Goal: Task Accomplishment & Management: Use online tool/utility

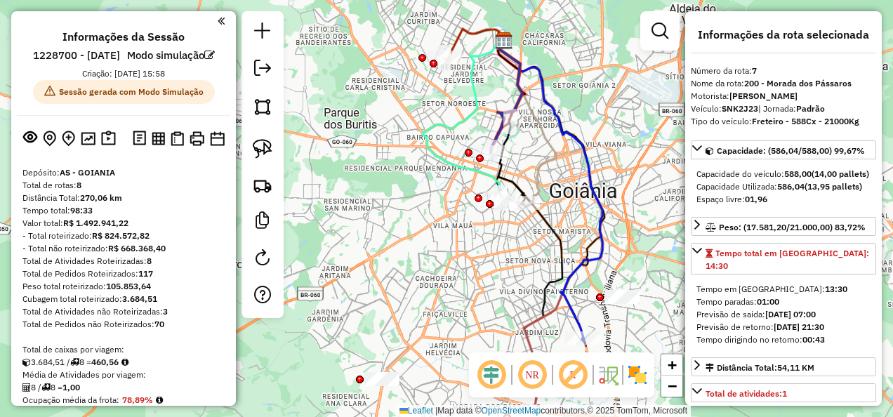
select select "**********"
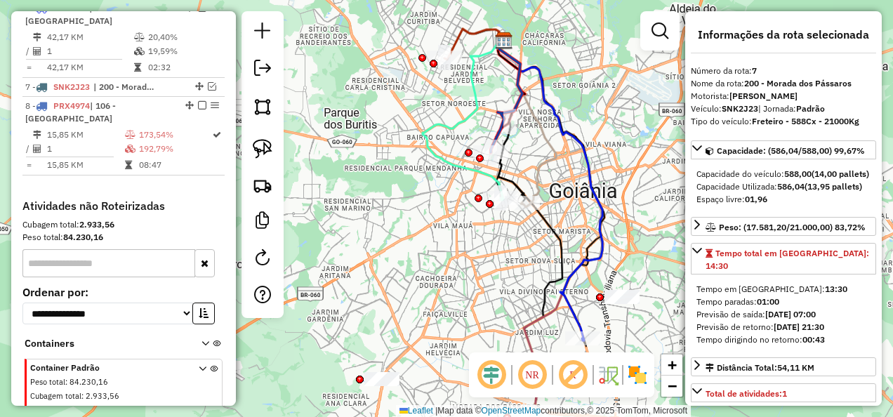
scroll to position [140, 0]
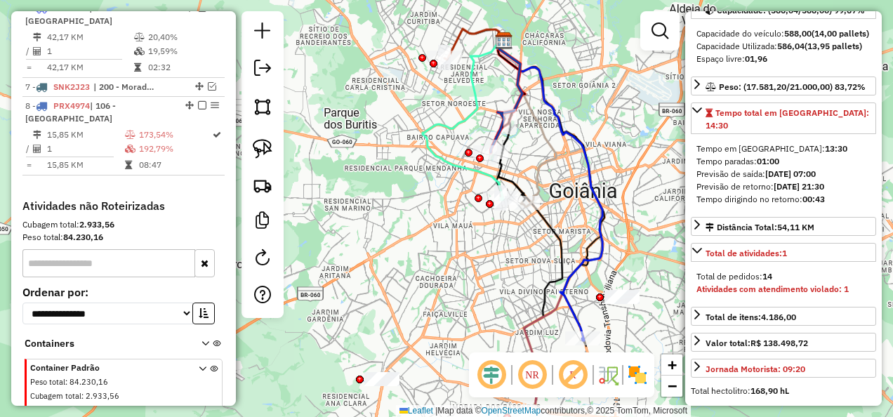
click at [872, 77] on div "**********" at bounding box center [783, 208] width 196 height 394
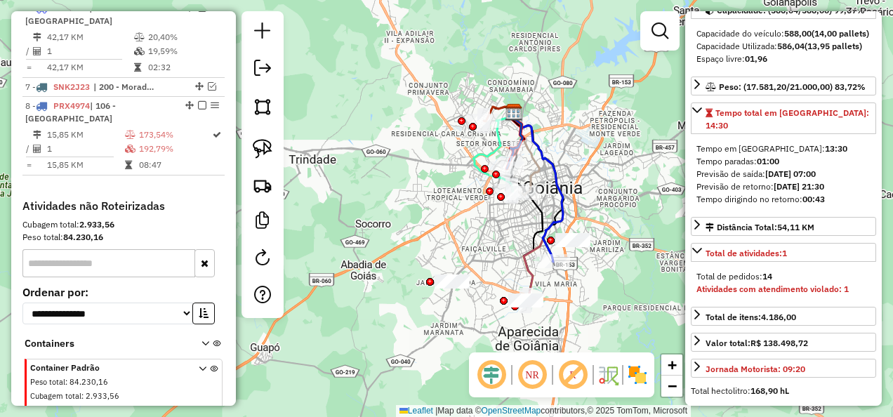
drag, startPoint x: 544, startPoint y: 289, endPoint x: 531, endPoint y: 221, distance: 69.2
click at [531, 221] on div "Janela de atendimento Grade de atendimento Capacidade Transportadoras Veículos …" at bounding box center [446, 208] width 893 height 417
click at [484, 267] on div "Janela de atendimento Grade de atendimento Capacidade Transportadoras Veículos …" at bounding box center [446, 208] width 893 height 417
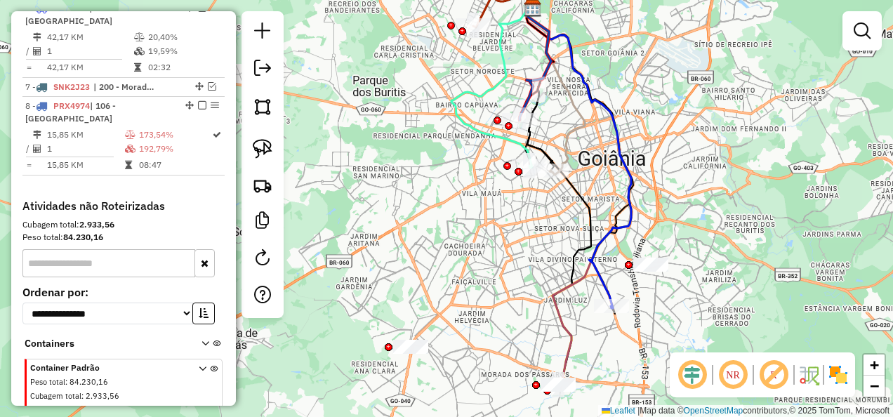
drag, startPoint x: 520, startPoint y: 198, endPoint x: 514, endPoint y: 209, distance: 12.9
click at [514, 209] on div "Janela de atendimento Grade de atendimento Capacidade Transportadoras Veículos …" at bounding box center [446, 208] width 893 height 417
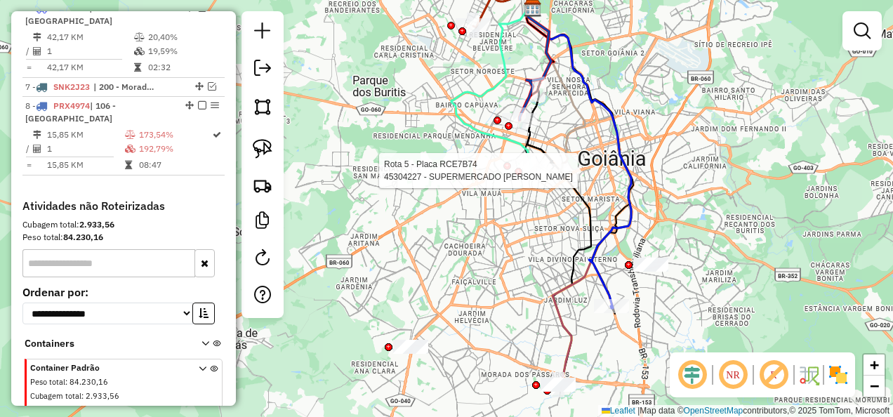
click at [554, 178] on div at bounding box center [550, 170] width 35 height 14
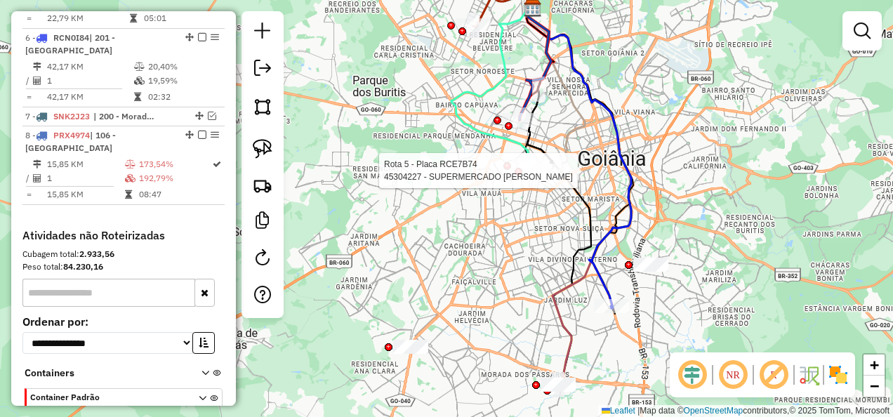
select select "**********"
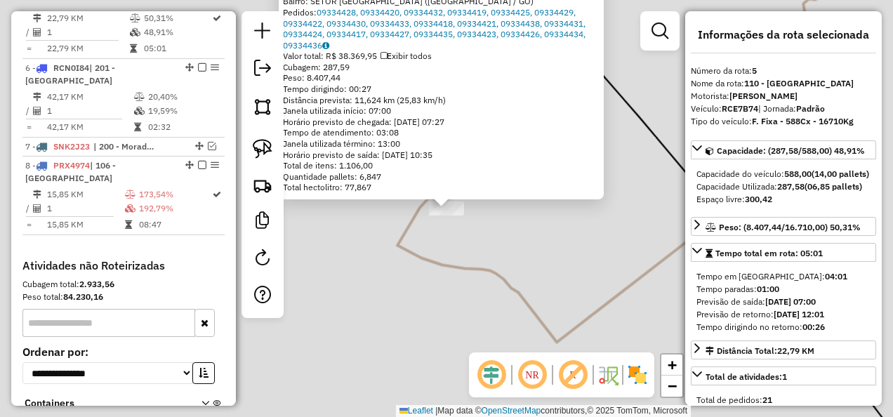
scroll to position [909, 0]
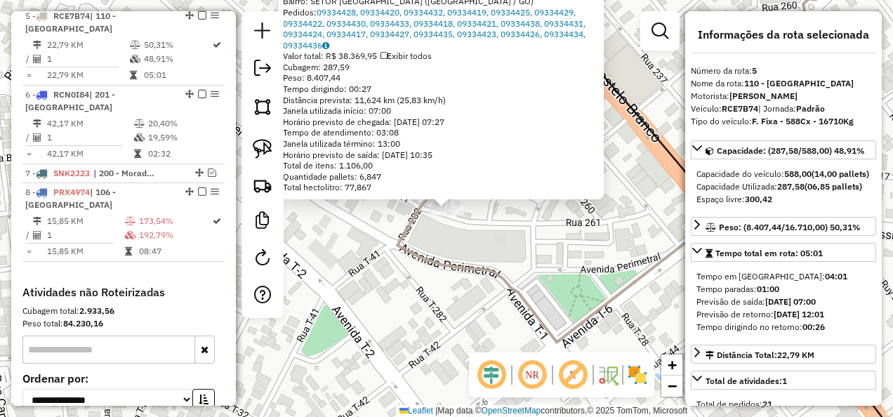
click at [390, 254] on div "45304227 - SUPERMERCADO MOREIRA Tipo de cliente: 40 - Perfil grande (G) Endereç…" at bounding box center [446, 208] width 893 height 417
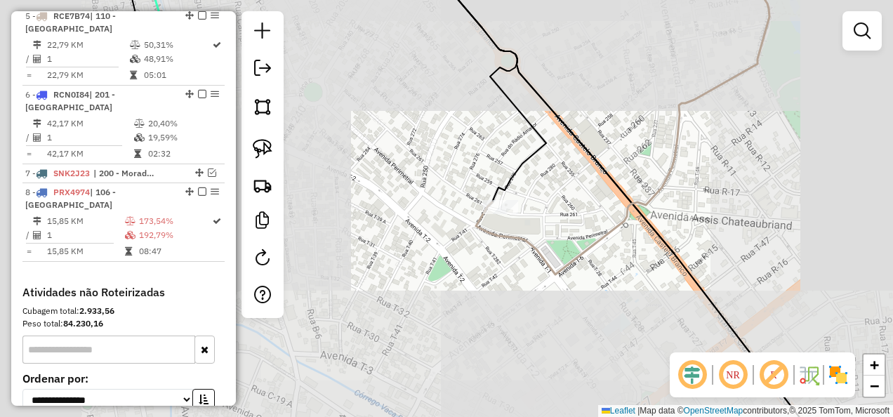
drag, startPoint x: 601, startPoint y: 240, endPoint x: 530, endPoint y: 215, distance: 75.7
click at [530, 215] on div "Janela de atendimento Grade de atendimento Capacidade Transportadoras Veículos …" at bounding box center [446, 208] width 893 height 417
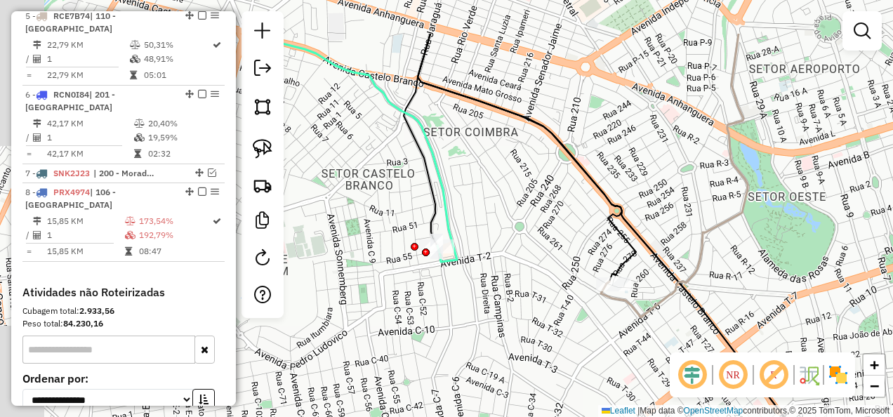
drag, startPoint x: 576, startPoint y: 226, endPoint x: 693, endPoint y: 300, distance: 138.4
click at [693, 300] on icon at bounding box center [646, 284] width 456 height 500
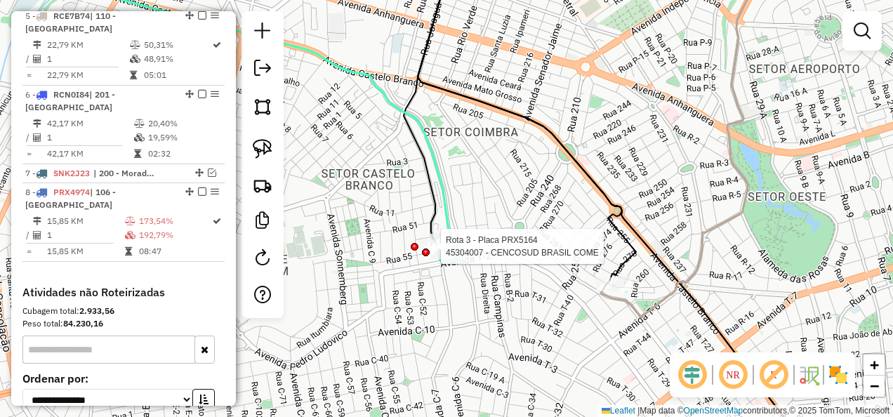
click at [426, 248] on div at bounding box center [426, 252] width 8 height 8
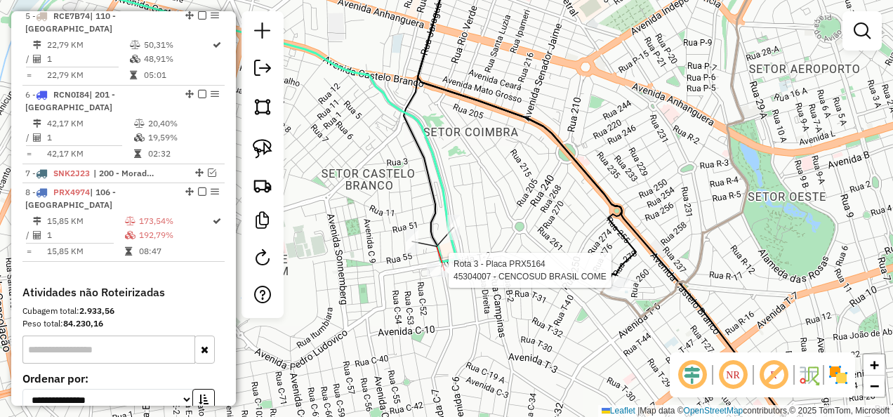
select select "**********"
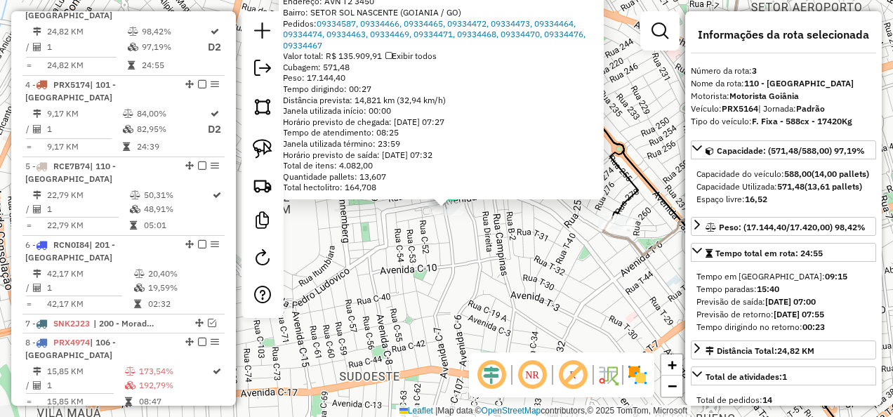
scroll to position [759, 0]
click at [492, 272] on div "45304007 - CENCOSUD BRASIL COME Tipo de cliente: 40 - Perfil grande (G) Dia de …" at bounding box center [446, 208] width 893 height 417
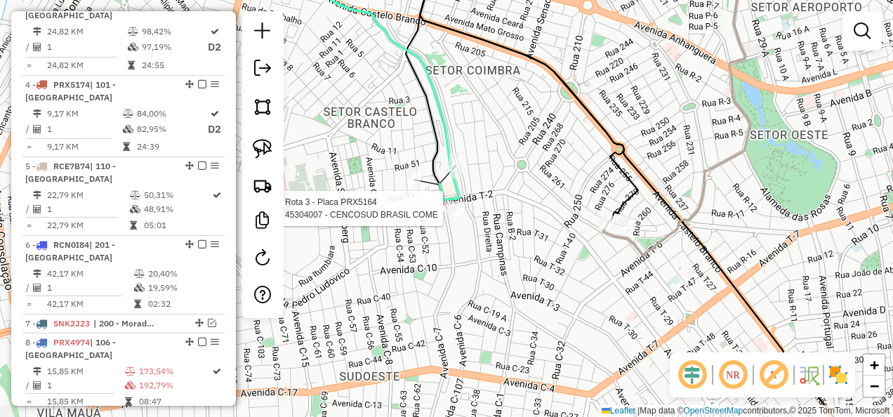
select select "**********"
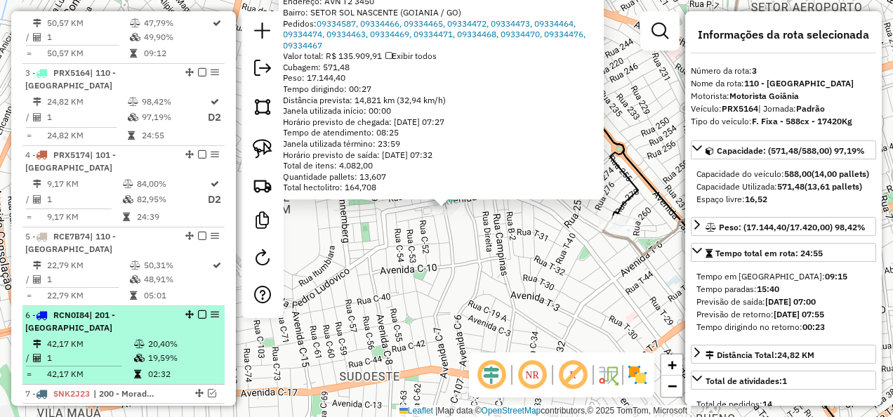
scroll to position [619, 0]
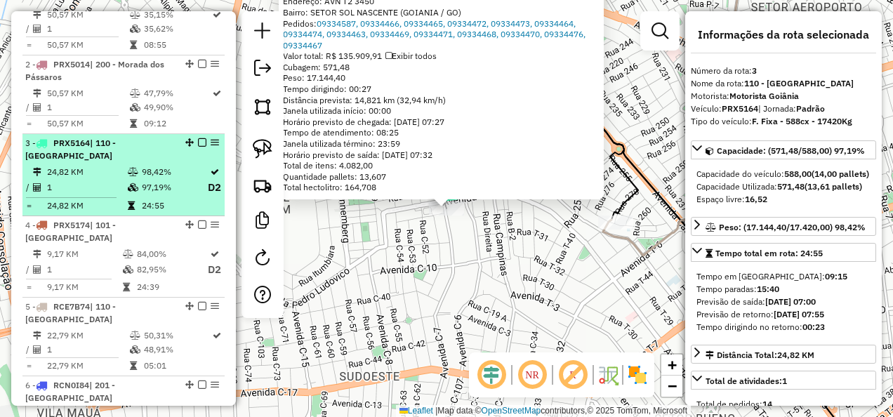
click at [198, 147] on em at bounding box center [202, 142] width 8 height 8
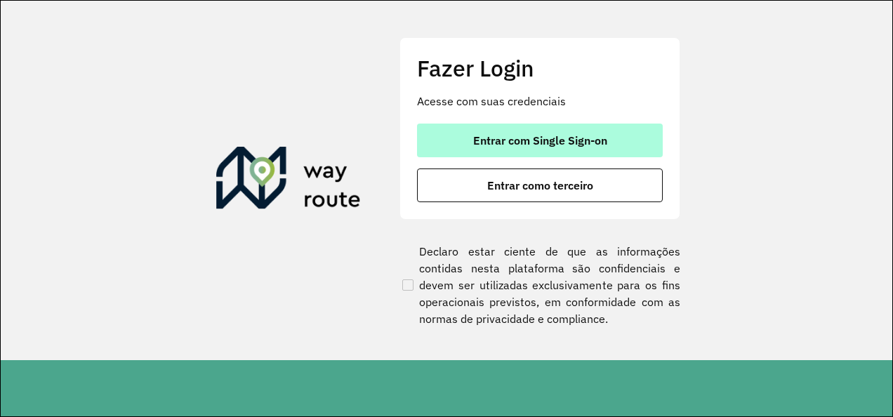
click at [537, 135] on span "Entrar com Single Sign-on" at bounding box center [540, 140] width 134 height 11
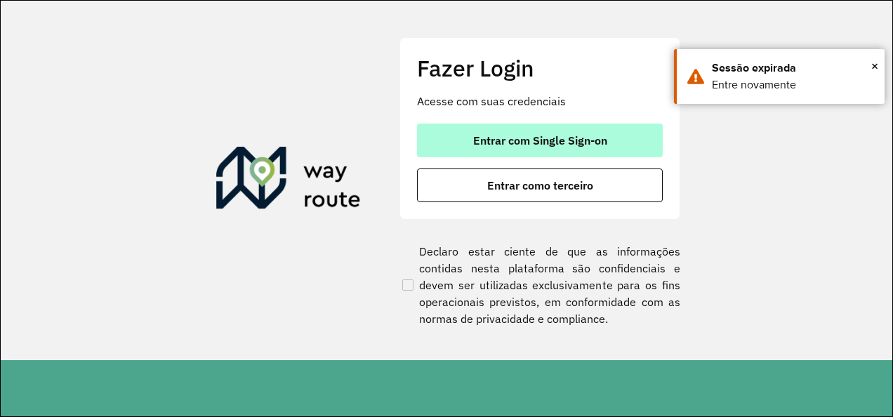
click at [522, 140] on span "Entrar com Single Sign-on" at bounding box center [540, 140] width 134 height 11
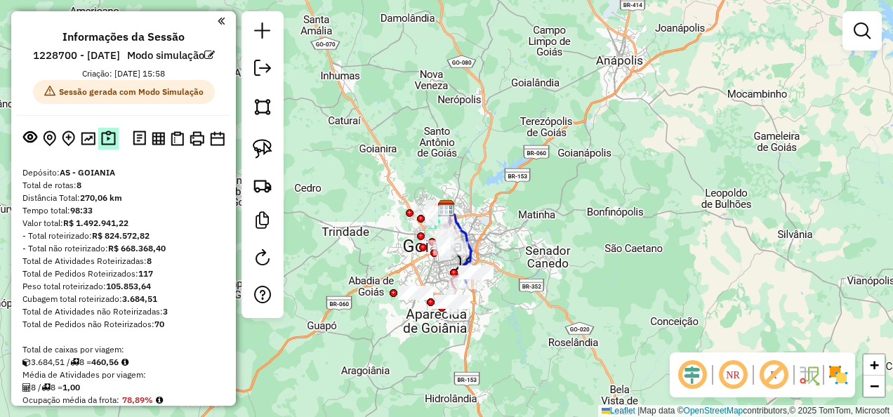
click at [108, 147] on img at bounding box center [108, 139] width 15 height 16
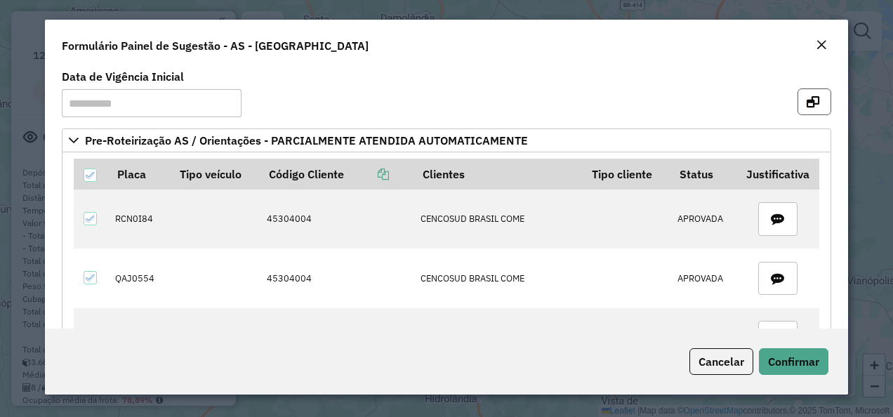
click at [808, 99] on icon "button" at bounding box center [812, 101] width 13 height 11
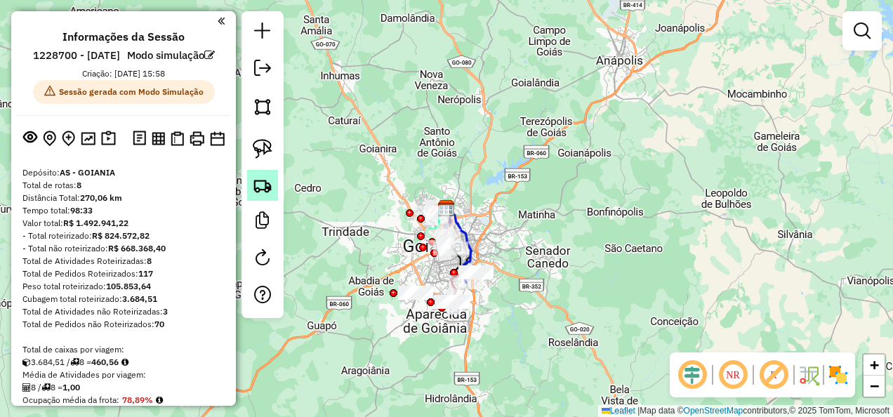
click at [265, 192] on img at bounding box center [263, 185] width 20 height 20
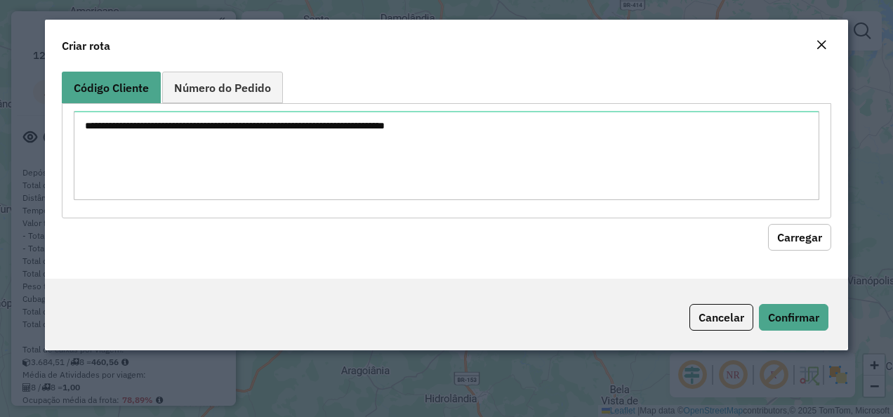
click at [825, 38] on div "Close" at bounding box center [820, 45] width 11 height 17
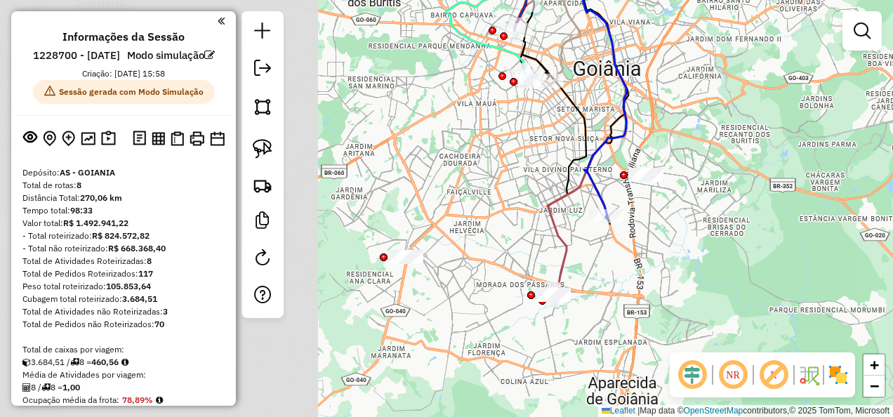
drag, startPoint x: 425, startPoint y: 251, endPoint x: 776, endPoint y: 199, distance: 355.5
click at [776, 199] on div "Janela de atendimento Grade de atendimento Capacidade Transportadoras Veículos …" at bounding box center [446, 208] width 893 height 417
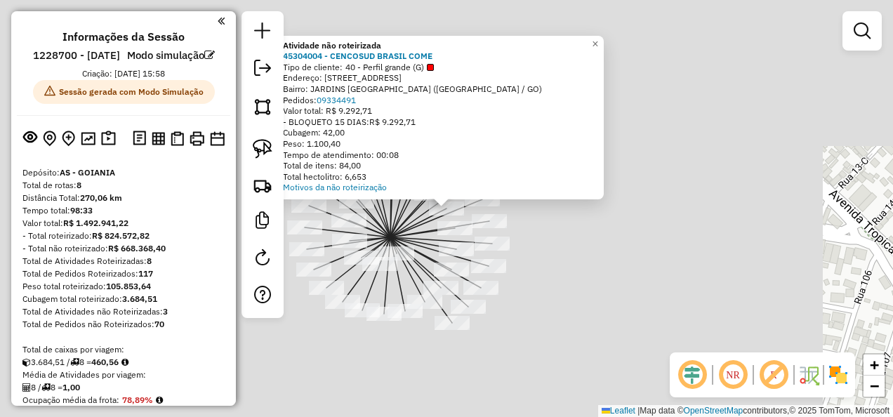
click at [632, 234] on div "Atividade não roteirizada 45304004 - CENCOSUD BRASIL COME Tipo de cliente: 40 -…" at bounding box center [446, 208] width 893 height 417
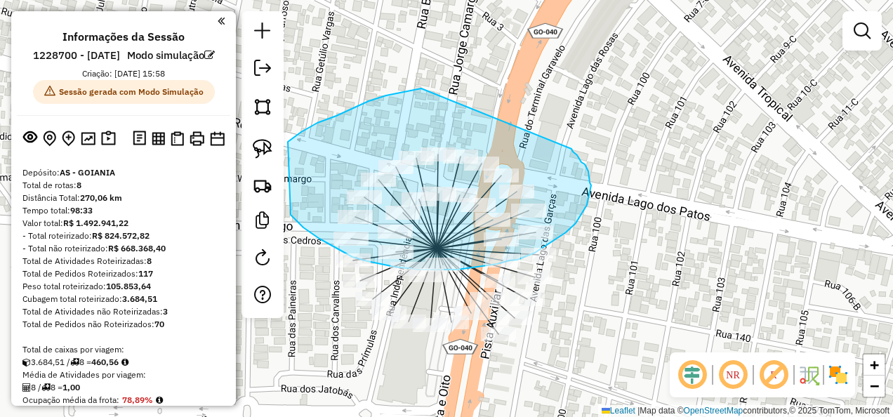
drag, startPoint x: 368, startPoint y: 101, endPoint x: 566, endPoint y: 147, distance: 202.5
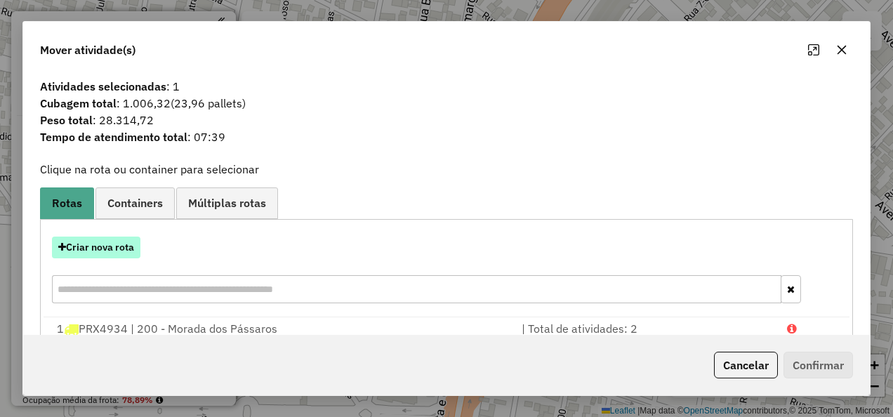
click at [131, 241] on button "Criar nova rota" at bounding box center [96, 247] width 88 height 22
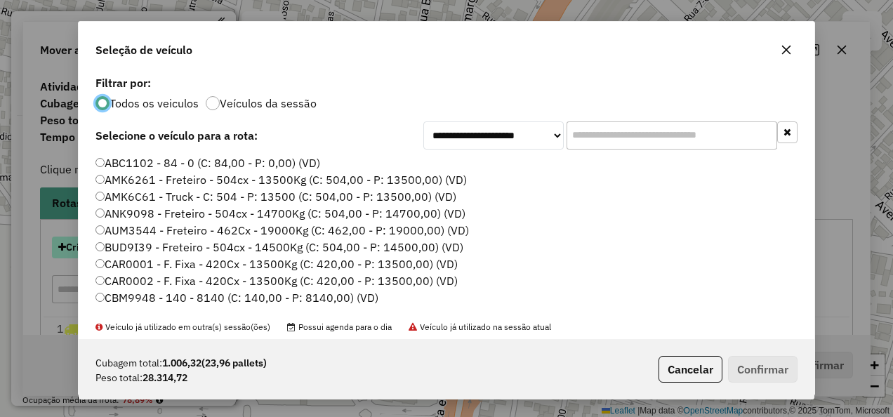
scroll to position [8, 4]
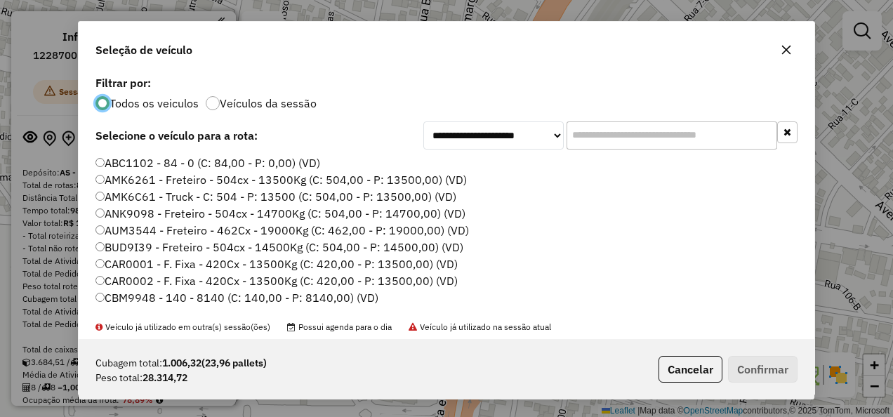
click at [665, 140] on input "text" at bounding box center [671, 135] width 211 height 28
paste input "*******"
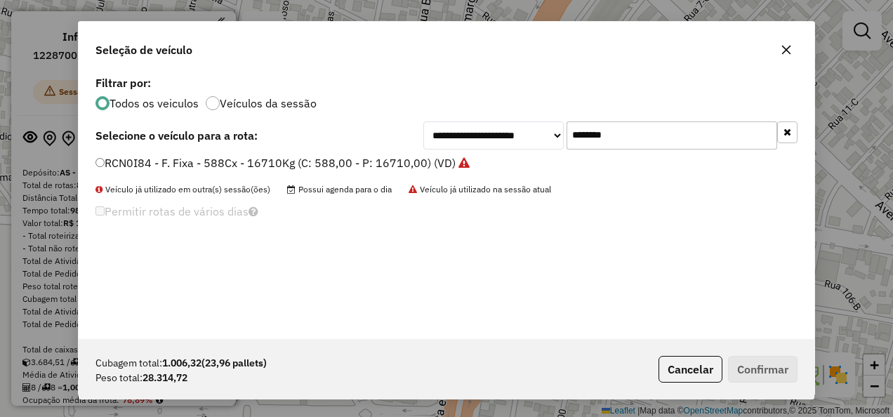
type input "*******"
click at [360, 164] on label "RCN0I84 - F. Fixa - 588Cx - 16710Kg (C: 588,00 - P: 16710,00) (VD)" at bounding box center [282, 162] width 374 height 17
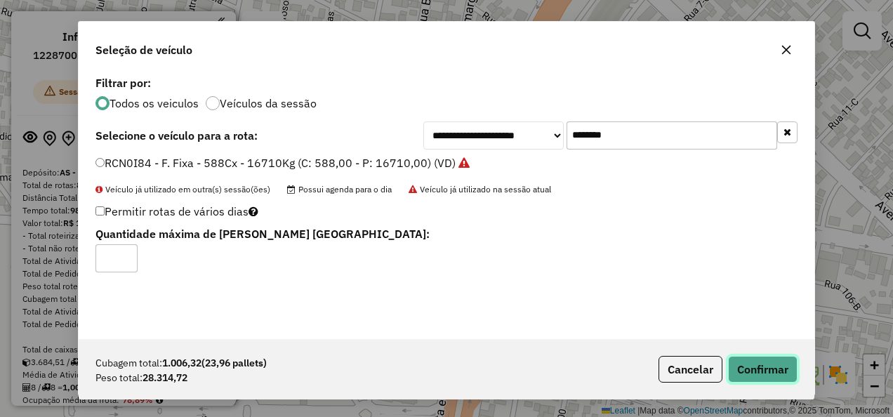
click at [771, 369] on button "Confirmar" at bounding box center [762, 369] width 69 height 27
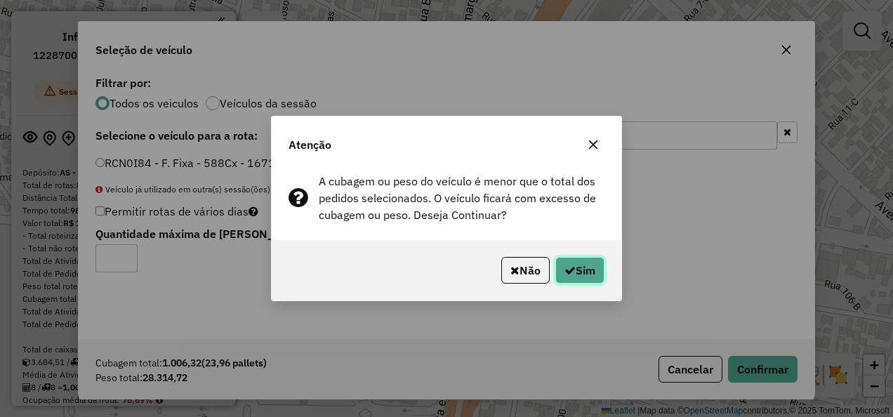
click at [572, 268] on icon "button" at bounding box center [569, 270] width 11 height 11
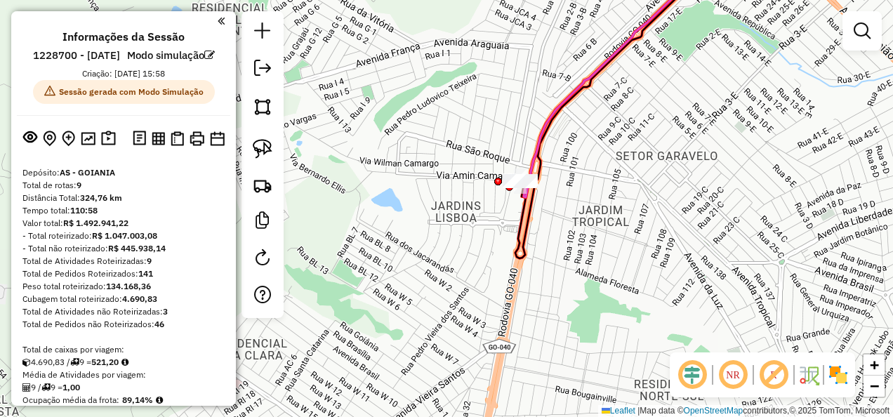
drag, startPoint x: 748, startPoint y: 274, endPoint x: 572, endPoint y: 248, distance: 178.0
click at [585, 229] on div "Janela de atendimento Grade de atendimento Capacidade Transportadoras Veículos …" at bounding box center [446, 208] width 893 height 417
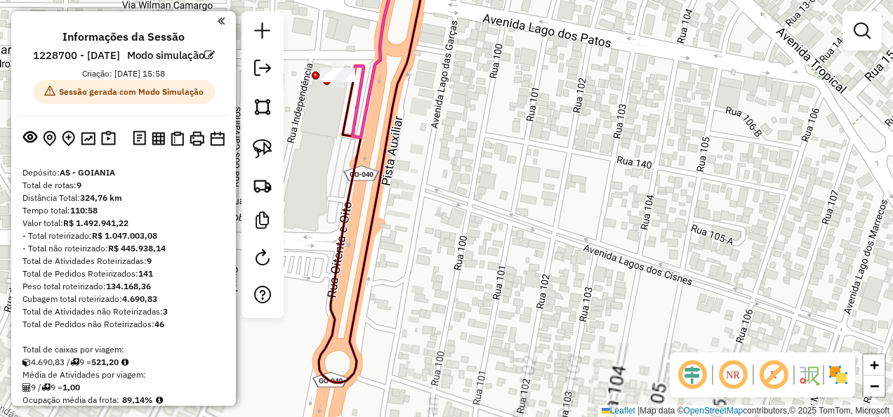
drag, startPoint x: 387, startPoint y: 120, endPoint x: 582, endPoint y: 232, distance: 224.1
click at [582, 232] on div "Janela de atendimento Grade de atendimento Capacidade Transportadoras Veículos …" at bounding box center [446, 208] width 893 height 417
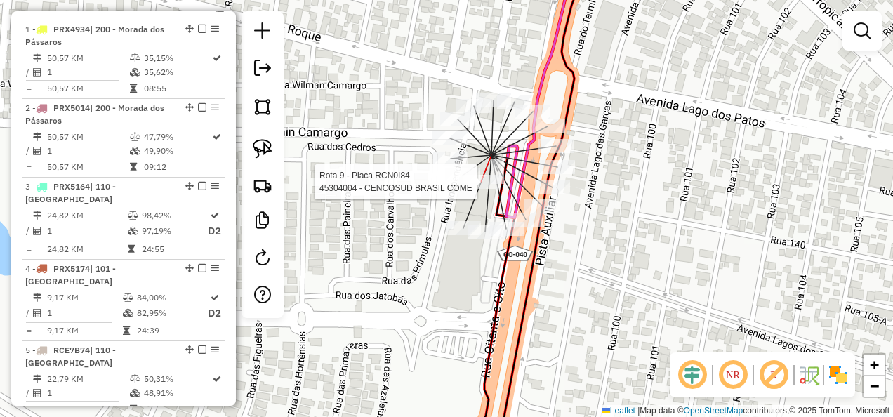
select select "**********"
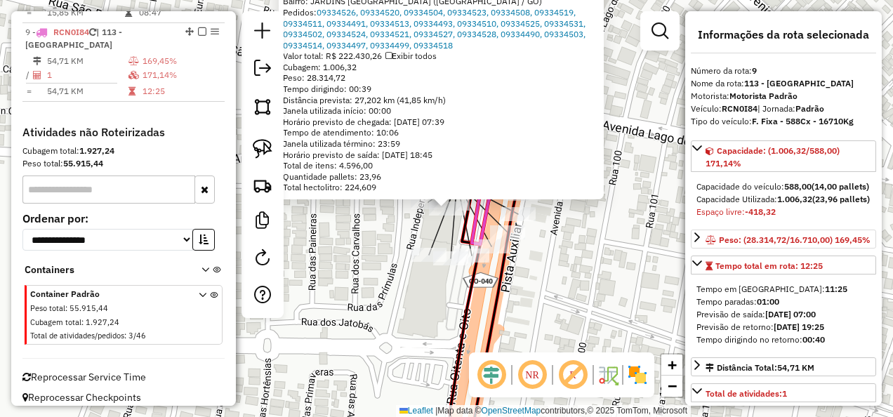
scroll to position [70, 0]
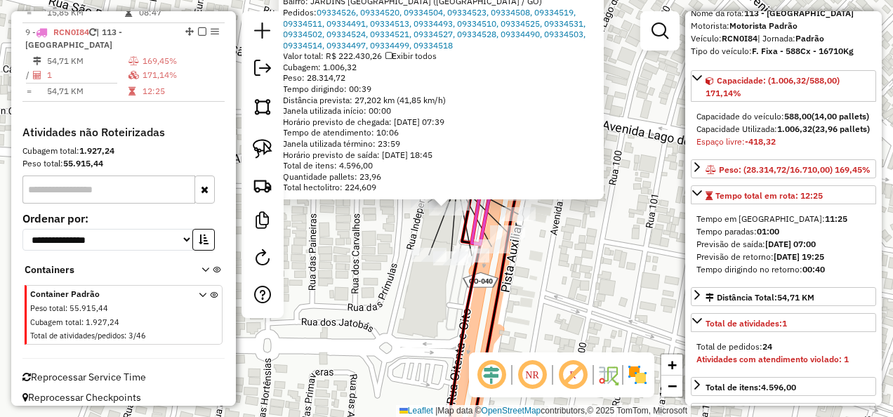
click at [522, 310] on div "45304004 - CENCOSUD BRASIL COME Tipo de cliente: 40 - Perfil grande (G) Horário…" at bounding box center [446, 208] width 893 height 417
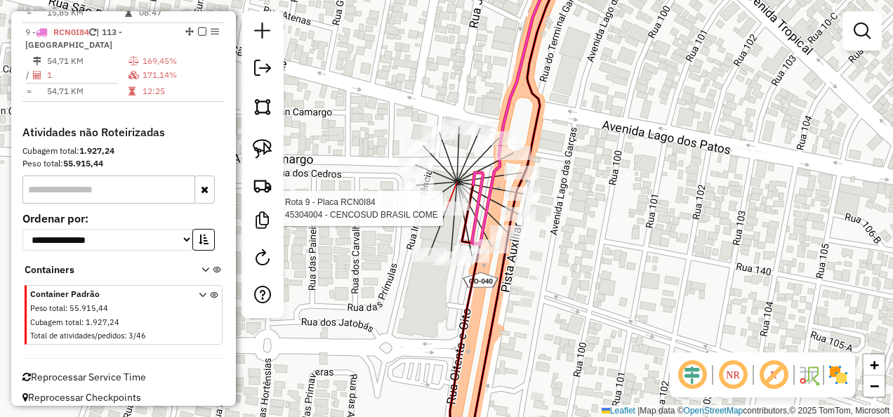
select select "**********"
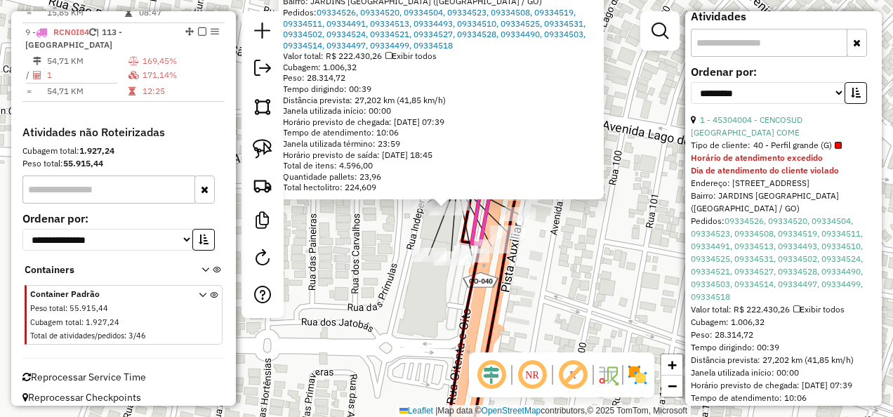
scroll to position [535, 0]
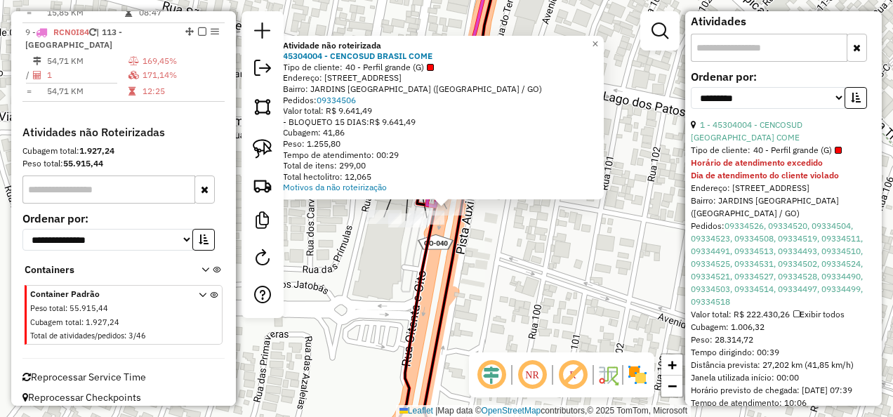
drag, startPoint x: 363, startPoint y: 114, endPoint x: 333, endPoint y: 239, distance: 128.7
click at [333, 239] on div "Atividade não roteirizada 45304004 - CENCOSUD BRASIL COME Tipo de cliente: 40 -…" at bounding box center [446, 208] width 893 height 417
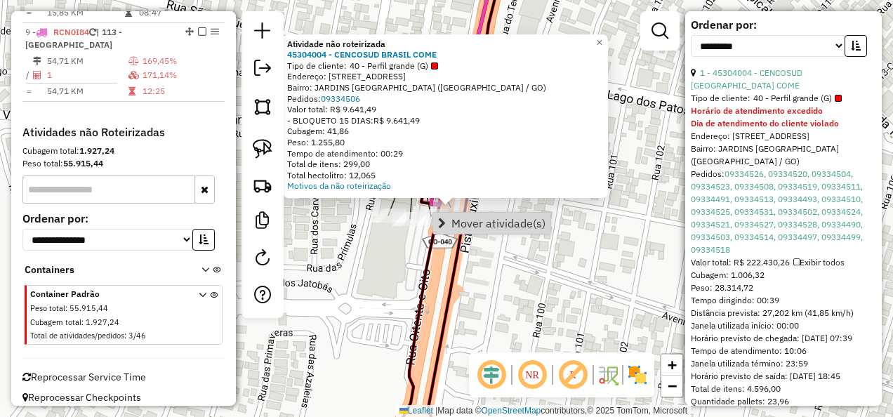
scroll to position [676, 0]
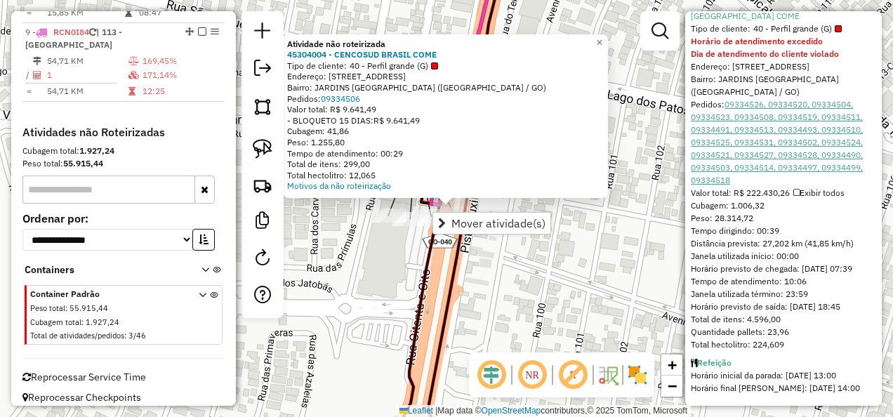
click at [790, 114] on link "09334526, 09334520, 09334504, 09334523, 09334508, 09334519, 09334511, 09334491,…" at bounding box center [776, 142] width 172 height 86
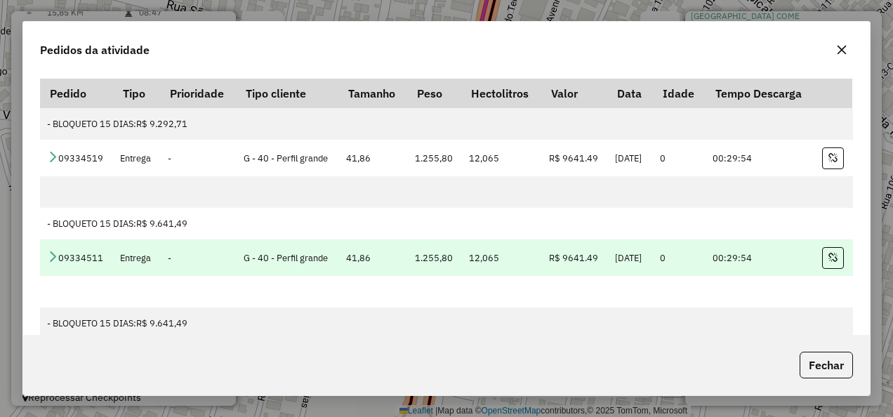
scroll to position [561, 0]
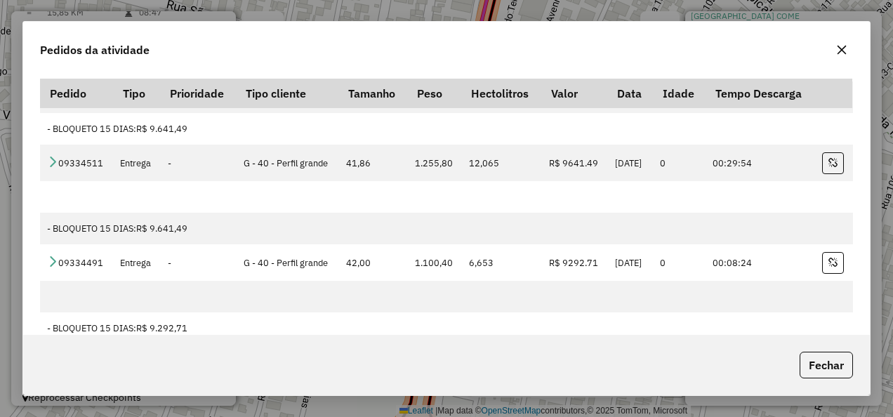
click at [840, 53] on icon "button" at bounding box center [841, 49] width 11 height 11
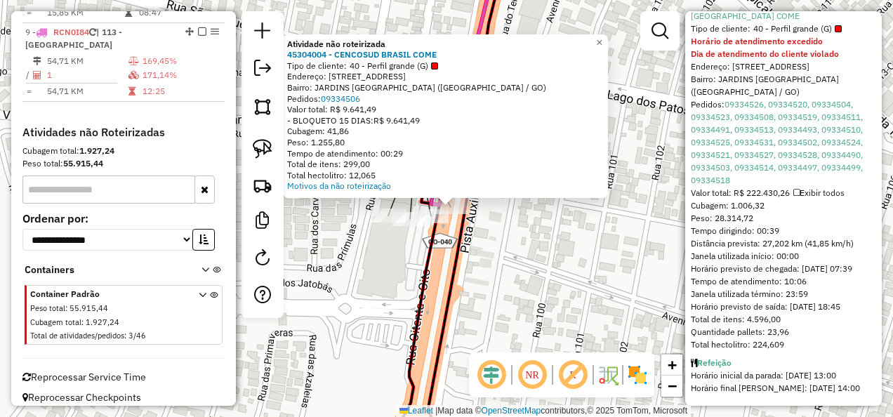
click at [637, 76] on div "Atividade não roteirizada 45304004 - CENCOSUD BRASIL COME Tipo de cliente: 40 -…" at bounding box center [446, 208] width 893 height 417
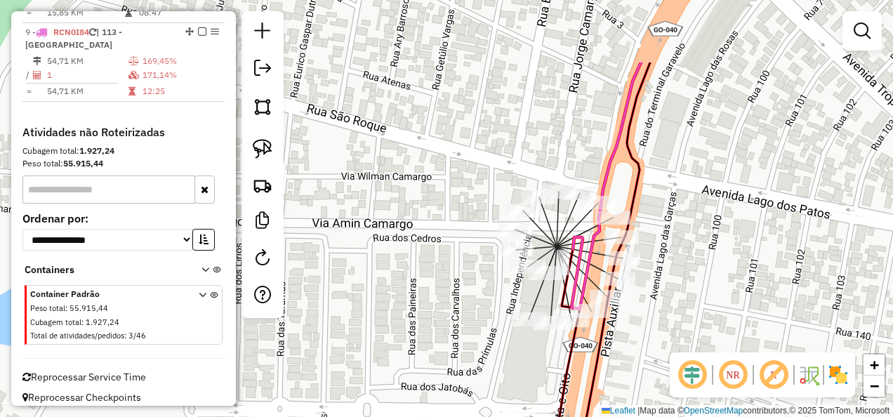
drag, startPoint x: 378, startPoint y: 89, endPoint x: 518, endPoint y: 178, distance: 166.2
click at [518, 178] on div "Janela de atendimento Grade de atendimento Capacidade Transportadoras Veículos …" at bounding box center [446, 208] width 893 height 417
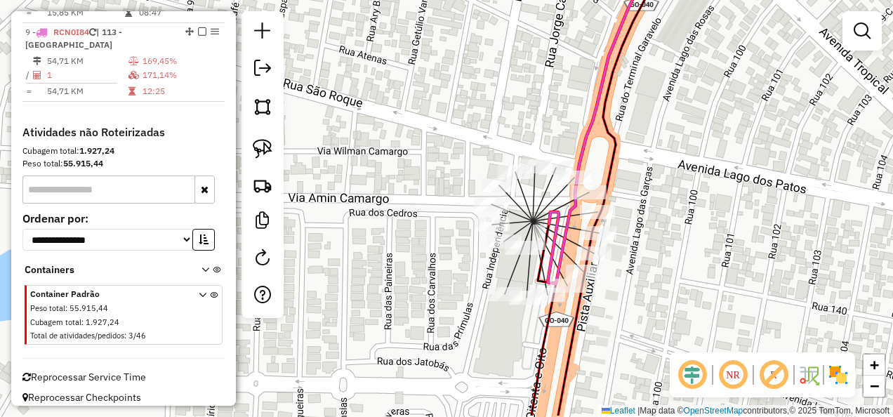
drag, startPoint x: 497, startPoint y: 207, endPoint x: 465, endPoint y: 117, distance: 95.4
click at [465, 117] on div "Janela de atendimento Grade de atendimento Capacidade Transportadoras Veículos …" at bounding box center [446, 208] width 893 height 417
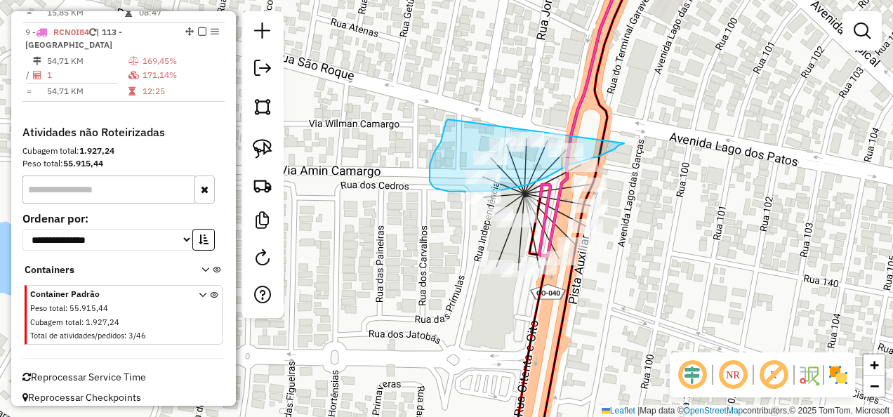
drag, startPoint x: 448, startPoint y: 119, endPoint x: 634, endPoint y: 129, distance: 186.9
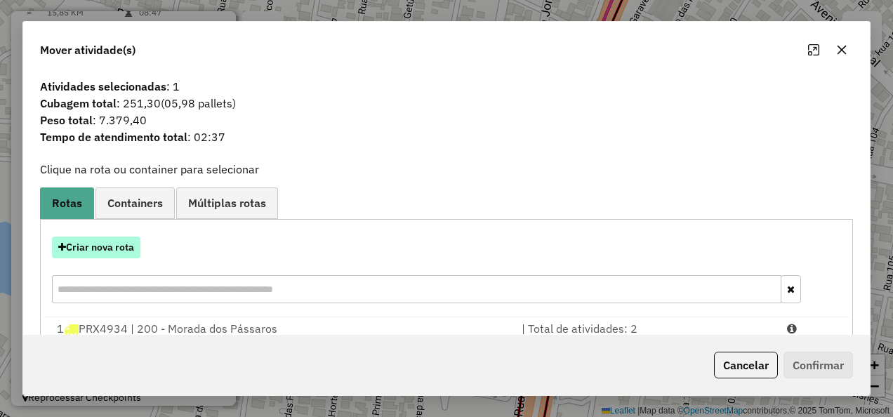
click at [128, 241] on button "Criar nova rota" at bounding box center [96, 247] width 88 height 22
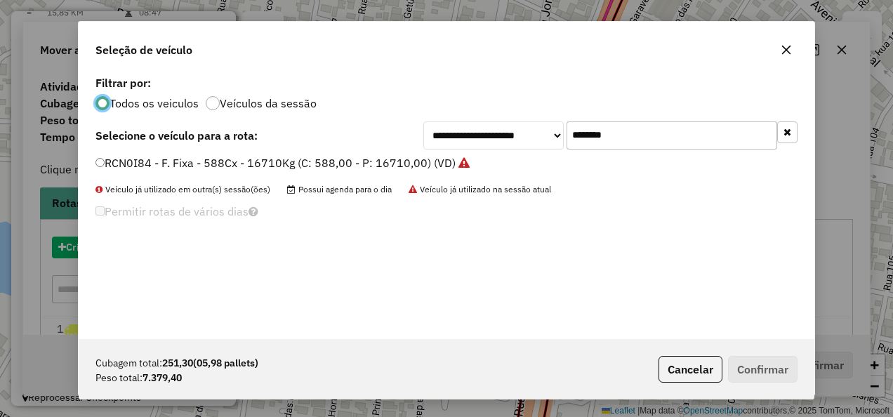
scroll to position [8, 4]
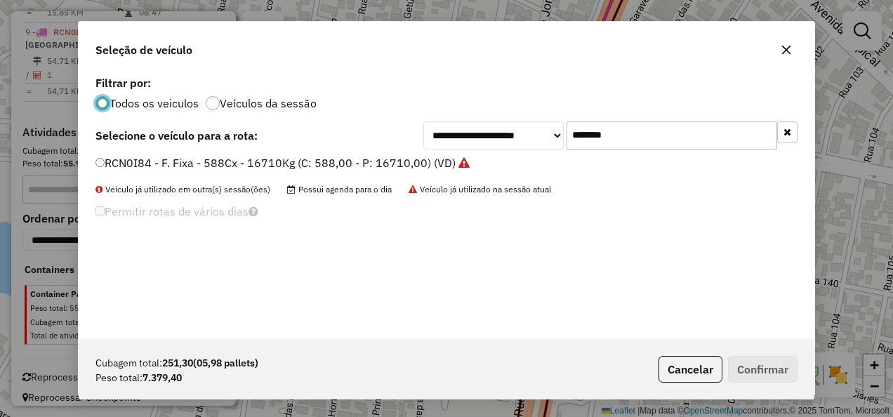
drag, startPoint x: 657, startPoint y: 142, endPoint x: 326, endPoint y: 142, distance: 331.2
click at [326, 142] on div "**********" at bounding box center [446, 135] width 702 height 28
paste input "text"
type input "*******"
click at [382, 159] on label "QAJ0554 - F. Fixa - 588cx - 17420Kg (C: 588,00 - P: 17420,00) (VD)" at bounding box center [275, 162] width 360 height 17
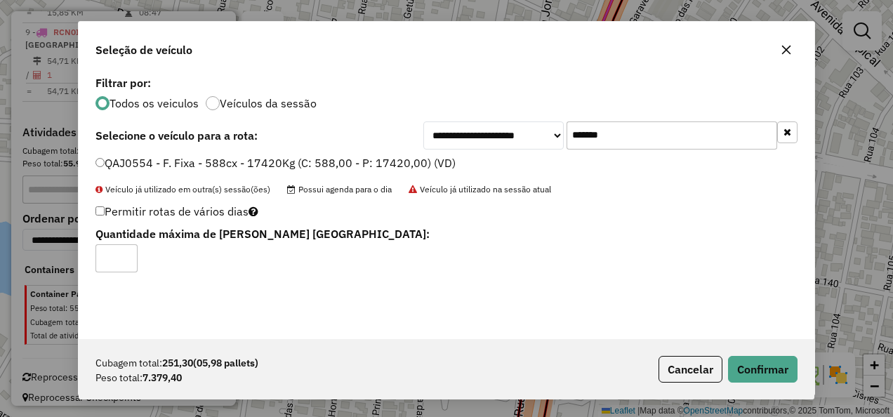
click at [770, 354] on div "Cubagem total: 251,30 (05,98 pallets) Peso total: 7.379,40 Cancelar Confirmar" at bounding box center [446, 369] width 735 height 60
click at [766, 356] on button "Confirmar" at bounding box center [762, 369] width 69 height 27
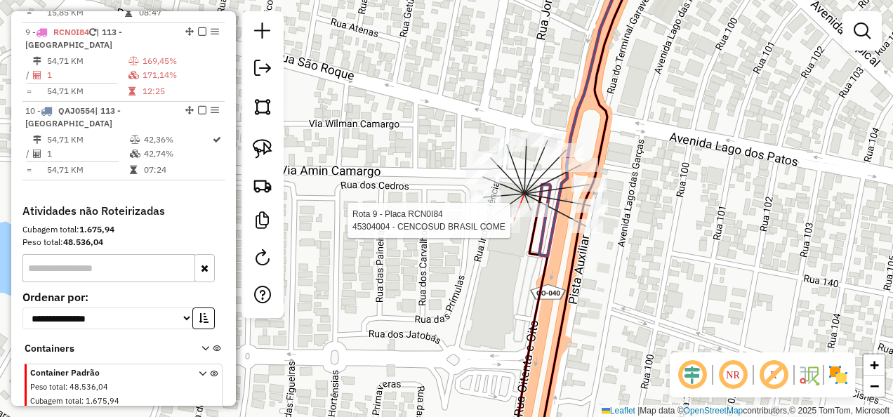
select select "**********"
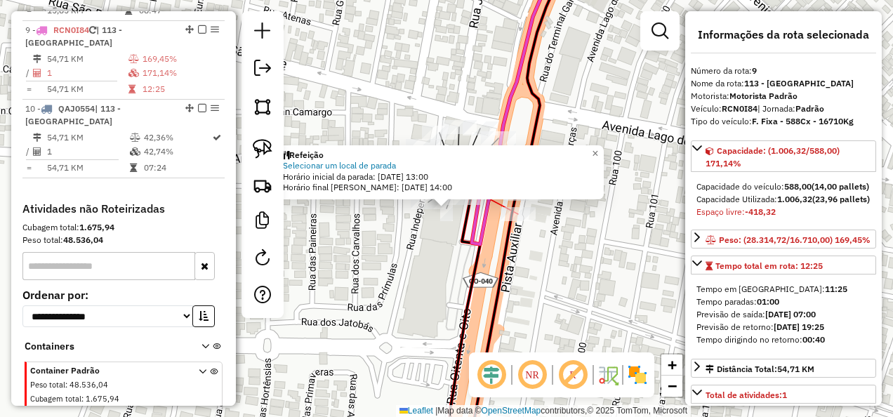
scroll to position [1151, 0]
click at [603, 156] on link "×" at bounding box center [595, 153] width 17 height 17
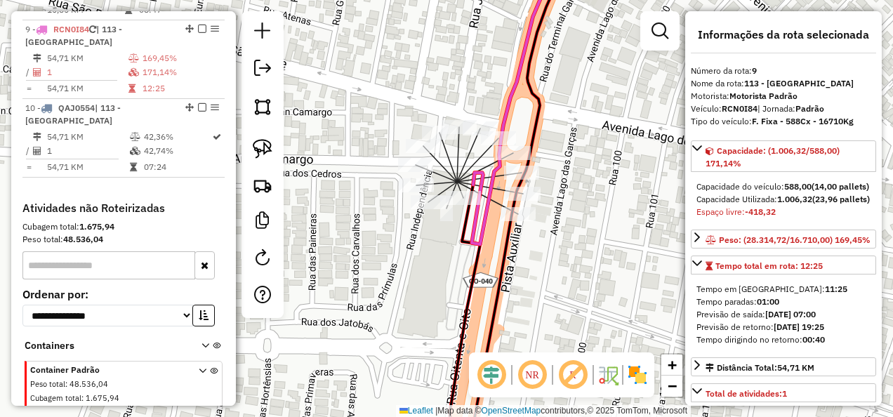
click at [550, 161] on div "Janela de atendimento Grade de atendimento Capacidade Transportadoras Veículos …" at bounding box center [446, 208] width 893 height 417
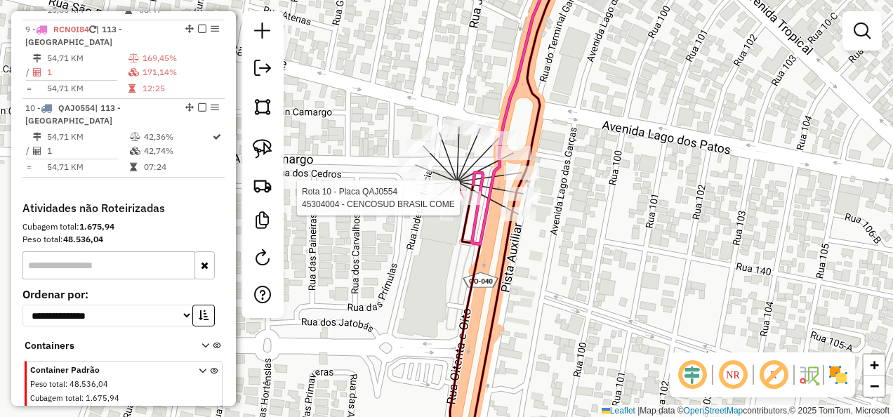
select select "**********"
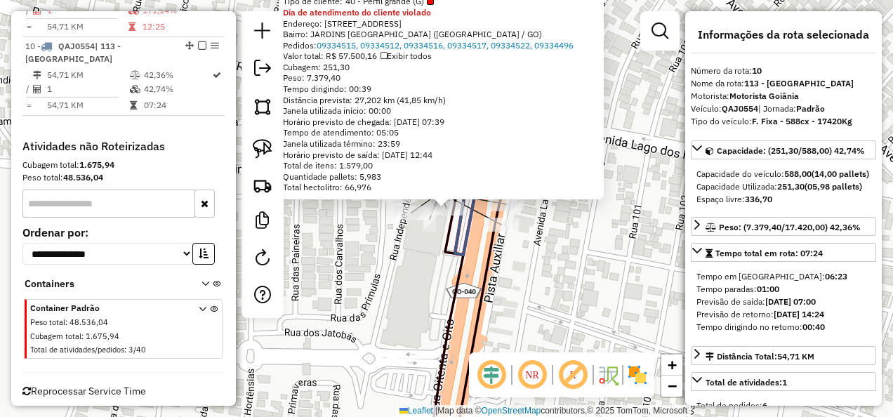
scroll to position [1226, 0]
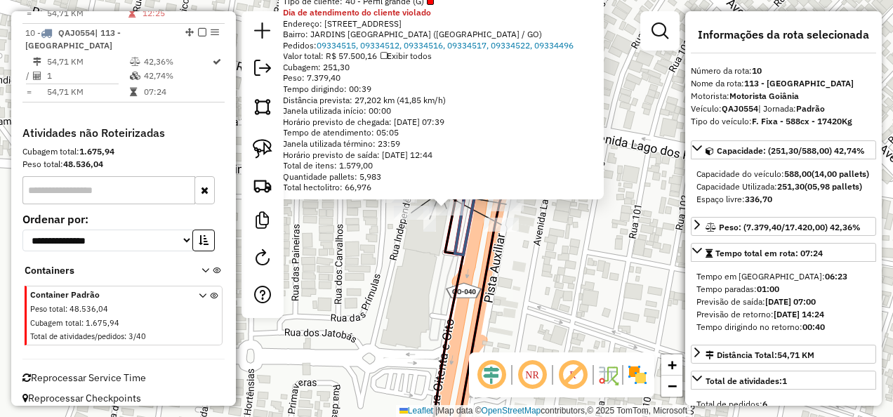
click at [597, 267] on div "45304004 - CENCOSUD BRASIL COME Tipo de cliente: 40 - Perfil grande (G) Dia de …" at bounding box center [446, 208] width 893 height 417
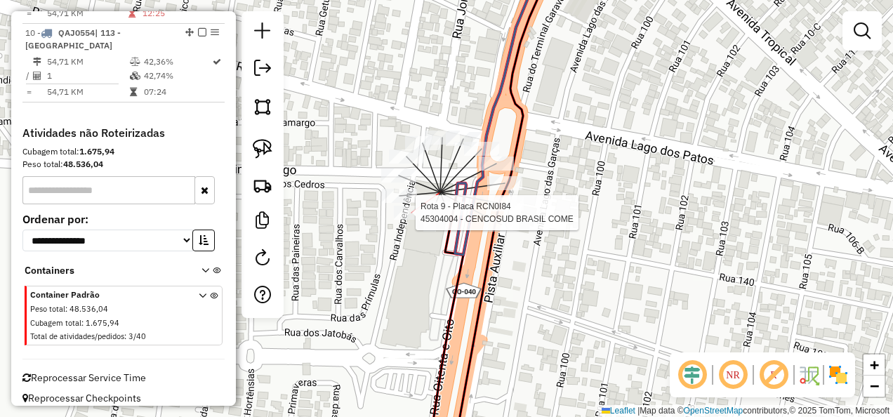
select select "**********"
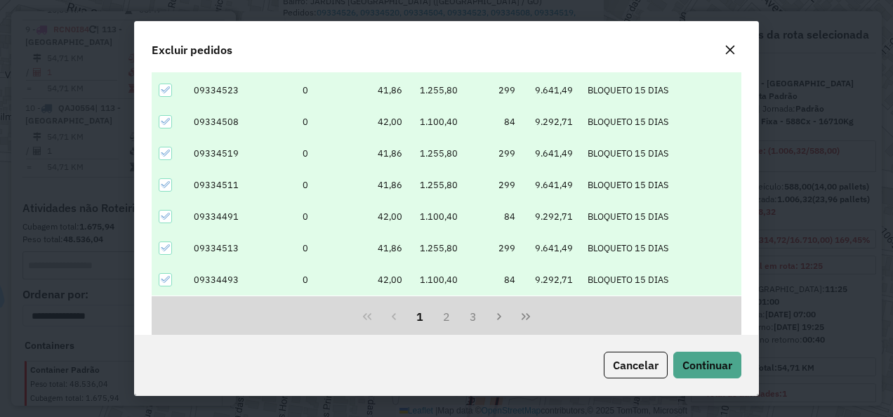
scroll to position [103, 0]
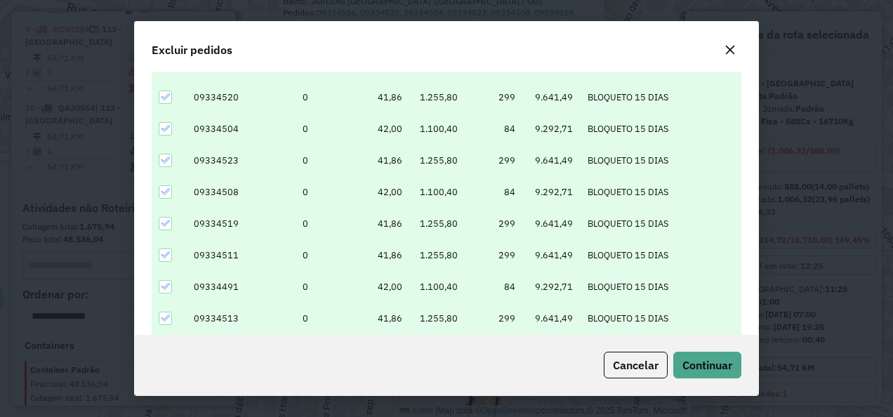
click at [170, 163] on div at bounding box center [165, 160] width 13 height 13
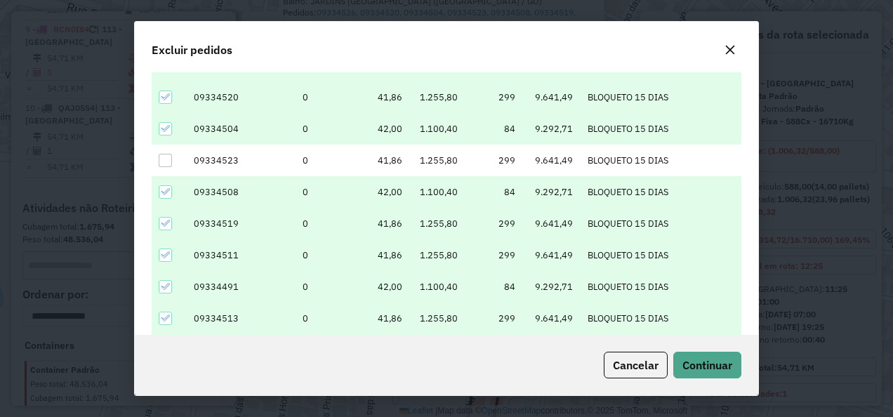
click at [171, 187] on div at bounding box center [165, 191] width 13 height 13
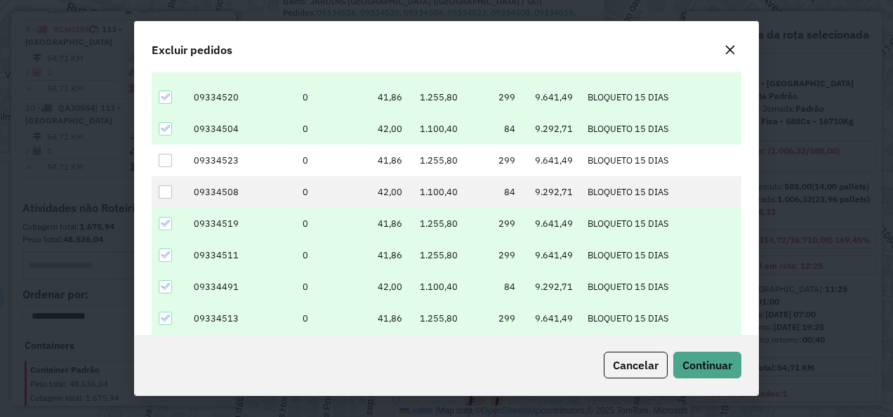
drag, startPoint x: 166, startPoint y: 216, endPoint x: 171, endPoint y: 222, distance: 7.5
click at [167, 217] on div at bounding box center [165, 223] width 13 height 13
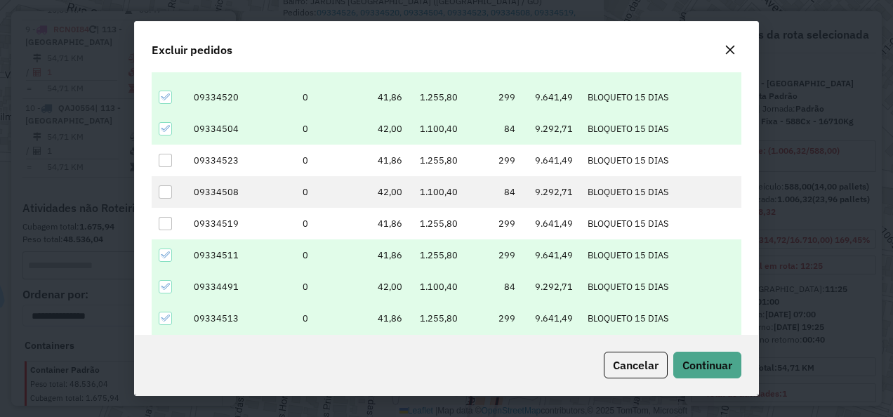
click at [171, 257] on div at bounding box center [165, 254] width 13 height 13
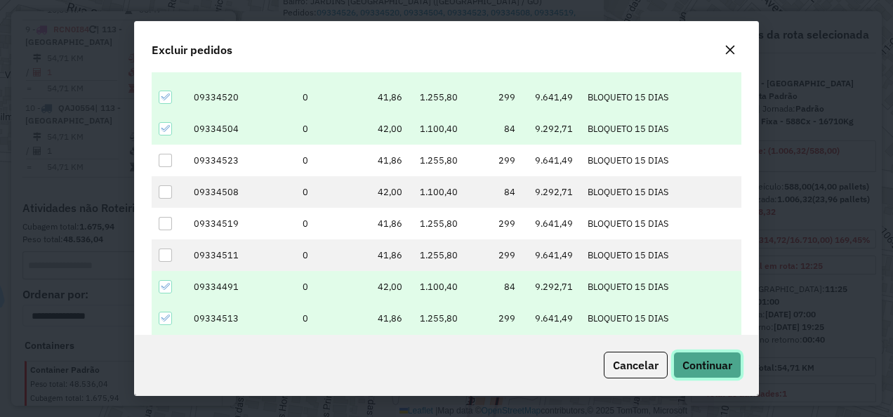
click at [706, 365] on span "Continuar" at bounding box center [707, 365] width 50 height 14
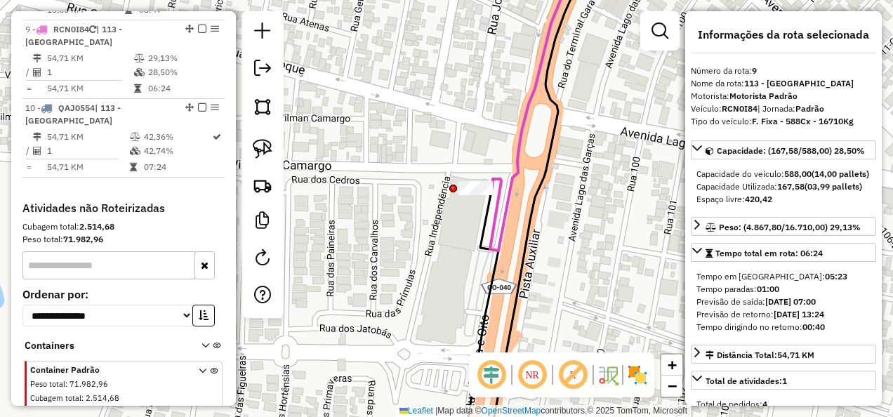
click at [469, 178] on div "Janela de atendimento Grade de atendimento Capacidade Transportadoras Veículos …" at bounding box center [446, 208] width 893 height 417
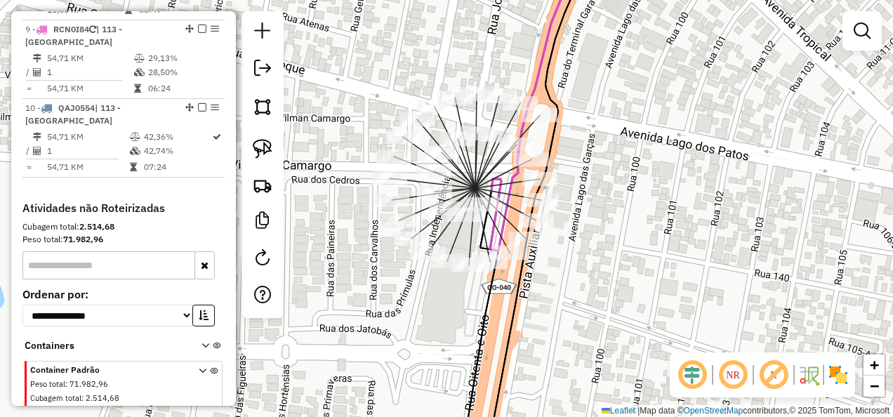
click at [669, 211] on div "Janela de atendimento Grade de atendimento Capacidade Transportadoras Veículos …" at bounding box center [446, 208] width 893 height 417
select select "**********"
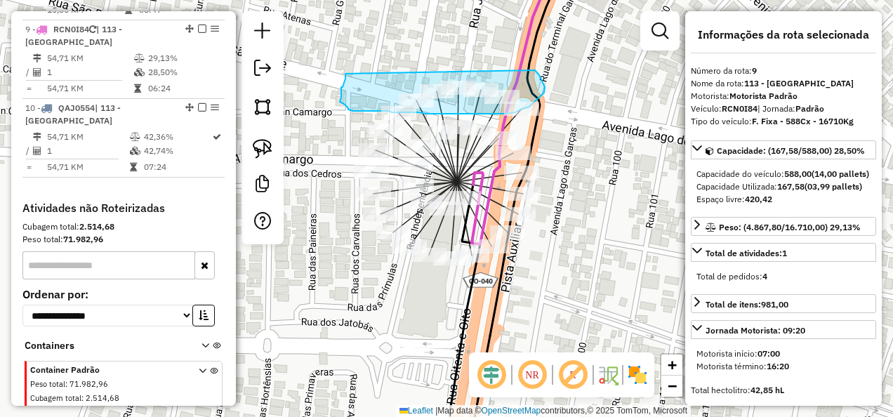
drag, startPoint x: 545, startPoint y: 91, endPoint x: 347, endPoint y: 91, distance: 197.2
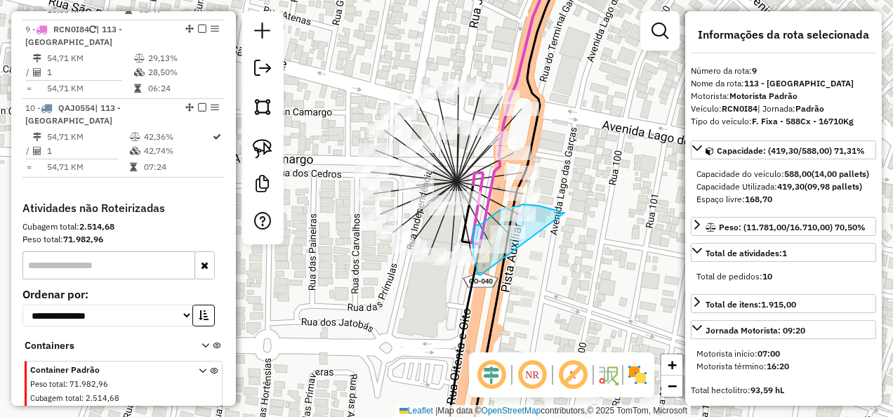
drag, startPoint x: 564, startPoint y: 213, endPoint x: 480, endPoint y: 275, distance: 104.8
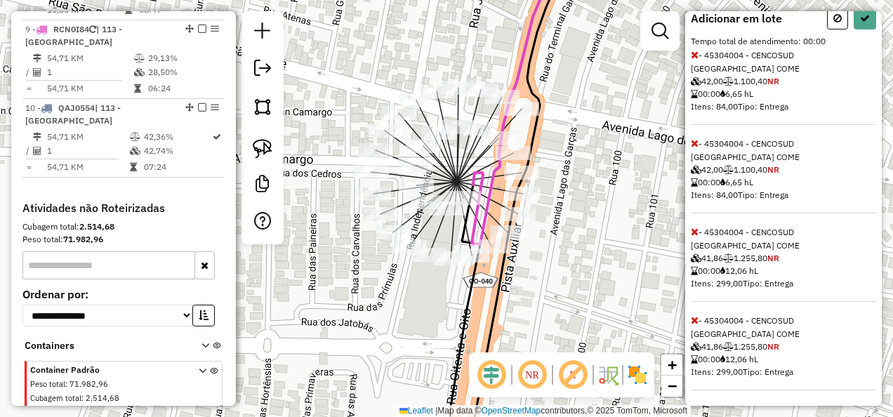
scroll to position [351, 0]
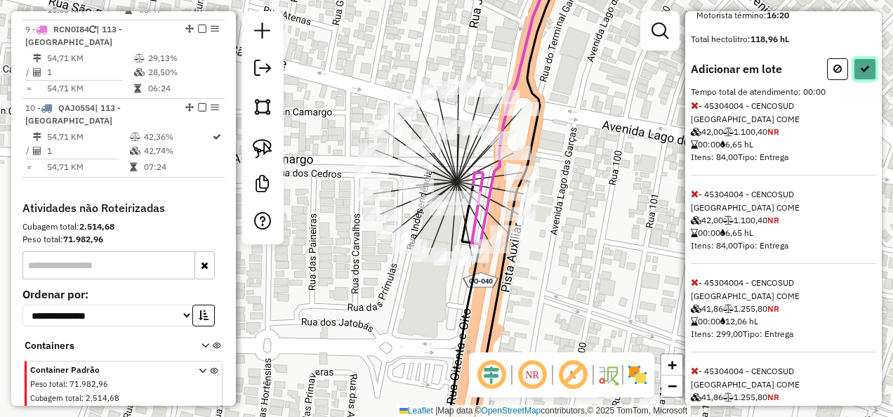
click at [860, 74] on icon at bounding box center [865, 69] width 10 height 10
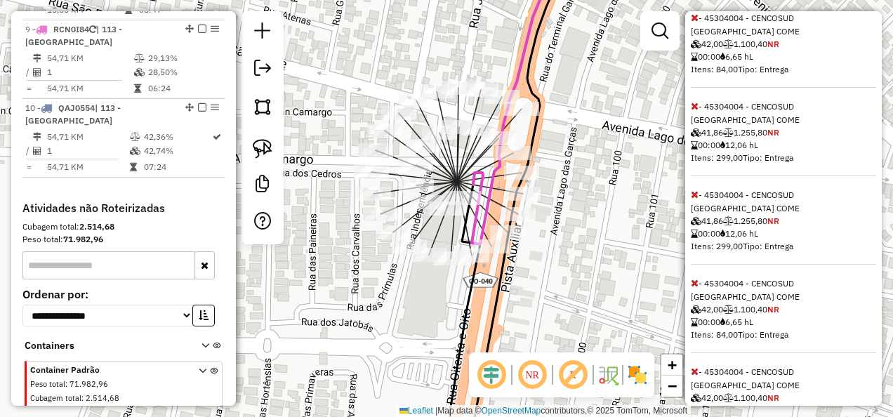
select select "**********"
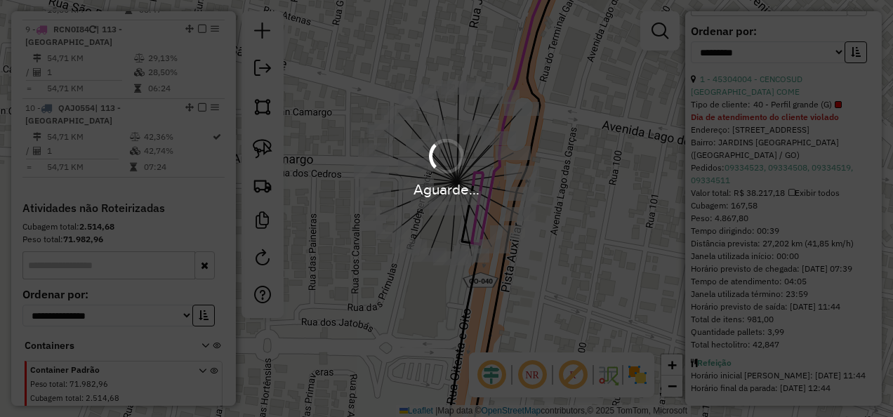
scroll to position [562, 0]
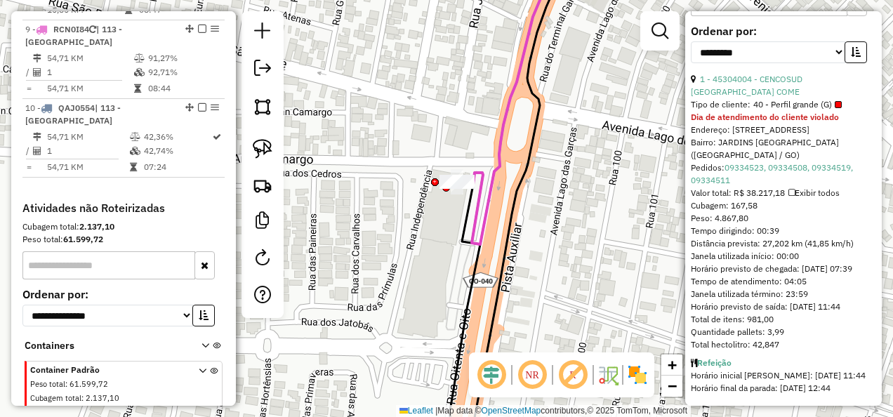
click at [549, 218] on div "Janela de atendimento Grade de atendimento Capacidade Transportadoras Veículos …" at bounding box center [446, 208] width 893 height 417
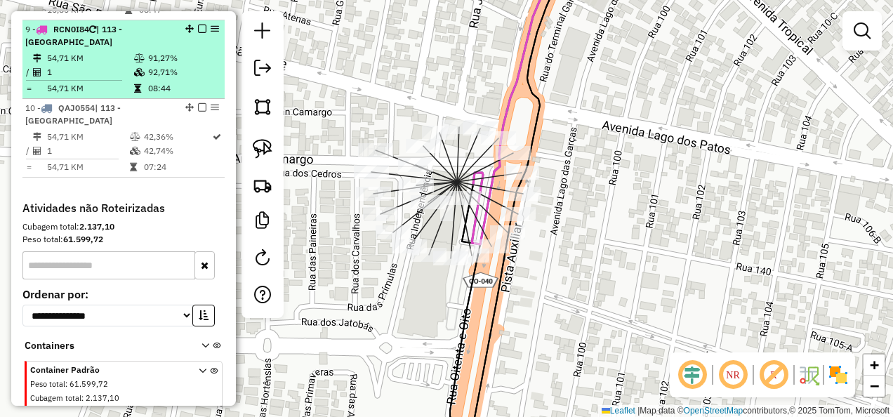
click at [199, 25] on em at bounding box center [202, 29] width 8 height 8
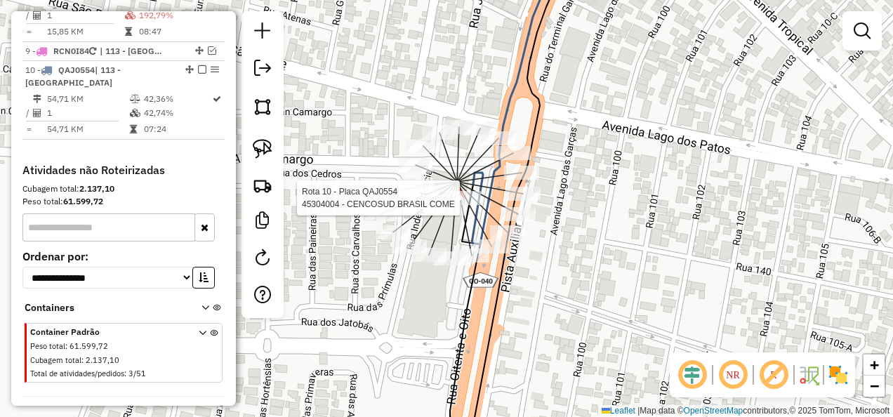
select select "**********"
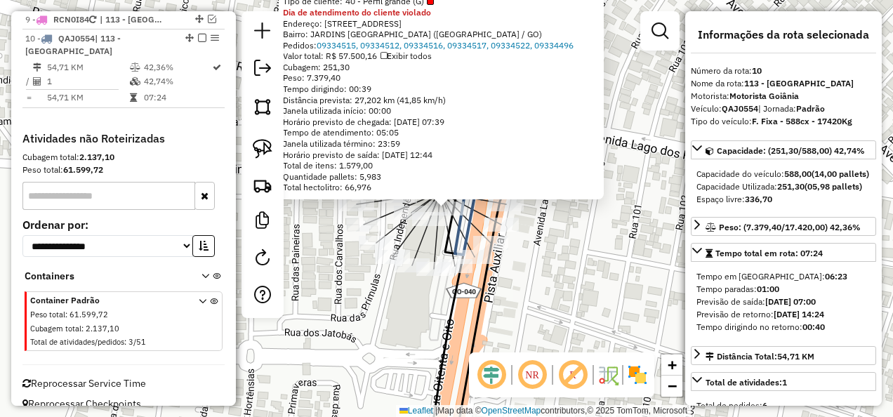
scroll to position [1166, 0]
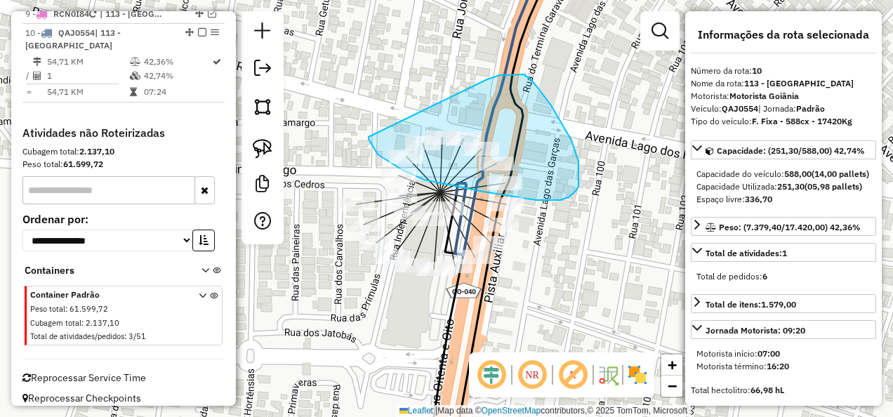
drag, startPoint x: 368, startPoint y: 137, endPoint x: 487, endPoint y: 79, distance: 131.8
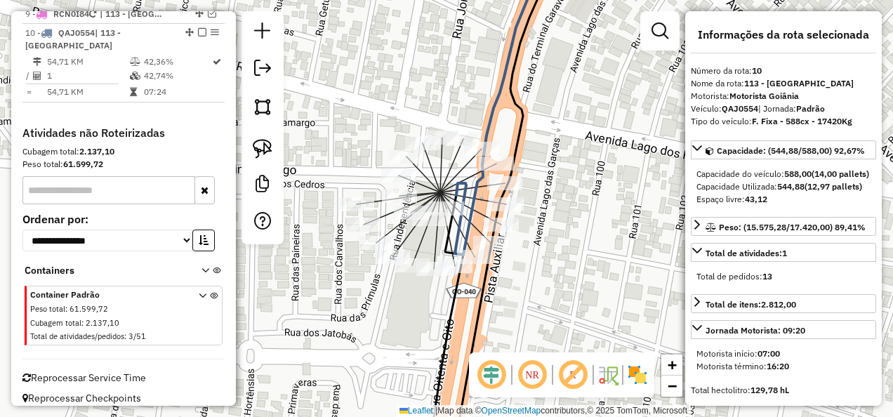
scroll to position [140, 0]
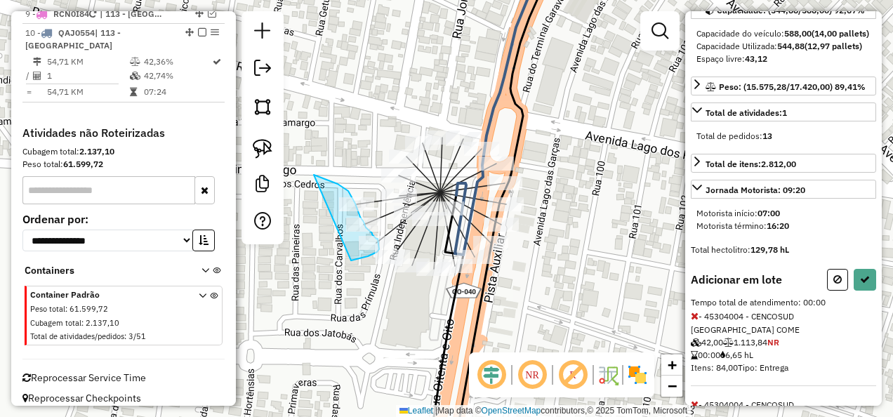
drag, startPoint x: 314, startPoint y: 175, endPoint x: 350, endPoint y: 260, distance: 93.1
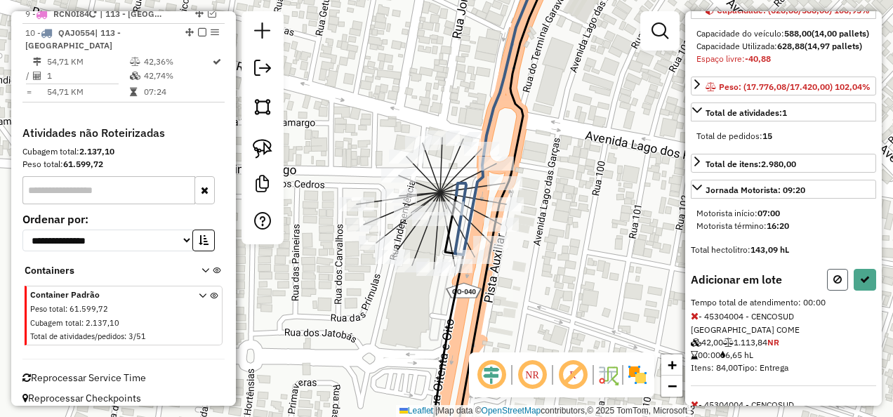
click at [829, 291] on button at bounding box center [837, 280] width 21 height 22
select select "**********"
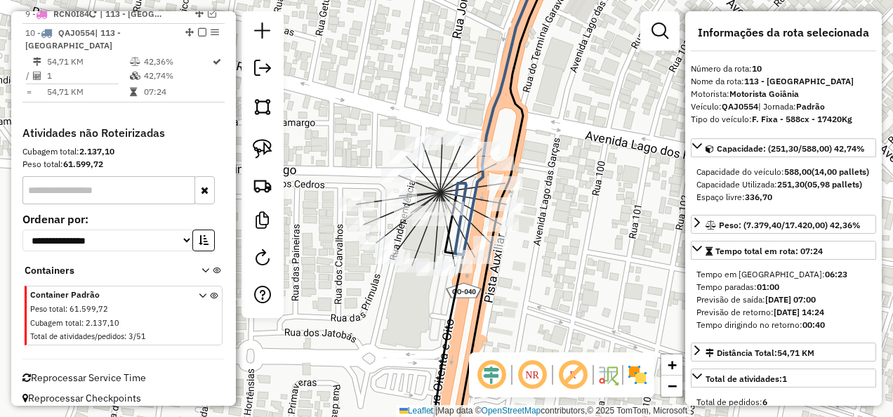
scroll to position [0, 0]
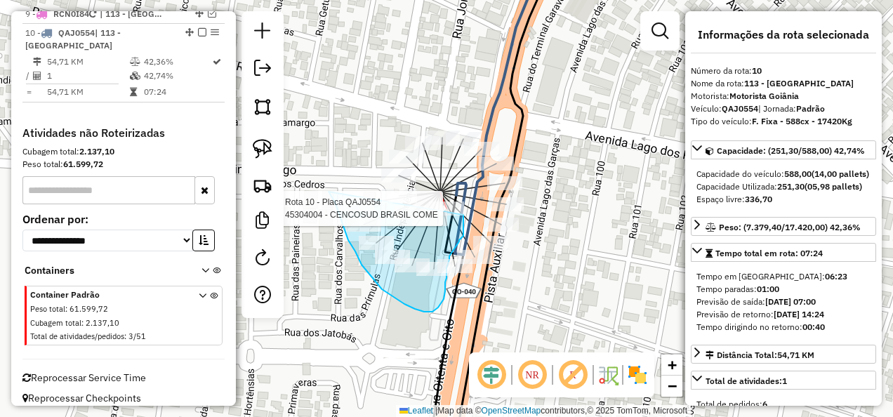
click at [463, 215] on div "Rota 10 - Placa QAJ0554 45304004 - CENCOSUD BRASIL COME Janela de atendimento G…" at bounding box center [446, 208] width 893 height 417
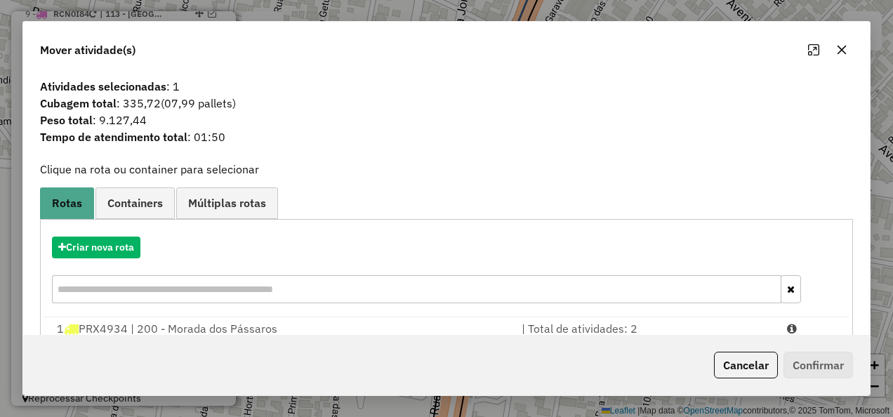
click at [846, 48] on icon "button" at bounding box center [841, 49] width 11 height 11
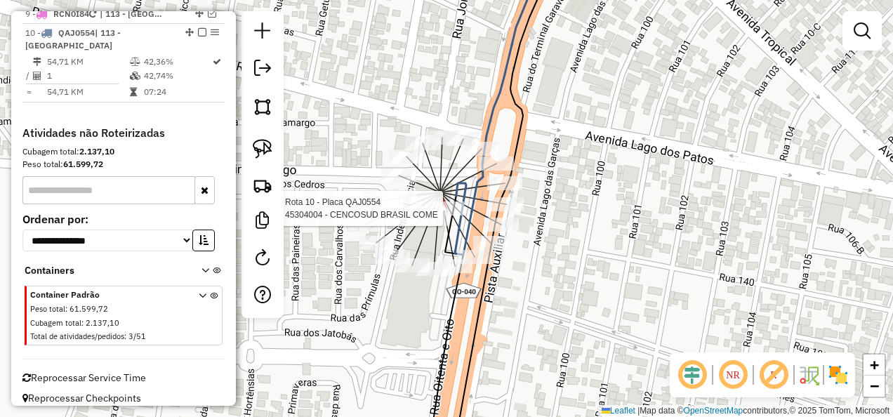
select select "**********"
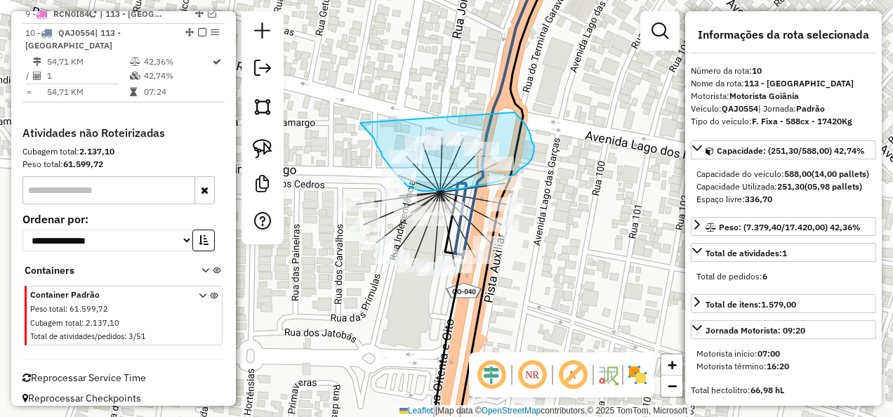
drag, startPoint x: 360, startPoint y: 123, endPoint x: 514, endPoint y: 112, distance: 154.7
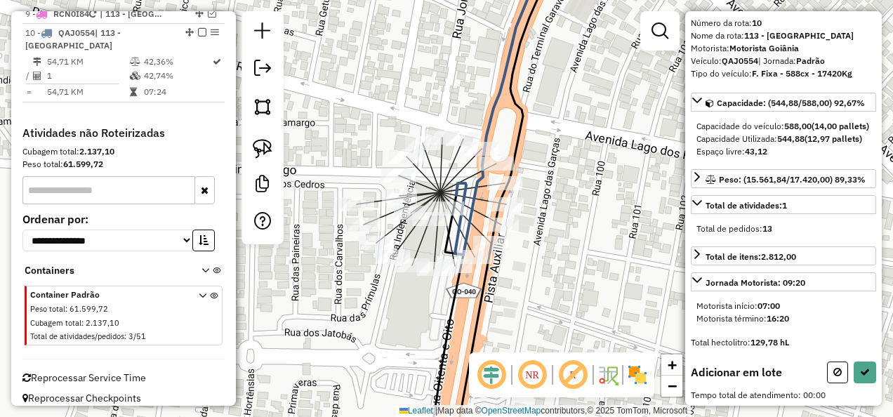
scroll to position [211, 0]
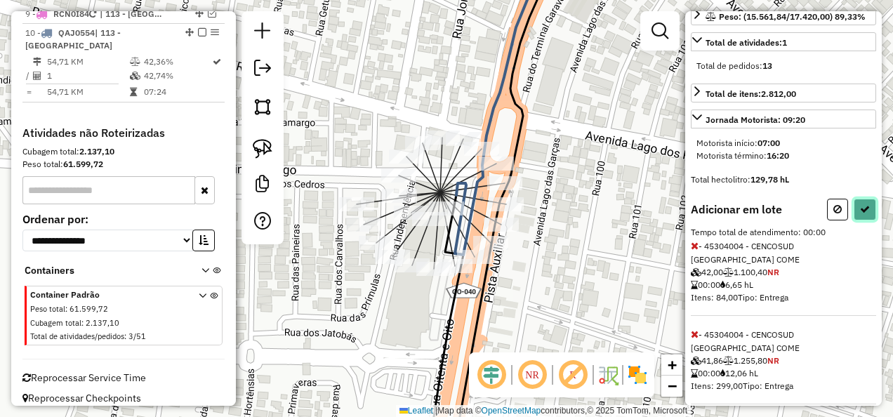
click at [860, 220] on button at bounding box center [864, 210] width 22 height 22
select select "**********"
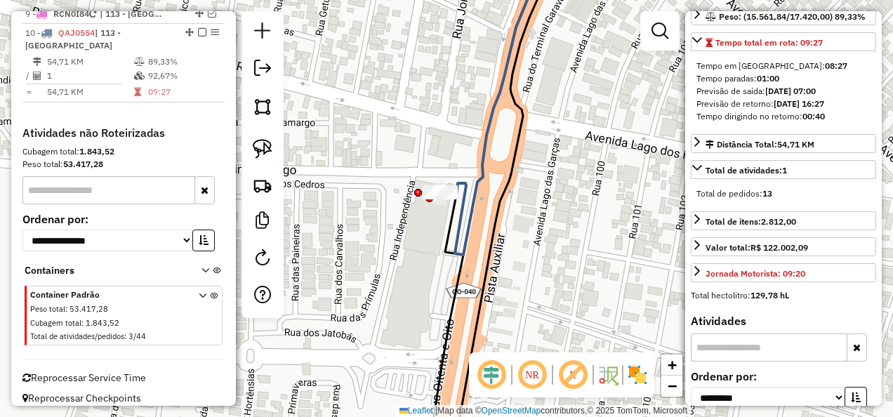
scroll to position [1096, 0]
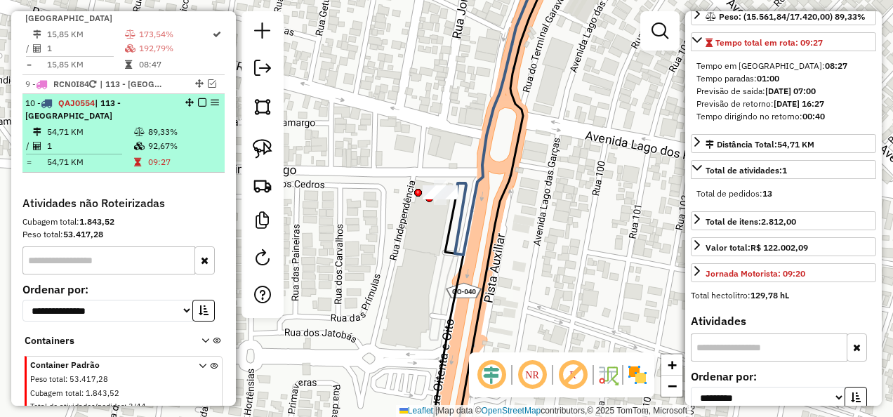
click at [198, 98] on em at bounding box center [202, 102] width 8 height 8
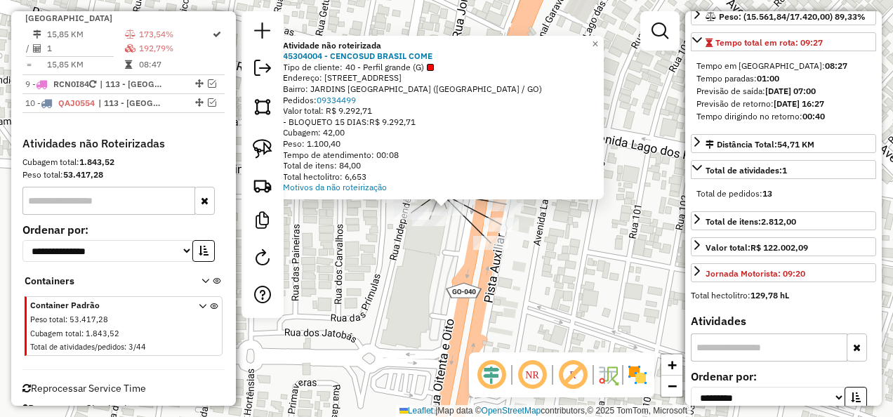
click at [567, 219] on div "Atividade não roteirizada 45304004 - CENCOSUD BRASIL COME Tipo de cliente: 40 -…" at bounding box center [446, 208] width 893 height 417
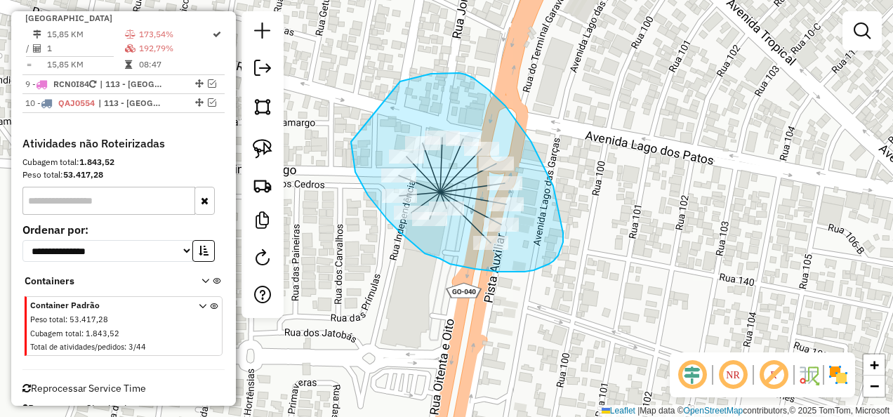
drag, startPoint x: 351, startPoint y: 145, endPoint x: 400, endPoint y: 81, distance: 80.0
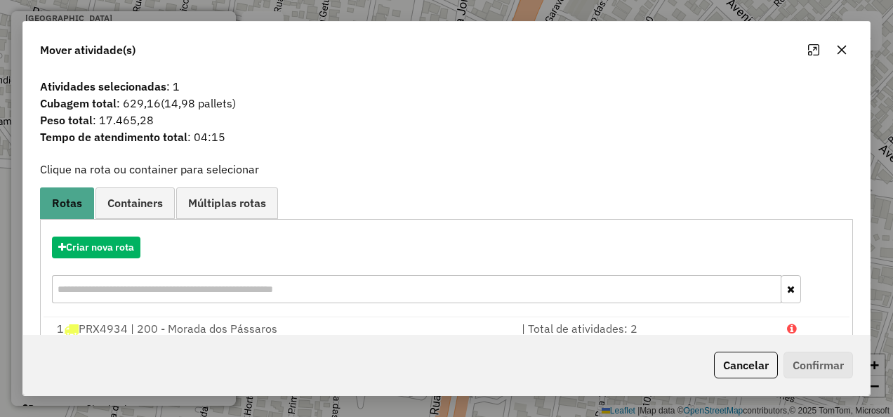
click at [848, 60] on div at bounding box center [827, 50] width 51 height 22
click at [845, 53] on icon "button" at bounding box center [841, 49] width 9 height 9
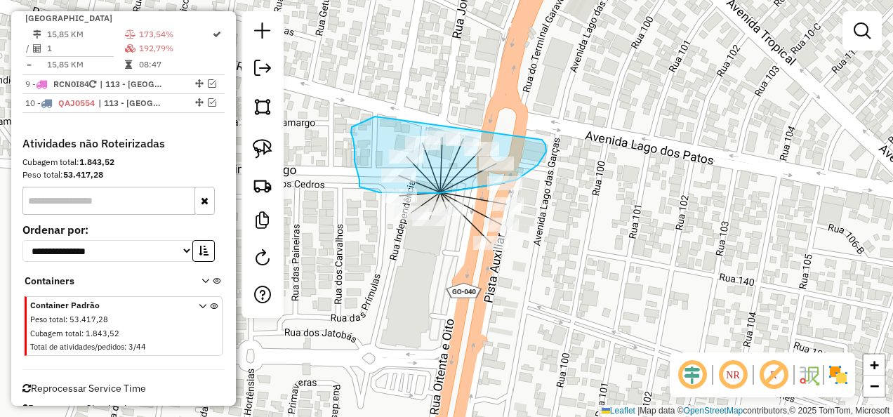
drag, startPoint x: 545, startPoint y: 145, endPoint x: 379, endPoint y: 115, distance: 168.9
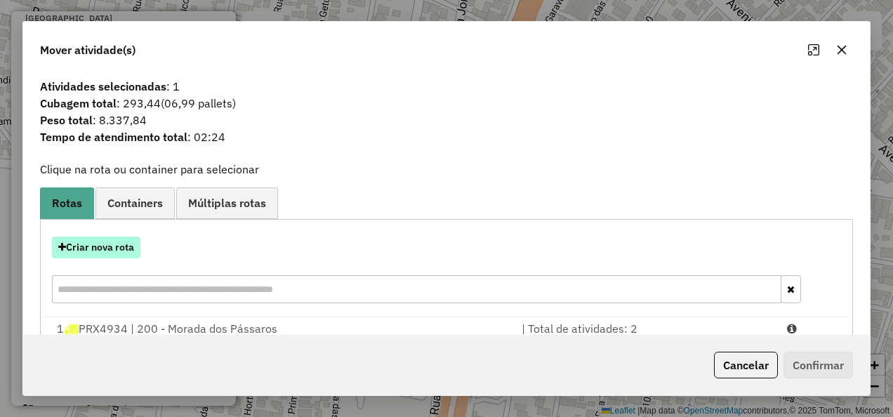
click at [116, 238] on button "Criar nova rota" at bounding box center [96, 247] width 88 height 22
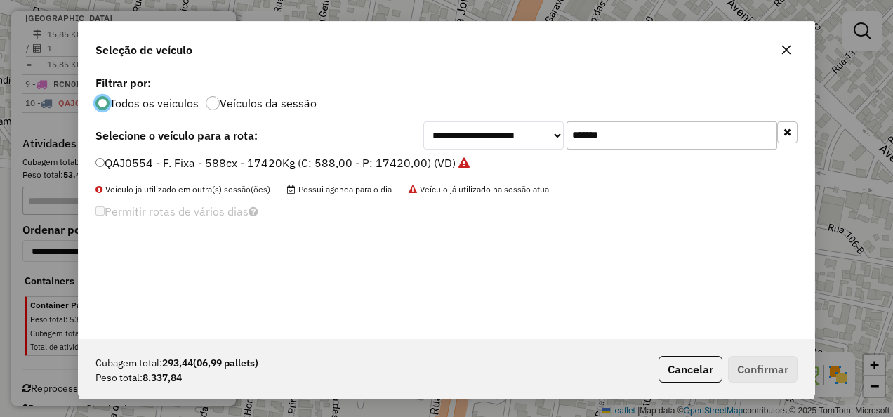
scroll to position [8, 4]
drag, startPoint x: 636, startPoint y: 140, endPoint x: 324, endPoint y: 156, distance: 312.0
click at [324, 156] on div "**********" at bounding box center [446, 205] width 735 height 267
drag, startPoint x: 626, startPoint y: 135, endPoint x: 446, endPoint y: 136, distance: 179.6
click at [446, 136] on div "**********" at bounding box center [610, 135] width 374 height 28
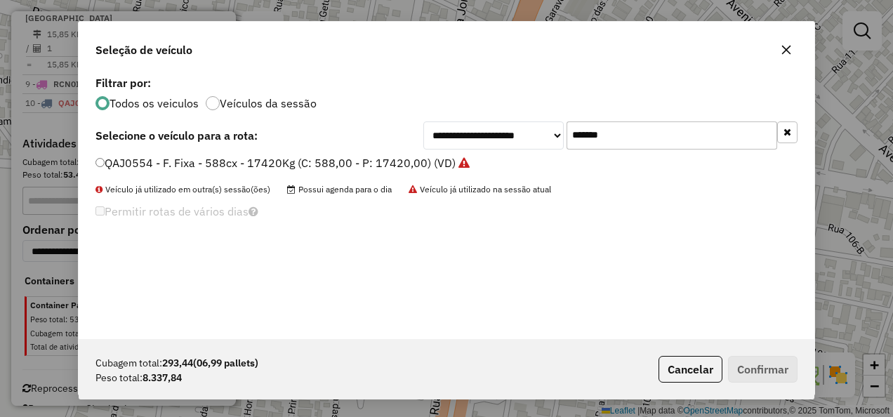
paste input "text"
type input "*******"
click at [434, 165] on label "PRX5164 - F. Fixa - 588cx - 17420Kg (C: 588,00 - P: 17420,00) (VD)" at bounding box center [282, 162] width 375 height 17
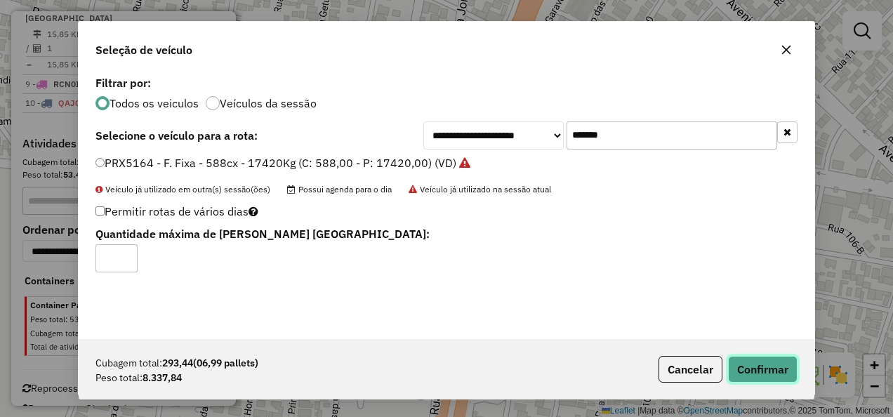
click at [757, 366] on button "Confirmar" at bounding box center [762, 369] width 69 height 27
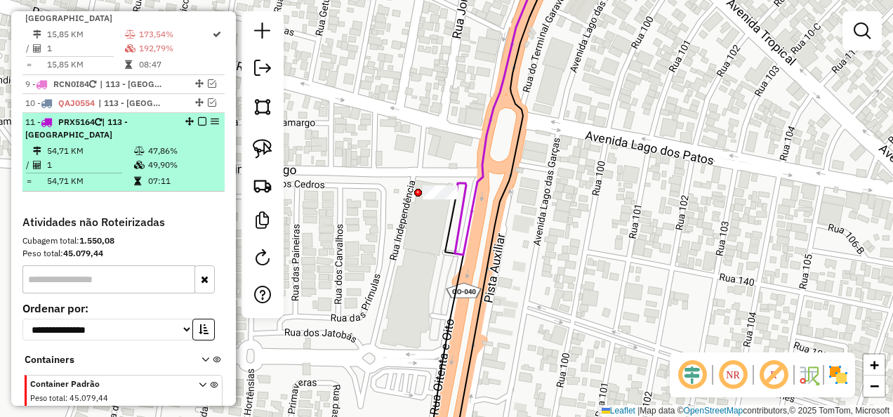
click at [147, 147] on td "47,86%" at bounding box center [182, 151] width 71 height 14
select select "**********"
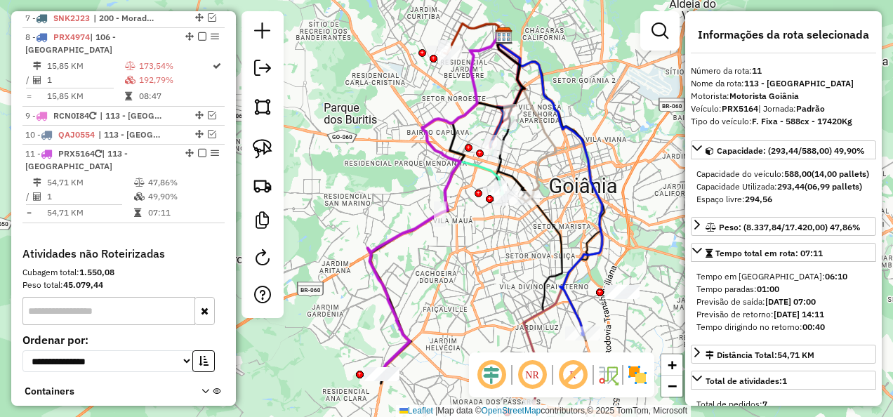
scroll to position [1045, 0]
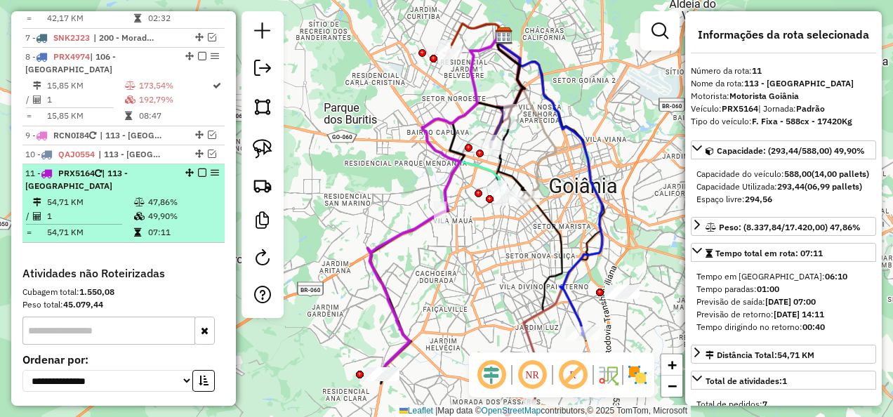
click at [138, 175] on div "11 - PRX5164 | 113 - Jardim Gardenia" at bounding box center [99, 179] width 149 height 25
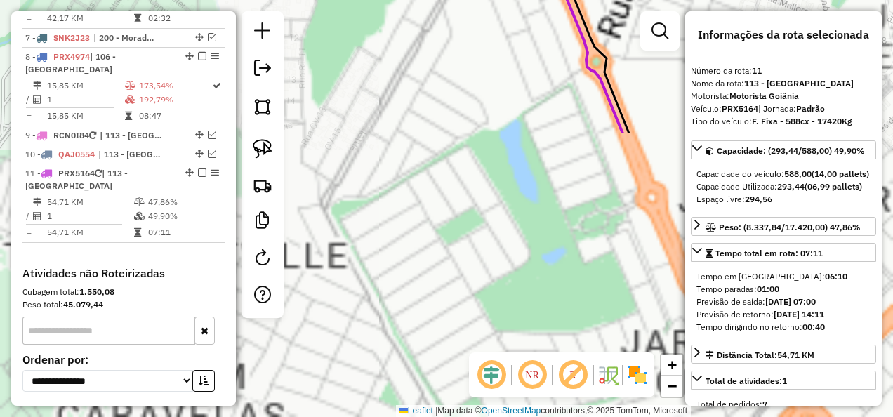
drag, startPoint x: 314, startPoint y: -52, endPoint x: 298, endPoint y: -52, distance: 16.1
click at [298, 0] on html "Aguarde... Pop-up bloqueado! Seu navegador bloqueou automáticamente a abertura …" at bounding box center [446, 208] width 893 height 417
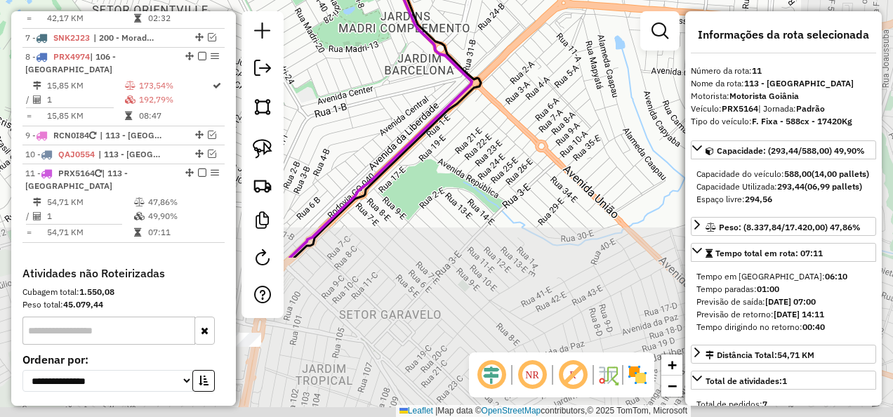
drag, startPoint x: 514, startPoint y: 241, endPoint x: 349, endPoint y: 68, distance: 238.7
click at [345, 39] on div "Janela de atendimento Grade de atendimento Capacidade Transportadoras Veículos …" at bounding box center [446, 208] width 893 height 417
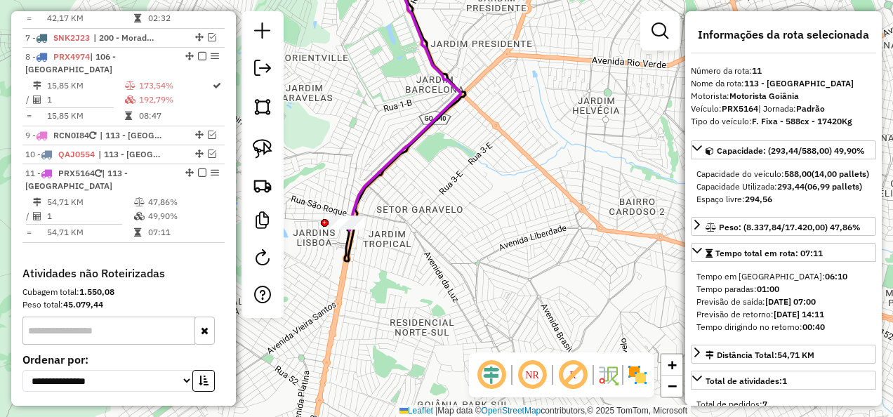
drag, startPoint x: 400, startPoint y: 206, endPoint x: 421, endPoint y: 128, distance: 81.4
click at [421, 128] on div "Janela de atendimento Grade de atendimento Capacidade Transportadoras Veículos …" at bounding box center [446, 208] width 893 height 417
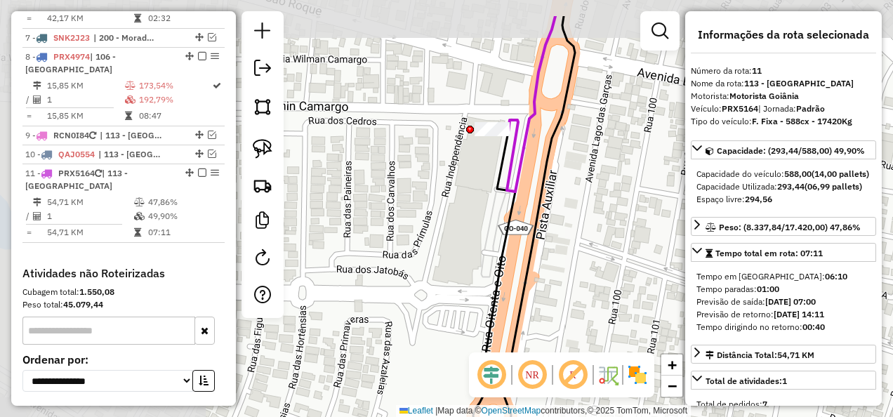
click at [620, 213] on div "Janela de atendimento Grade de atendimento Capacidade Transportadoras Veículos …" at bounding box center [446, 208] width 893 height 417
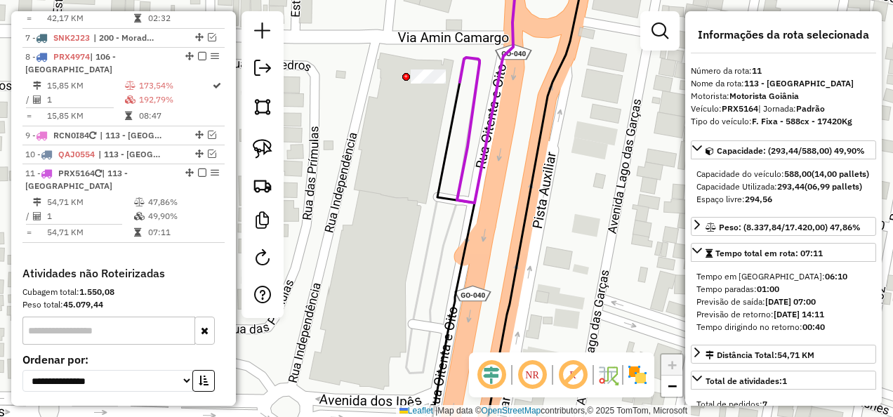
drag, startPoint x: 469, startPoint y: 139, endPoint x: 471, endPoint y: 150, distance: 11.4
click at [471, 150] on icon at bounding box center [487, 95] width 60 height 215
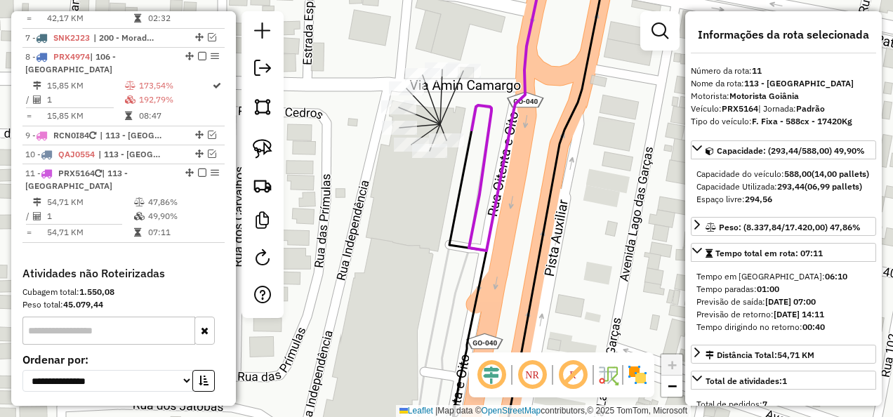
drag, startPoint x: 413, startPoint y: 187, endPoint x: 428, endPoint y: 224, distance: 39.4
click at [428, 224] on div "Janela de atendimento Grade de atendimento Capacidade Transportadoras Veículos …" at bounding box center [446, 208] width 893 height 417
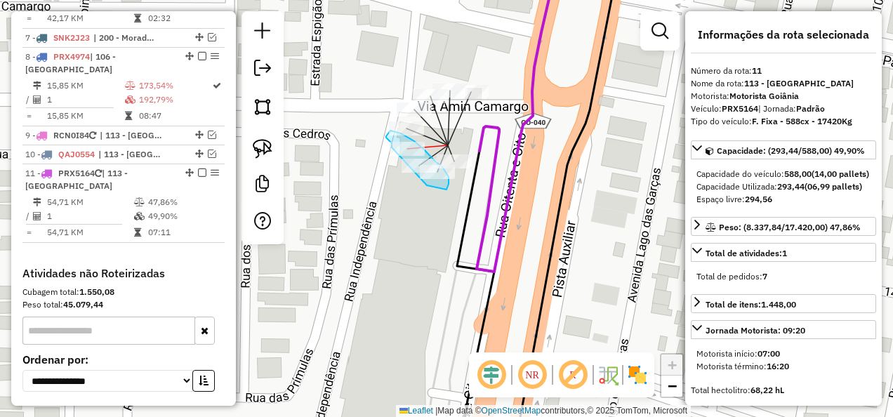
click at [392, 151] on div "Janela de atendimento Grade de atendimento Capacidade Transportadoras Veículos …" at bounding box center [446, 208] width 893 height 417
click at [424, 105] on div "Janela de atendimento Grade de atendimento Capacidade Transportadoras Veículos …" at bounding box center [446, 208] width 893 height 417
drag, startPoint x: 401, startPoint y: 87, endPoint x: 429, endPoint y: 84, distance: 28.9
drag, startPoint x: 427, startPoint y: 77, endPoint x: 456, endPoint y: 74, distance: 29.7
drag, startPoint x: 501, startPoint y: 110, endPoint x: 472, endPoint y: 80, distance: 42.2
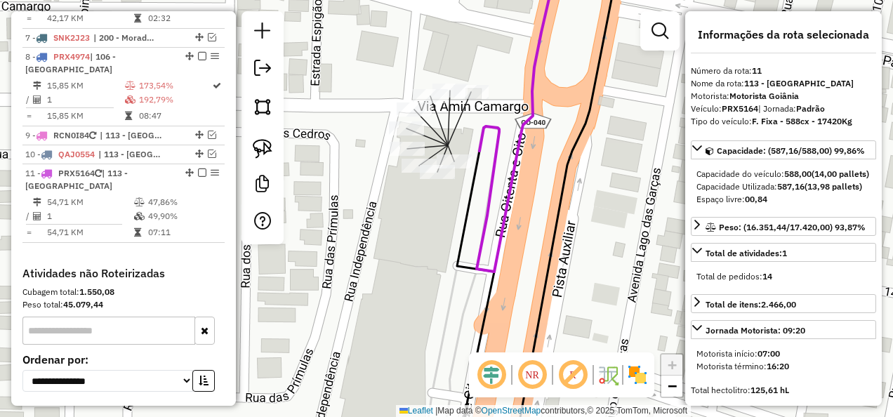
scroll to position [70, 0]
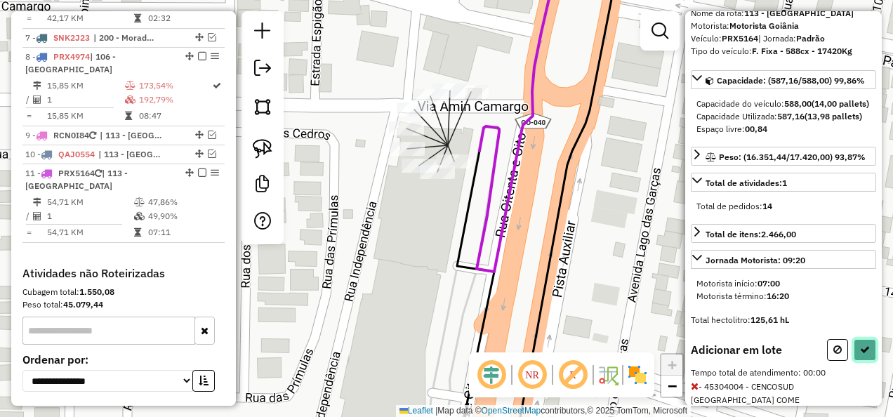
click at [863, 361] on button at bounding box center [864, 350] width 22 height 22
select select "**********"
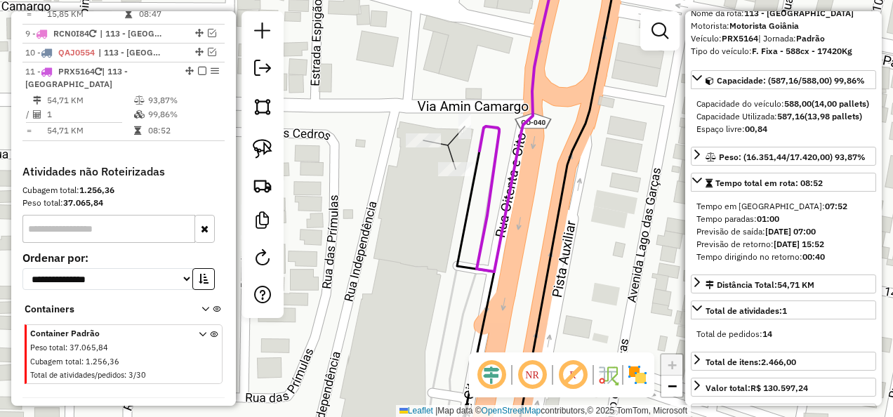
scroll to position [1115, 0]
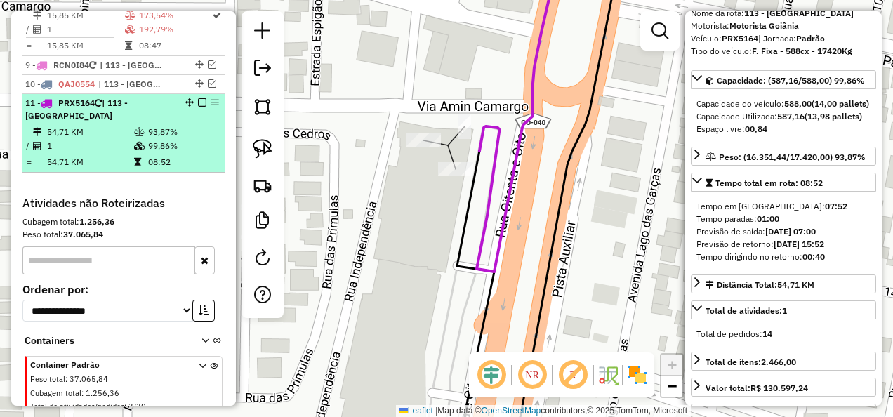
click at [198, 98] on em at bounding box center [202, 102] width 8 height 8
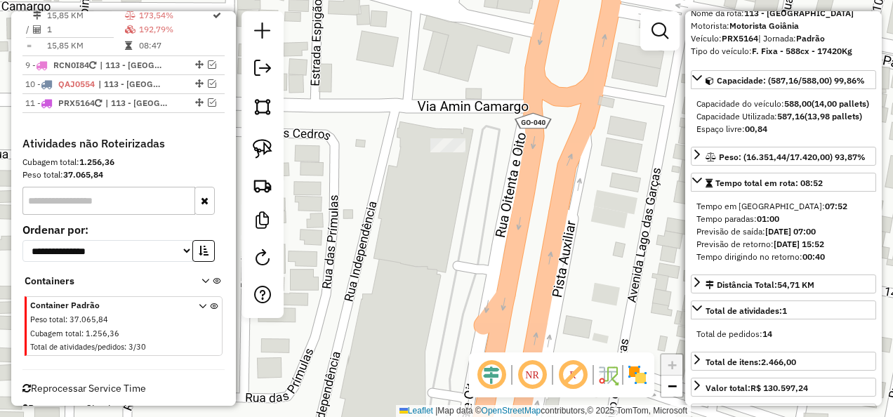
scroll to position [1045, 0]
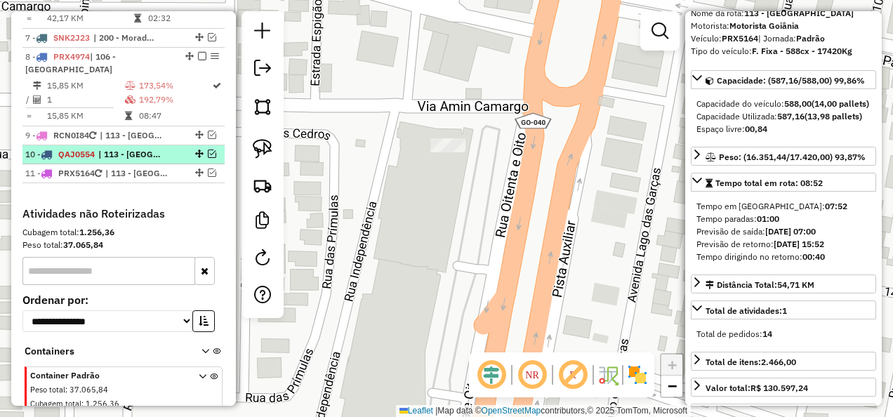
click at [139, 148] on span "| 113 - Jardim Gardenia" at bounding box center [130, 154] width 65 height 13
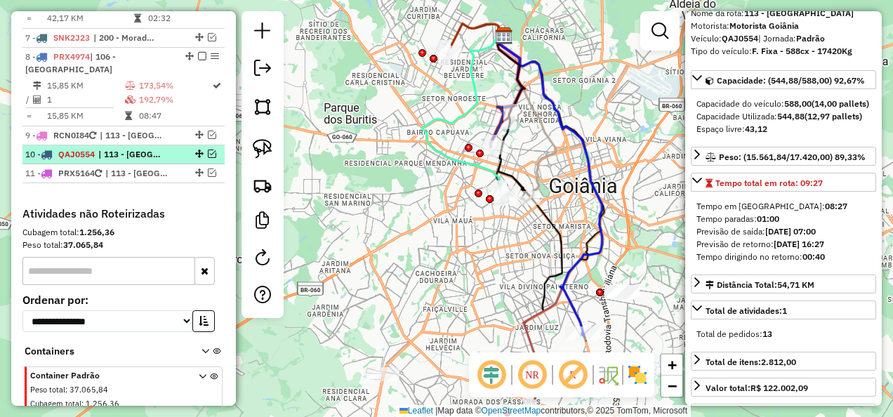
click at [98, 148] on div "10 - QAJ0554 | 113 - Jardim Gardenia" at bounding box center [99, 154] width 149 height 13
click at [208, 149] on em at bounding box center [212, 153] width 8 height 8
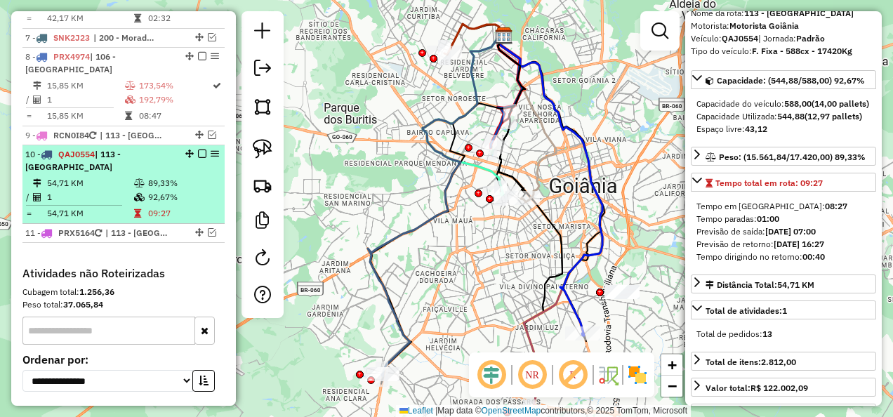
click at [203, 149] on div at bounding box center [198, 153] width 42 height 8
click at [198, 149] on em at bounding box center [202, 153] width 8 height 8
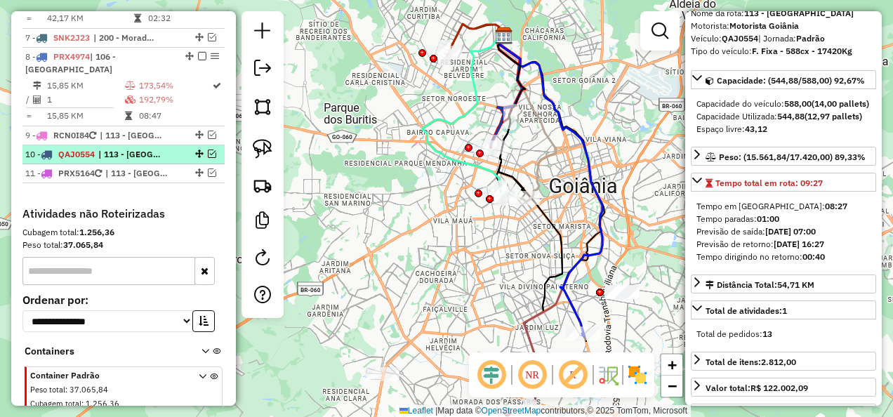
click at [197, 149] on em at bounding box center [199, 153] width 8 height 8
click at [208, 149] on em at bounding box center [212, 153] width 8 height 8
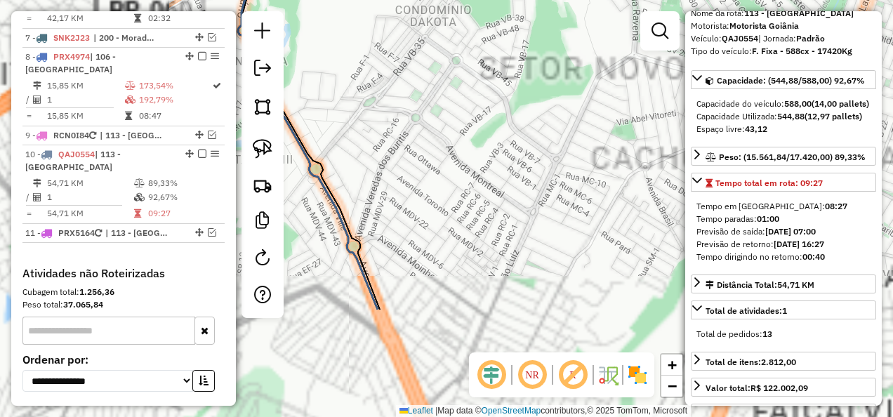
drag, startPoint x: 456, startPoint y: 293, endPoint x: 530, endPoint y: -52, distance: 352.5
click at [530, 0] on html "Aguarde... Pop-up bloqueado! Seu navegador bloqueou automáticamente a abertura …" at bounding box center [446, 208] width 893 height 417
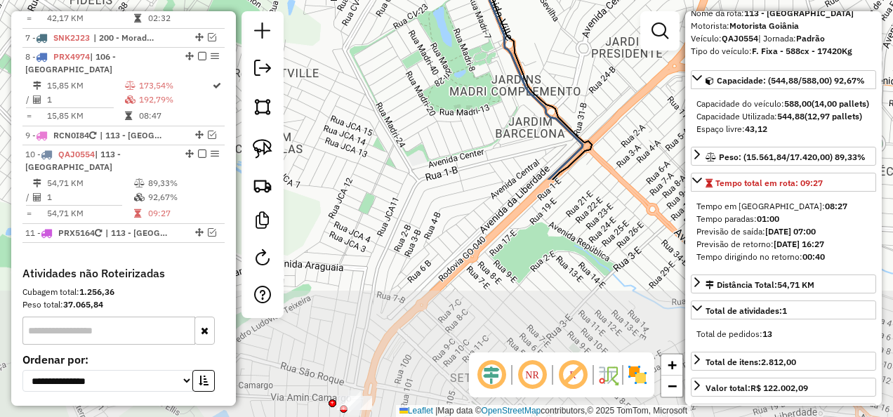
drag, startPoint x: 460, startPoint y: 227, endPoint x: 376, endPoint y: -52, distance: 291.7
click at [376, 0] on html "Aguarde... Pop-up bloqueado! Seu navegador bloqueou automáticamente a abertura …" at bounding box center [446, 208] width 893 height 417
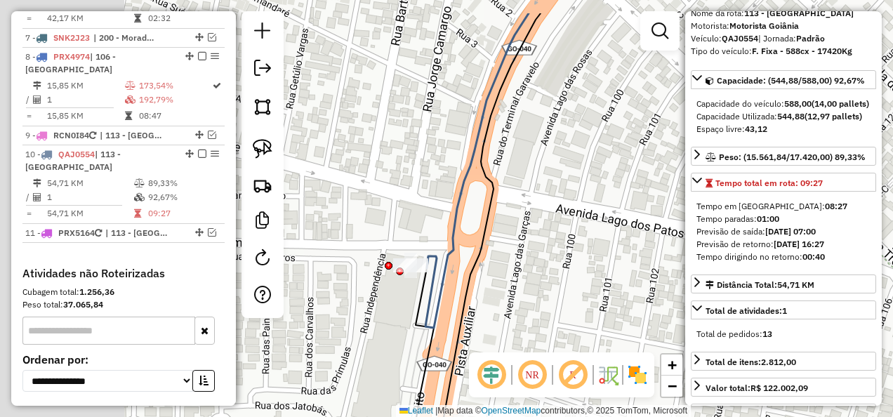
drag, startPoint x: 390, startPoint y: 219, endPoint x: 618, endPoint y: 269, distance: 232.9
click at [618, 269] on div "Janela de atendimento Grade de atendimento Capacidade Transportadoras Veículos …" at bounding box center [446, 208] width 893 height 417
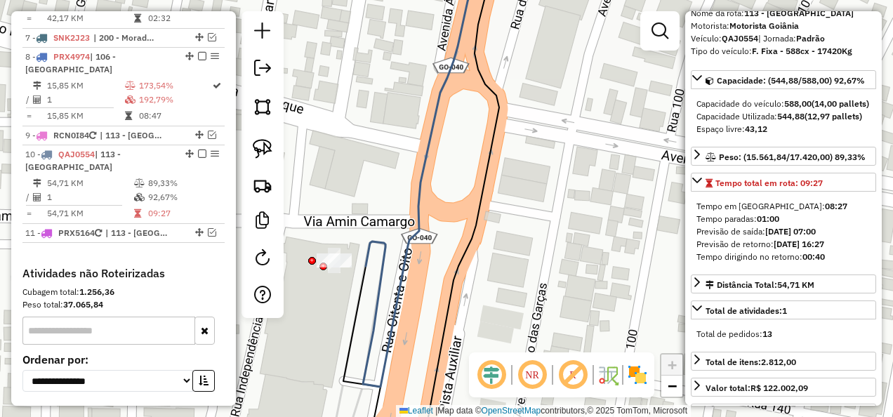
drag, startPoint x: 442, startPoint y: 273, endPoint x: 528, endPoint y: 261, distance: 86.4
click at [529, 261] on div "Janela de atendimento Grade de atendimento Capacidade Transportadoras Veículos …" at bounding box center [446, 208] width 893 height 417
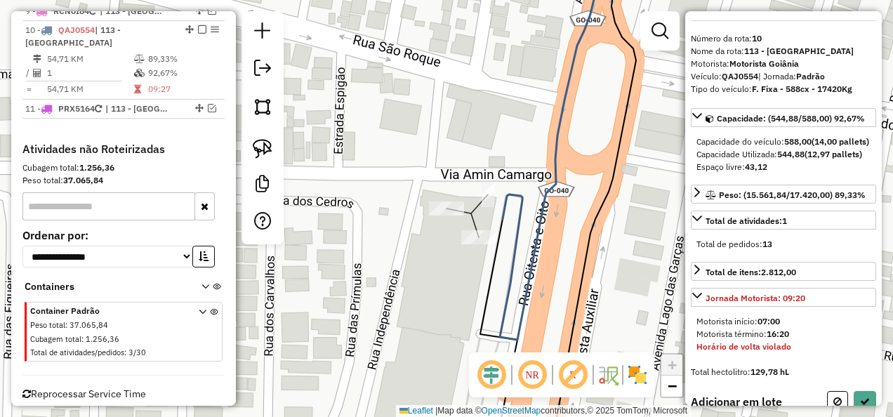
scroll to position [70, 0]
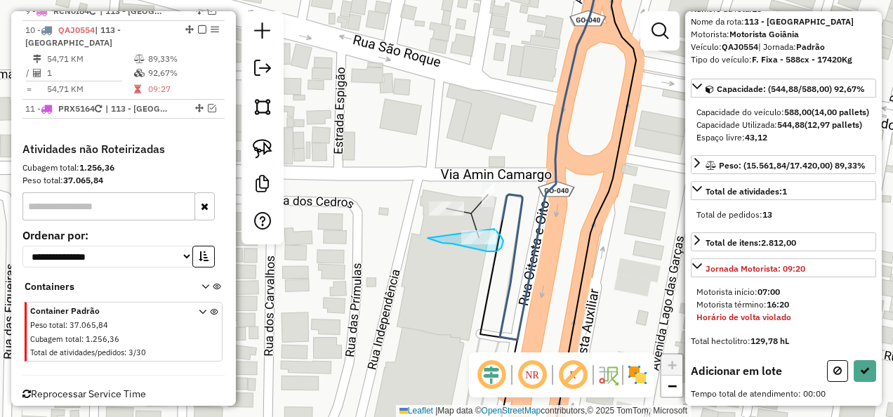
drag, startPoint x: 427, startPoint y: 238, endPoint x: 493, endPoint y: 228, distance: 66.0
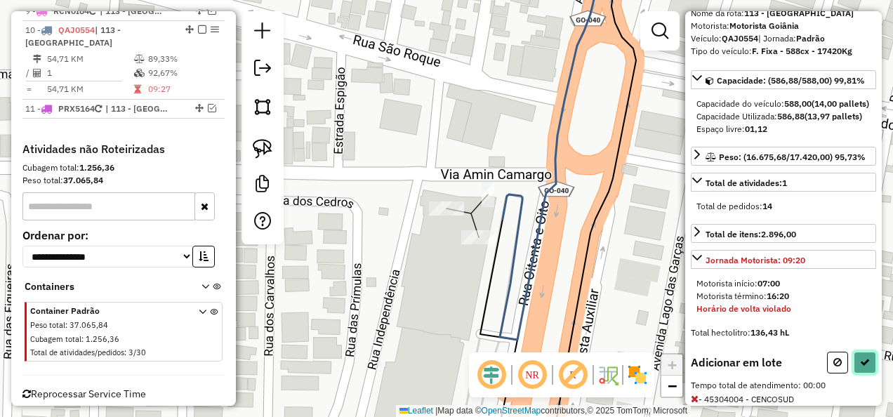
click at [866, 373] on button at bounding box center [864, 363] width 22 height 22
select select "**********"
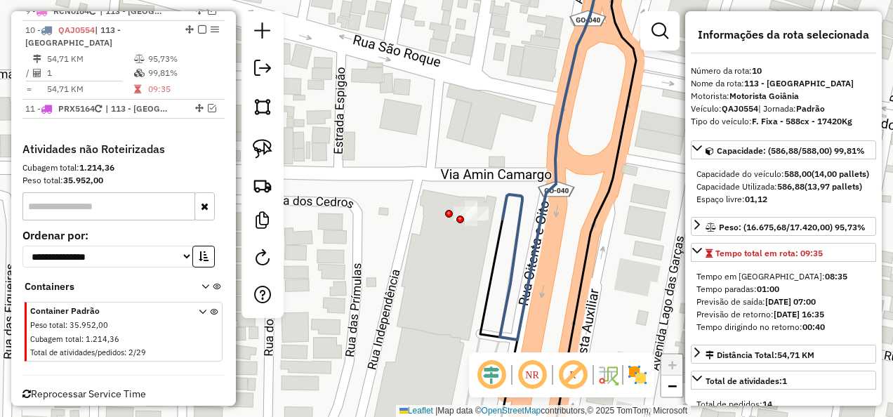
scroll to position [1099, 0]
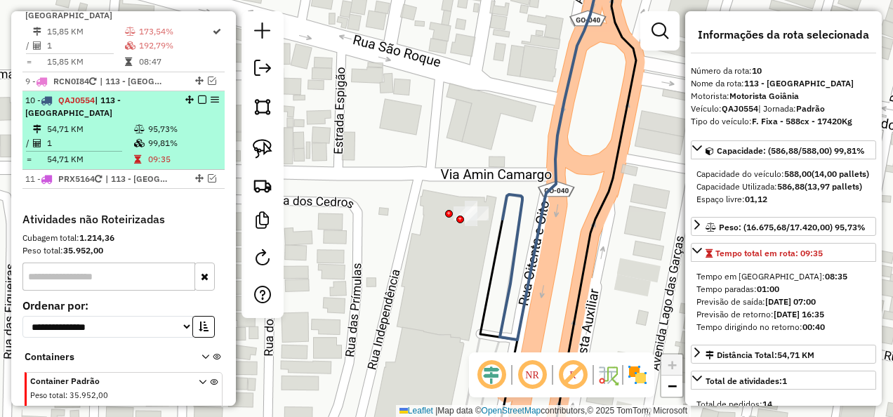
drag, startPoint x: 216, startPoint y: 88, endPoint x: 202, endPoint y: 94, distance: 15.1
click at [202, 94] on div "10 - QAJ0554 | 113 - Jardim Gardenia" at bounding box center [123, 106] width 196 height 25
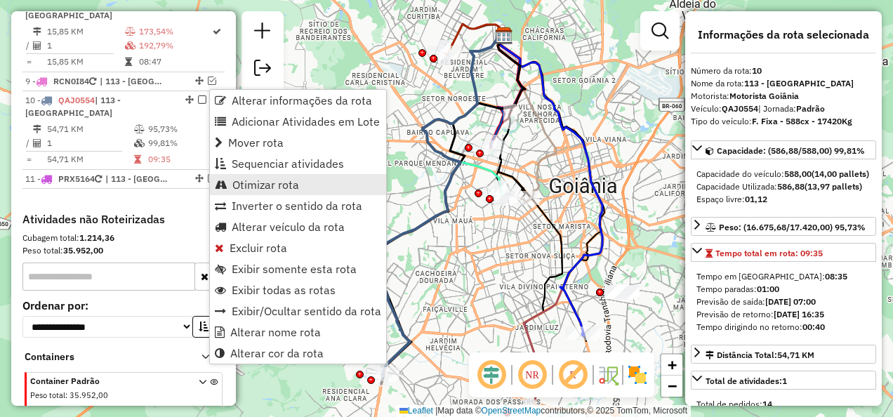
click at [271, 185] on span "Otimizar rota" at bounding box center [265, 184] width 67 height 11
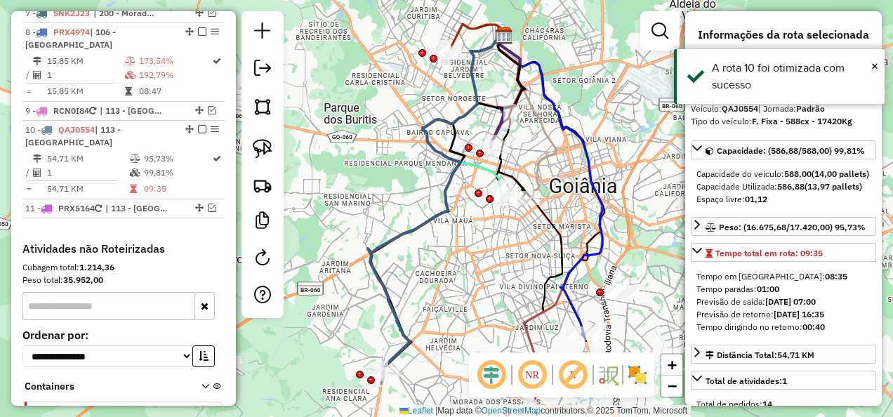
scroll to position [959, 0]
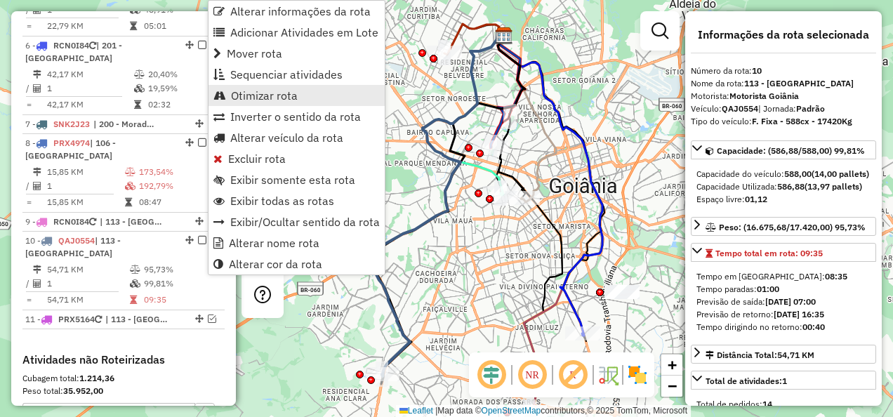
click at [251, 91] on span "Otimizar rota" at bounding box center [264, 95] width 67 height 11
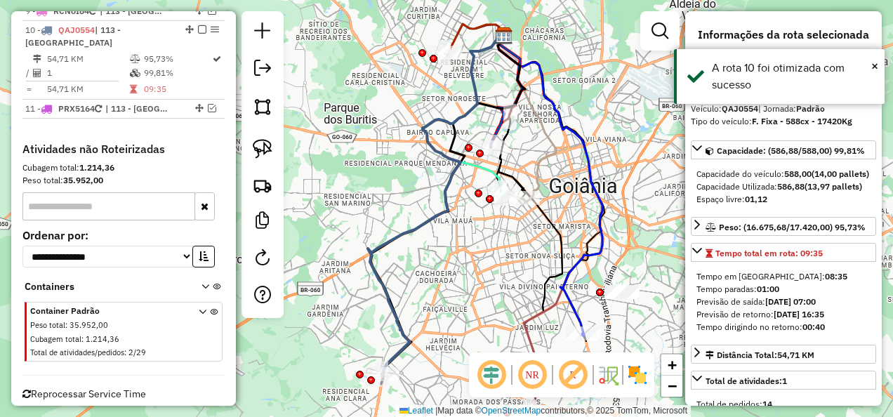
scroll to position [1099, 0]
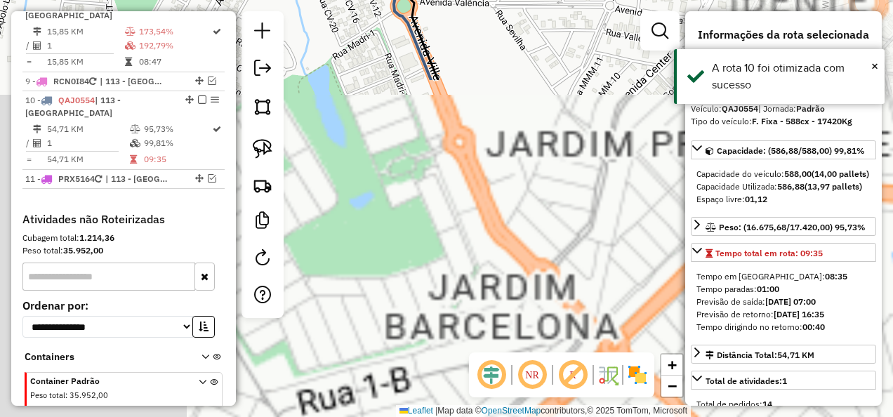
drag, startPoint x: 384, startPoint y: 67, endPoint x: 362, endPoint y: -52, distance: 120.6
click at [362, 0] on html "Aguarde... Pop-up bloqueado! Seu navegador bloqueou automáticamente a abertura …" at bounding box center [446, 208] width 893 height 417
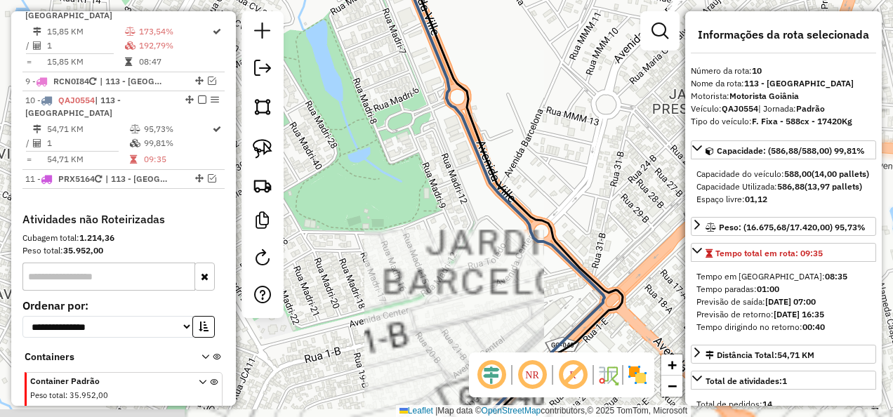
drag, startPoint x: 496, startPoint y: 237, endPoint x: 410, endPoint y: -52, distance: 301.7
click at [410, 0] on html "Aguarde... Pop-up bloqueado! Seu navegador bloqueou automáticamente a abertura …" at bounding box center [446, 208] width 893 height 417
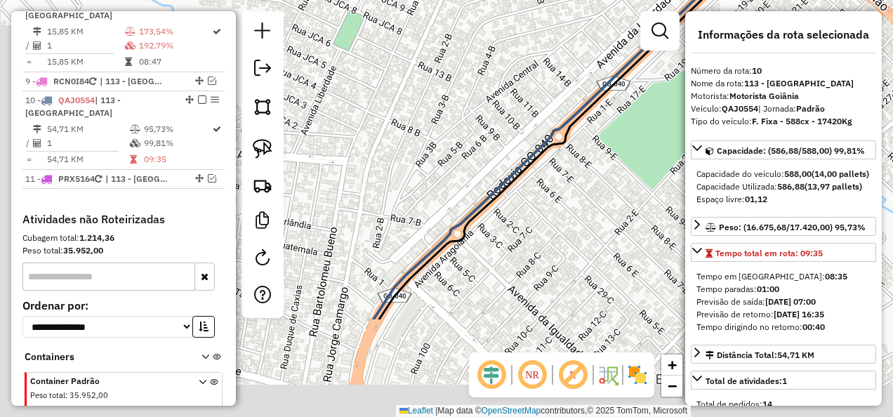
drag, startPoint x: 436, startPoint y: 304, endPoint x: 738, endPoint y: 70, distance: 381.6
click at [738, 70] on hb-router-mapa "Informações da Sessão 1228700 - 09/08/2025 Modo simulação Criação: 12/08/2025 1…" at bounding box center [446, 208] width 893 height 417
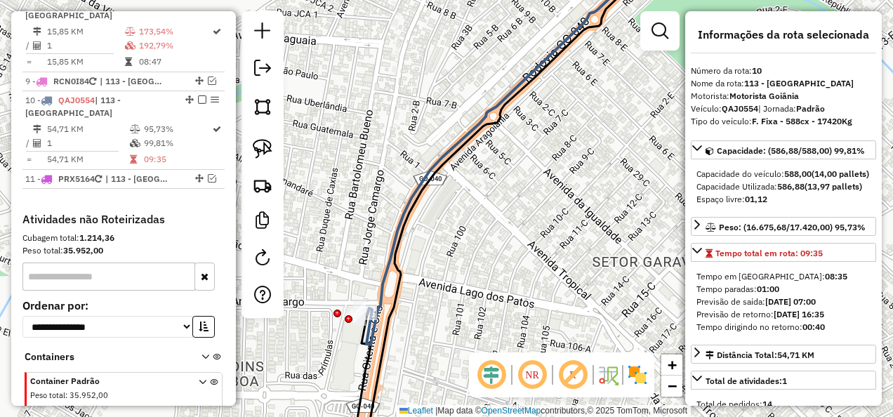
drag, startPoint x: 382, startPoint y: 264, endPoint x: 514, endPoint y: 91, distance: 217.3
click at [514, 91] on icon at bounding box center [509, 150] width 286 height 387
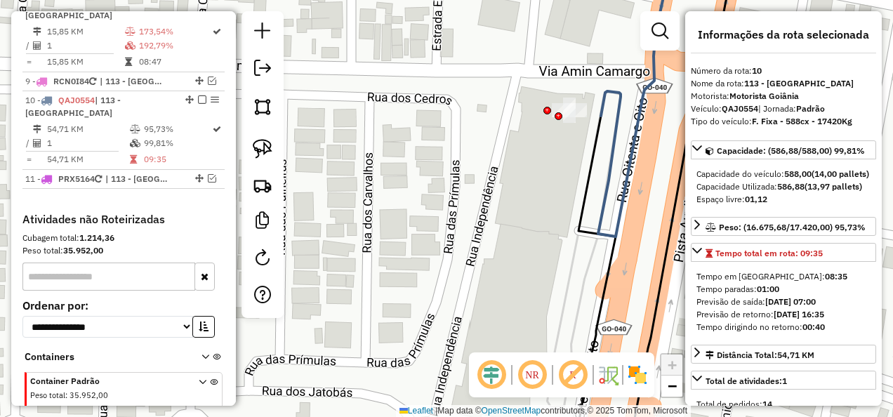
drag, startPoint x: 543, startPoint y: 126, endPoint x: 425, endPoint y: 138, distance: 118.4
click at [425, 138] on div "Rota 10 - Placa QAJ0554 45304004 - CENCOSUD BRASIL COME Janela de atendimento G…" at bounding box center [446, 208] width 893 height 417
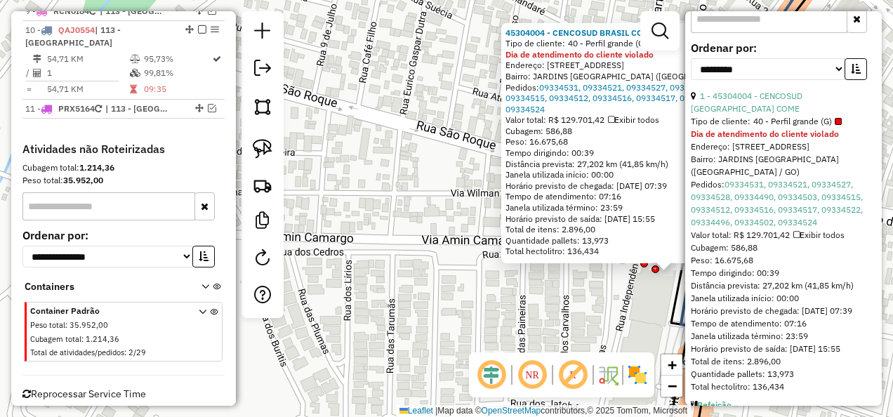
scroll to position [561, 0]
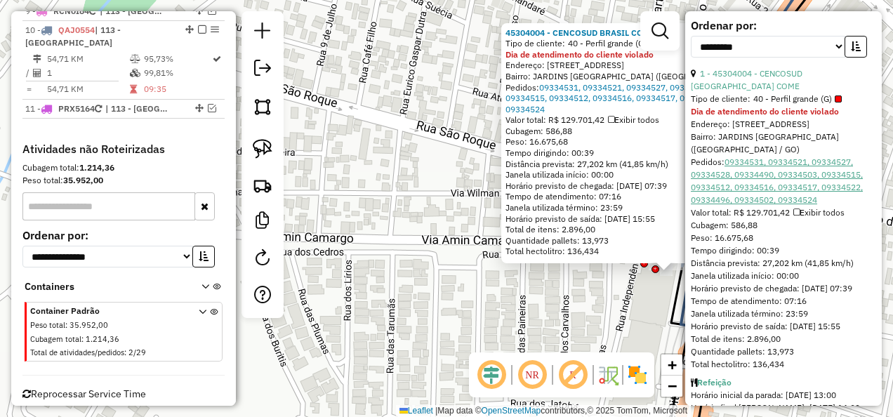
click at [804, 192] on link "09334531, 09334521, 09334527, 09334528, 09334490, 09334503, 09334515, 09334512,…" at bounding box center [776, 180] width 172 height 48
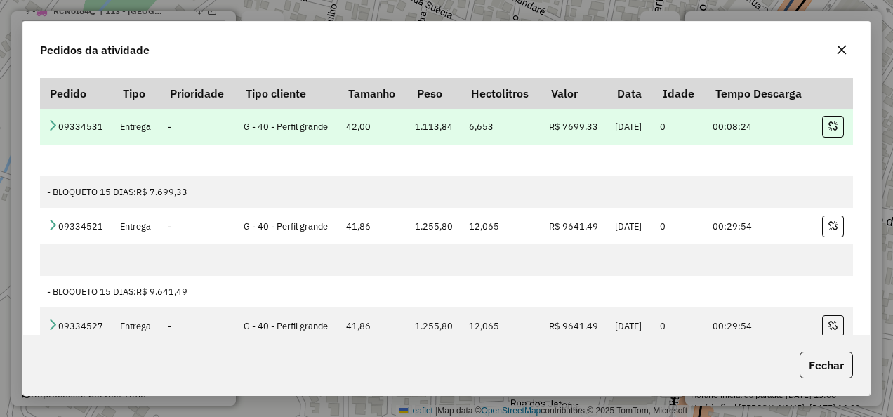
click at [798, 127] on td "00:08:24" at bounding box center [759, 126] width 109 height 36
click at [47, 119] on icon at bounding box center [52, 124] width 11 height 11
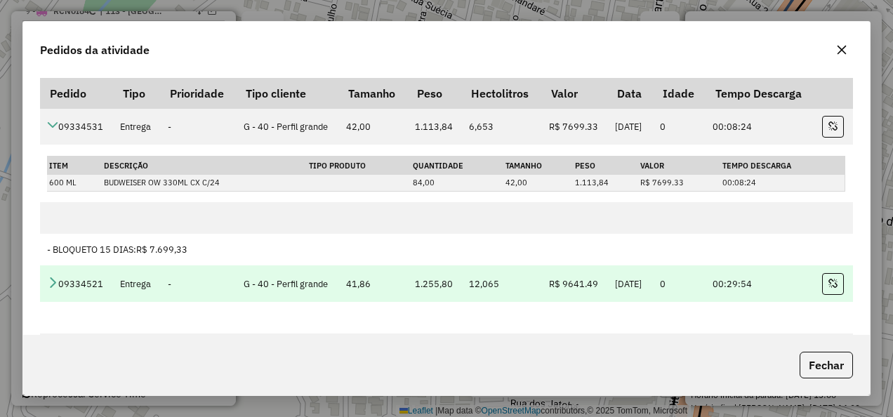
click at [57, 276] on icon at bounding box center [52, 281] width 11 height 11
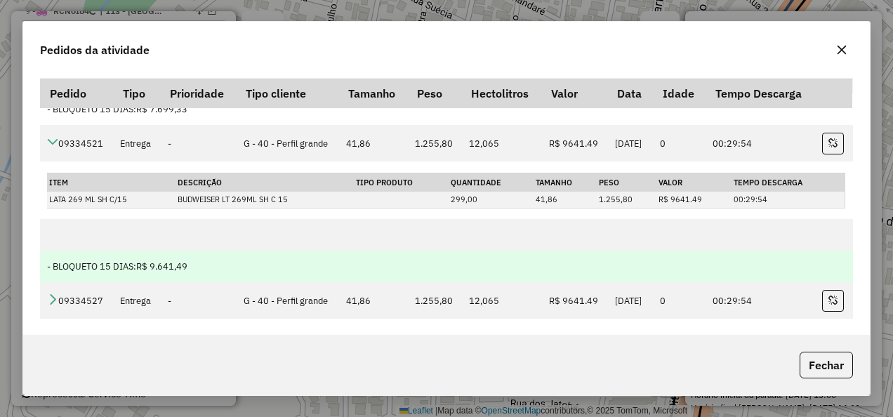
scroll to position [281, 0]
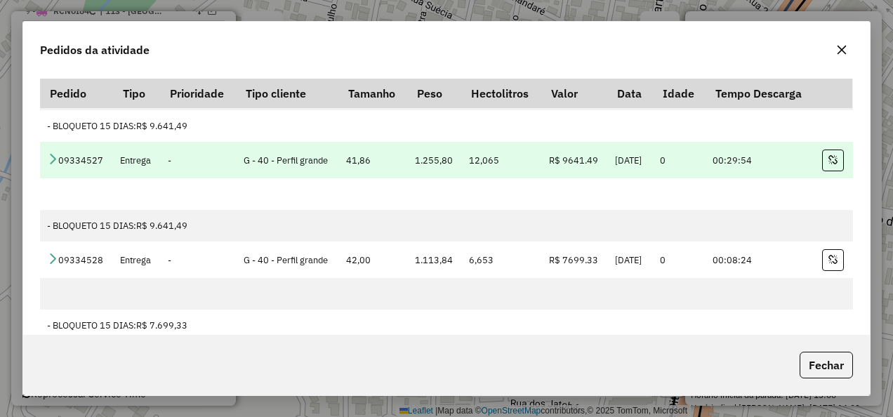
click at [56, 163] on td "09334527" at bounding box center [76, 160] width 73 height 36
click at [53, 160] on icon at bounding box center [52, 158] width 11 height 11
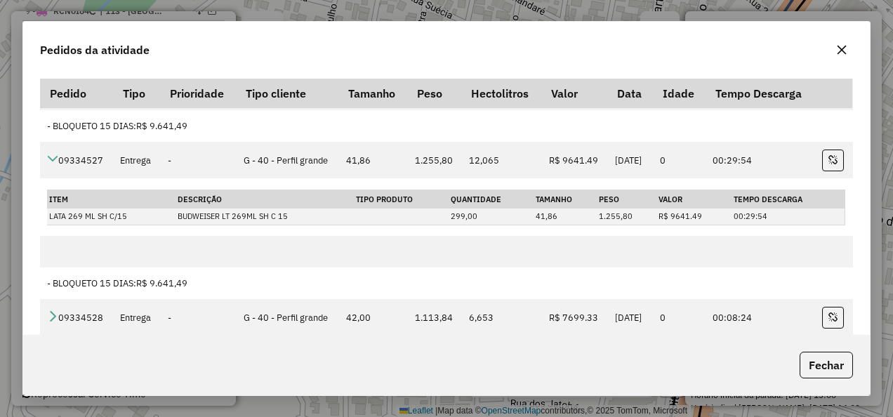
click at [850, 53] on button "button" at bounding box center [841, 50] width 22 height 22
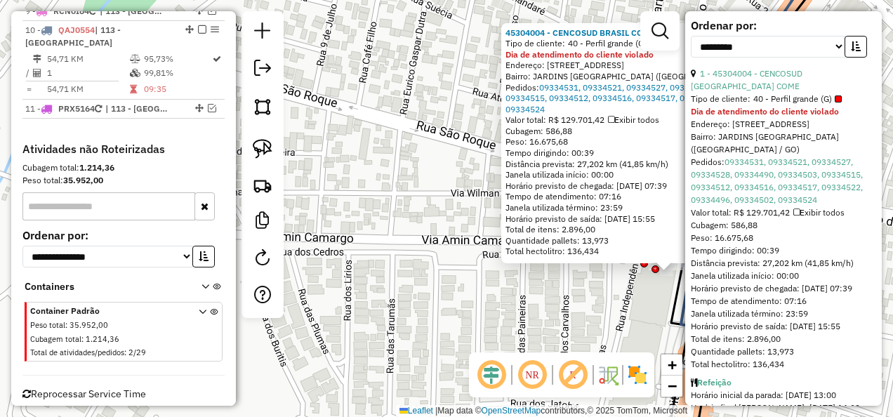
click at [411, 315] on div "45304004 - CENCOSUD BRASIL COME Tipo de cliente: 40 - Perfil grande (G) Dia de …" at bounding box center [446, 208] width 893 height 417
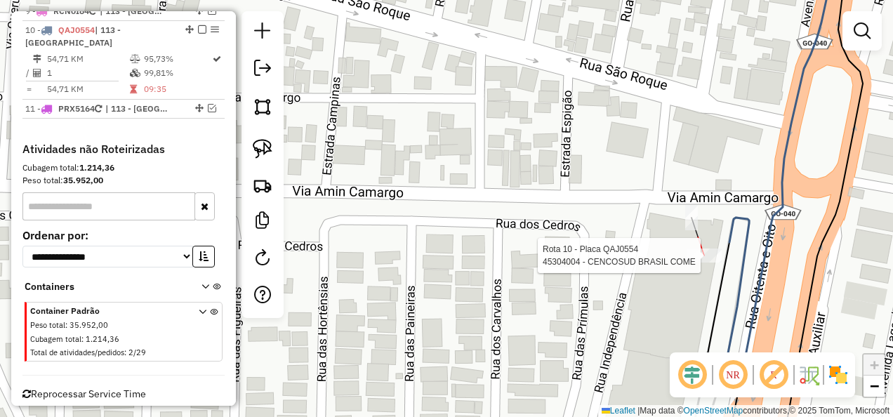
select select "**********"
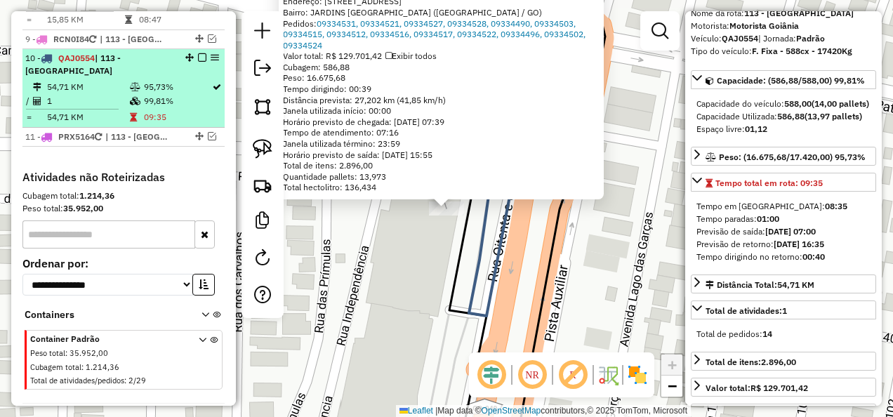
scroll to position [1099, 0]
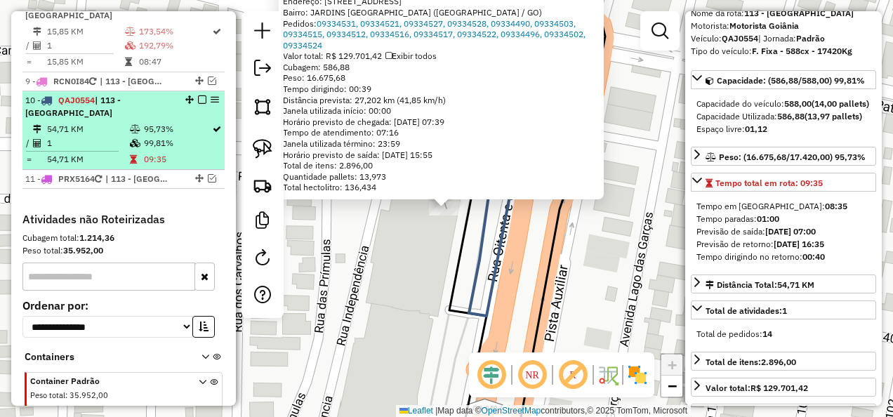
click at [211, 95] on em at bounding box center [215, 99] width 8 height 8
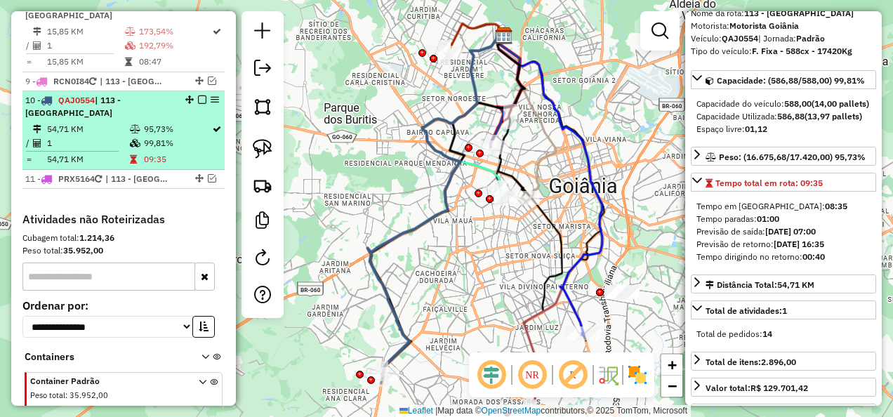
click at [211, 95] on em at bounding box center [215, 99] width 8 height 8
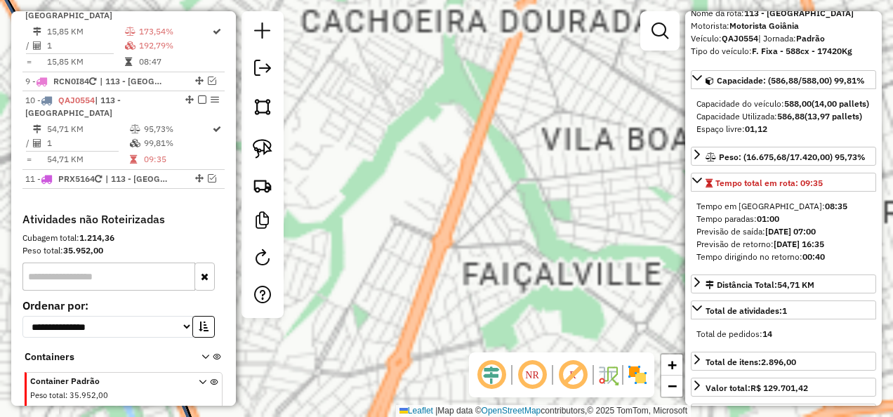
drag, startPoint x: 587, startPoint y: 229, endPoint x: 825, endPoint y: -19, distance: 343.4
click at [825, 0] on html "Aguarde... Pop-up bloqueado! Seu navegador bloqueou automáticamente a abertura …" at bounding box center [446, 208] width 893 height 417
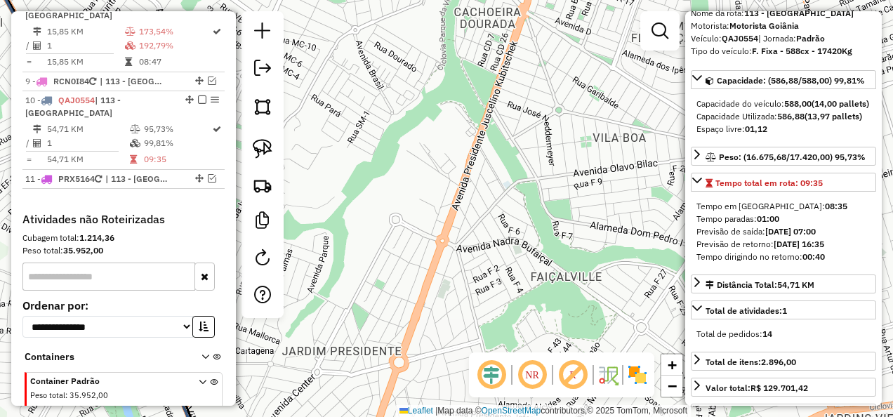
drag, startPoint x: 387, startPoint y: 212, endPoint x: 779, endPoint y: -52, distance: 472.1
click at [779, 0] on html "Aguarde... Pop-up bloqueado! Seu navegador bloqueou automáticamente a abertura …" at bounding box center [446, 208] width 893 height 417
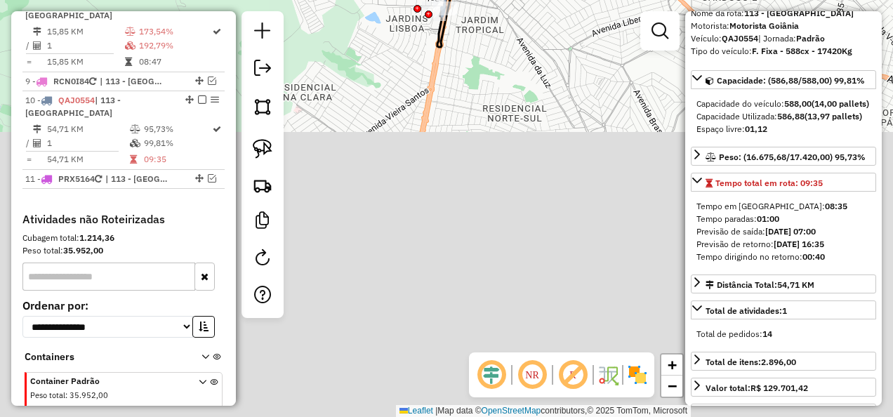
drag, startPoint x: 556, startPoint y: 300, endPoint x: 473, endPoint y: -15, distance: 325.1
click at [473, 0] on html "Aguarde... Pop-up bloqueado! Seu navegador bloqueou automáticamente a abertura …" at bounding box center [446, 208] width 893 height 417
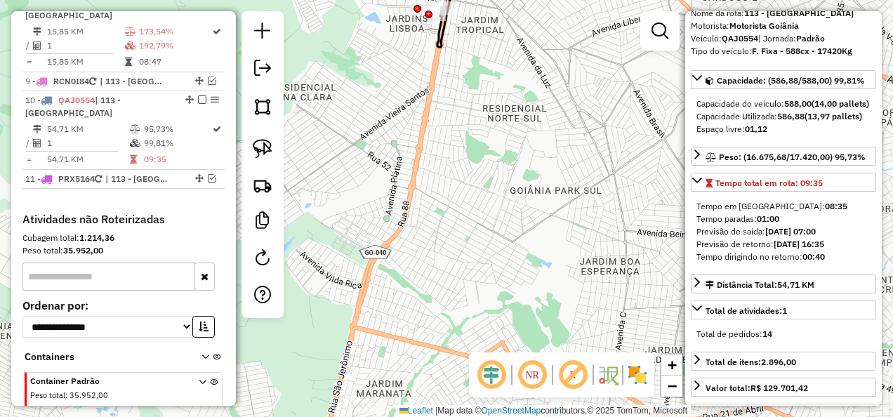
drag, startPoint x: 476, startPoint y: 309, endPoint x: 483, endPoint y: 126, distance: 183.3
click at [479, 309] on div "Janela de atendimento Grade de atendimento Capacidade Transportadoras Veículos …" at bounding box center [446, 208] width 893 height 417
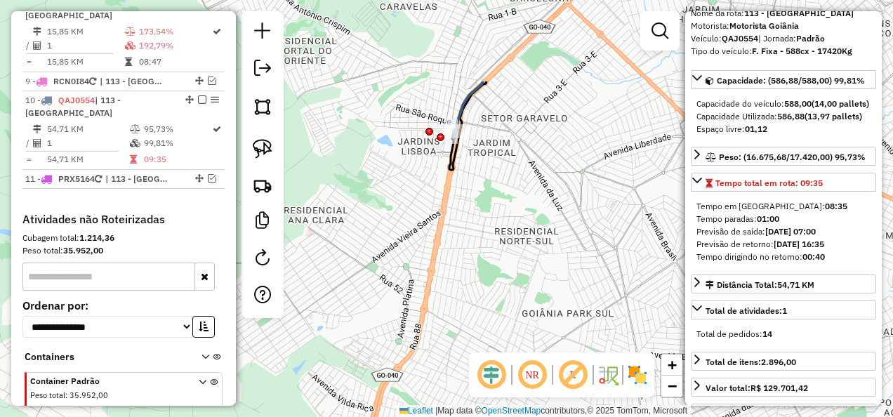
drag, startPoint x: 477, startPoint y: 114, endPoint x: 492, endPoint y: 243, distance: 130.6
click at [492, 243] on div "Janela de atendimento Grade de atendimento Capacidade Transportadoras Veículos …" at bounding box center [446, 208] width 893 height 417
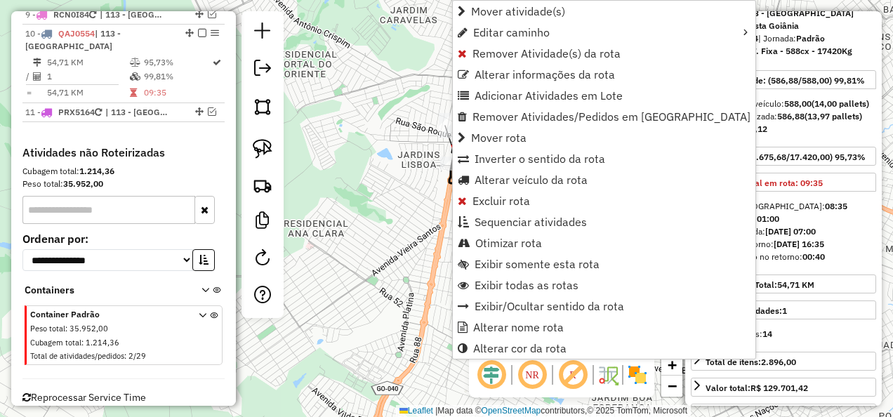
scroll to position [1169, 0]
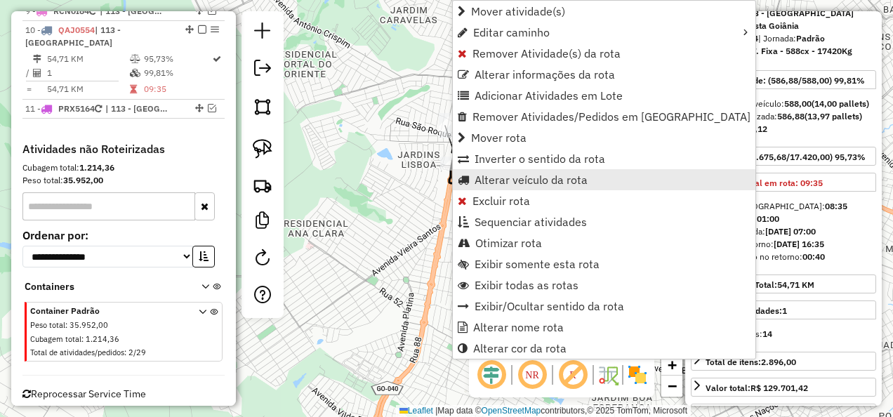
click at [511, 185] on span "Alterar veículo da rota" at bounding box center [530, 179] width 113 height 11
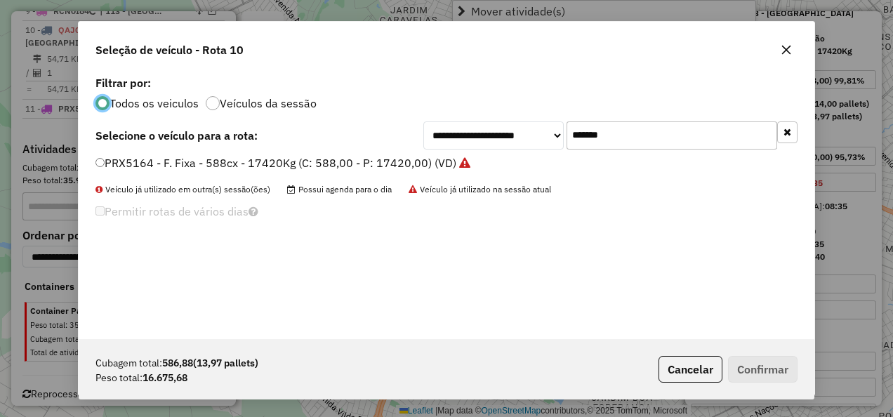
scroll to position [8, 4]
click at [786, 55] on icon "button" at bounding box center [785, 49] width 11 height 11
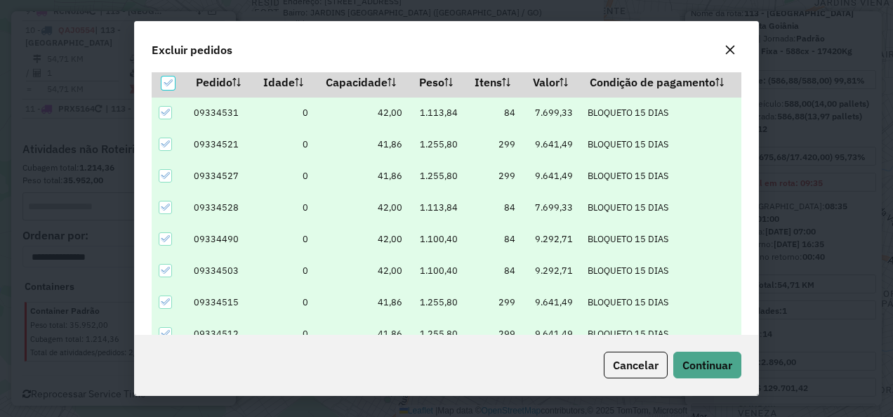
scroll to position [48, 0]
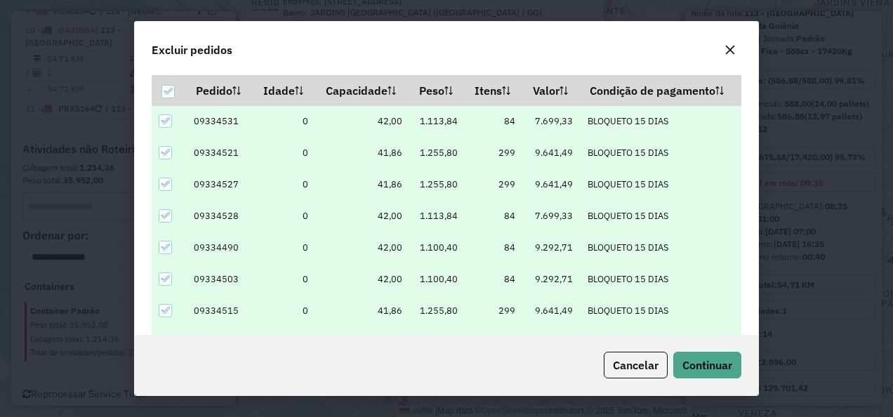
click at [165, 147] on icon at bounding box center [165, 152] width 10 height 10
click at [164, 151] on div at bounding box center [165, 152] width 13 height 13
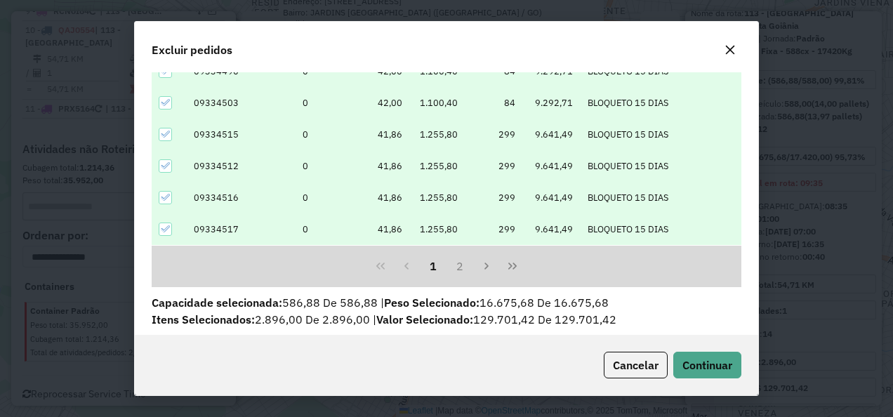
scroll to position [243, 0]
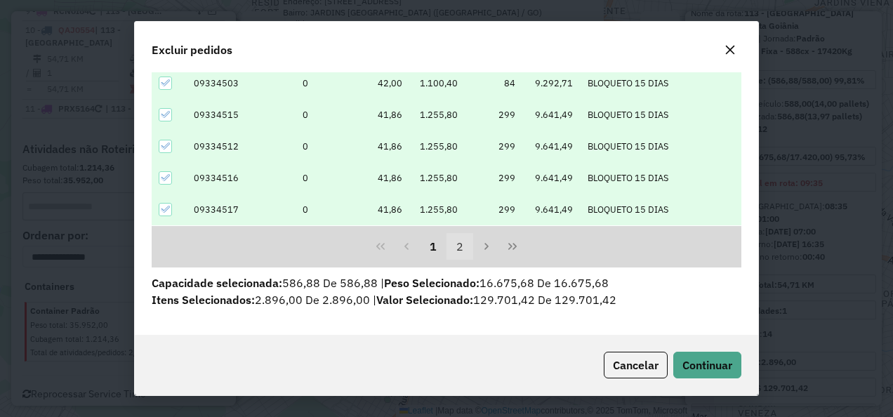
click at [460, 247] on button "2" at bounding box center [459, 246] width 27 height 27
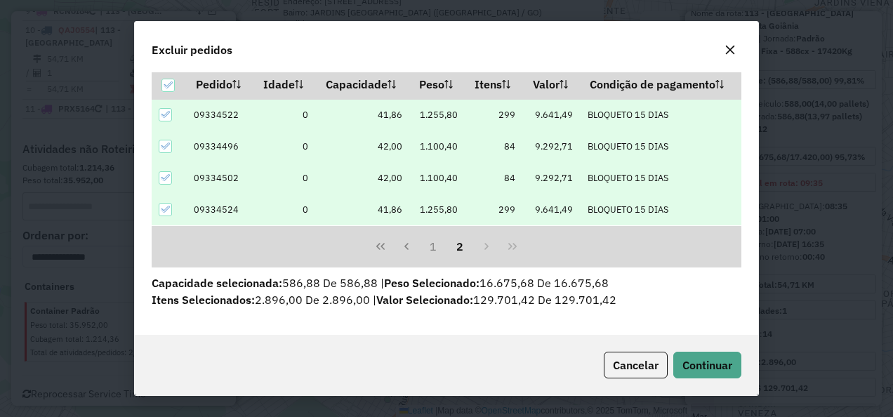
scroll to position [0, 0]
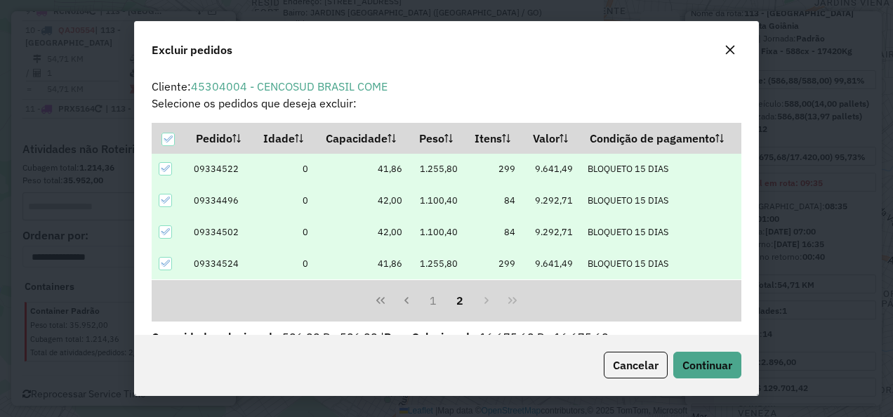
click at [166, 195] on icon at bounding box center [165, 200] width 10 height 10
click at [700, 352] on button "Continuar" at bounding box center [707, 365] width 68 height 27
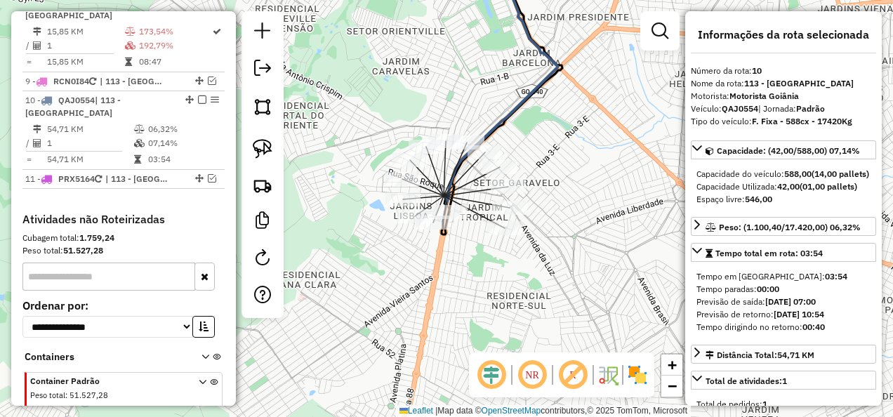
drag, startPoint x: 466, startPoint y: 271, endPoint x: 467, endPoint y: 281, distance: 9.9
click at [467, 281] on div "Janela de atendimento Grade de atendimento Capacidade Transportadoras Veículos …" at bounding box center [446, 208] width 893 height 417
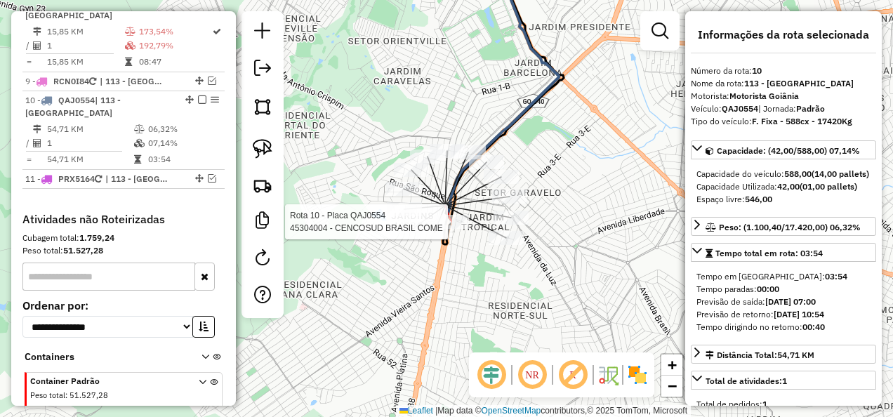
scroll to position [1169, 0]
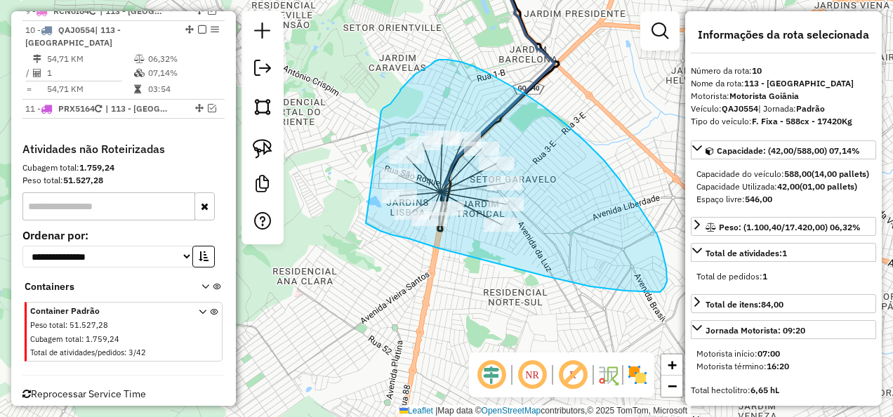
drag, startPoint x: 366, startPoint y: 223, endPoint x: 375, endPoint y: 115, distance: 108.5
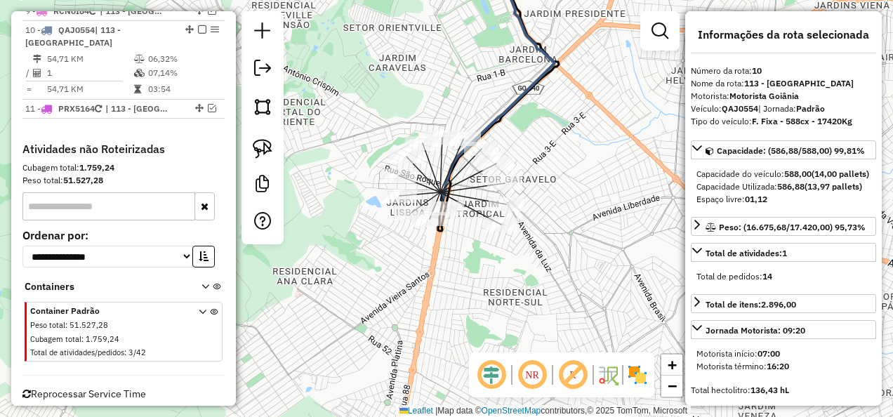
scroll to position [70, 0]
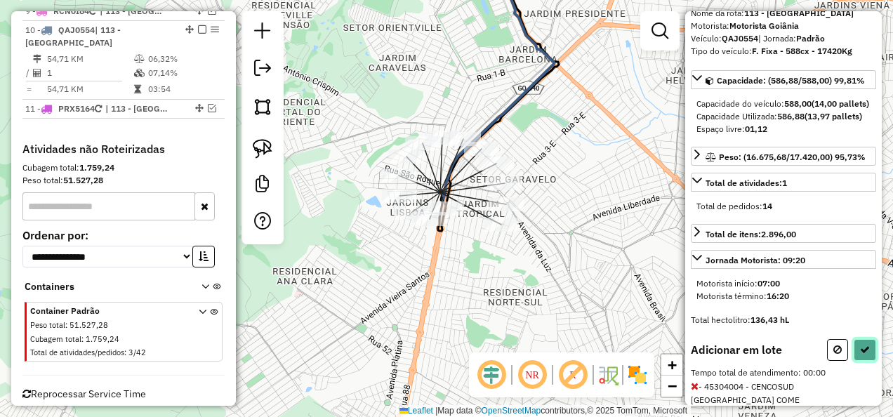
click at [856, 361] on button at bounding box center [864, 350] width 22 height 22
select select "**********"
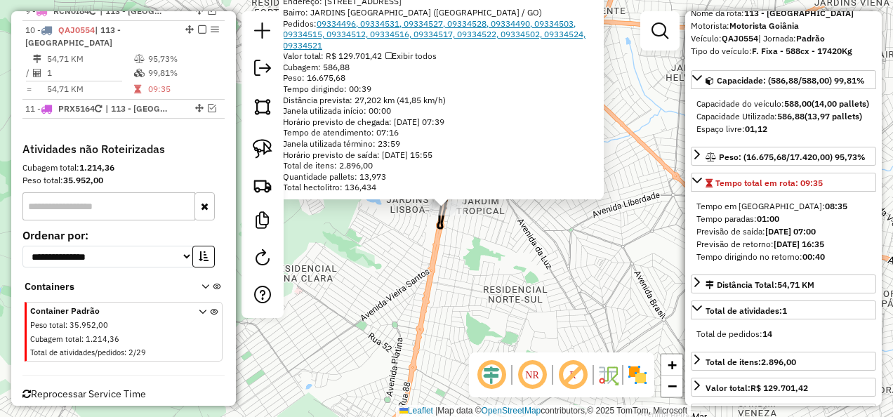
click at [392, 29] on link "09334496, 09334531, 09334527, 09334528, 09334490, 09334503, 09334515, 09334512,…" at bounding box center [434, 34] width 302 height 32
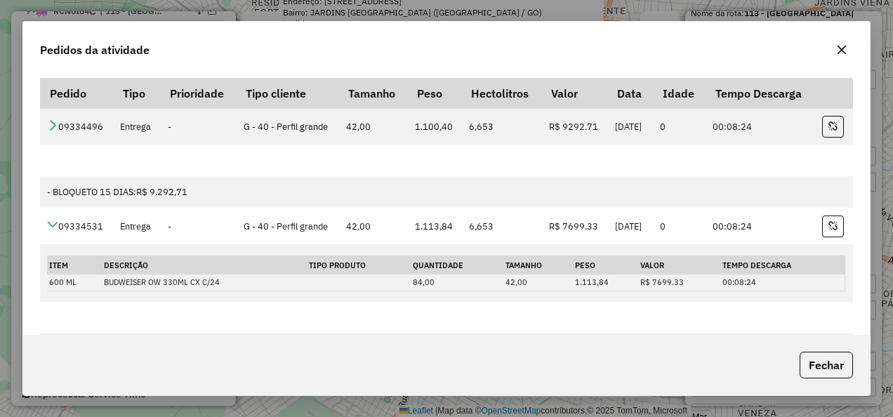
click at [836, 47] on icon "button" at bounding box center [841, 49] width 11 height 11
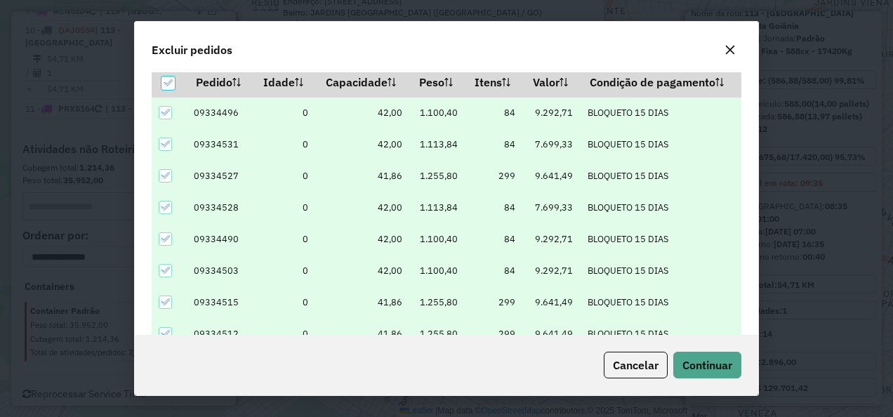
scroll to position [48, 0]
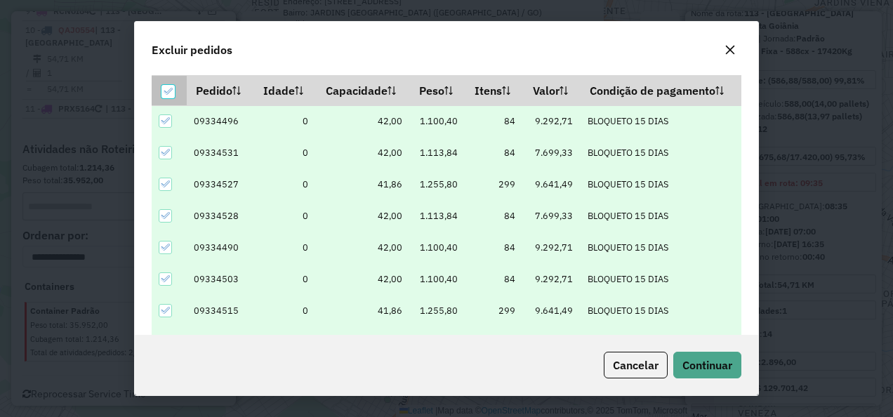
click at [173, 88] on div at bounding box center [167, 91] width 13 height 13
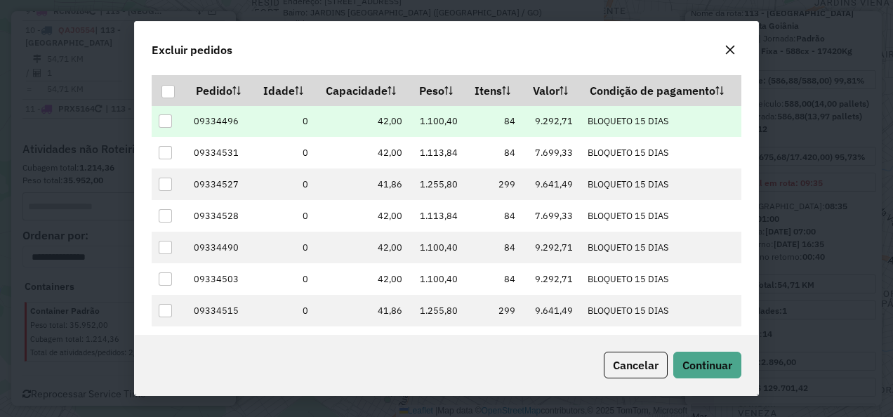
click at [167, 116] on div at bounding box center [165, 120] width 13 height 13
click at [163, 120] on icon at bounding box center [165, 121] width 10 height 10
click at [163, 121] on div at bounding box center [165, 120] width 13 height 13
click at [338, 119] on td "42,00" at bounding box center [363, 121] width 94 height 32
click at [732, 363] on span "Continuar" at bounding box center [707, 365] width 50 height 14
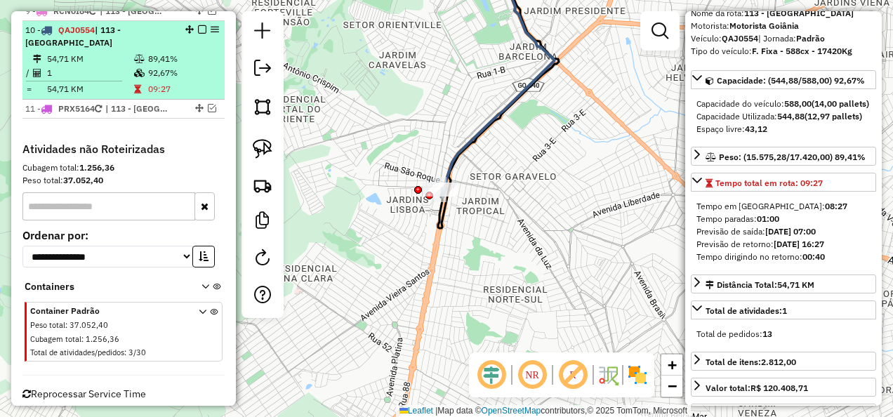
scroll to position [1099, 0]
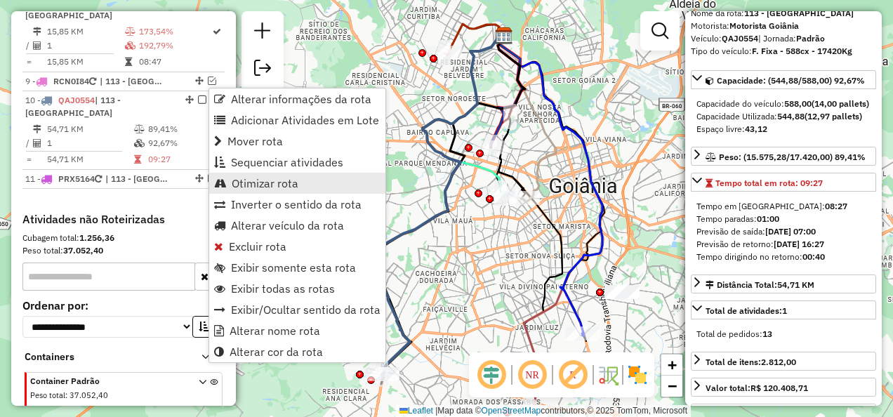
click at [267, 181] on span "Otimizar rota" at bounding box center [265, 183] width 67 height 11
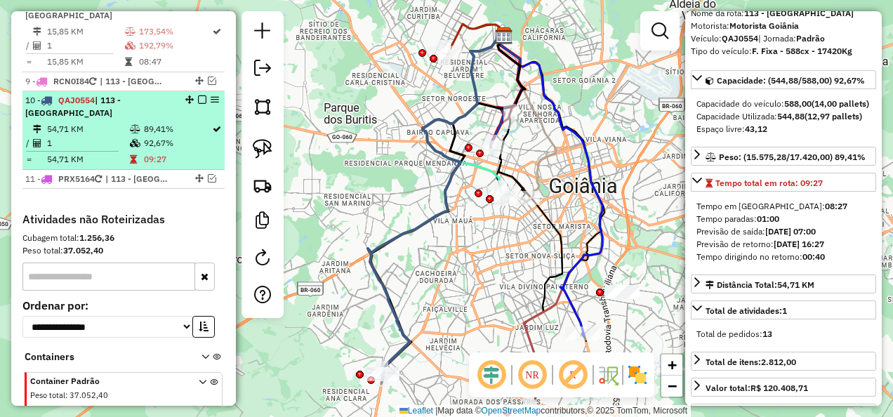
drag, startPoint x: 199, startPoint y: 91, endPoint x: 189, endPoint y: 93, distance: 10.6
click at [189, 95] on em at bounding box center [189, 99] width 8 height 8
click at [198, 95] on em at bounding box center [202, 99] width 8 height 8
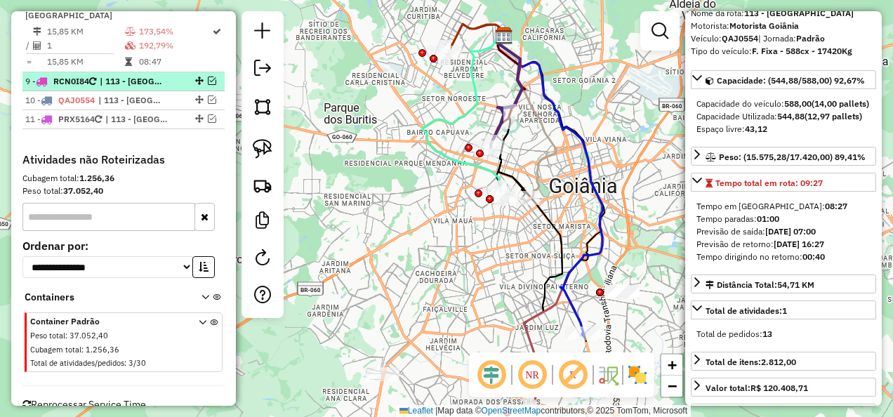
click at [135, 75] on span "| 113 - Jardim Gardenia" at bounding box center [132, 81] width 65 height 13
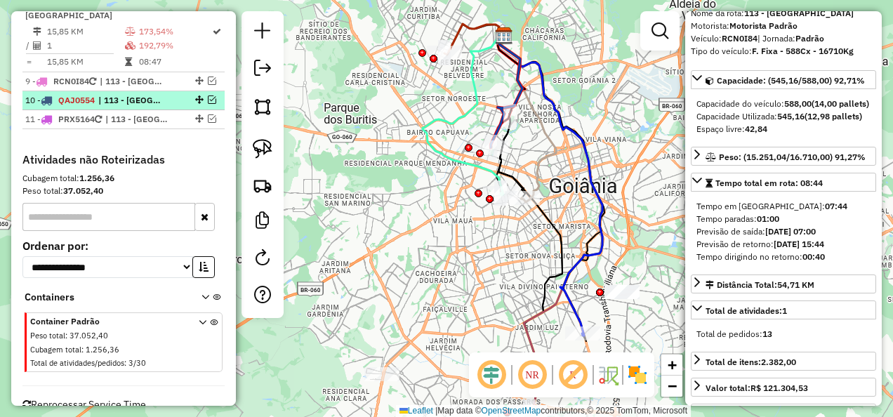
click at [138, 91] on li "10 - QAJ0554 | 113 - Jardim Gardenia" at bounding box center [123, 100] width 202 height 19
click at [211, 95] on em at bounding box center [212, 99] width 8 height 8
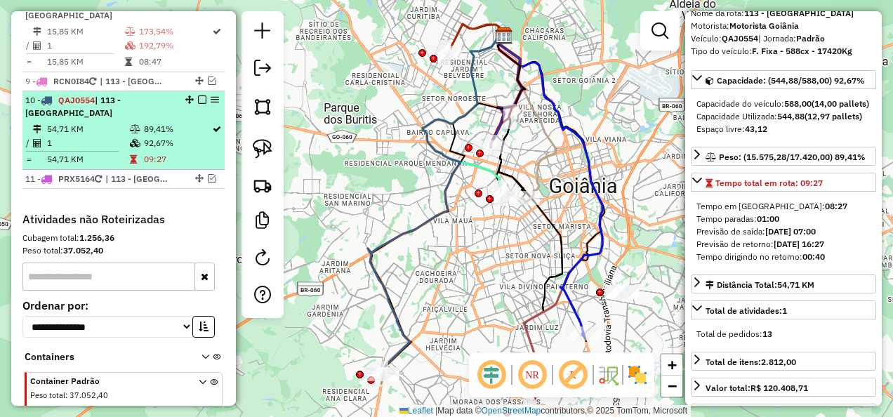
click at [163, 122] on td "89,41%" at bounding box center [177, 129] width 68 height 14
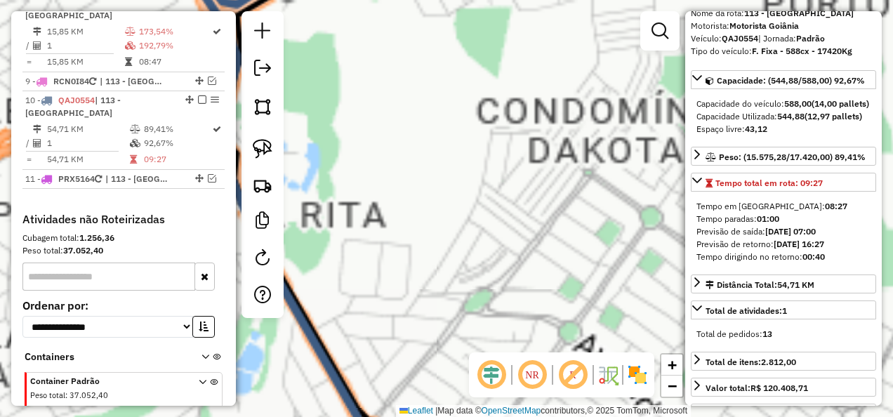
drag, startPoint x: 394, startPoint y: 319, endPoint x: 480, endPoint y: 44, distance: 289.0
click at [491, 0] on html "Aguarde... Pop-up bloqueado! Seu navegador bloqueou automáticamente a abertura …" at bounding box center [446, 208] width 893 height 417
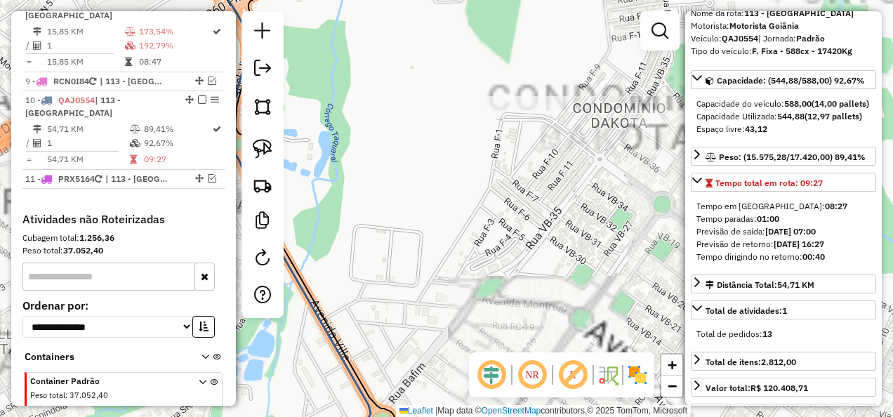
drag, startPoint x: 449, startPoint y: 170, endPoint x: 535, endPoint y: -52, distance: 237.7
click at [535, 0] on html "Aguarde... Pop-up bloqueado! Seu navegador bloqueou automáticamente a abertura …" at bounding box center [446, 208] width 893 height 417
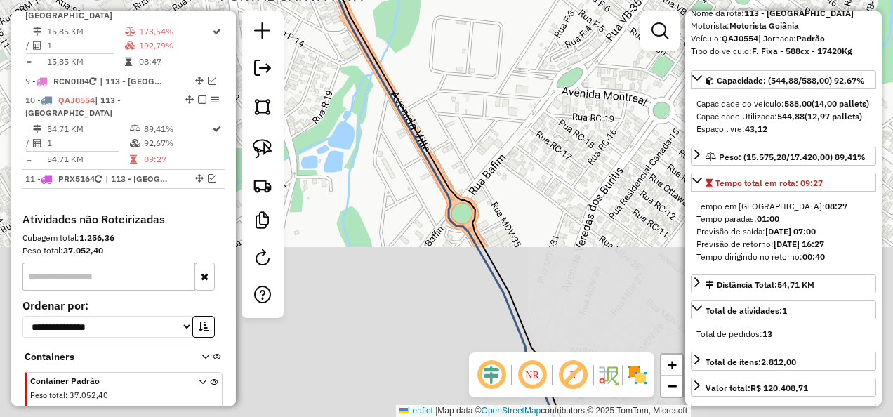
click at [481, 258] on icon at bounding box center [446, 209] width 248 height 500
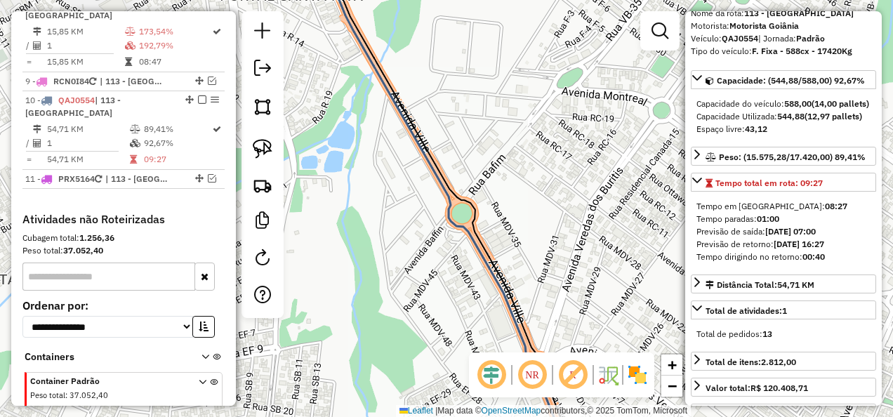
scroll to position [1169, 0]
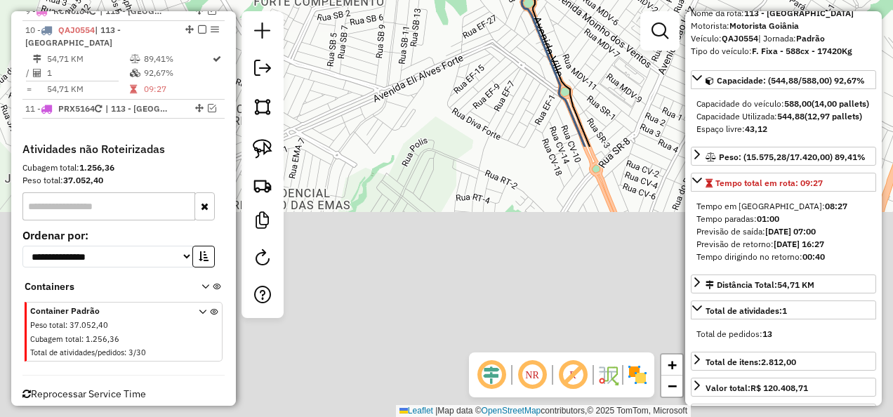
drag, startPoint x: 460, startPoint y: 60, endPoint x: 473, endPoint y: 13, distance: 48.7
click at [477, 3] on div "Janela de atendimento Grade de atendimento Capacidade Transportadoras Veículos …" at bounding box center [446, 208] width 893 height 417
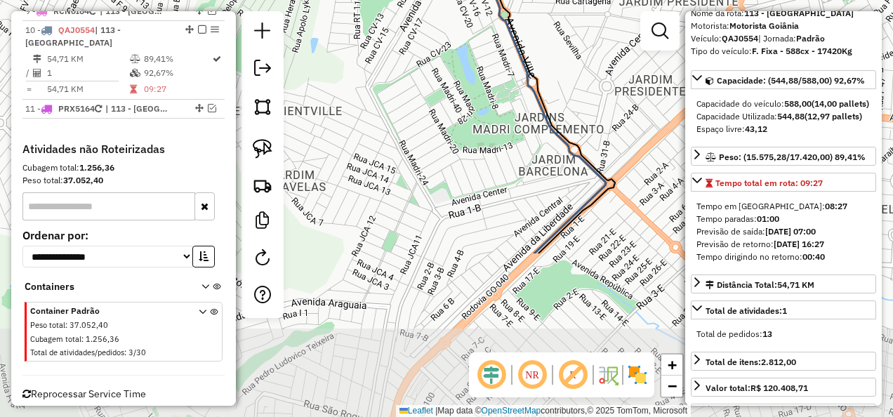
drag, startPoint x: 514, startPoint y: 141, endPoint x: 337, endPoint y: -52, distance: 261.7
click at [337, 0] on html "Aguarde... Pop-up bloqueado! Seu navegador bloqueou automáticamente a abertura …" at bounding box center [446, 208] width 893 height 417
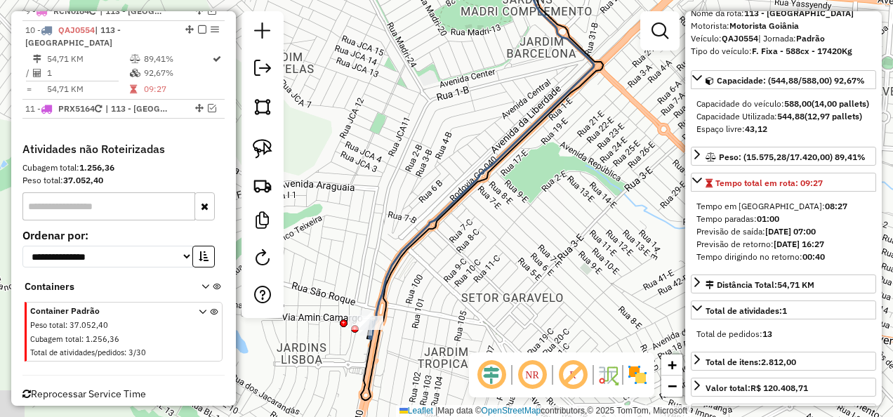
drag, startPoint x: 458, startPoint y: 219, endPoint x: 570, endPoint y: 90, distance: 171.6
click at [570, 90] on div "Janela de atendimento Grade de atendimento Capacidade Transportadoras Veículos …" at bounding box center [446, 208] width 893 height 417
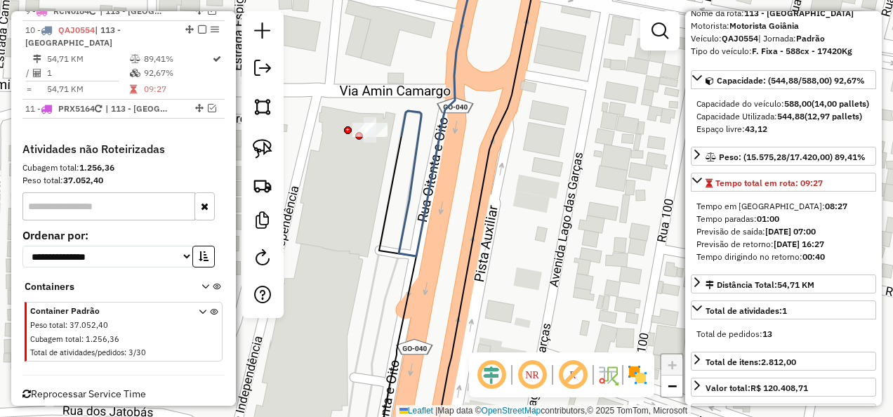
drag, startPoint x: 447, startPoint y: 177, endPoint x: 456, endPoint y: 182, distance: 10.4
click at [456, 181] on icon at bounding box center [438, 108] width 79 height 298
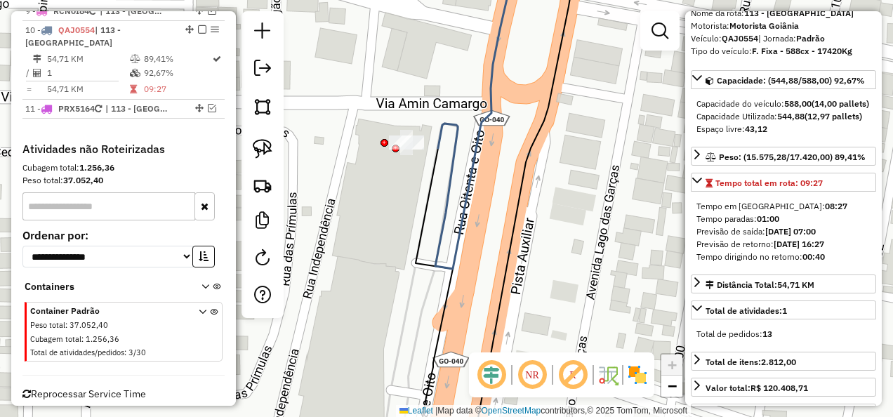
click at [438, 204] on div "Janela de atendimento Grade de atendimento Capacidade Transportadoras Veículos …" at bounding box center [446, 208] width 893 height 417
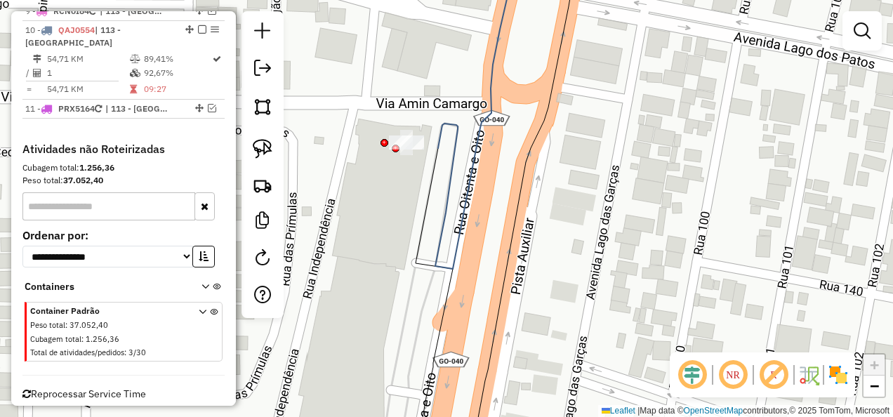
click at [450, 213] on icon at bounding box center [477, 114] width 85 height 310
select select "**********"
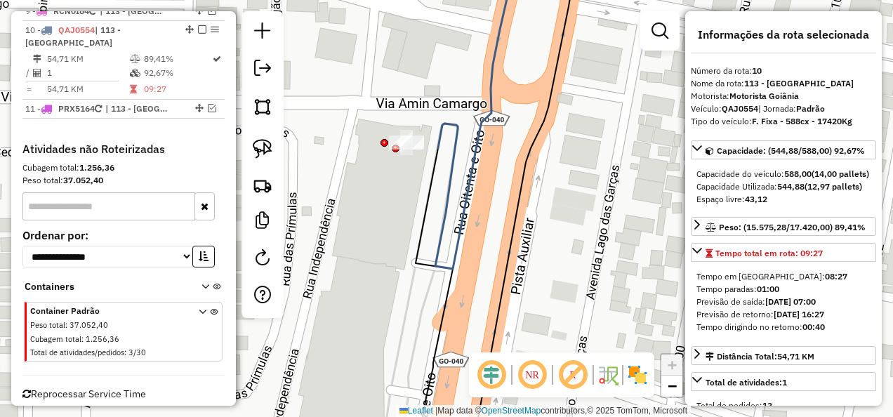
click at [448, 213] on icon at bounding box center [477, 114] width 85 height 310
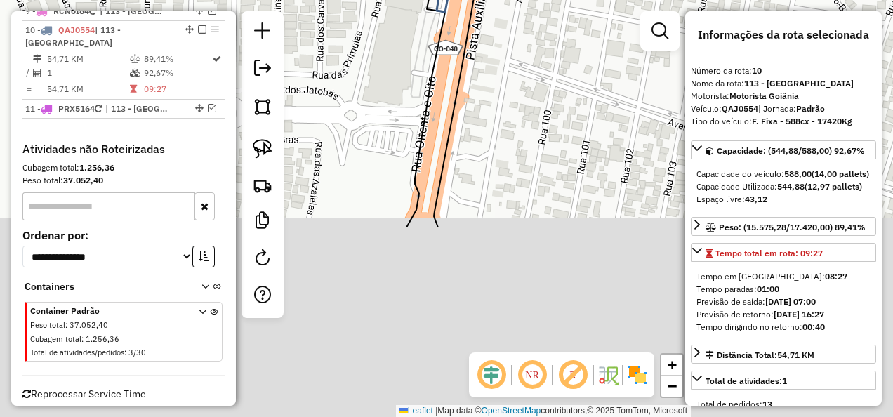
drag, startPoint x: 508, startPoint y: 243, endPoint x: 514, endPoint y: -1, distance: 244.3
click at [514, 0] on html "Aguarde... Pop-up bloqueado! Seu navegador bloqueou automáticamente a abertura …" at bounding box center [446, 208] width 893 height 417
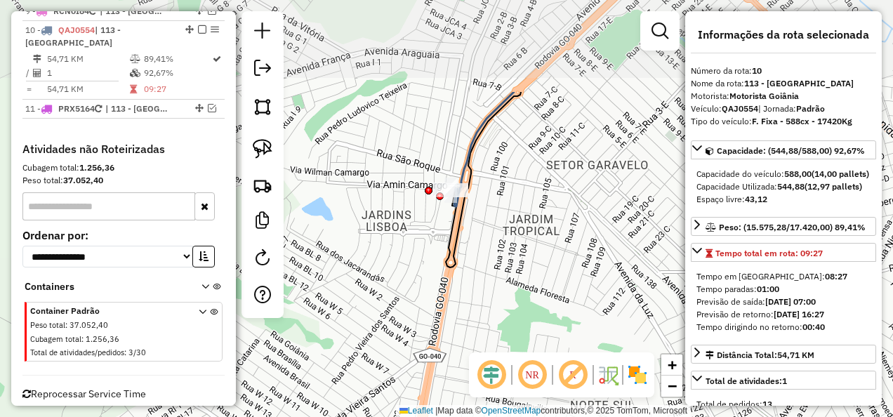
drag, startPoint x: 487, startPoint y: 135, endPoint x: 479, endPoint y: 268, distance: 133.6
click at [479, 268] on div "Janela de atendimento Grade de atendimento Capacidade Transportadoras Veículos …" at bounding box center [446, 208] width 893 height 417
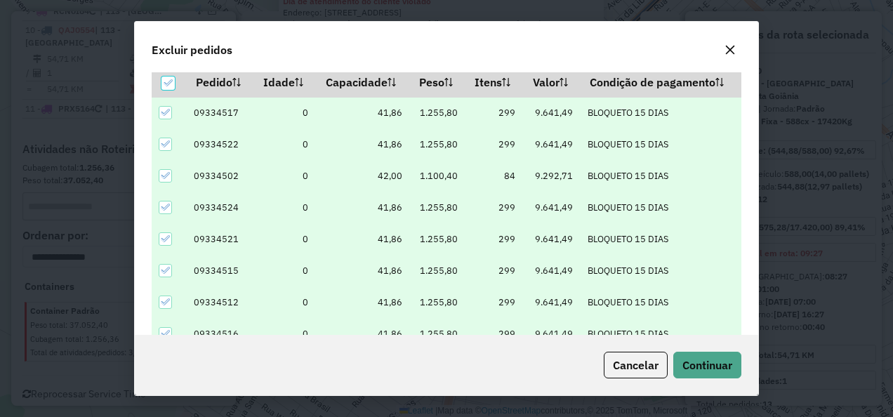
scroll to position [48, 0]
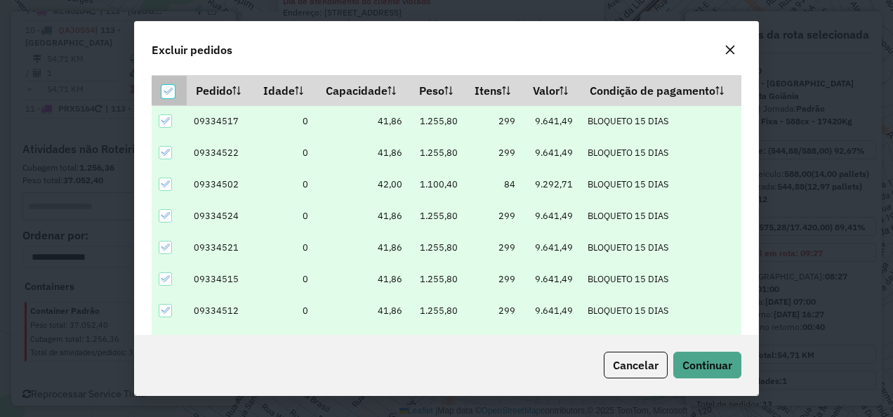
click at [168, 85] on div at bounding box center [167, 91] width 13 height 13
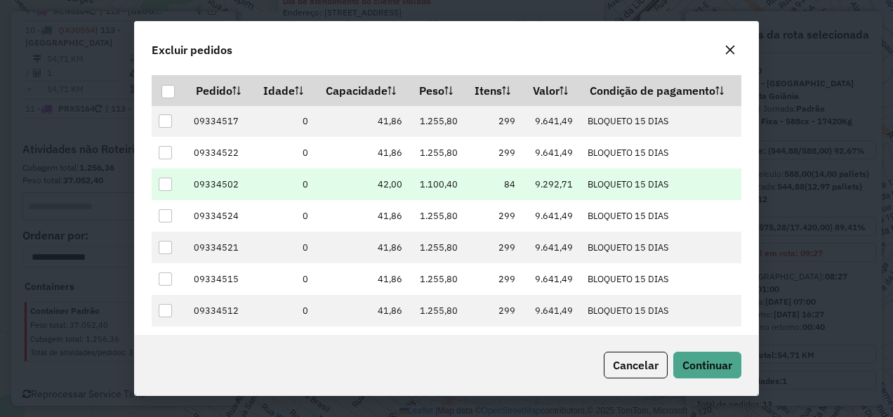
click at [169, 181] on div at bounding box center [165, 184] width 13 height 13
click at [714, 372] on span "Continuar" at bounding box center [707, 365] width 50 height 14
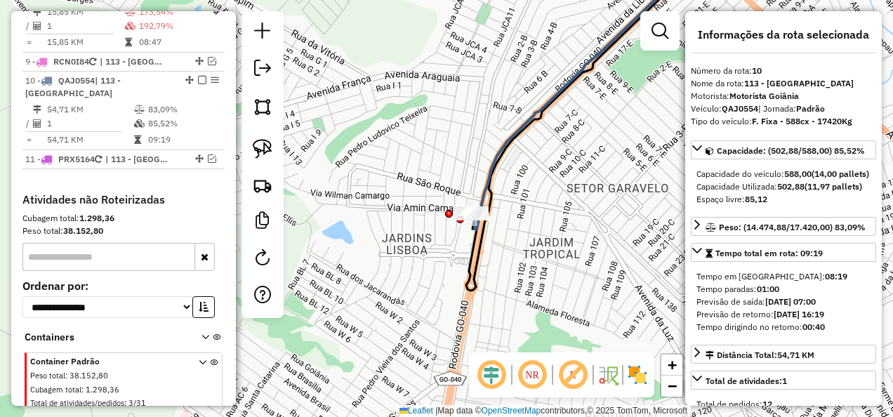
scroll to position [1099, 0]
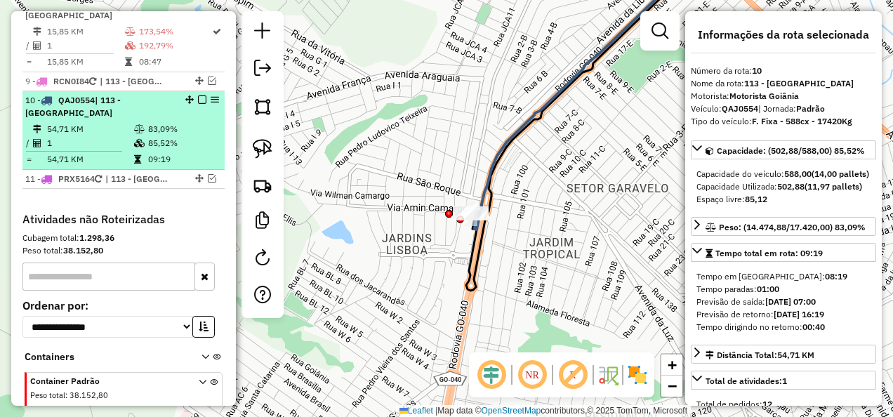
click at [199, 95] on em at bounding box center [202, 99] width 8 height 8
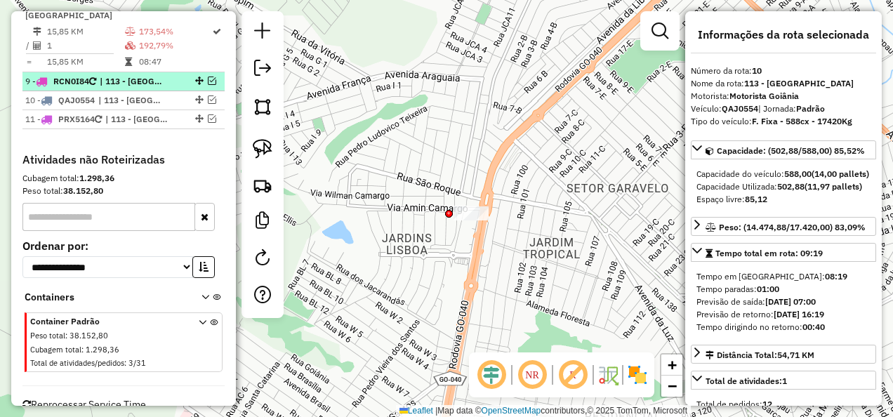
click at [140, 75] on span "| 113 - Jardim Gardenia" at bounding box center [132, 81] width 65 height 13
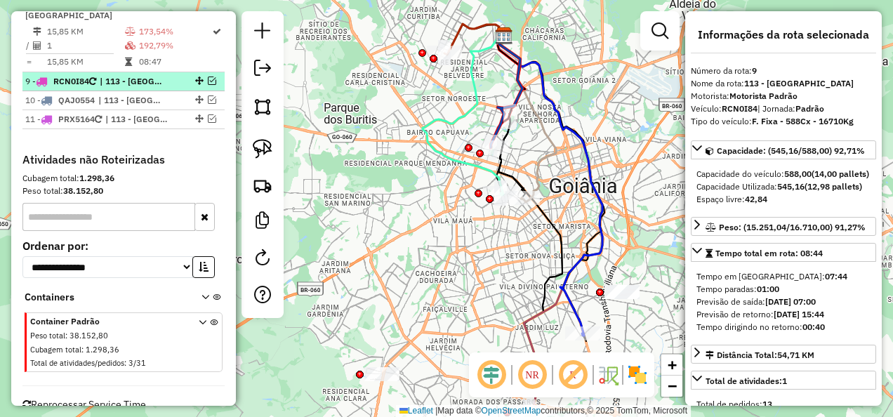
click at [114, 75] on span "| 113 - Jardim Gardenia" at bounding box center [132, 81] width 65 height 13
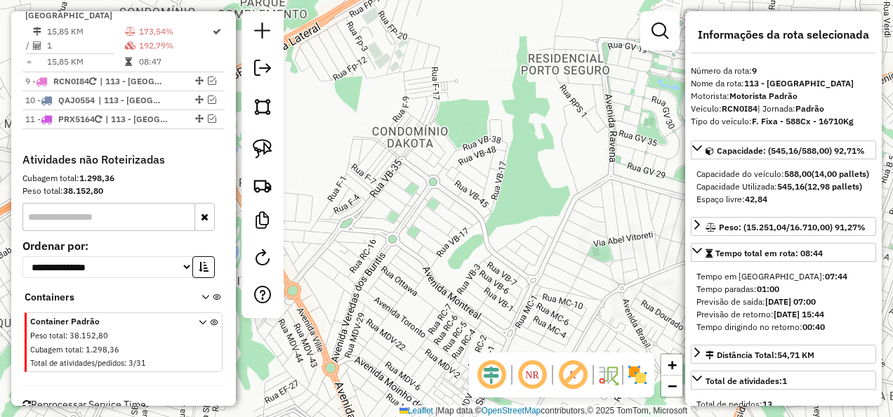
drag, startPoint x: 434, startPoint y: 291, endPoint x: 464, endPoint y: 134, distance: 159.4
click at [434, 6] on div "Janela de atendimento Grade de atendimento Capacidade Transportadoras Veículos …" at bounding box center [446, 208] width 893 height 417
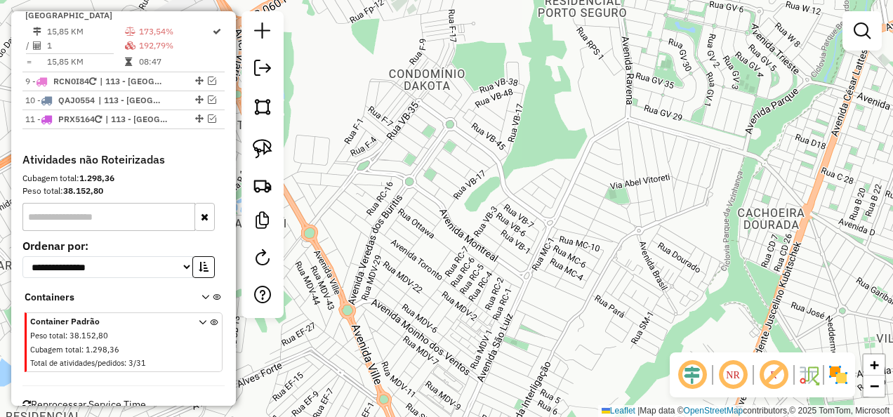
drag, startPoint x: 518, startPoint y: 265, endPoint x: 511, endPoint y: 114, distance: 151.7
click at [507, 42] on div "Janela de atendimento Grade de atendimento Capacidade Transportadoras Veículos …" at bounding box center [446, 208] width 893 height 417
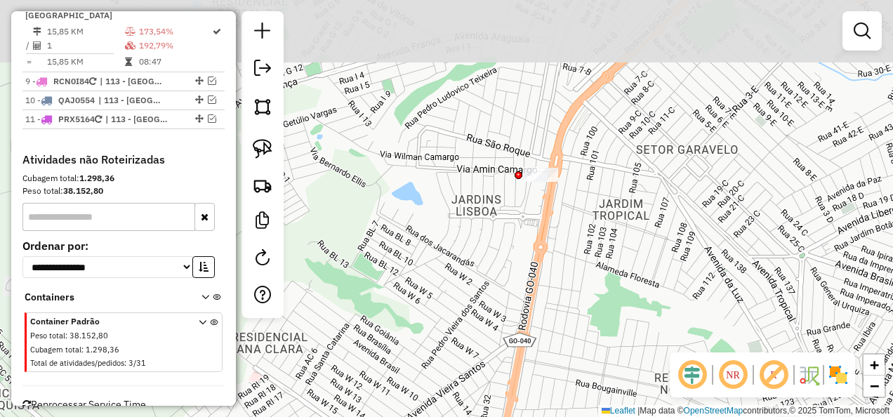
drag, startPoint x: 584, startPoint y: 209, endPoint x: 393, endPoint y: 359, distance: 242.9
click at [393, 359] on div "Janela de atendimento Grade de atendimento Capacidade Transportadoras Veículos …" at bounding box center [446, 208] width 893 height 417
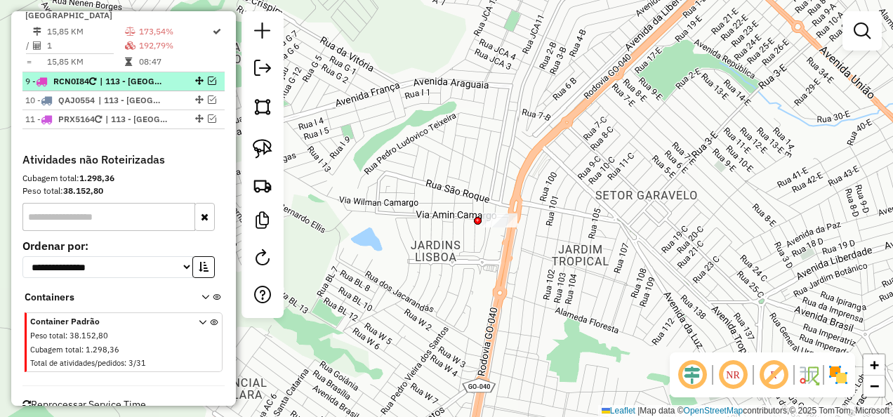
click at [139, 75] on span "| 113 - Jardim Gardenia" at bounding box center [132, 81] width 65 height 13
select select "**********"
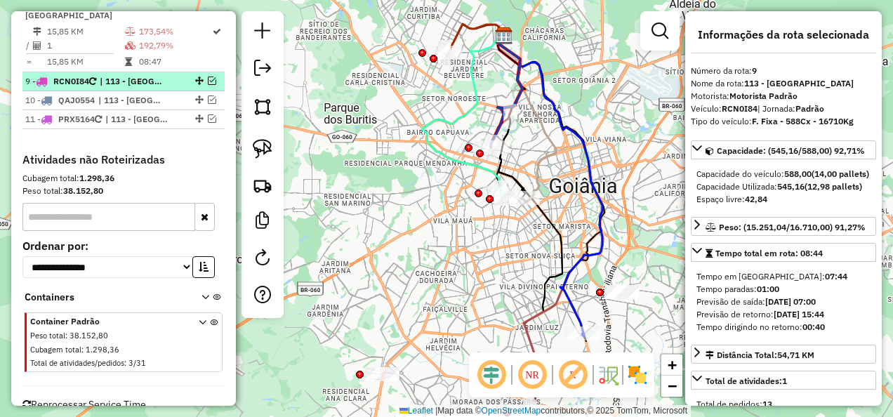
click at [139, 75] on span "| 113 - Jardim Gardenia" at bounding box center [132, 81] width 65 height 13
click at [208, 76] on em at bounding box center [212, 80] width 8 height 8
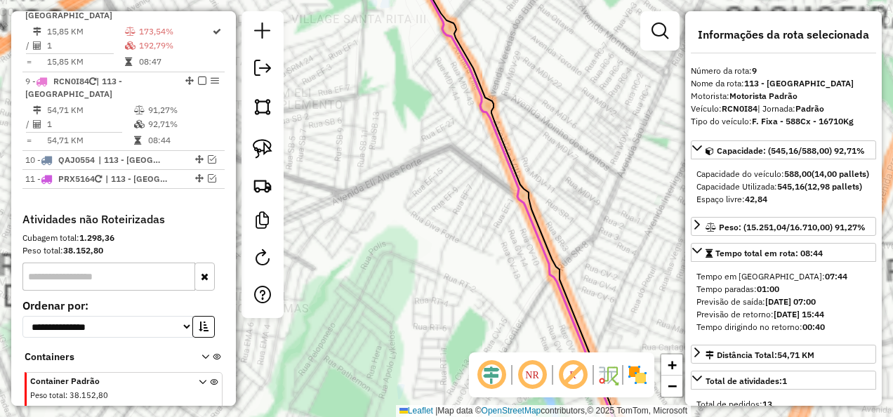
drag, startPoint x: 382, startPoint y: 299, endPoint x: 363, endPoint y: -9, distance: 308.6
click at [363, 0] on html "Aguarde... Pop-up bloqueado! Seu navegador bloqueou automáticamente a abertura …" at bounding box center [446, 208] width 893 height 417
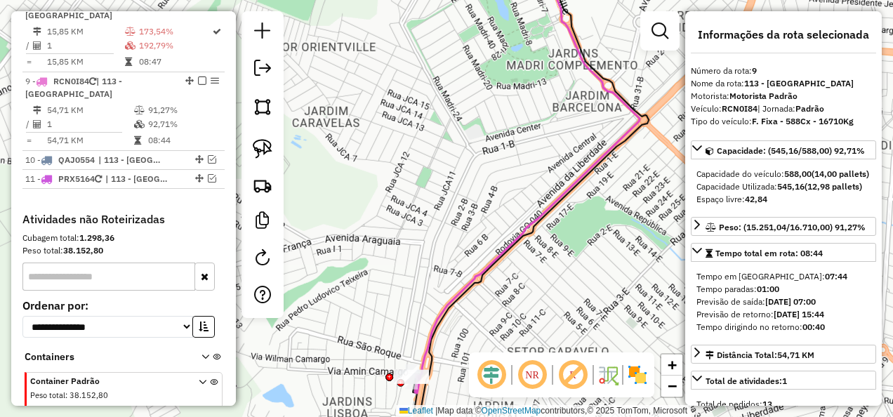
drag, startPoint x: 413, startPoint y: 193, endPoint x: 367, endPoint y: 119, distance: 87.0
click at [368, 120] on div "Janela de atendimento Grade de atendimento Capacidade Transportadoras Veículos …" at bounding box center [446, 208] width 893 height 417
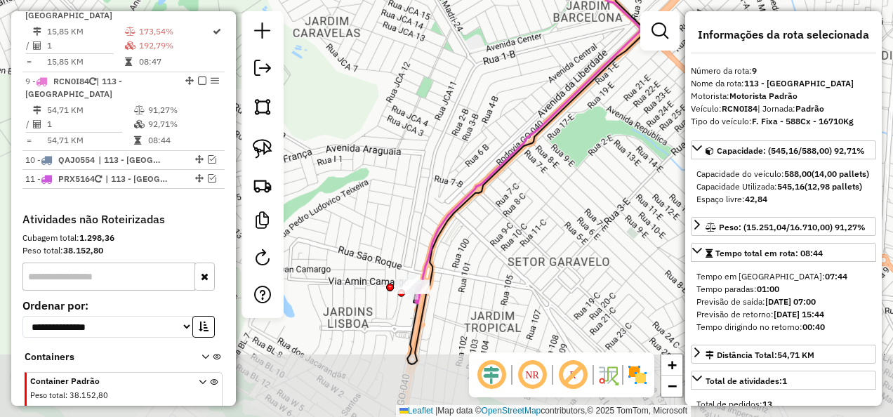
drag, startPoint x: 396, startPoint y: 145, endPoint x: 420, endPoint y: 152, distance: 24.2
click at [400, 126] on div "Janela de atendimento Grade de atendimento Capacidade Transportadoras Veículos …" at bounding box center [446, 208] width 893 height 417
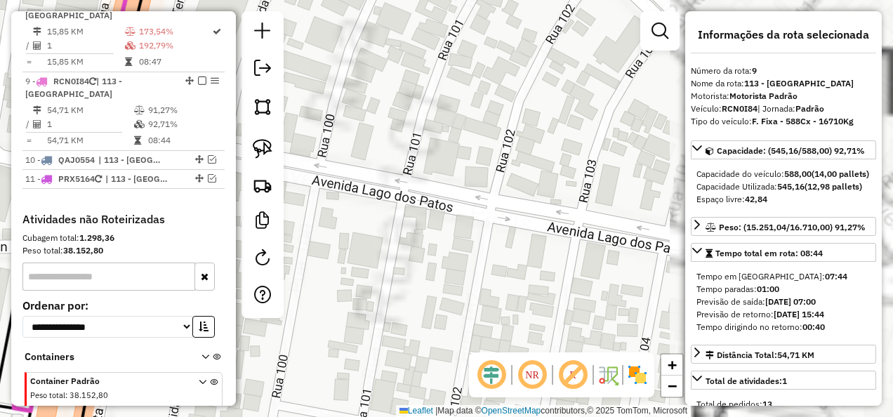
drag, startPoint x: 886, startPoint y: 201, endPoint x: 892, endPoint y: 189, distance: 12.6
click at [892, 189] on html "Aguarde... Pop-up bloqueado! Seu navegador bloqueou automáticamente a abertura …" at bounding box center [446, 208] width 893 height 417
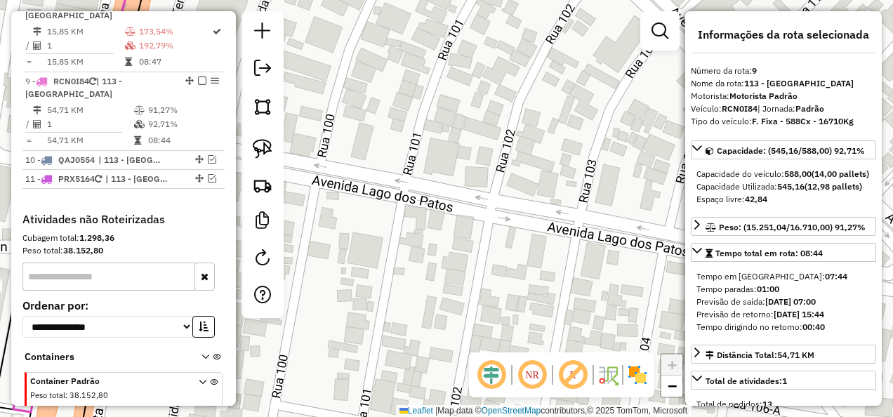
drag, startPoint x: 559, startPoint y: 185, endPoint x: 659, endPoint y: 115, distance: 121.9
click at [658, 116] on div "Janela de atendimento Grade de atendimento Capacidade Transportadoras Veículos …" at bounding box center [446, 208] width 893 height 417
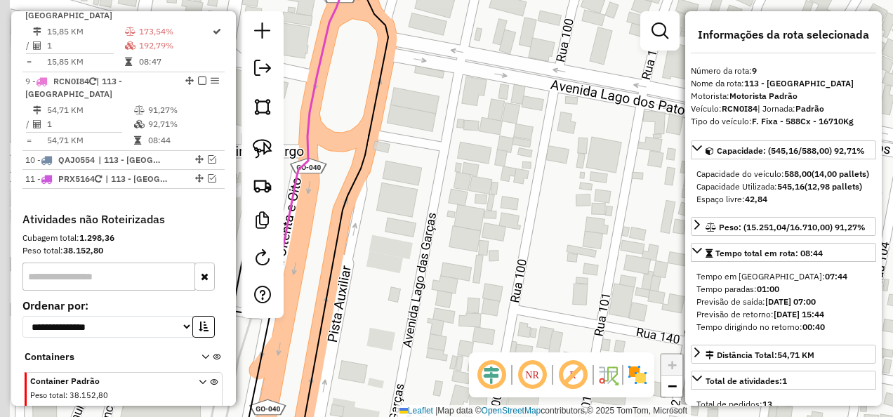
drag, startPoint x: 305, startPoint y: 229, endPoint x: 566, endPoint y: 240, distance: 261.3
click at [561, 239] on div "Janela de atendimento Grade de atendimento Capacidade Transportadoras Veículos …" at bounding box center [446, 208] width 893 height 417
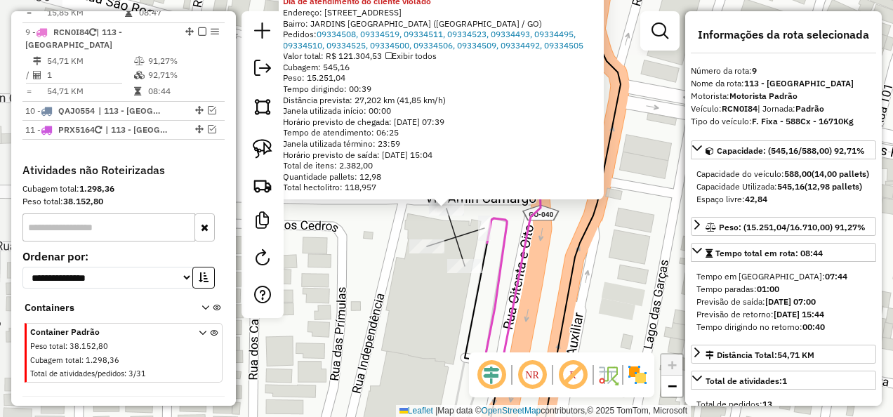
scroll to position [1151, 0]
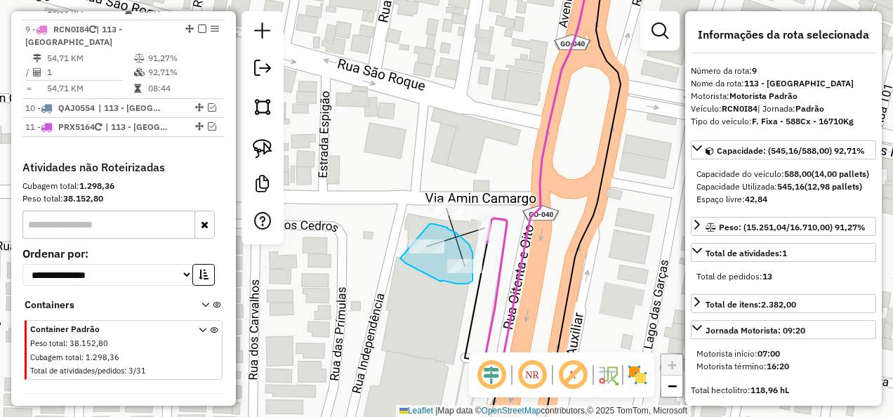
drag, startPoint x: 400, startPoint y: 258, endPoint x: 414, endPoint y: 224, distance: 37.1
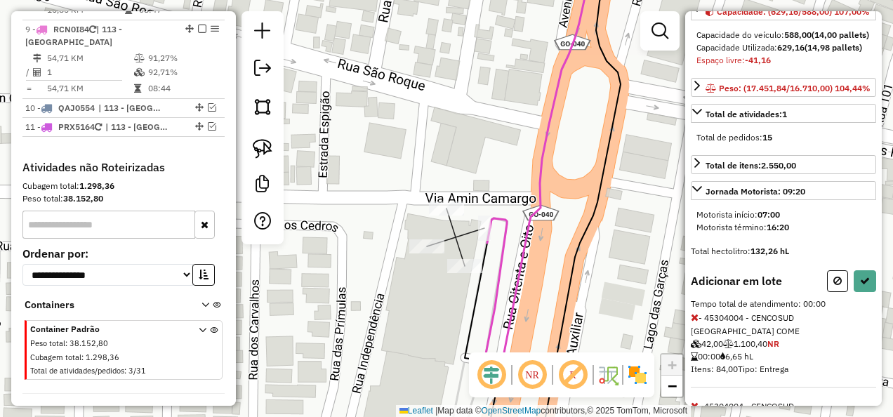
scroll to position [140, 0]
click at [835, 291] on button at bounding box center [837, 280] width 21 height 22
select select "**********"
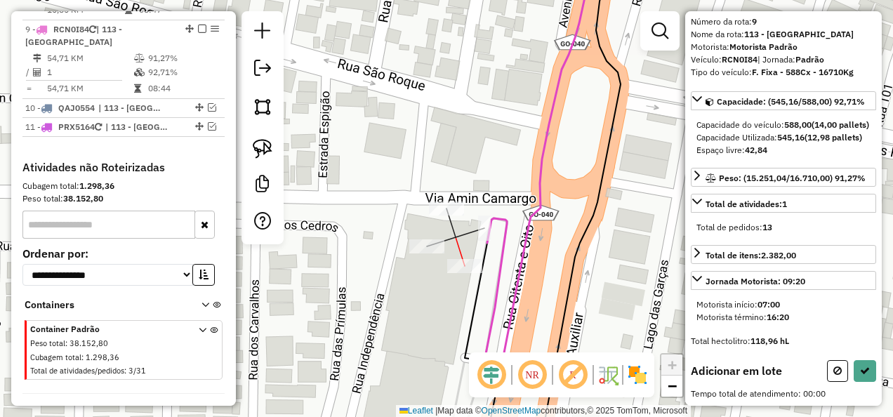
scroll to position [70, 0]
drag, startPoint x: 443, startPoint y: 276, endPoint x: 467, endPoint y: 252, distance: 34.2
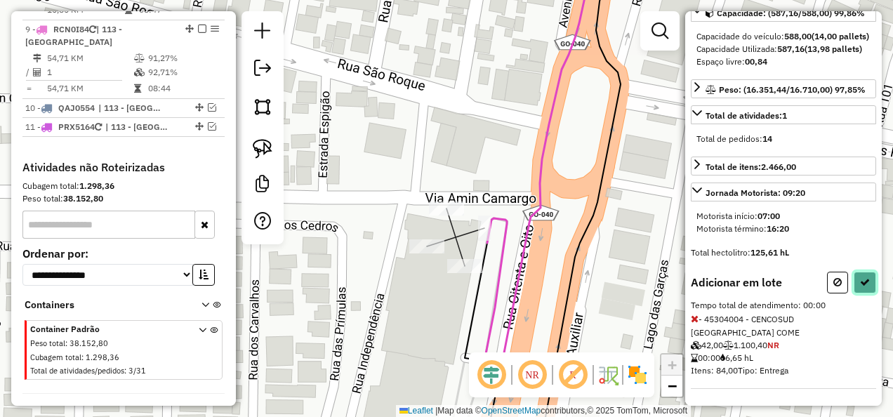
click at [860, 287] on icon at bounding box center [865, 282] width 10 height 10
select select "**********"
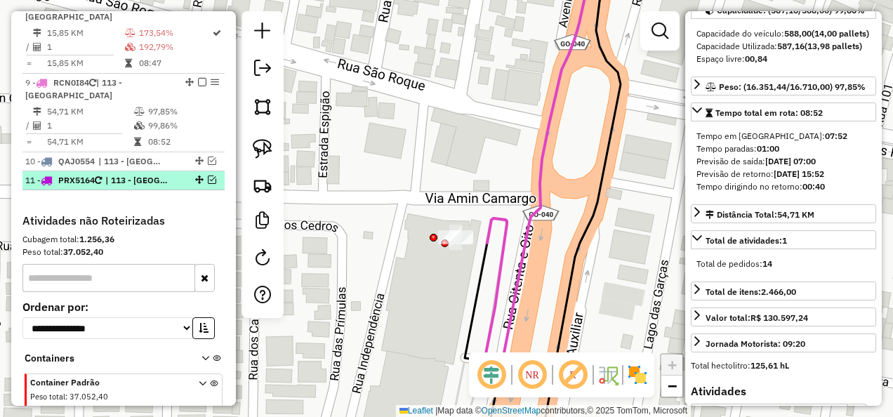
scroll to position [1081, 0]
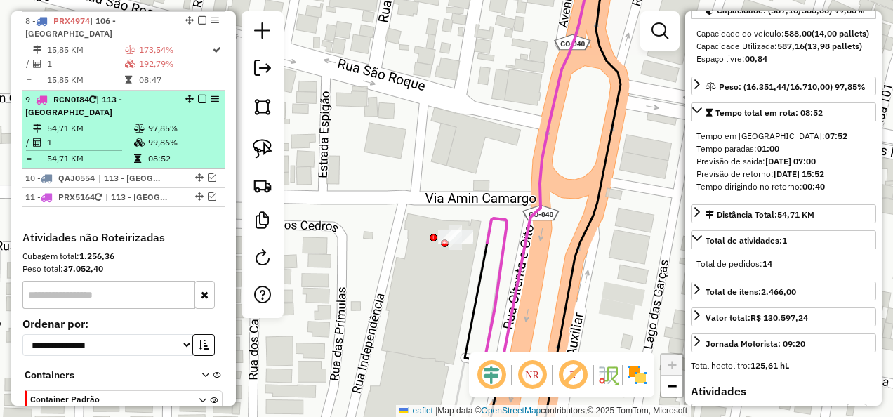
click at [198, 95] on em at bounding box center [202, 99] width 8 height 8
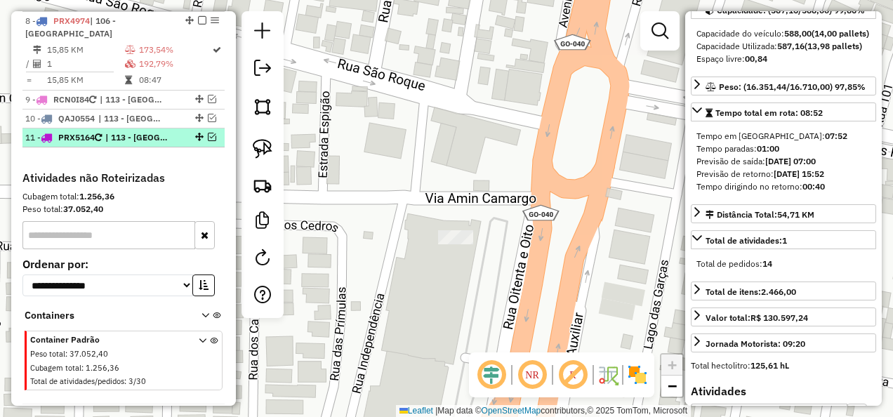
click at [166, 136] on li "11 - PRX5164 | 113 - Jardim Gardenia" at bounding box center [123, 137] width 202 height 19
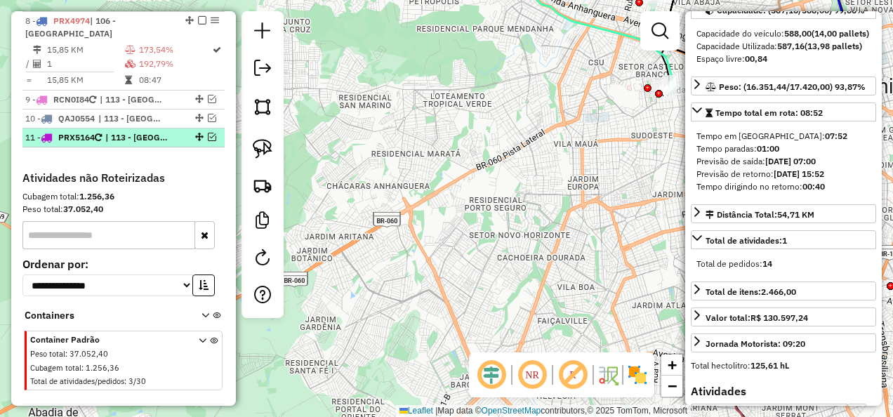
click at [208, 133] on em at bounding box center [212, 137] width 8 height 8
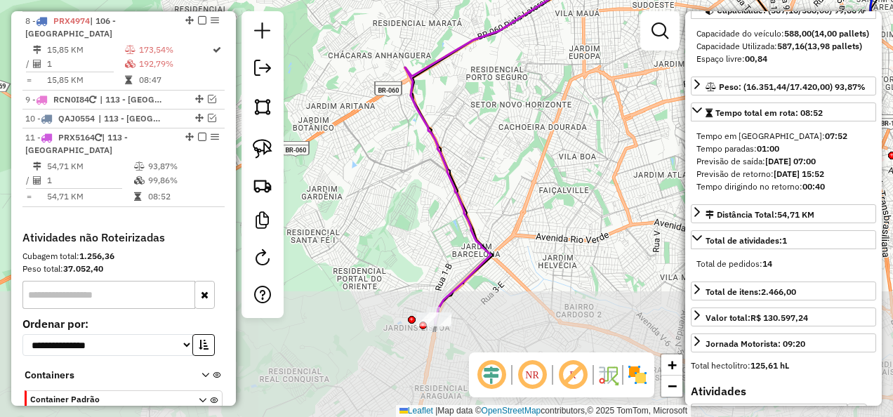
drag, startPoint x: 497, startPoint y: 201, endPoint x: 477, endPoint y: 130, distance: 74.2
click at [483, 91] on div "Janela de atendimento Grade de atendimento Capacidade Transportadoras Veículos …" at bounding box center [446, 208] width 893 height 417
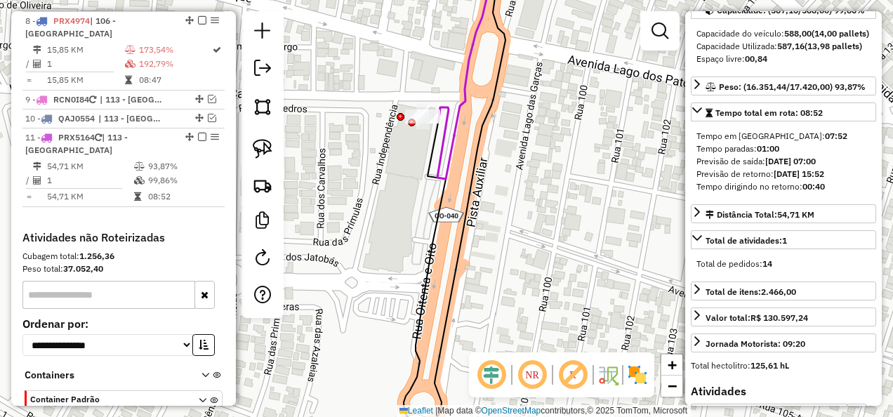
click at [511, 212] on div "Janela de atendimento Grade de atendimento Capacidade Transportadoras Veículos …" at bounding box center [446, 208] width 893 height 417
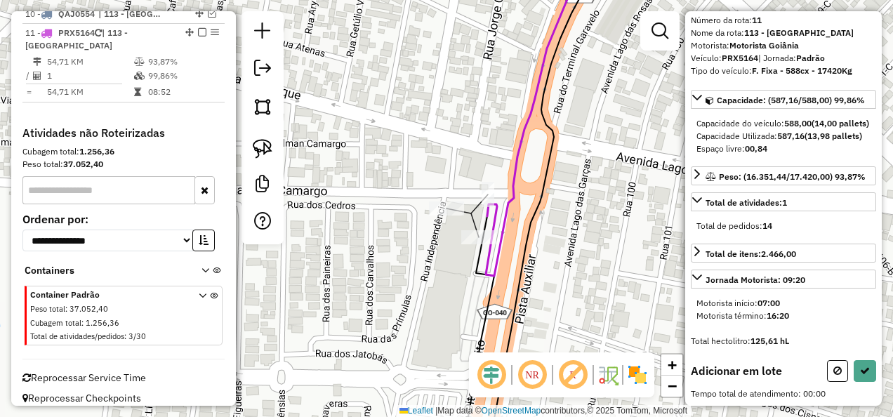
scroll to position [70, 0]
drag, startPoint x: 455, startPoint y: 236, endPoint x: 484, endPoint y: 227, distance: 30.9
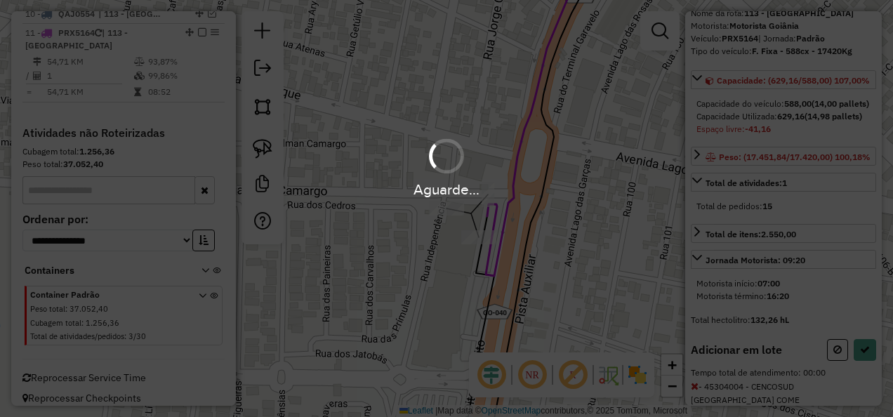
scroll to position [140, 0]
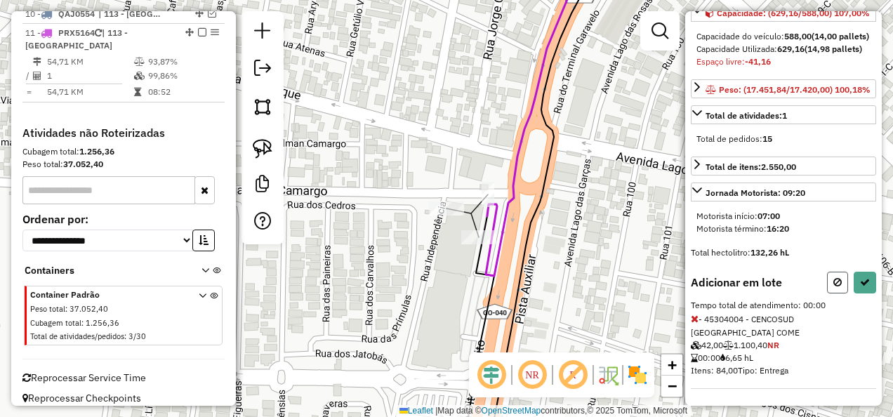
click at [834, 287] on icon at bounding box center [837, 282] width 8 height 10
select select "**********"
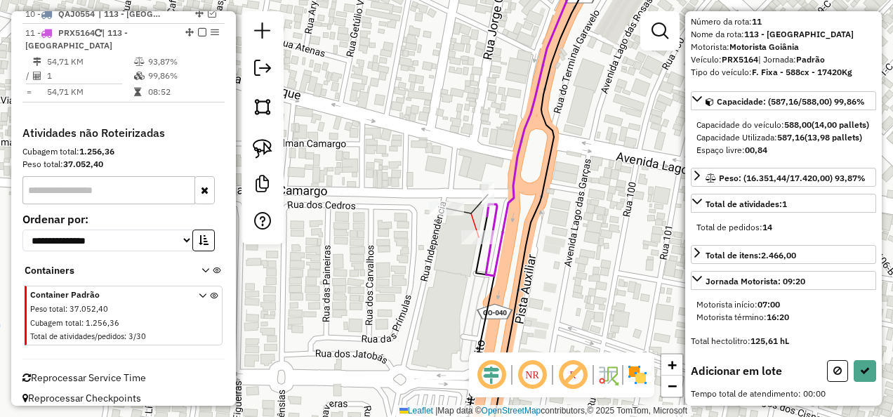
scroll to position [70, 0]
drag, startPoint x: 461, startPoint y: 248, endPoint x: 472, endPoint y: 215, distance: 35.3
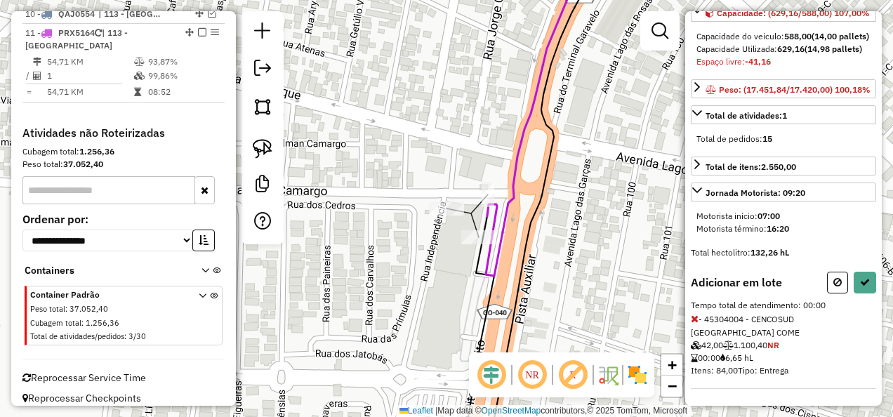
scroll to position [0, 0]
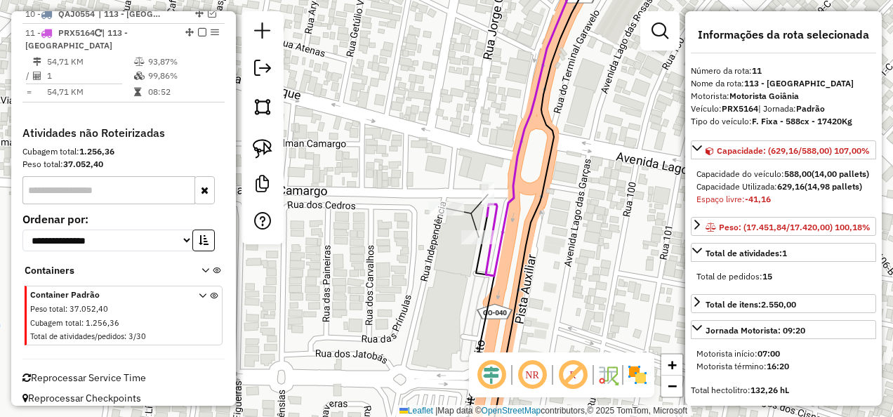
select select "**********"
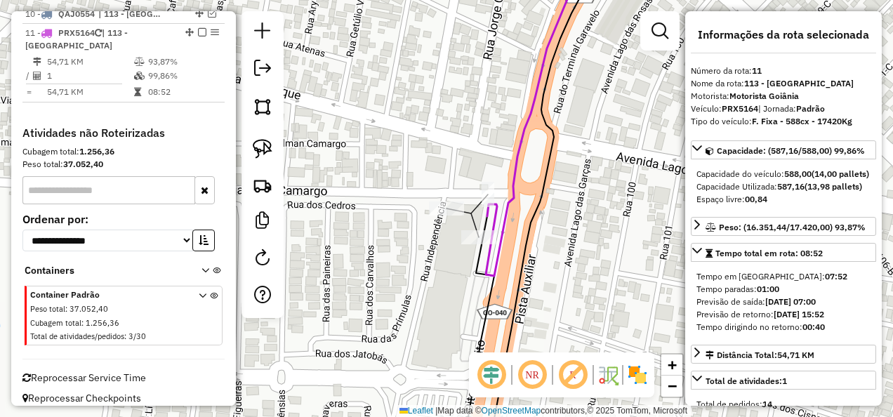
click at [533, 234] on icon at bounding box center [533, 209] width 139 height 500
click at [564, 286] on div "Janela de atendimento Grade de atendimento Capacidade Transportadoras Veículos …" at bounding box center [446, 208] width 893 height 417
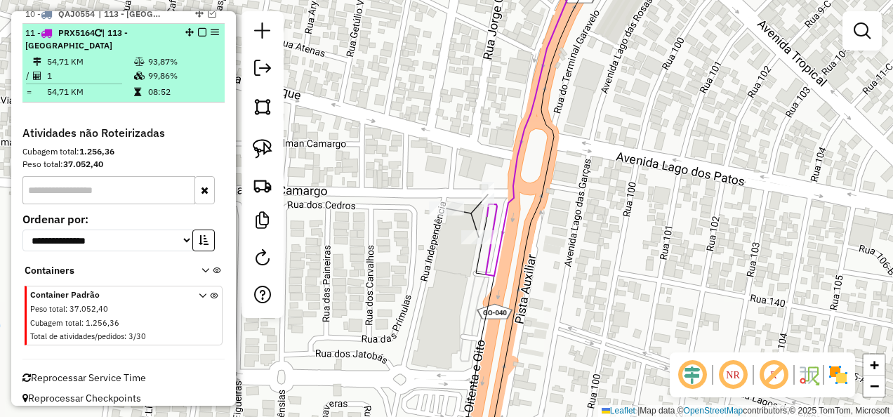
click at [201, 28] on em at bounding box center [202, 32] width 8 height 8
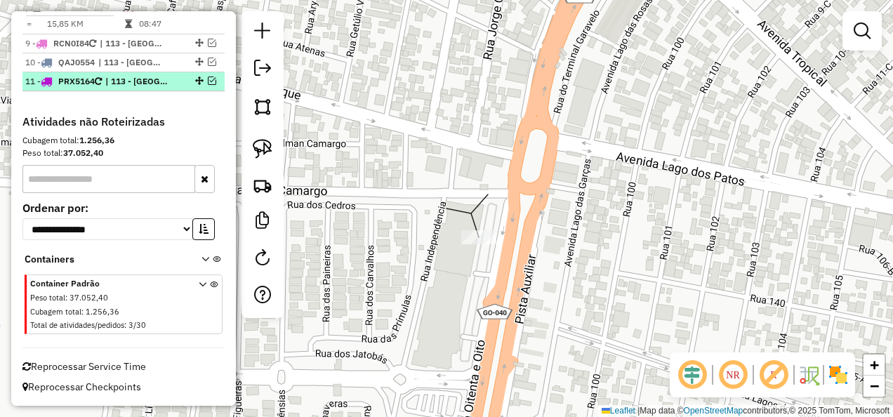
scroll to position [1126, 0]
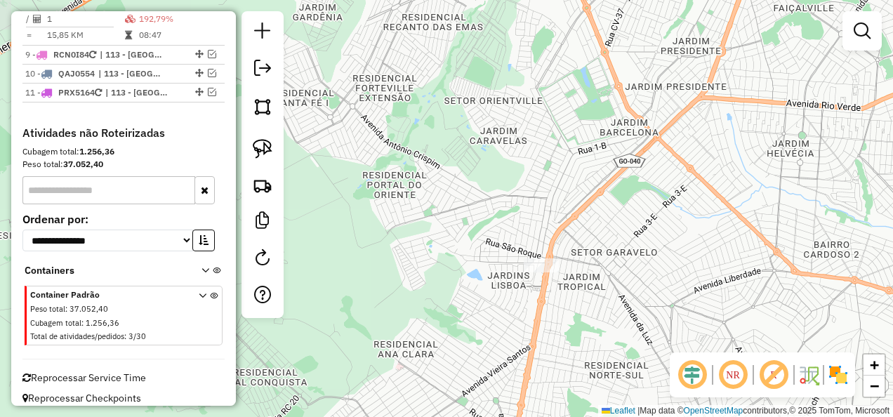
drag, startPoint x: 612, startPoint y: 191, endPoint x: 131, endPoint y: 341, distance: 504.2
click at [131, 341] on hb-router-mapa "Informações da Sessão 1228700 - 09/08/2025 Modo simulação Criação: 12/08/2025 1…" at bounding box center [446, 208] width 893 height 417
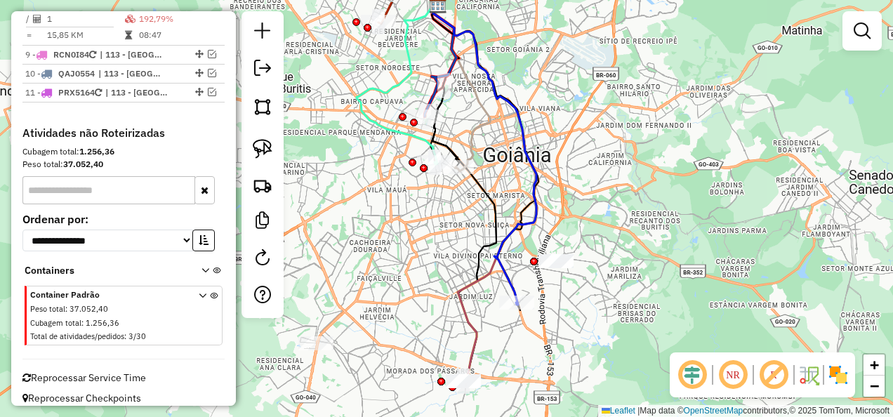
drag, startPoint x: 488, startPoint y: 237, endPoint x: 584, endPoint y: 281, distance: 104.9
click at [584, 281] on div "Janela de atendimento Grade de atendimento Capacidade Transportadoras Veículos …" at bounding box center [446, 208] width 893 height 417
click at [368, 211] on div "Janela de atendimento Grade de atendimento Capacidade Transportadoras Veículos …" at bounding box center [446, 208] width 893 height 417
click at [274, 187] on link at bounding box center [262, 185] width 31 height 31
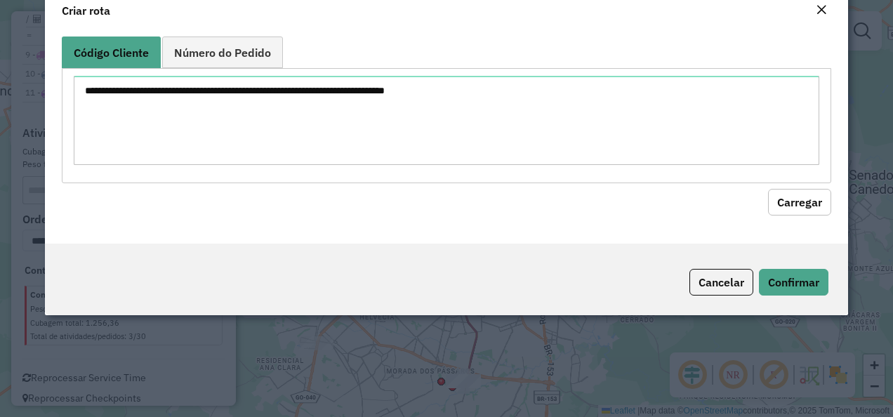
scroll to position [0, 0]
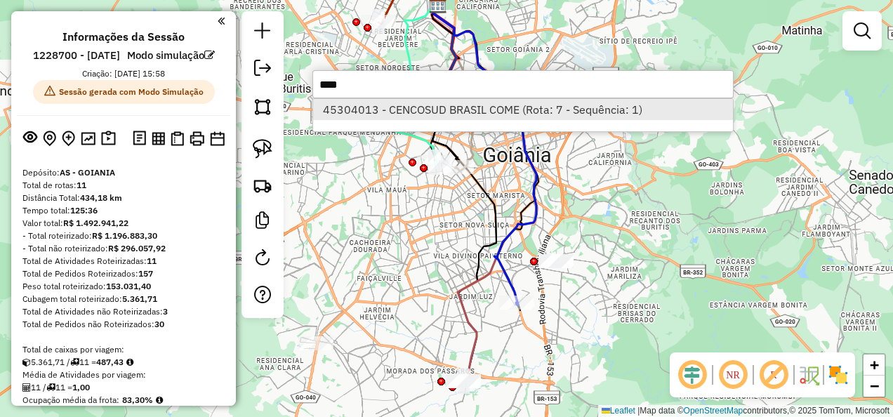
type input "****"
click at [402, 109] on li "45304013 - CENCOSUD BRASIL COME (Rota: 7 - Sequência: 1)" at bounding box center [523, 109] width 420 height 21
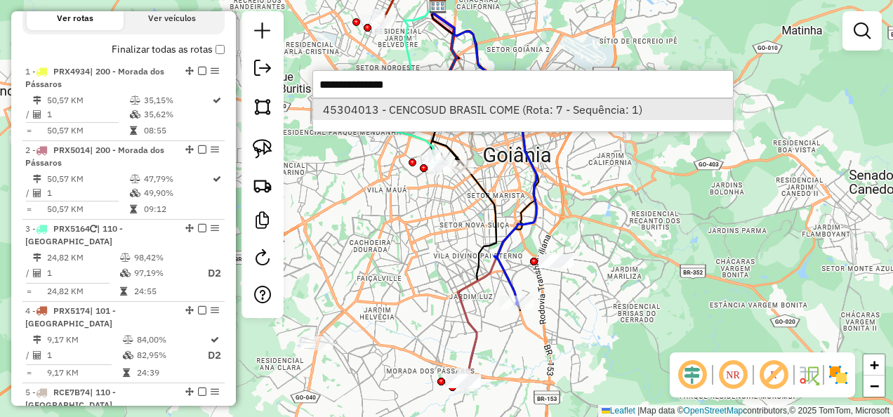
select select "**********"
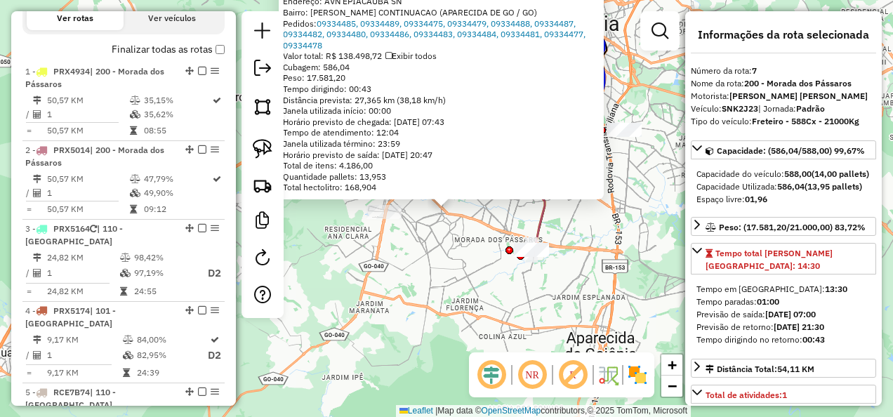
scroll to position [1066, 0]
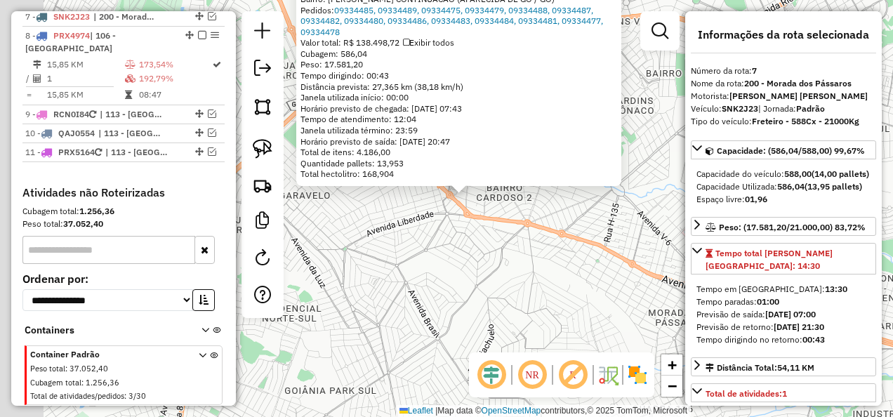
drag, startPoint x: 455, startPoint y: 228, endPoint x: 538, endPoint y: 302, distance: 110.8
click at [538, 302] on div "45304013 - CENCOSUD BRASIL COME Tipo de cliente: 40 - Perfil grande (G) Horário…" at bounding box center [446, 208] width 893 height 417
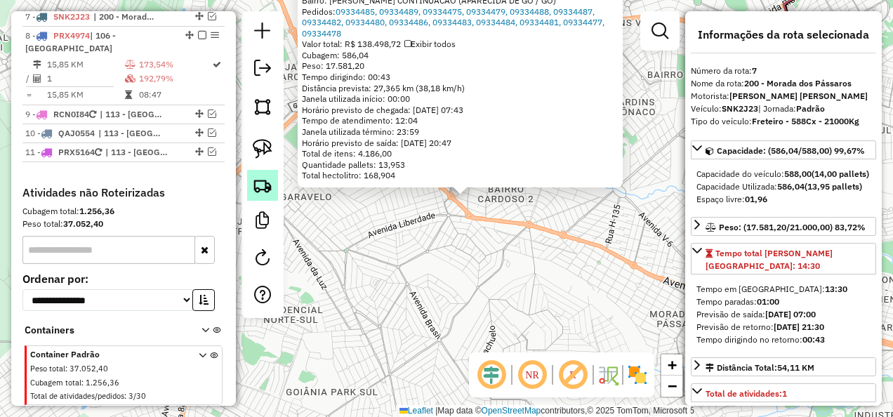
click at [267, 175] on img at bounding box center [263, 185] width 20 height 20
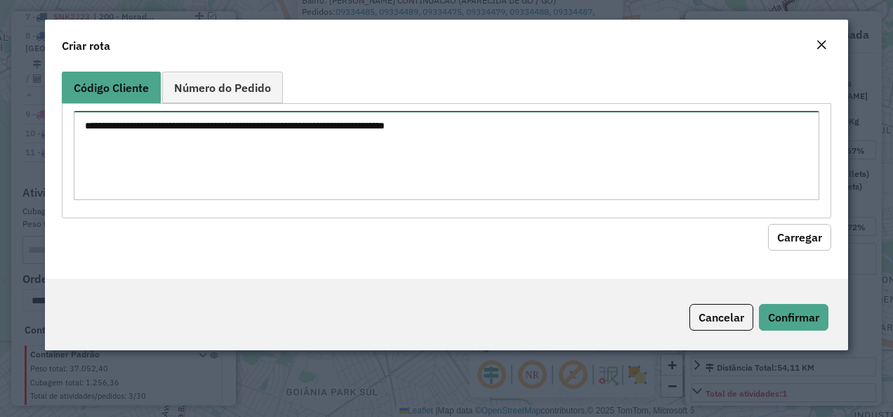
click at [355, 174] on textarea at bounding box center [447, 155] width 746 height 89
paste textarea "********"
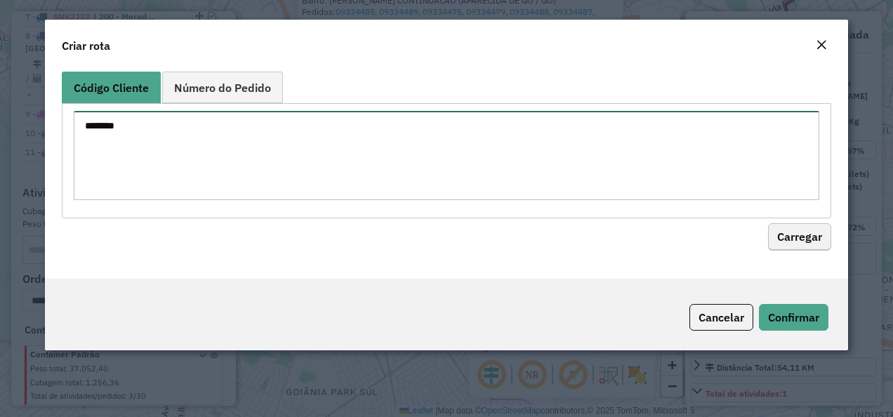
type textarea "********"
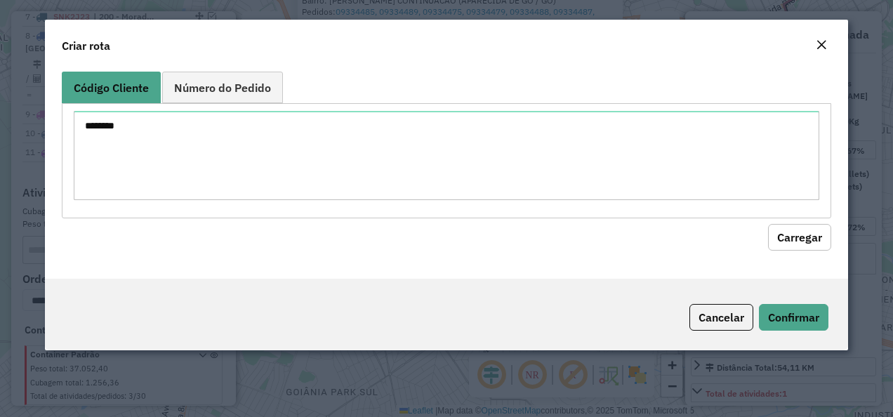
click at [806, 227] on button "Carregar" at bounding box center [799, 237] width 63 height 27
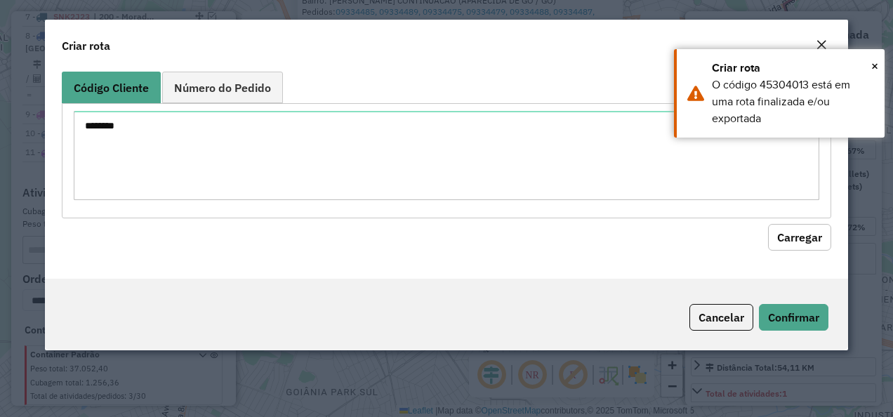
click at [820, 37] on div "Close" at bounding box center [820, 45] width 11 height 17
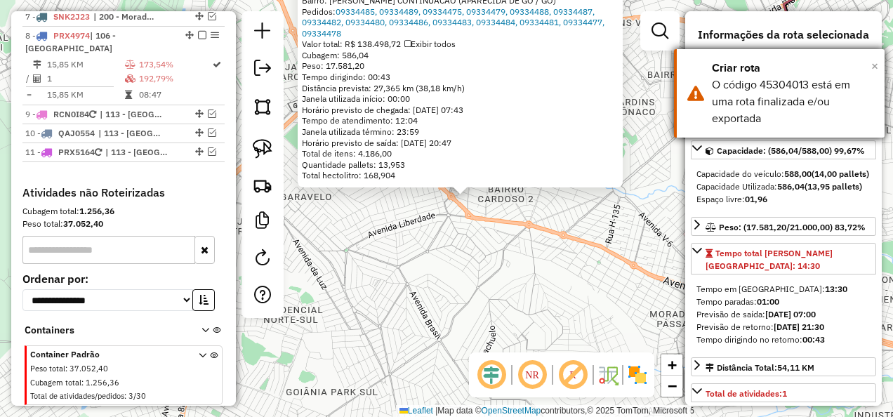
click at [874, 62] on span "×" at bounding box center [874, 65] width 7 height 15
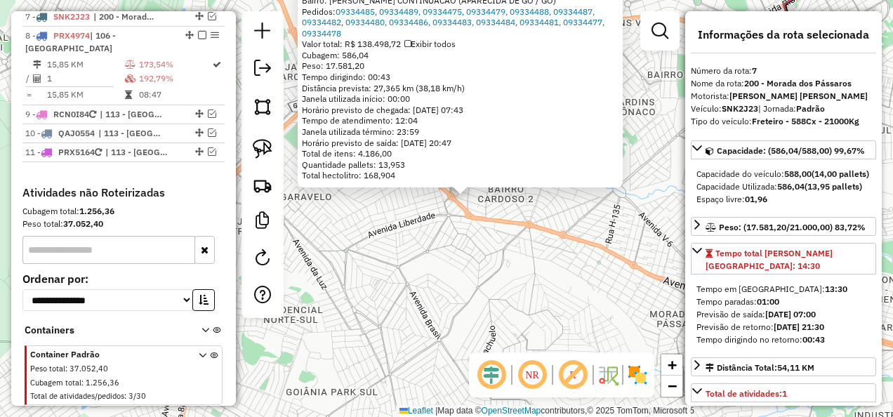
scroll to position [996, 0]
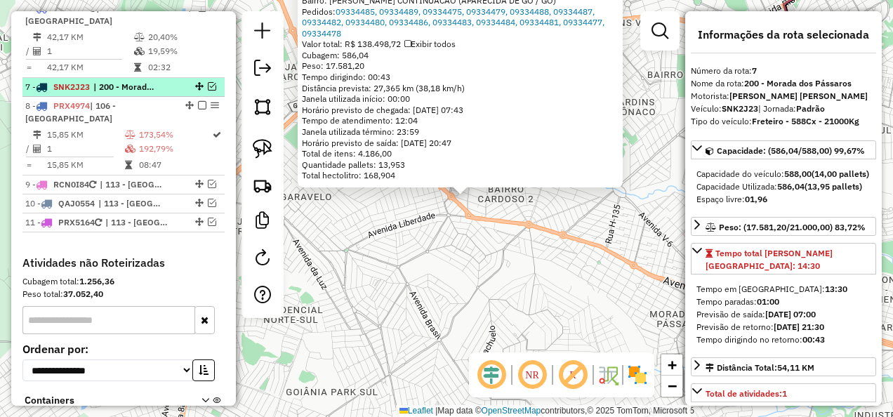
click at [135, 88] on span "| 200 - Morada dos Pássaros" at bounding box center [125, 87] width 65 height 13
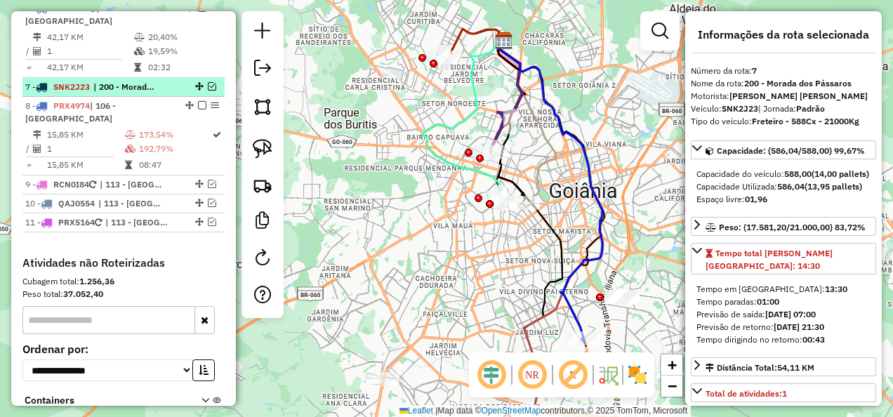
click at [135, 88] on span "| 200 - Morada dos Pássaros" at bounding box center [125, 87] width 65 height 13
click at [202, 88] on div at bounding box center [198, 86] width 42 height 8
click at [208, 89] on em at bounding box center [212, 86] width 8 height 8
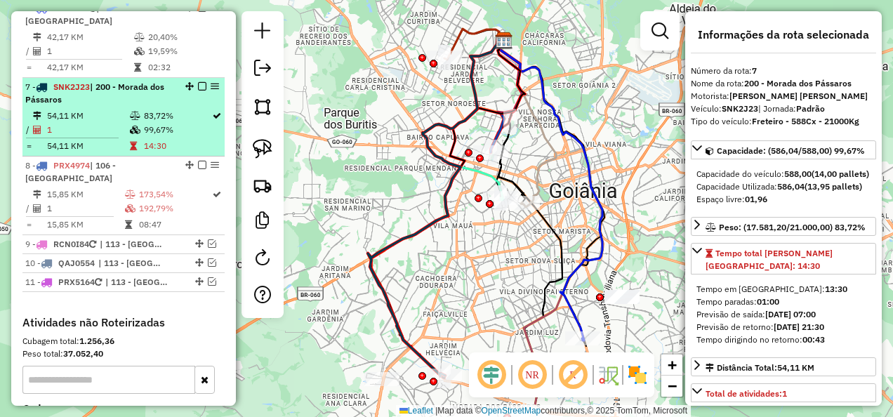
click at [199, 106] on div "7 - SNK2J23 | 200 - Morada dos Pássaros" at bounding box center [123, 93] width 196 height 25
click at [201, 89] on em at bounding box center [202, 86] width 8 height 8
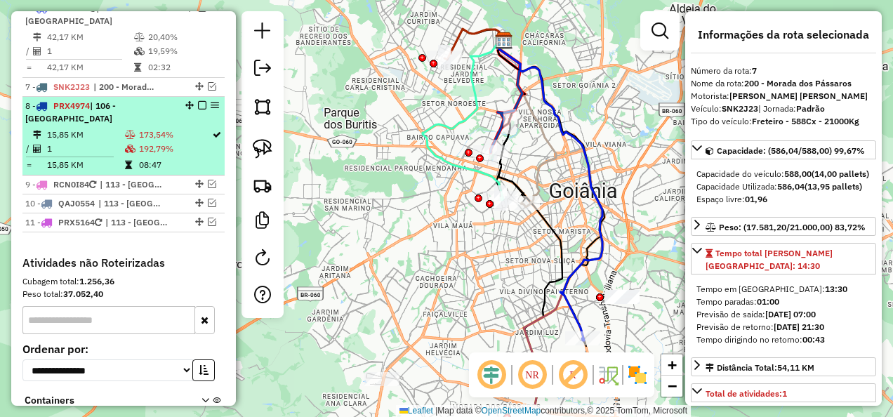
click at [172, 143] on td "192,79%" at bounding box center [174, 149] width 73 height 14
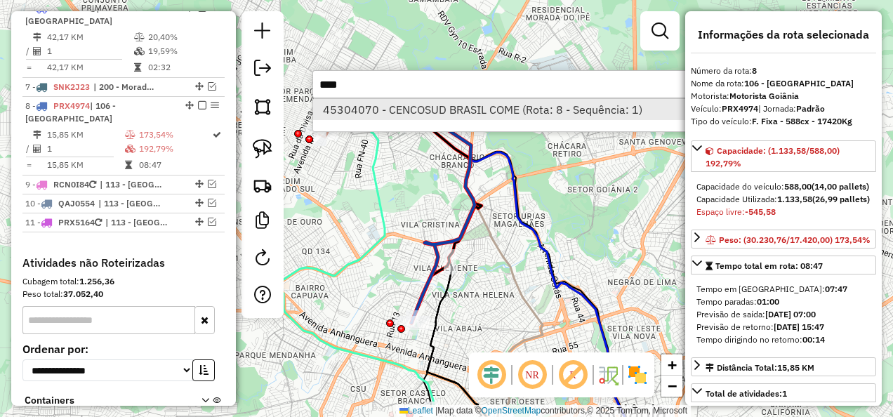
type input "****"
click at [448, 107] on li "45304070 - CENCOSUD BRASIL COME (Rota: 8 - Sequência: 1)" at bounding box center [523, 109] width 420 height 21
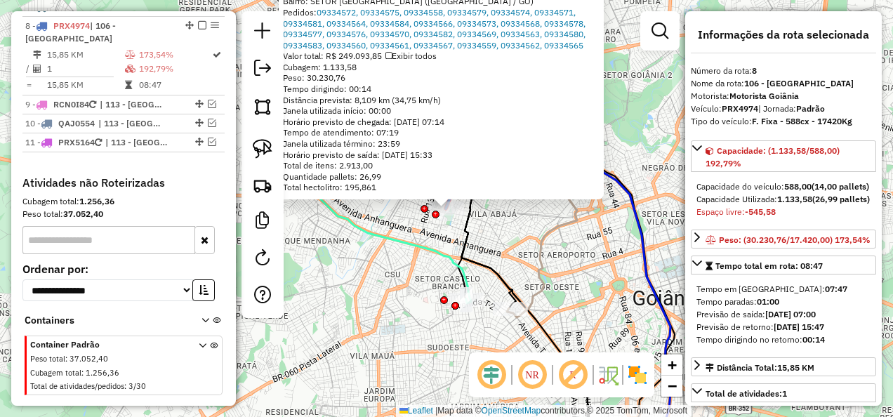
scroll to position [1085, 0]
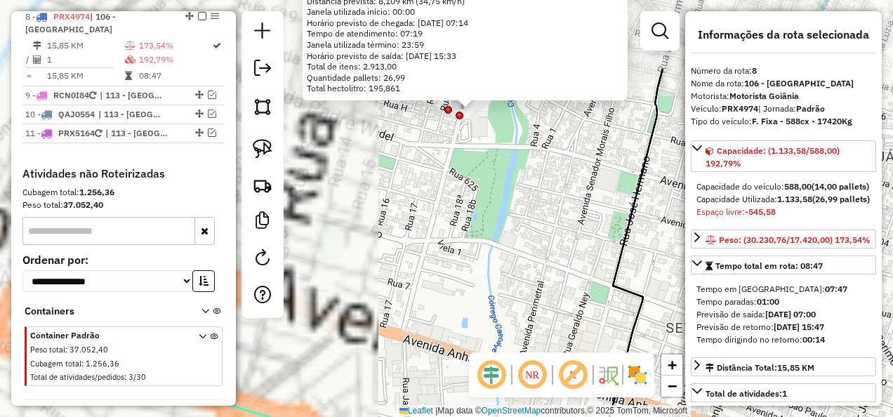
drag, startPoint x: 422, startPoint y: 172, endPoint x: 560, endPoint y: 296, distance: 185.3
click at [560, 296] on div "45304070 - CENCOSUD BRASIL COME Tipo de cliente: 40 - Perfil grande (G) Limite …" at bounding box center [446, 208] width 893 height 417
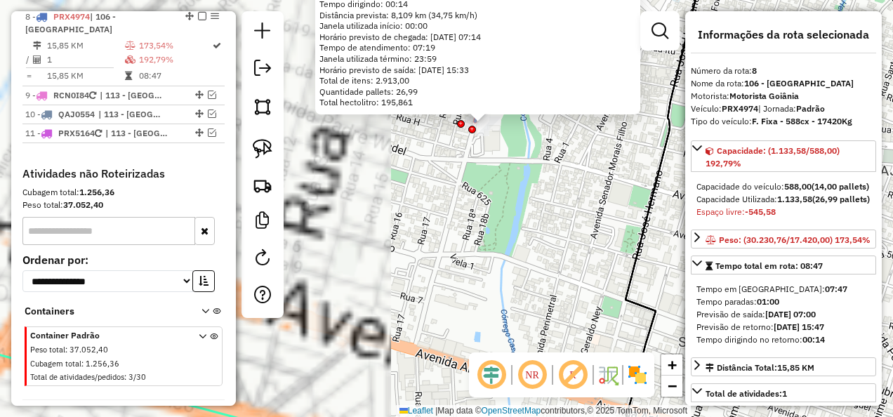
click at [525, 250] on div "45304070 - CENCOSUD BRASIL COME Tipo de cliente: 40 - Perfil grande (G) Limite …" at bounding box center [446, 208] width 893 height 417
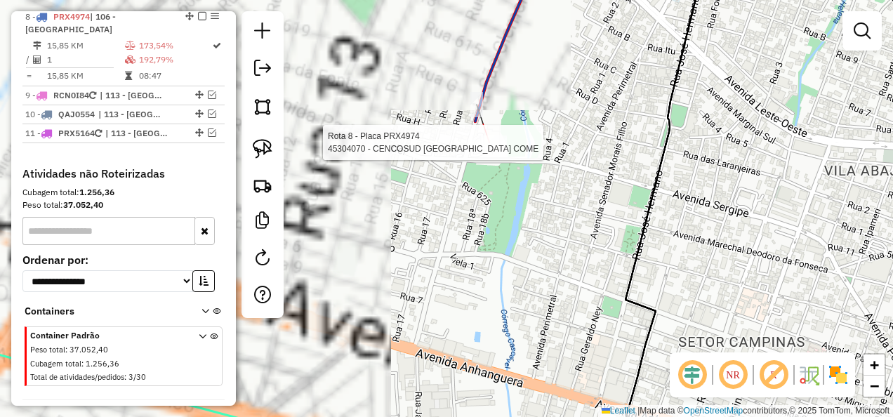
select select "**********"
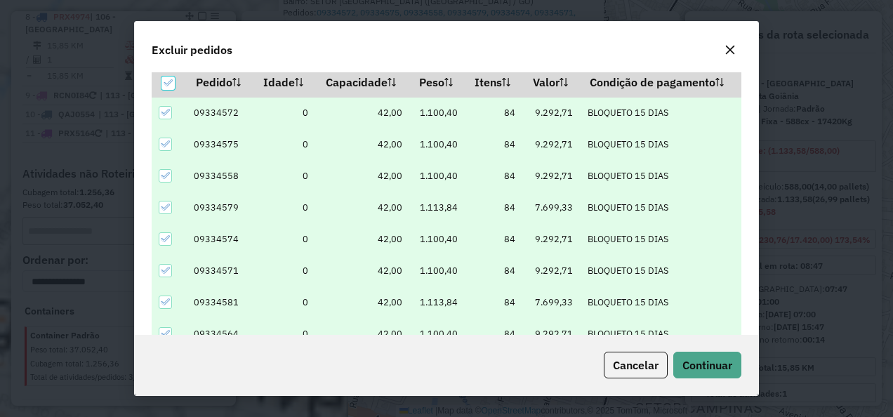
scroll to position [48, 0]
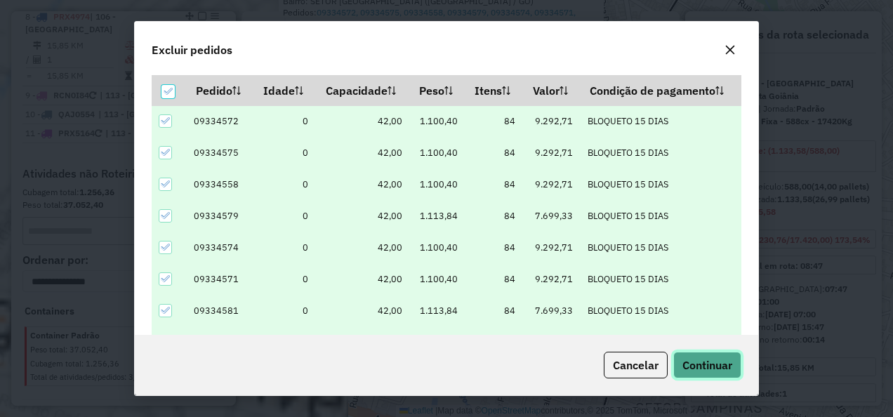
click at [723, 363] on span "Continuar" at bounding box center [707, 365] width 50 height 14
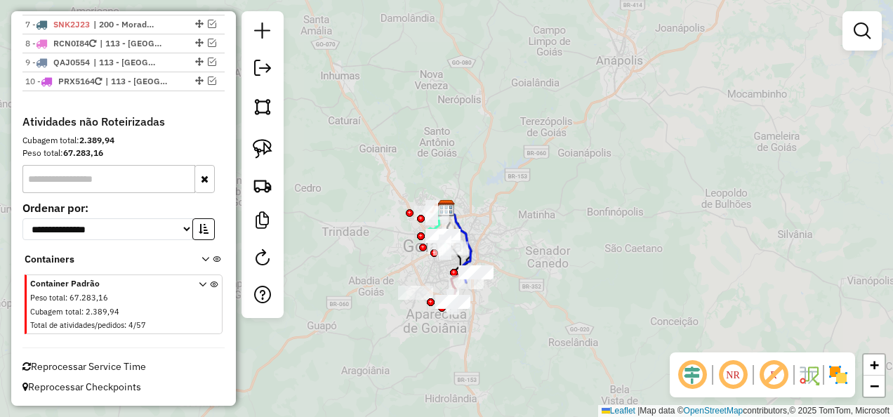
scroll to position [1060, 0]
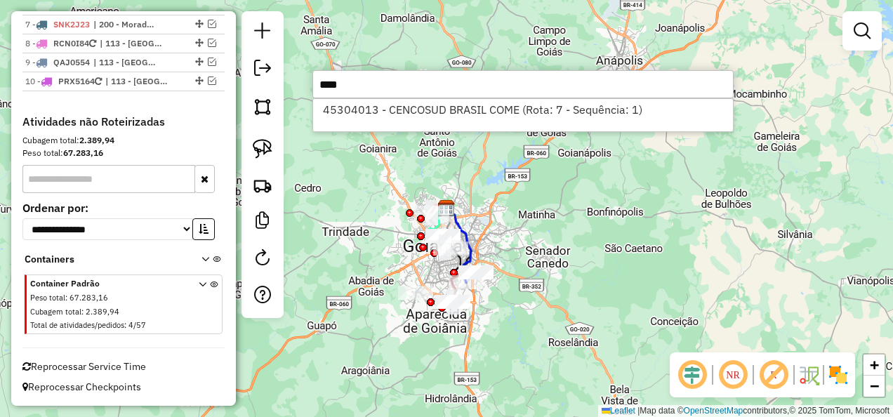
type input "****"
click at [443, 124] on div "45304013 - CENCOSUD BRASIL COME (Rota: 7 - Sequência: 1)" at bounding box center [522, 115] width 421 height 34
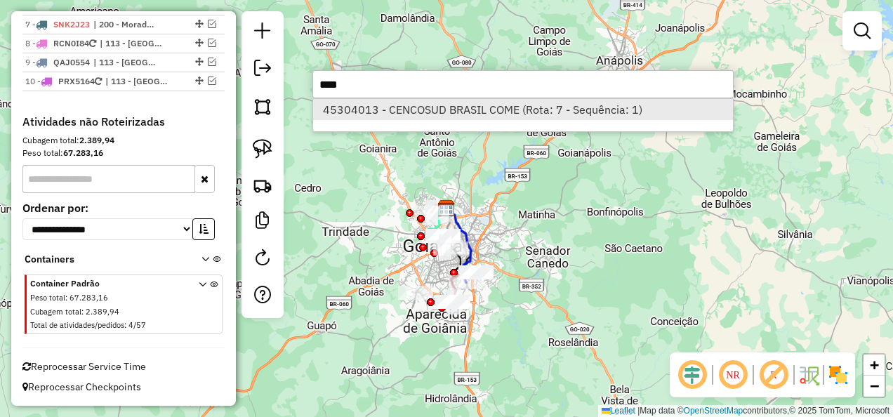
click at [434, 105] on li "45304013 - CENCOSUD BRASIL COME (Rota: 7 - Sequência: 1)" at bounding box center [523, 109] width 420 height 21
select select "**********"
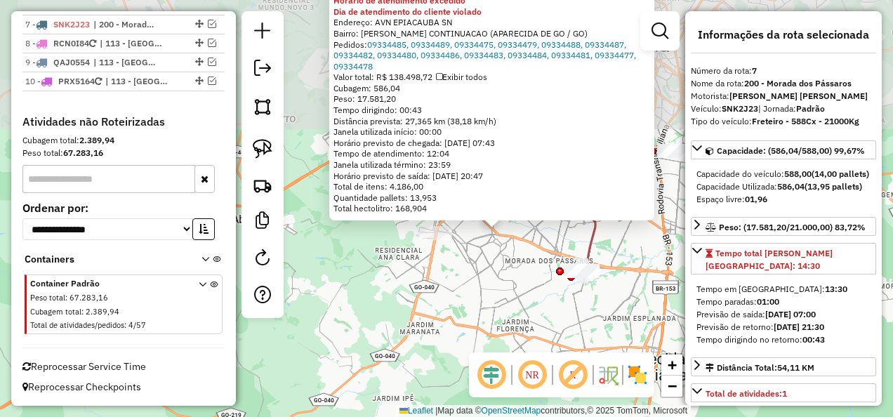
drag, startPoint x: 397, startPoint y: 164, endPoint x: 501, endPoint y: 317, distance: 184.9
click at [507, 328] on div "45304013 - CENCOSUD BRASIL COME Tipo de cliente: 40 - Perfil grande (G) Horário…" at bounding box center [446, 208] width 893 height 417
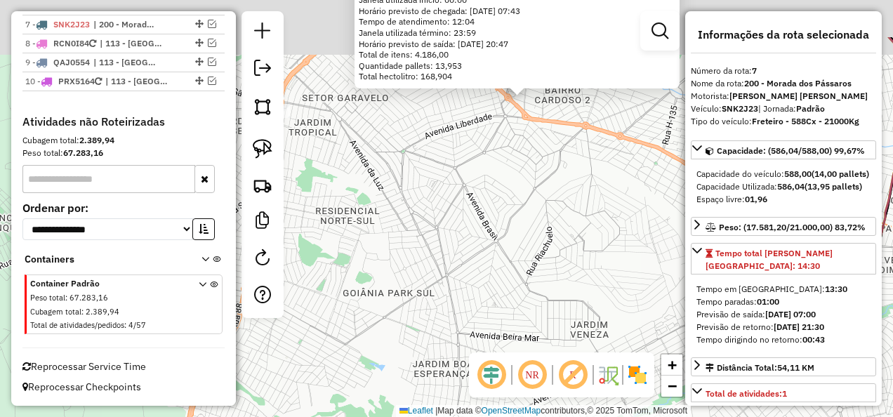
drag, startPoint x: 526, startPoint y: 185, endPoint x: 582, endPoint y: 372, distance: 195.1
click at [582, 372] on hb-router-mapa "Informações da Sessão 1228700 - 09/08/2025 Modo simulação Criação: 12/08/2025 1…" at bounding box center [446, 208] width 893 height 417
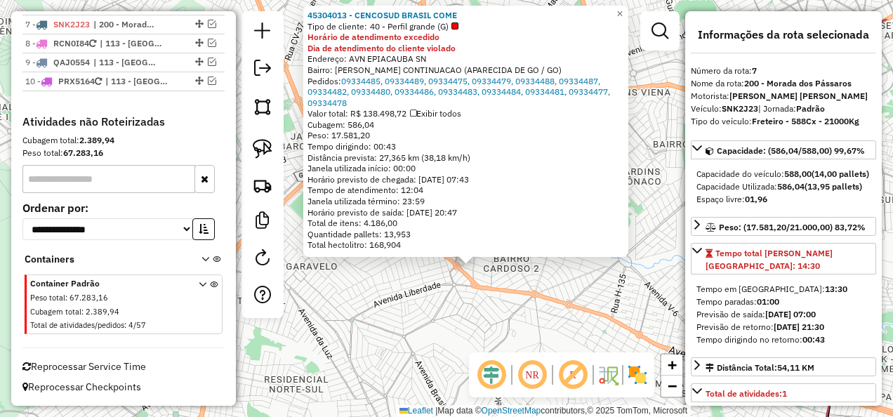
drag, startPoint x: 575, startPoint y: 290, endPoint x: 498, endPoint y: 350, distance: 98.5
click at [498, 350] on div "45304013 - CENCOSUD BRASIL COME Tipo de cliente: 40 - Perfil grande (G) Horário…" at bounding box center [446, 208] width 893 height 417
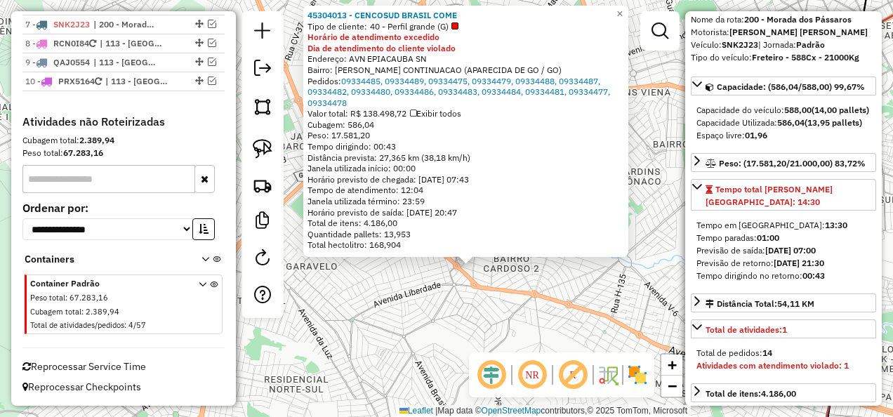
scroll to position [0, 0]
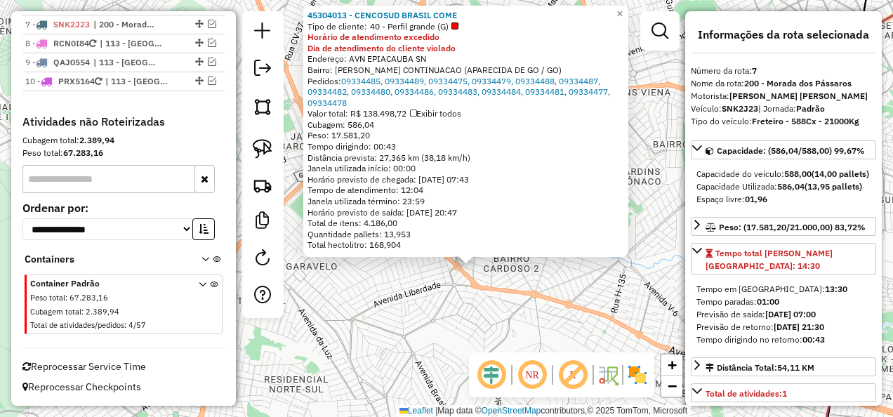
click at [464, 312] on div "45304013 - CENCOSUD BRASIL COME Tipo de cliente: 40 - Perfil grande (G) Horário…" at bounding box center [446, 208] width 893 height 417
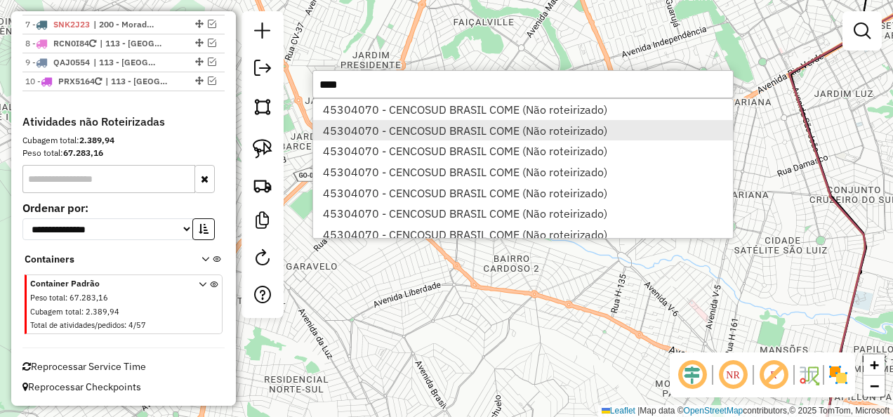
type input "****"
click at [469, 133] on li "45304070 - CENCOSUD BRASIL COME (Não roteirizado)" at bounding box center [523, 130] width 420 height 21
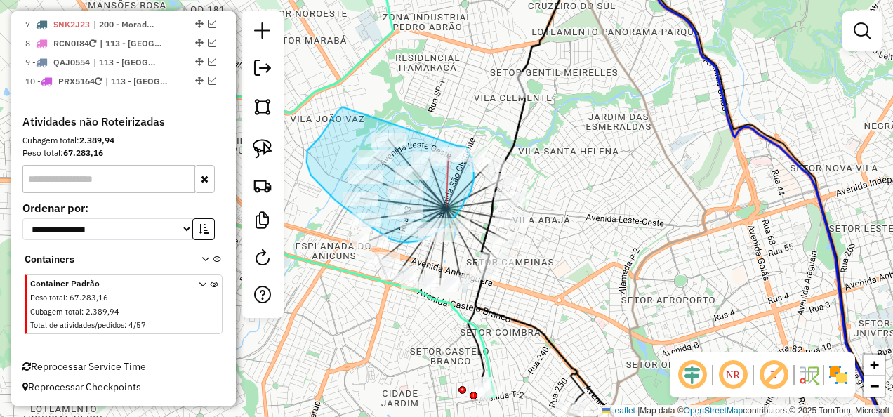
click at [455, 146] on div "Janela de atendimento Grade de atendimento Capacidade Transportadoras Veículos …" at bounding box center [446, 208] width 893 height 417
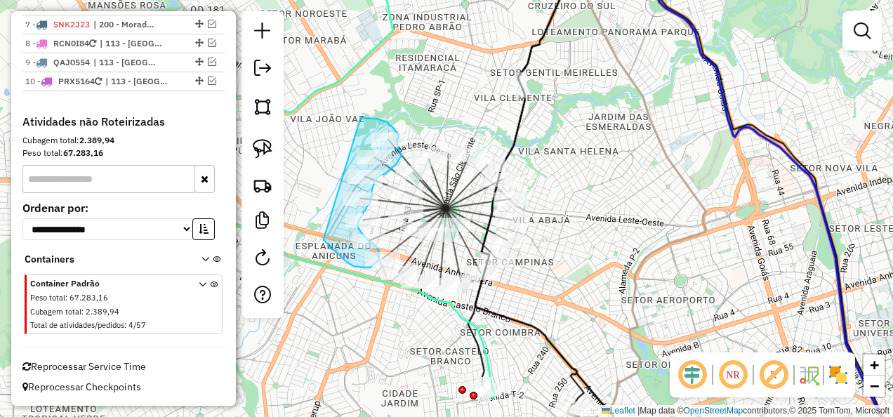
drag, startPoint x: 388, startPoint y: 123, endPoint x: 324, endPoint y: 240, distance: 133.5
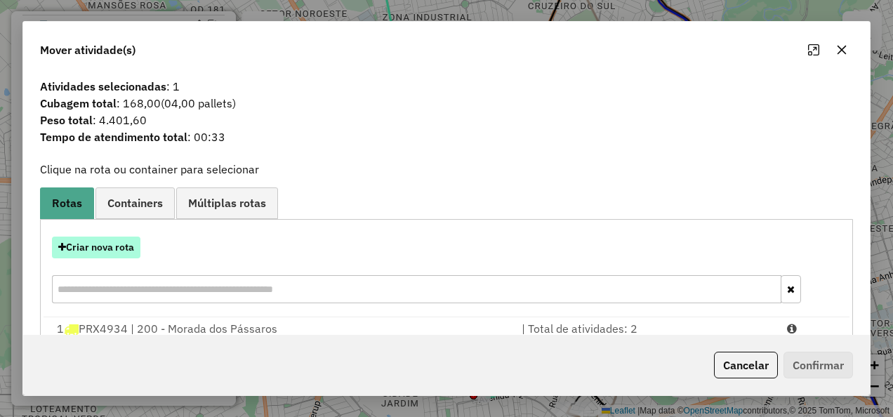
click at [124, 239] on button "Criar nova rota" at bounding box center [96, 247] width 88 height 22
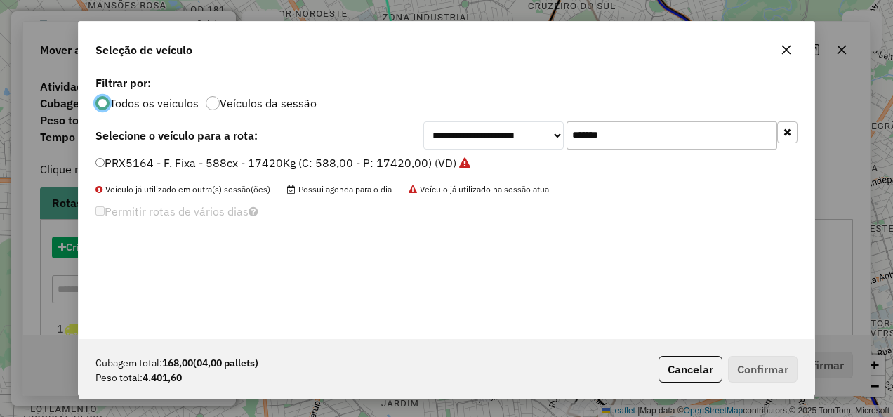
scroll to position [8, 4]
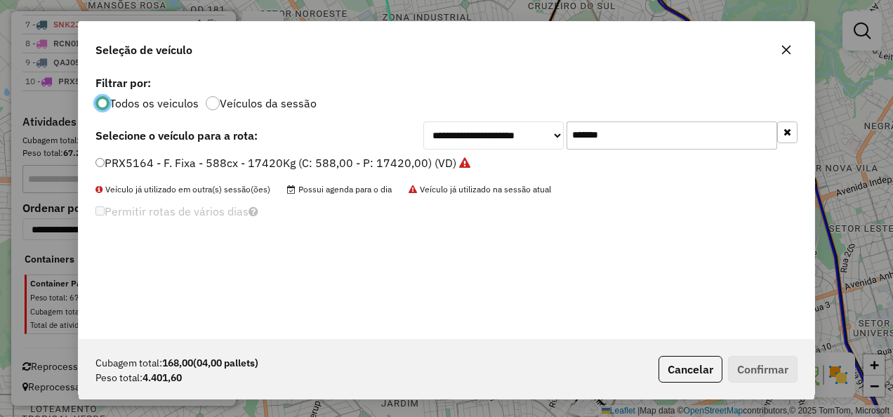
drag, startPoint x: 263, startPoint y: 139, endPoint x: 175, endPoint y: 139, distance: 87.7
click at [175, 139] on div "**********" at bounding box center [446, 135] width 702 height 28
paste input "text"
type input "*******"
click at [264, 159] on label "PRX4974 - F. Fixa - 588cx - 17420Kg (C: 588,00 - P: 17420,00) (VD)" at bounding box center [275, 162] width 361 height 17
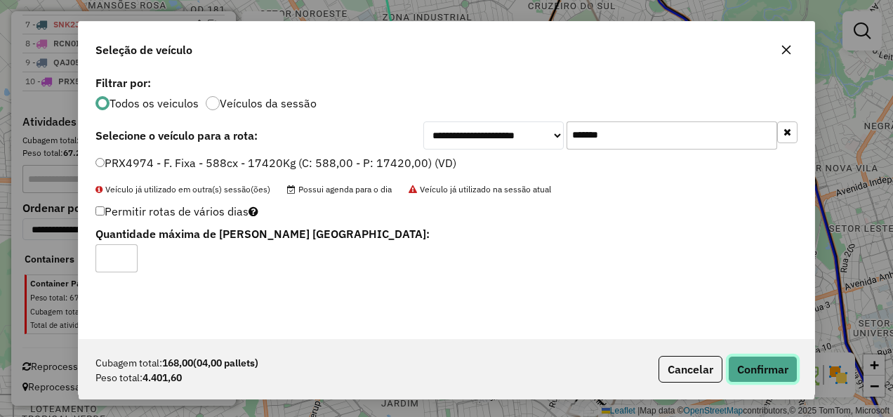
click at [777, 368] on button "Confirmar" at bounding box center [762, 369] width 69 height 27
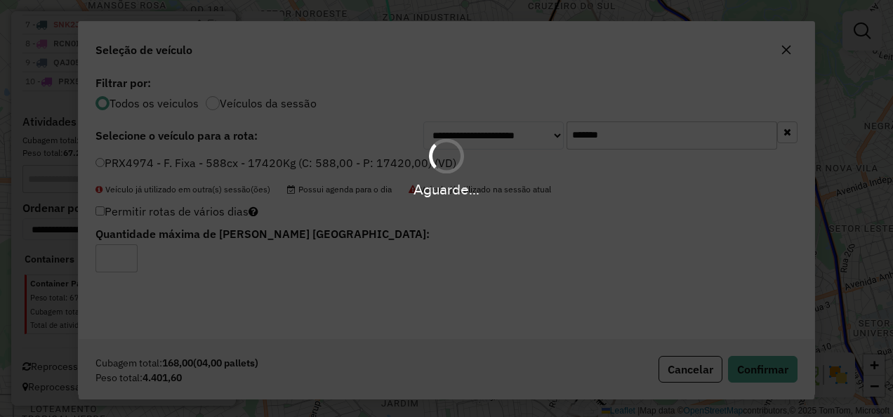
scroll to position [1085, 0]
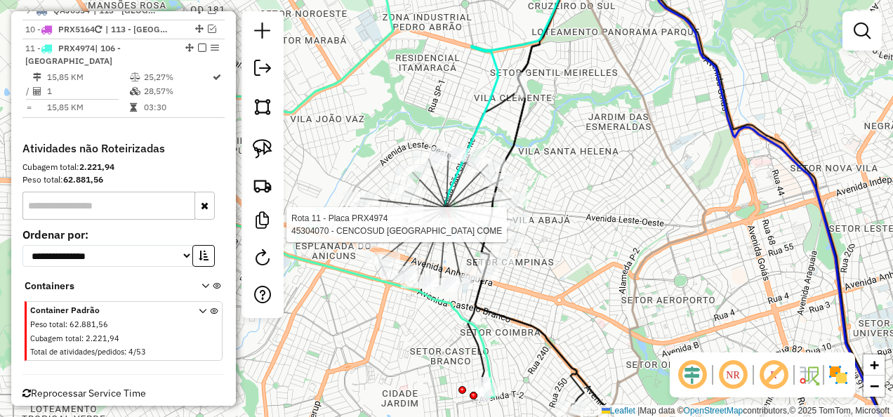
select select "**********"
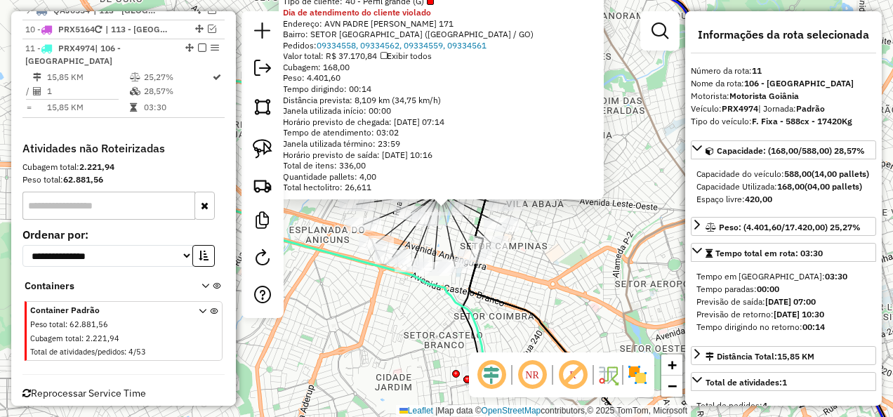
scroll to position [1126, 0]
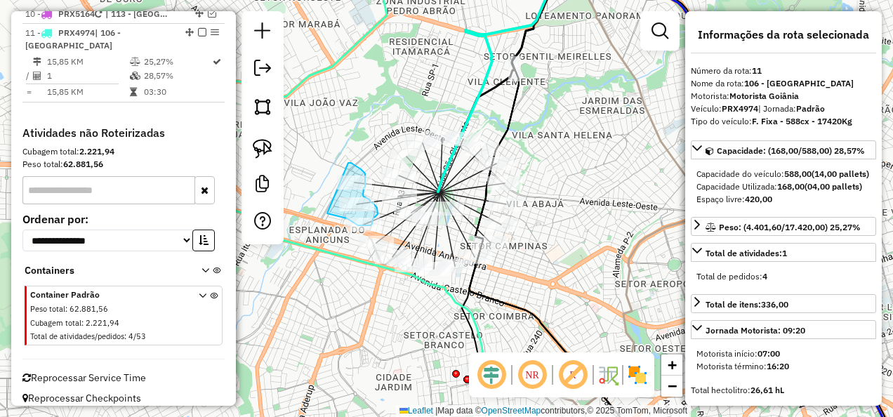
drag, startPoint x: 348, startPoint y: 163, endPoint x: 327, endPoint y: 213, distance: 54.7
click at [351, 153] on div "Janela de atendimento Grade de atendimento Capacidade Transportadoras Veículos …" at bounding box center [446, 208] width 893 height 417
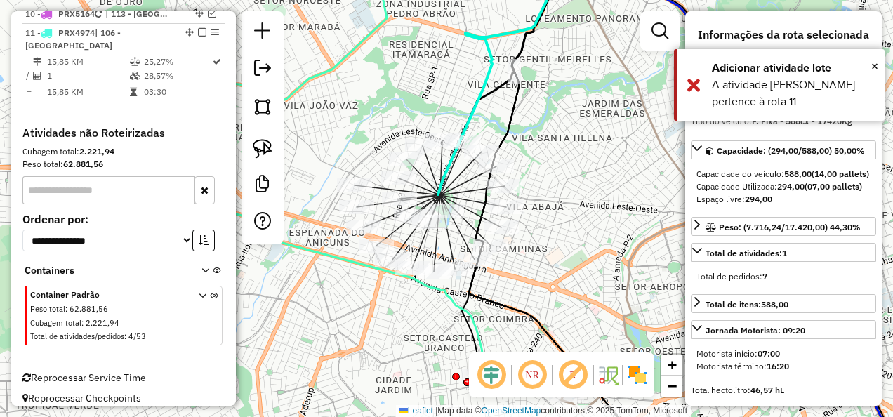
select select "**********"
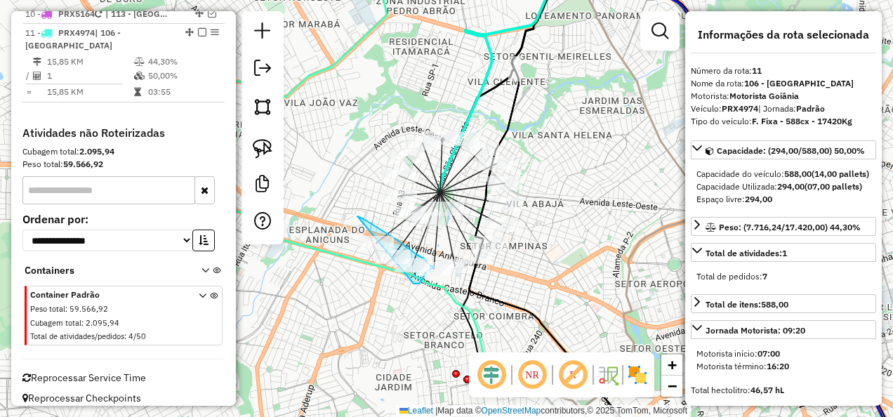
drag, startPoint x: 357, startPoint y: 216, endPoint x: 410, endPoint y: 283, distance: 85.9
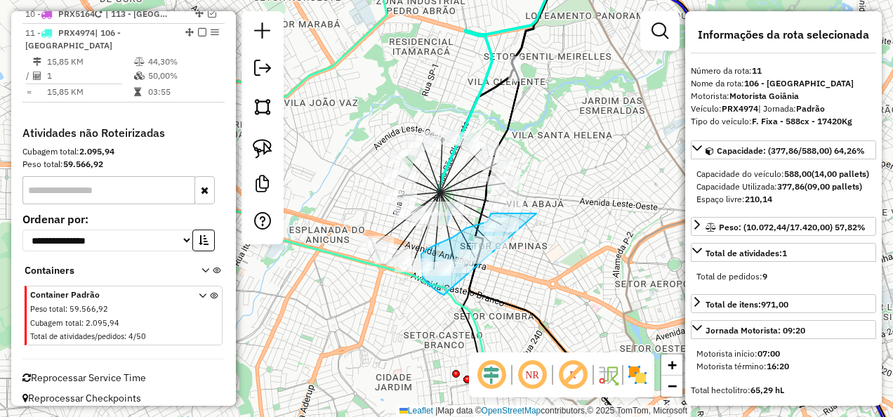
drag, startPoint x: 533, startPoint y: 213, endPoint x: 443, endPoint y: 295, distance: 121.2
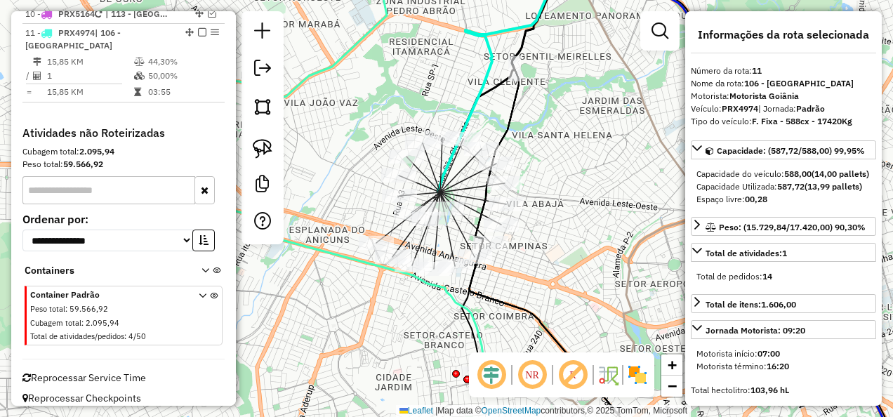
scroll to position [211, 0]
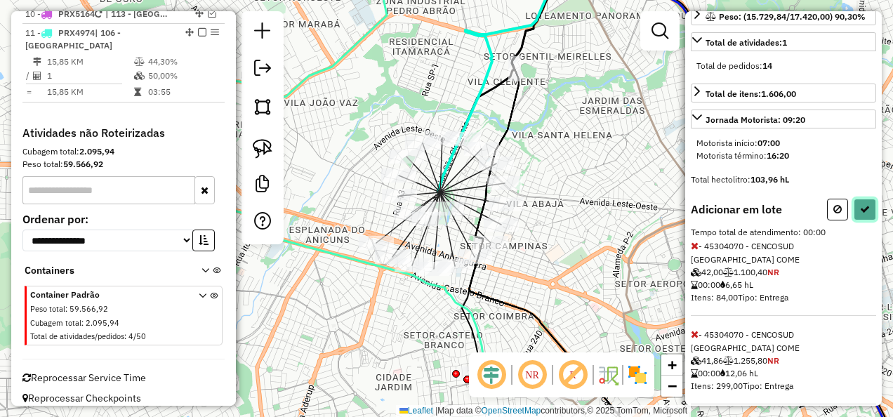
click at [854, 220] on button at bounding box center [864, 210] width 22 height 22
select select "**********"
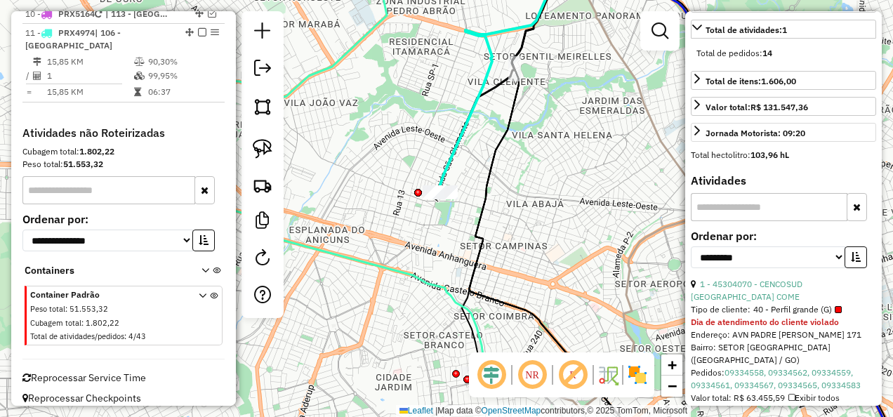
scroll to position [281, 0]
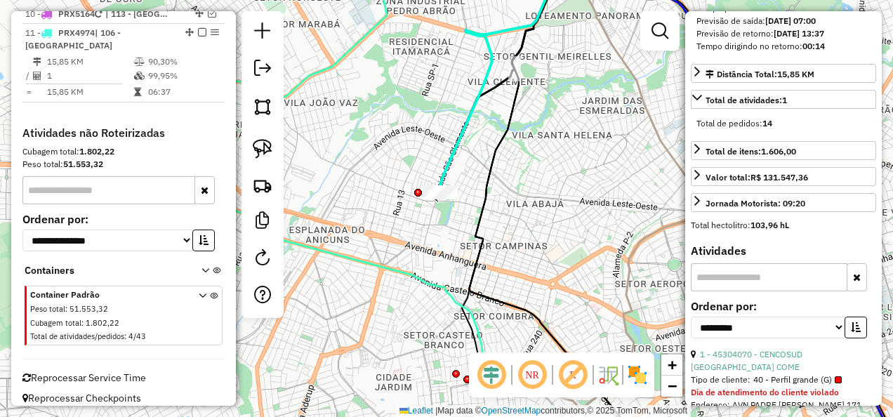
click at [438, 199] on div at bounding box center [439, 192] width 35 height 14
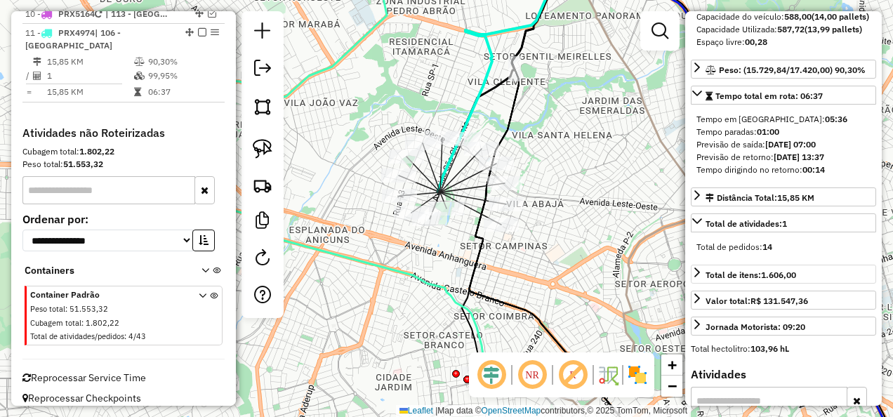
scroll to position [0, 0]
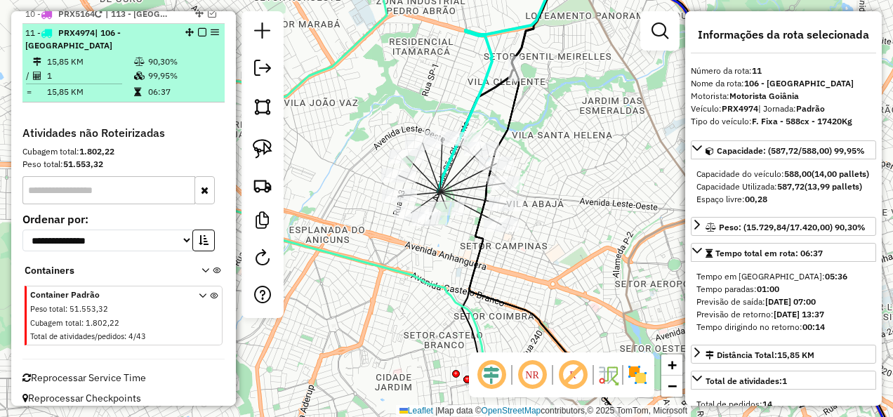
click at [198, 36] on em at bounding box center [202, 32] width 8 height 8
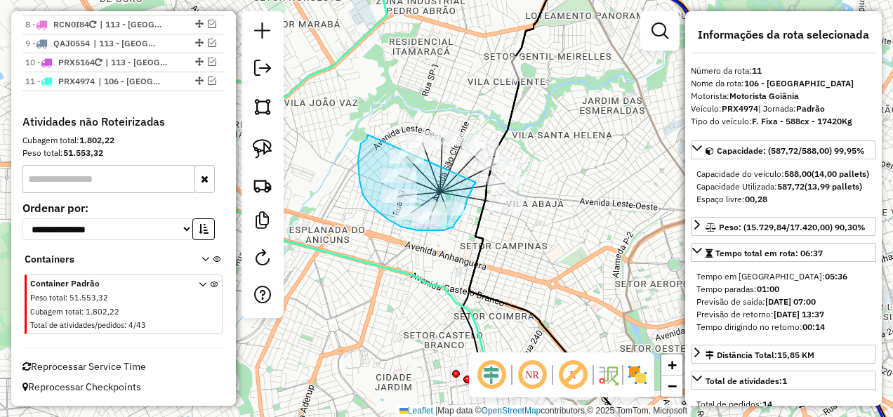
drag, startPoint x: 366, startPoint y: 140, endPoint x: 476, endPoint y: 182, distance: 117.5
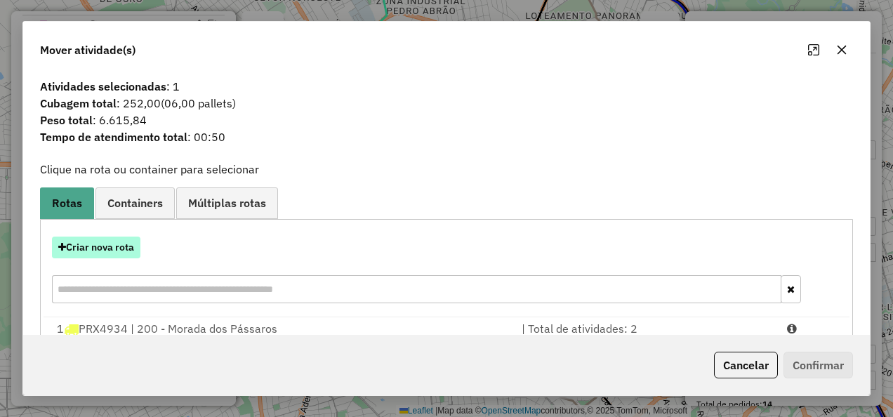
click at [107, 242] on button "Criar nova rota" at bounding box center [96, 247] width 88 height 22
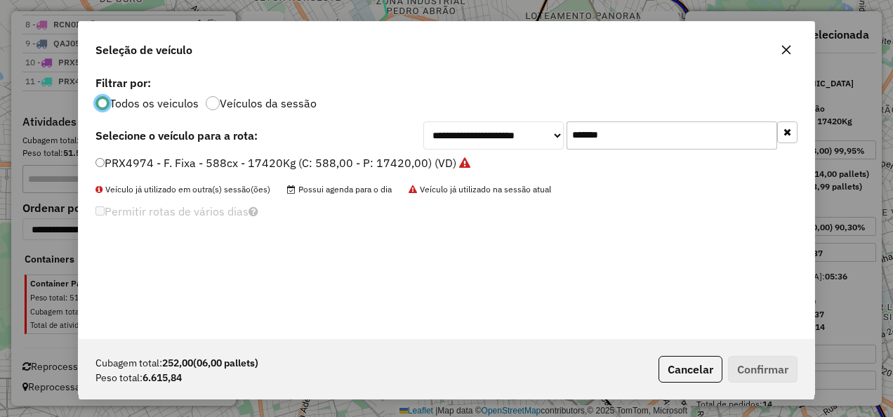
scroll to position [8, 4]
drag, startPoint x: 682, startPoint y: 129, endPoint x: 335, endPoint y: 129, distance: 347.3
click at [335, 129] on div "**********" at bounding box center [446, 135] width 702 height 28
paste input "text"
type input "*******"
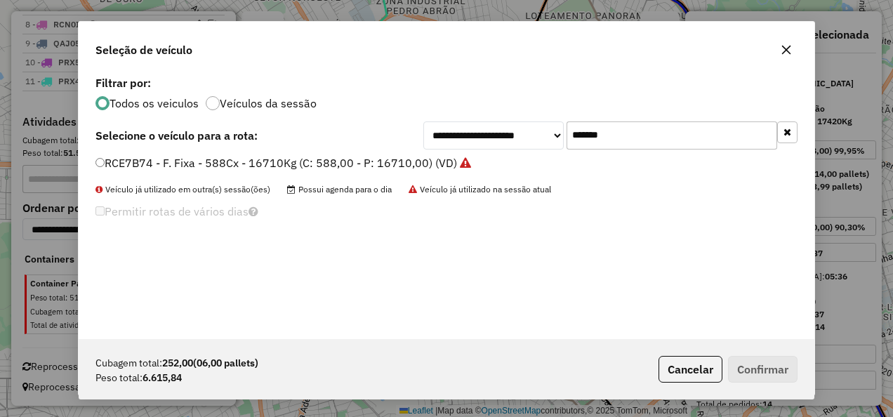
click at [386, 160] on label "RCE7B74 - F. Fixa - 588Cx - 16710Kg (C: 588,00 - P: 16710,00) (VD)" at bounding box center [282, 162] width 375 height 17
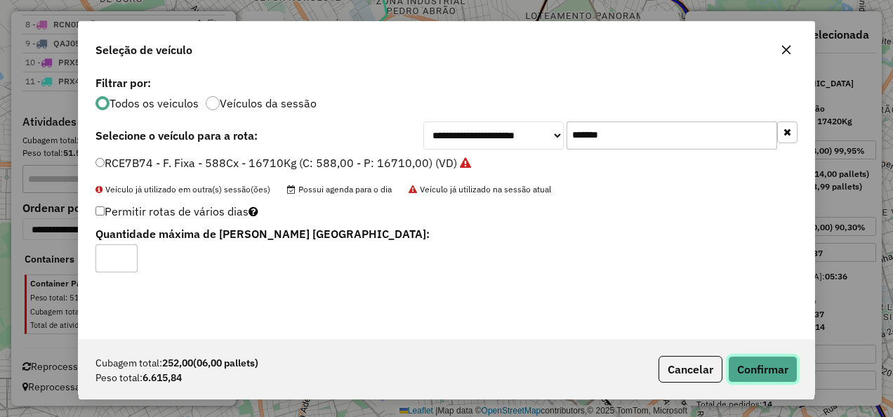
click at [755, 358] on button "Confirmar" at bounding box center [762, 369] width 69 height 27
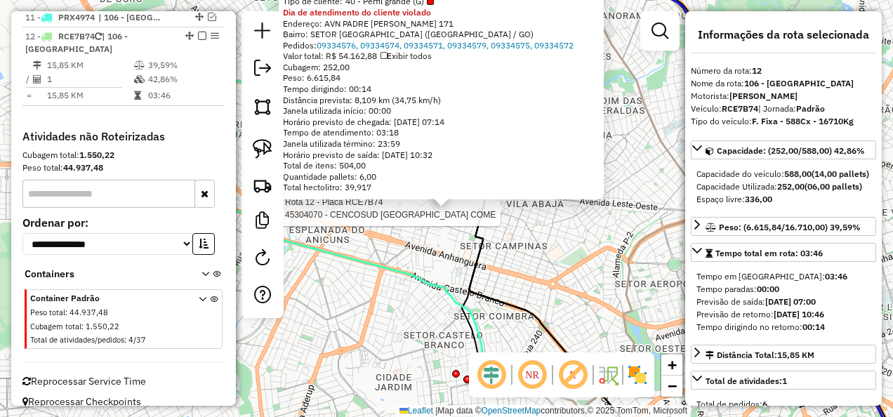
scroll to position [1144, 0]
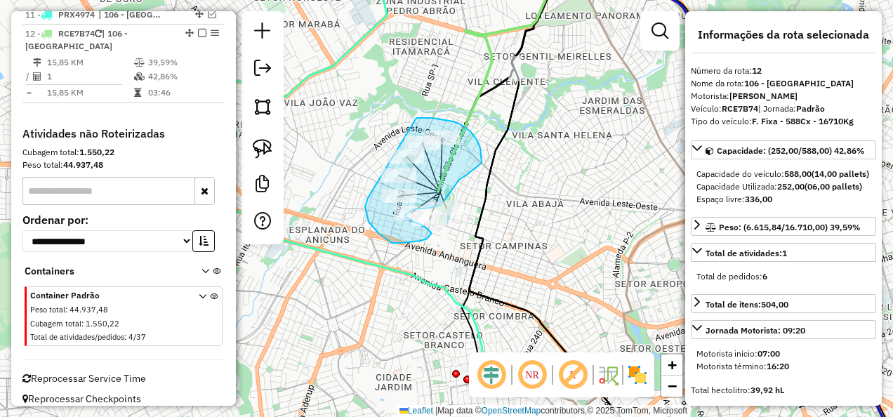
drag, startPoint x: 425, startPoint y: 118, endPoint x: 369, endPoint y: 196, distance: 95.6
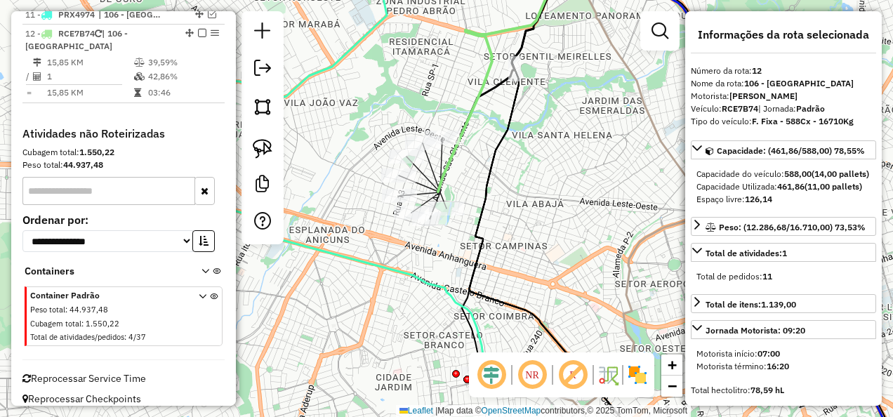
scroll to position [211, 0]
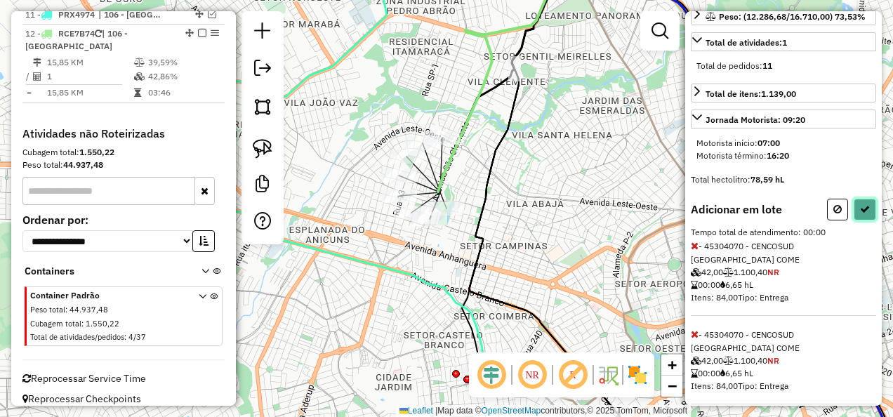
click at [860, 214] on icon at bounding box center [865, 209] width 10 height 10
select select "**********"
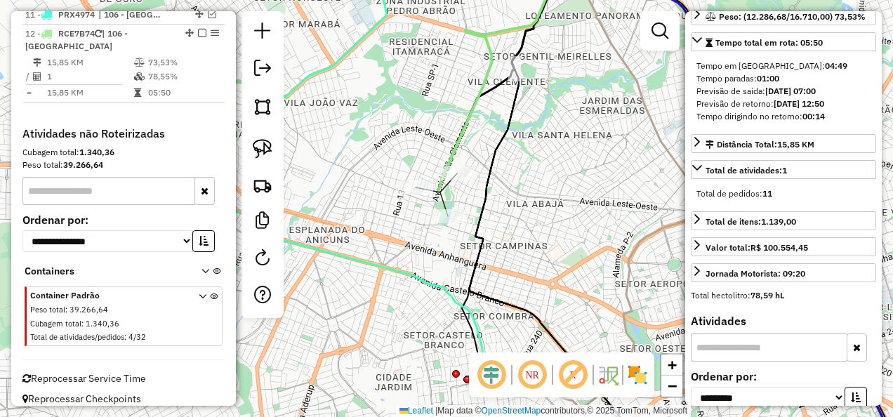
scroll to position [0, 0]
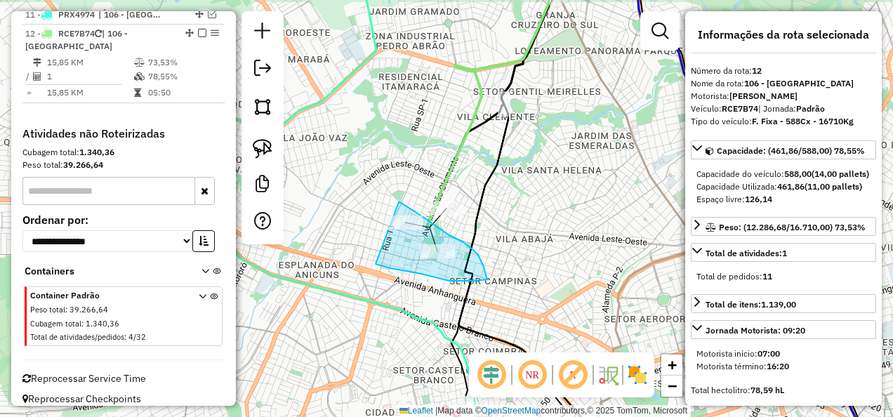
drag, startPoint x: 466, startPoint y: 244, endPoint x: 375, endPoint y: 264, distance: 92.6
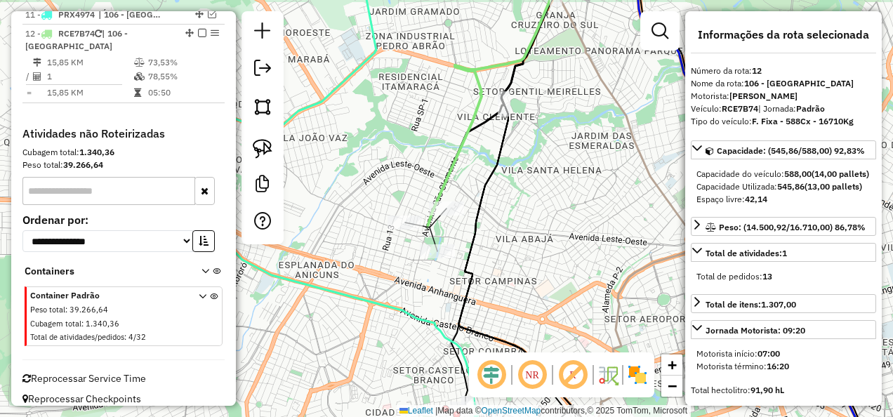
scroll to position [140, 0]
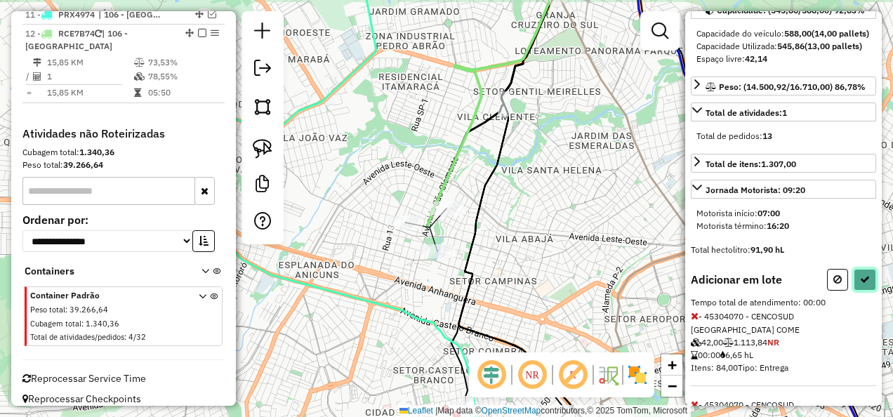
click at [862, 284] on icon at bounding box center [865, 279] width 10 height 10
select select "**********"
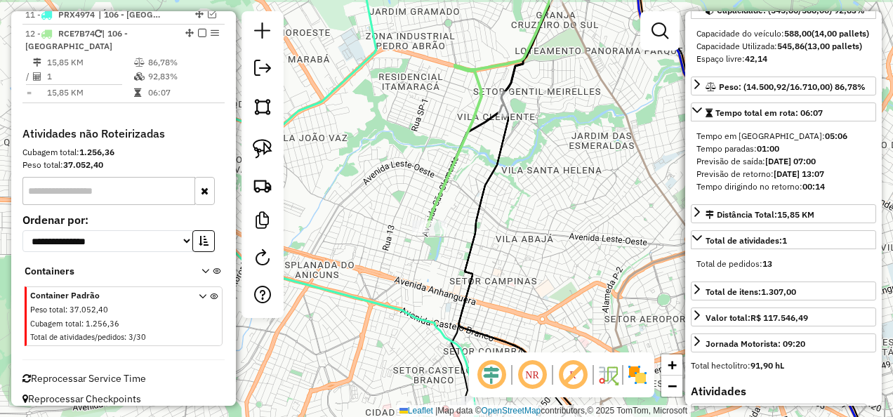
scroll to position [1074, 0]
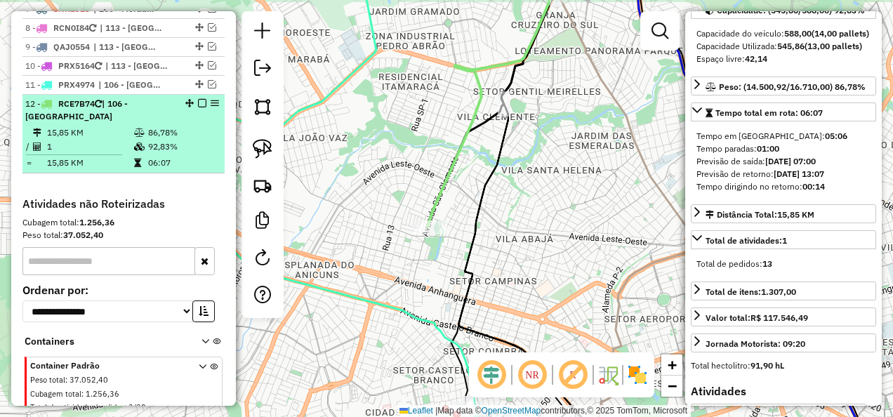
click at [198, 103] on em at bounding box center [202, 103] width 8 height 8
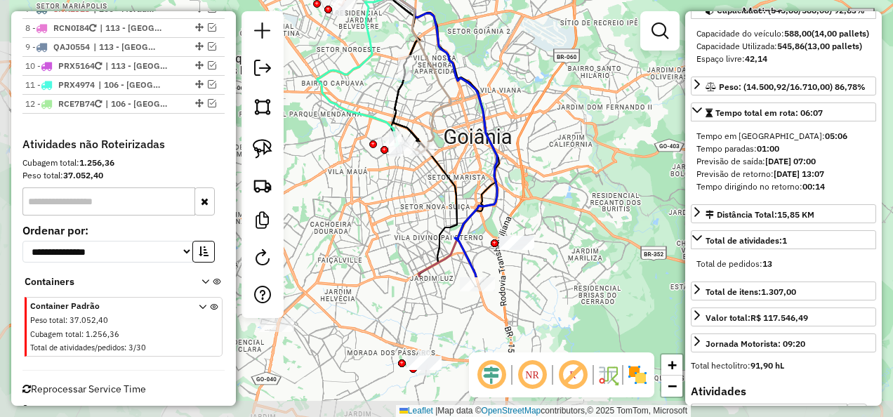
drag, startPoint x: 573, startPoint y: 232, endPoint x: 591, endPoint y: 98, distance: 134.5
click at [591, 98] on div "Janela de atendimento Grade de atendimento Capacidade Transportadoras Veículos …" at bounding box center [446, 208] width 893 height 417
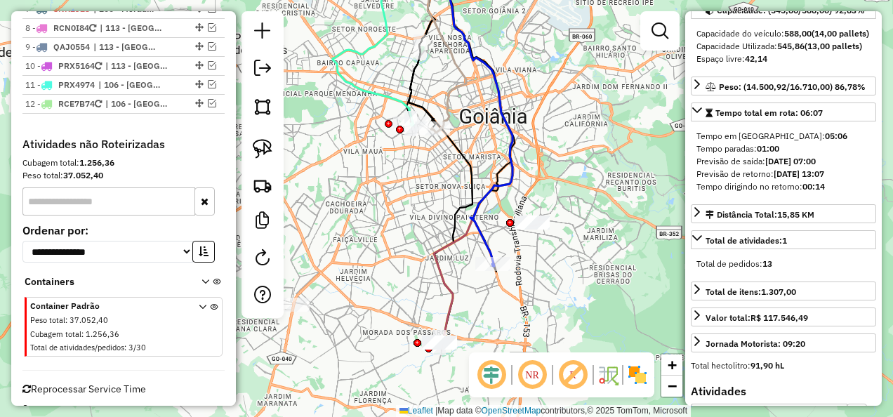
click at [543, 133] on div "Janela de atendimento Grade de atendimento Capacidade Transportadoras Veículos …" at bounding box center [446, 208] width 893 height 417
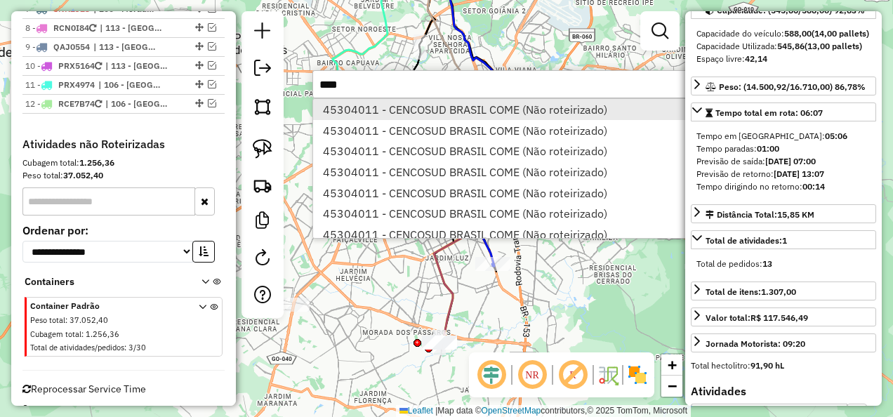
type input "****"
click at [436, 109] on li "45304011 - CENCOSUD BRASIL COME (Não roteirizado)" at bounding box center [523, 109] width 420 height 21
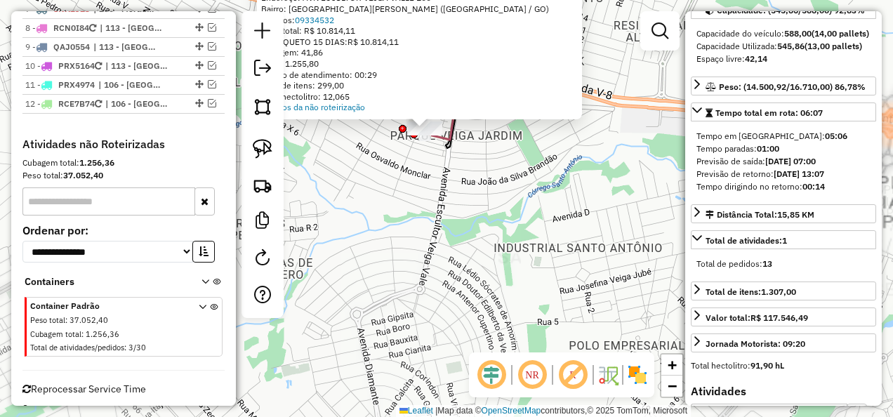
drag, startPoint x: 431, startPoint y: 178, endPoint x: 519, endPoint y: 269, distance: 127.0
click at [519, 269] on div "Atividade não roteirizada 45304011 - CENCOSUD BRASIL COME Tipo de cliente: 40 -…" at bounding box center [446, 208] width 893 height 417
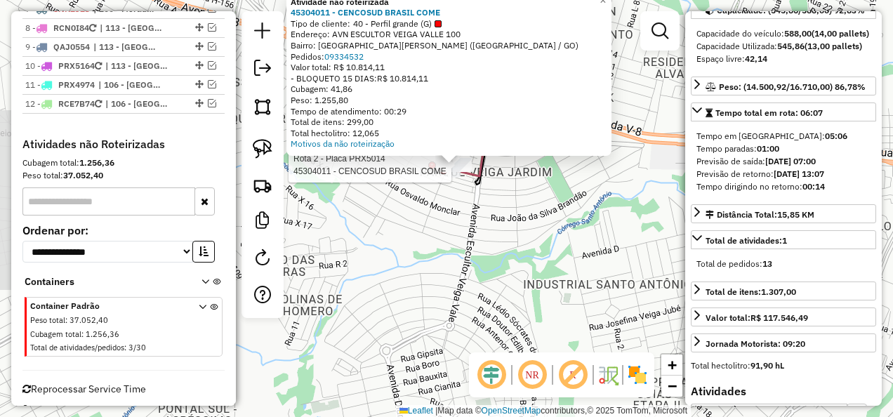
click at [443, 172] on div at bounding box center [453, 165] width 35 height 14
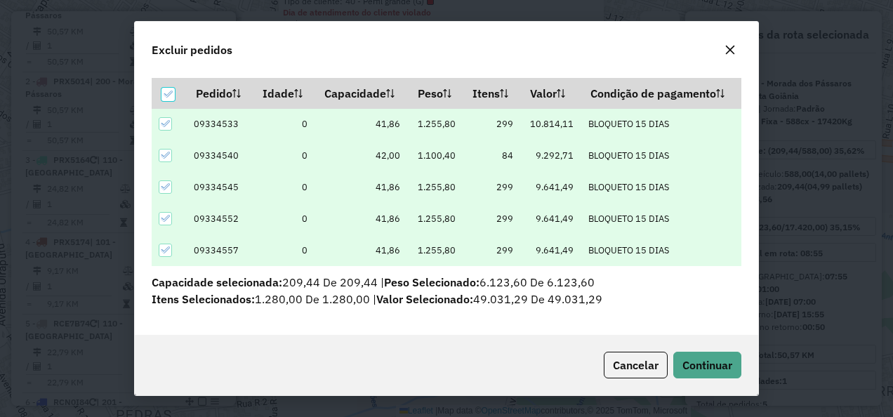
scroll to position [45, 0]
click at [717, 360] on span "Continuar" at bounding box center [707, 365] width 50 height 14
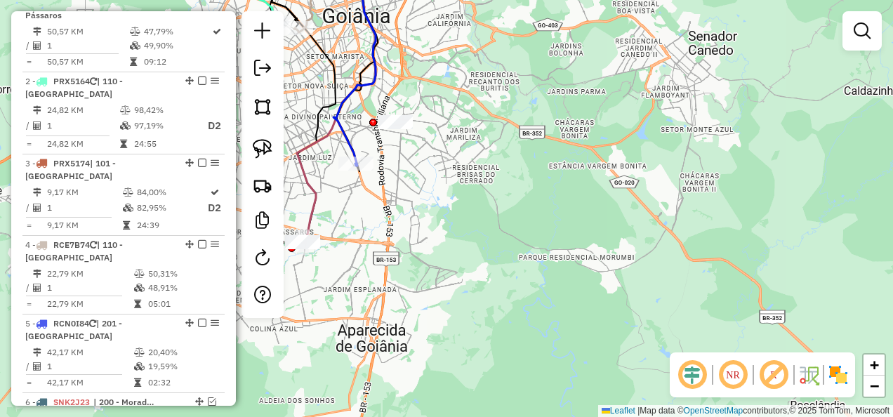
click at [405, 178] on div "Janela de atendimento Grade de atendimento Capacidade Transportadoras Veículos …" at bounding box center [446, 208] width 893 height 417
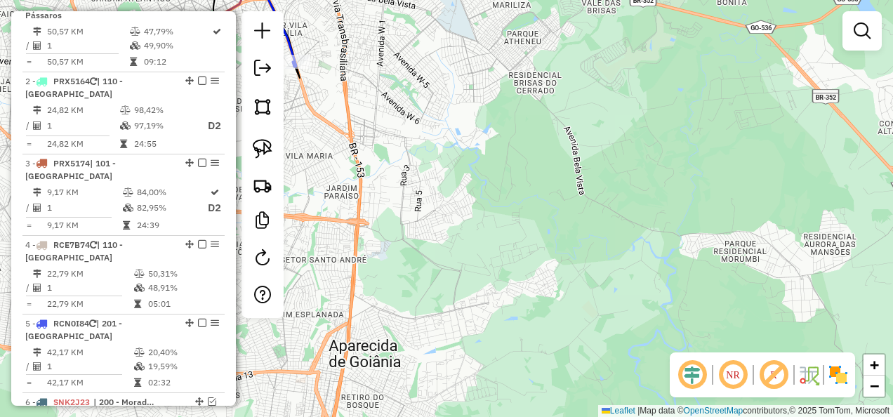
drag, startPoint x: 450, startPoint y: 214, endPoint x: 619, endPoint y: 321, distance: 199.9
click at [618, 320] on div "Janela de atendimento Grade de atendimento Capacidade Transportadoras Veículos …" at bounding box center [446, 208] width 893 height 417
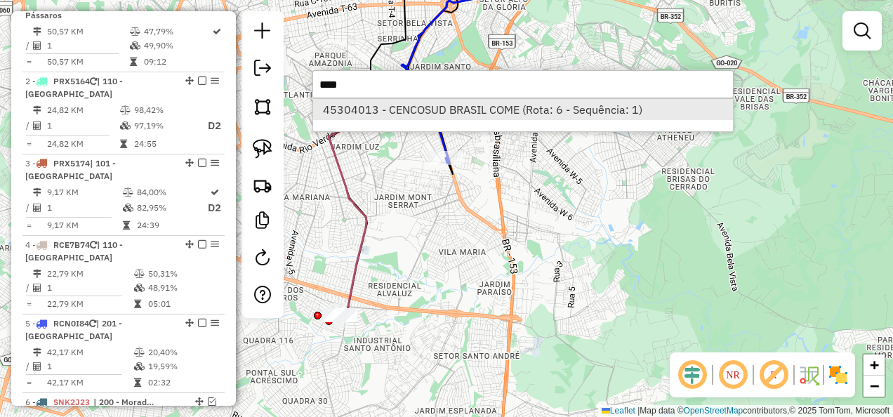
type input "****"
click at [439, 109] on li "45304013 - CENCOSUD BRASIL COME (Rota: 6 - Sequência: 1)" at bounding box center [523, 109] width 420 height 21
select select "**********"
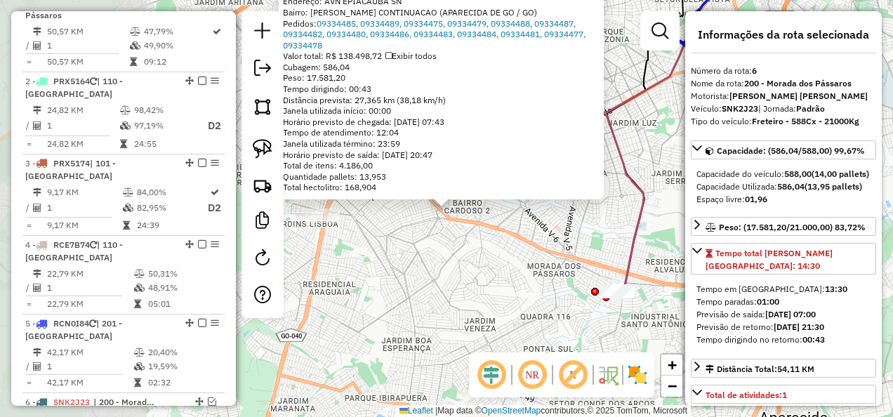
scroll to position [988, 0]
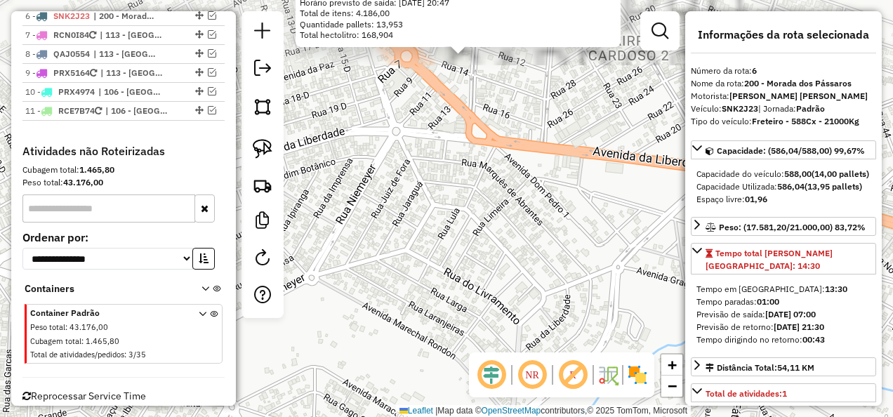
drag, startPoint x: 448, startPoint y: 144, endPoint x: 443, endPoint y: 338, distance: 194.4
click at [443, 338] on div "45304013 - CENCOSUD BRASIL COME Tipo de cliente: 40 - Perfil grande (G) Horário…" at bounding box center [446, 208] width 893 height 417
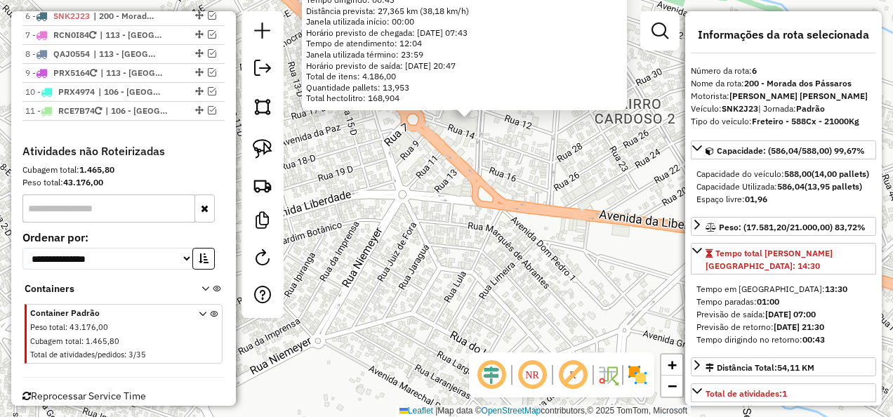
drag, startPoint x: 472, startPoint y: 211, endPoint x: 464, endPoint y: 295, distance: 84.6
click at [464, 295] on div "45304013 - CENCOSUD BRASIL COME Tipo de cliente: 40 - Perfil grande (G) Horário…" at bounding box center [446, 208] width 893 height 417
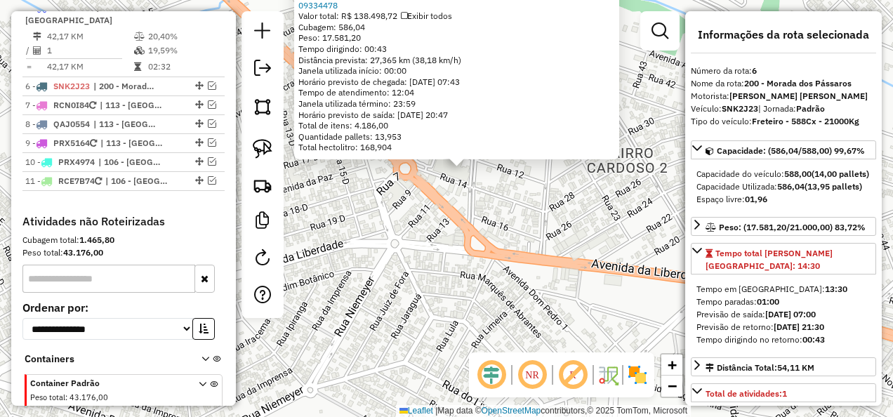
scroll to position [848, 0]
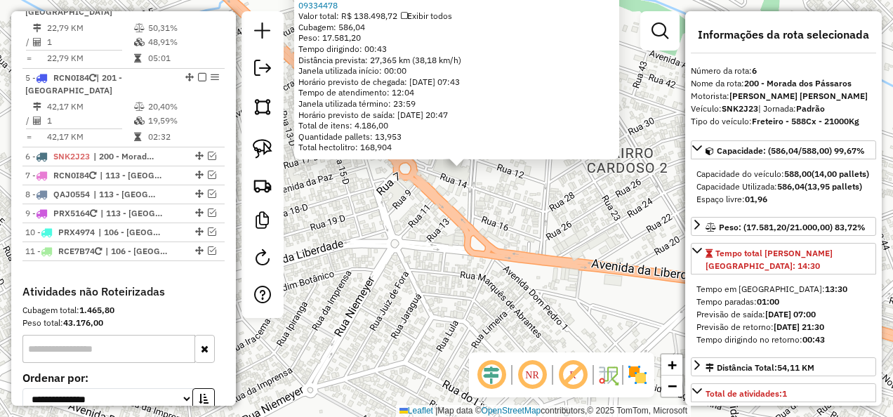
click at [401, 227] on div "45304013 - CENCOSUD BRASIL COME Tipo de cliente: 40 - Perfil grande (G) Horário…" at bounding box center [446, 208] width 893 height 417
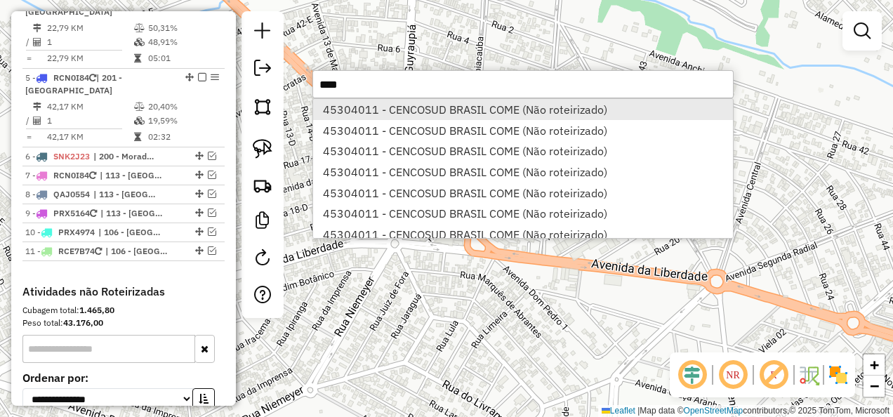
type input "****"
click at [373, 107] on li "45304011 - CENCOSUD BRASIL COME (Não roteirizado)" at bounding box center [523, 109] width 420 height 21
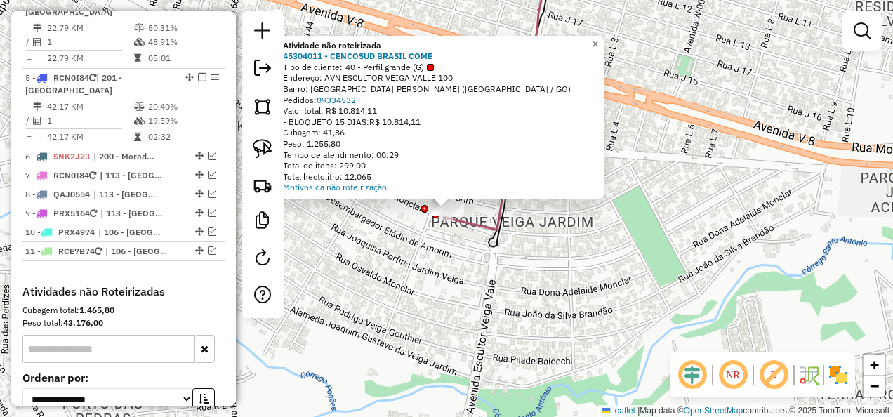
click at [443, 200] on div at bounding box center [440, 197] width 17 height 17
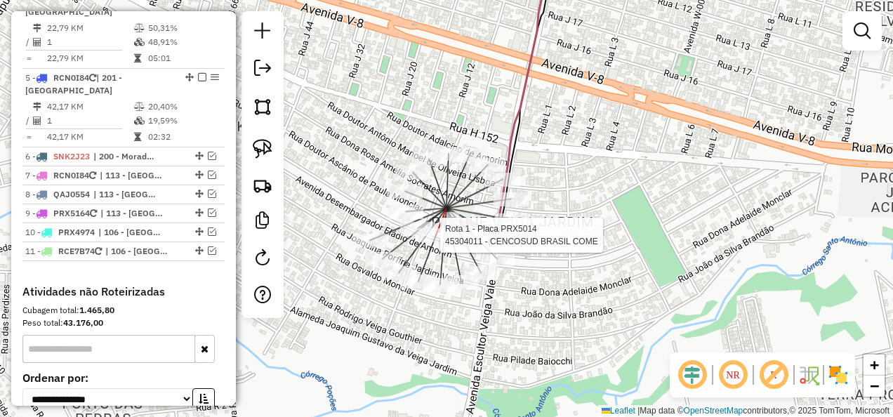
select select "**********"
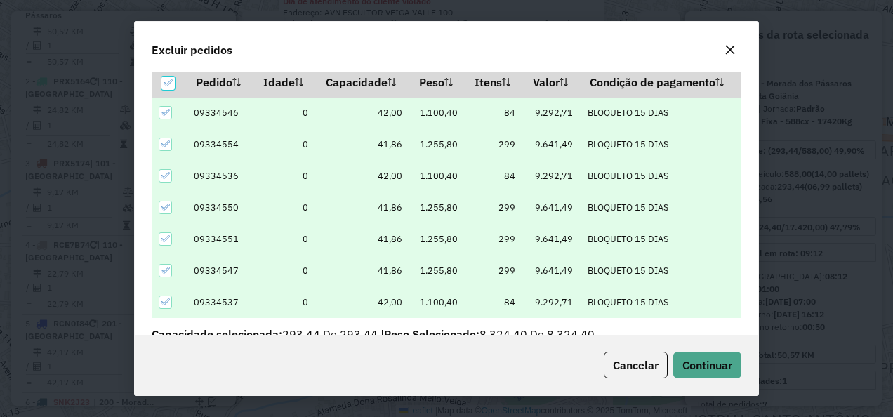
scroll to position [48, 0]
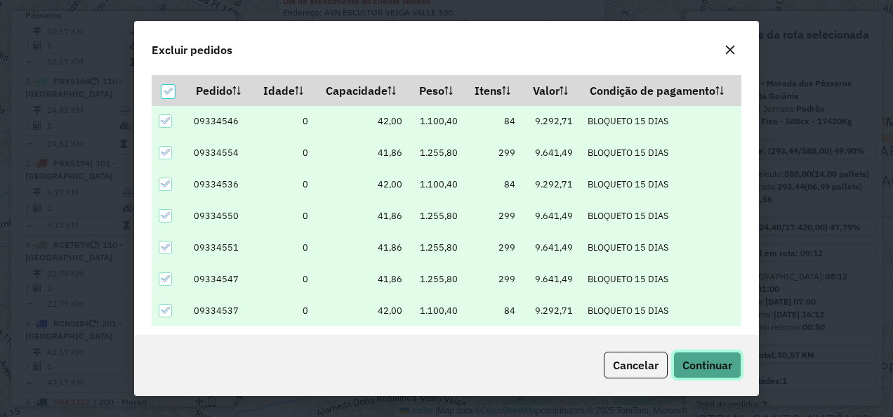
click at [699, 354] on button "Continuar" at bounding box center [707, 365] width 68 height 27
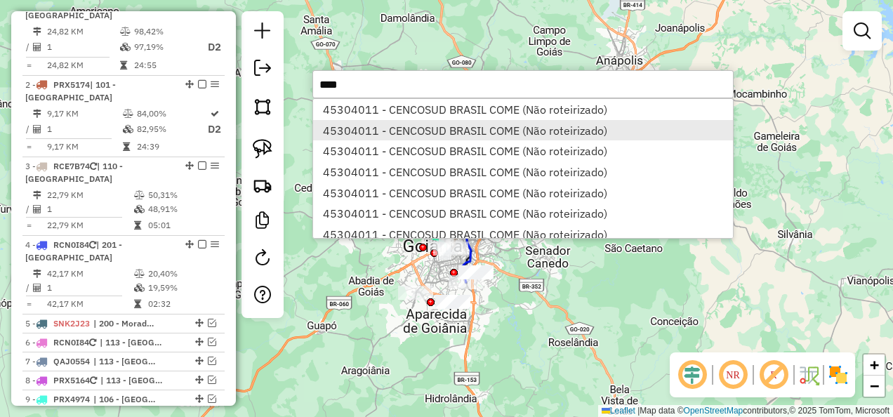
type input "****"
click at [424, 126] on li "45304011 - CENCOSUD BRASIL COME (Não roteirizado)" at bounding box center [523, 130] width 420 height 21
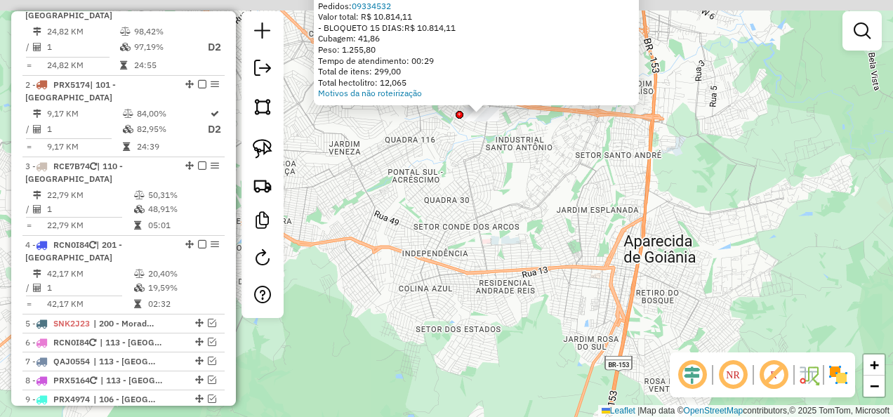
drag, startPoint x: 513, startPoint y: 226, endPoint x: 519, endPoint y: 283, distance: 57.8
click at [519, 283] on div "Atividade não roteirizada 45304011 - CENCOSUD BRASIL COME Tipo de cliente: 40 -…" at bounding box center [446, 208] width 893 height 417
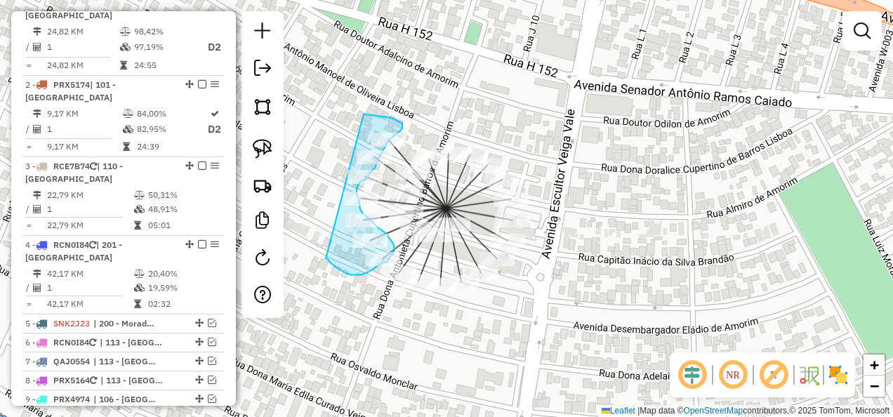
drag, startPoint x: 363, startPoint y: 114, endPoint x: 326, endPoint y: 259, distance: 149.3
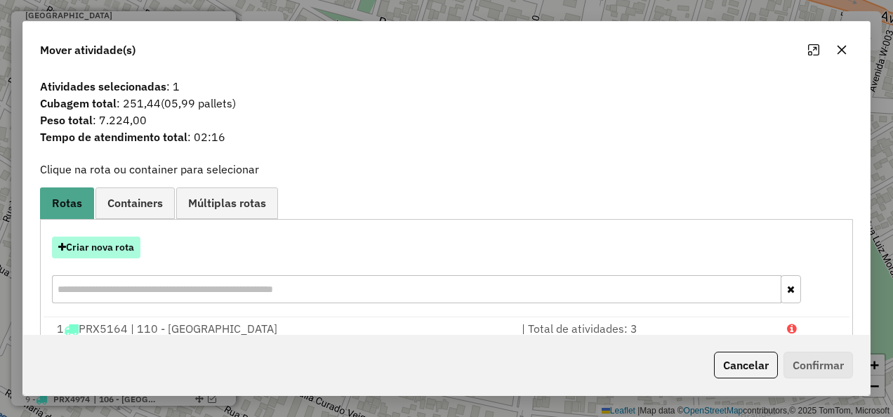
click at [137, 243] on button "Criar nova rota" at bounding box center [96, 247] width 88 height 22
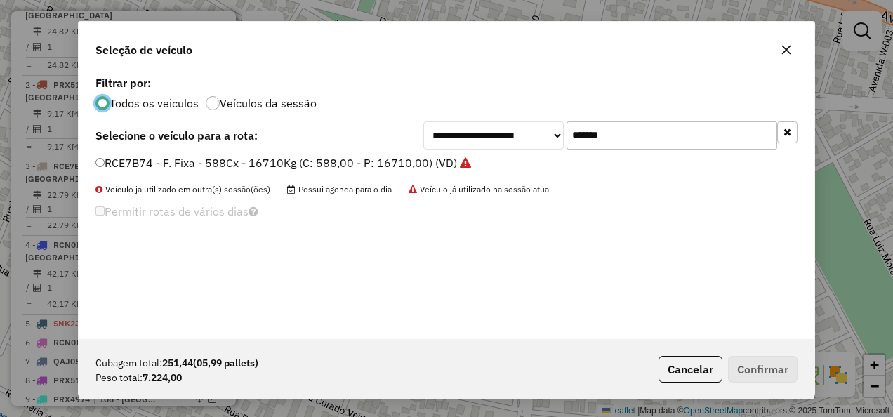
scroll to position [8, 4]
drag, startPoint x: 657, startPoint y: 122, endPoint x: 279, endPoint y: 127, distance: 379.0
click at [279, 127] on div "**********" at bounding box center [446, 135] width 702 height 28
paste input "text"
type input "*******"
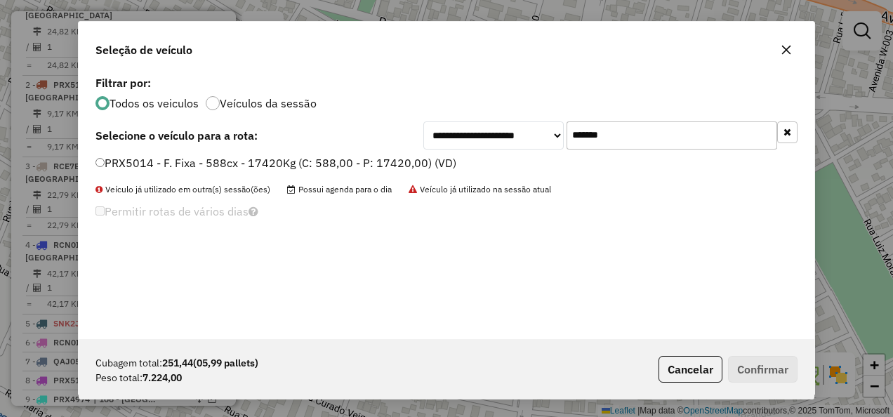
click at [282, 157] on label "PRX5014 - F. Fixa - 588cx - 17420Kg (C: 588,00 - P: 17420,00) (VD)" at bounding box center [275, 162] width 361 height 17
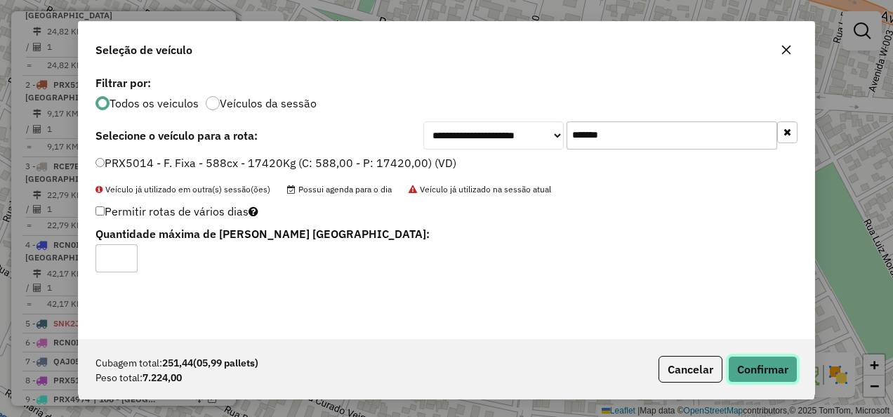
click at [779, 367] on button "Confirmar" at bounding box center [762, 369] width 69 height 27
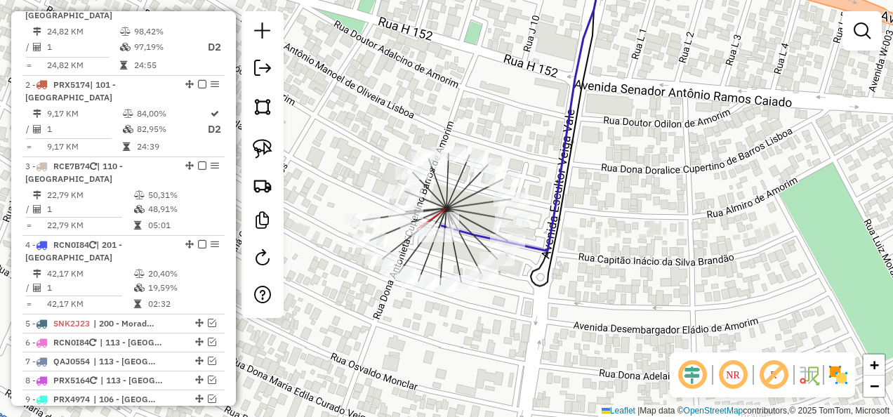
click at [434, 236] on div at bounding box center [417, 229] width 35 height 14
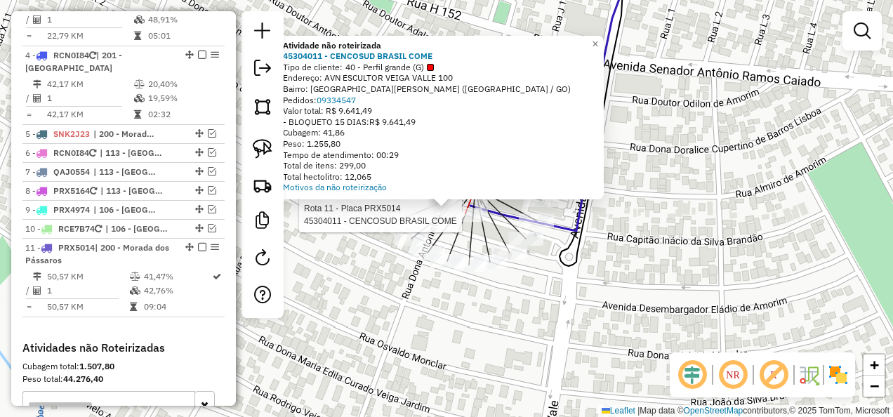
select select "**********"
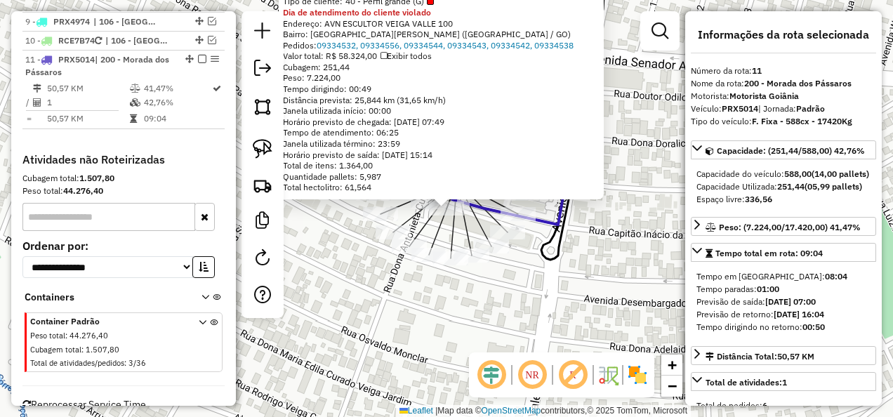
scroll to position [1019, 0]
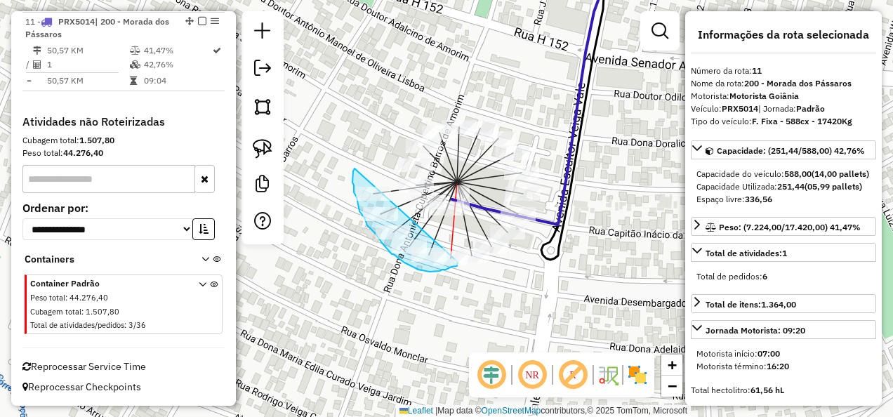
click at [458, 262] on div "Janela de atendimento Grade de atendimento Capacidade Transportadoras Veículos …" at bounding box center [446, 208] width 893 height 417
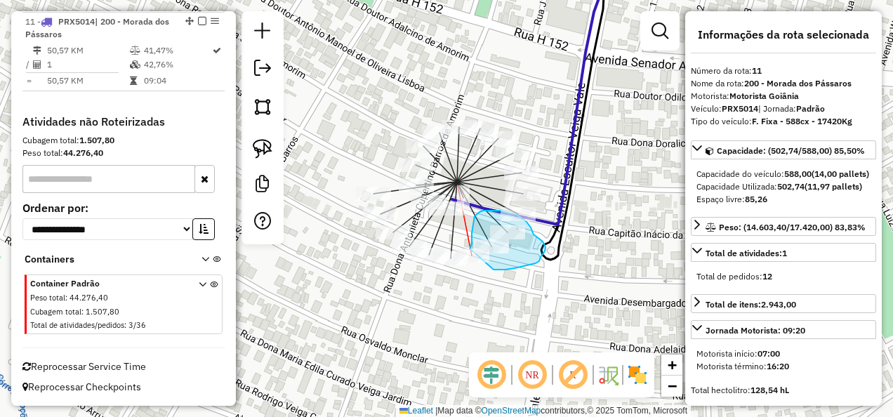
click at [469, 248] on div "Janela de atendimento Grade de atendimento Capacidade Transportadoras Veículos …" at bounding box center [446, 208] width 893 height 417
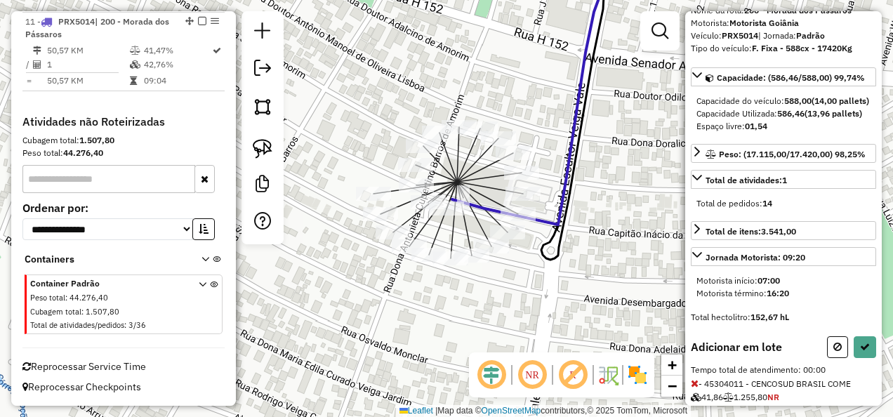
scroll to position [140, 0]
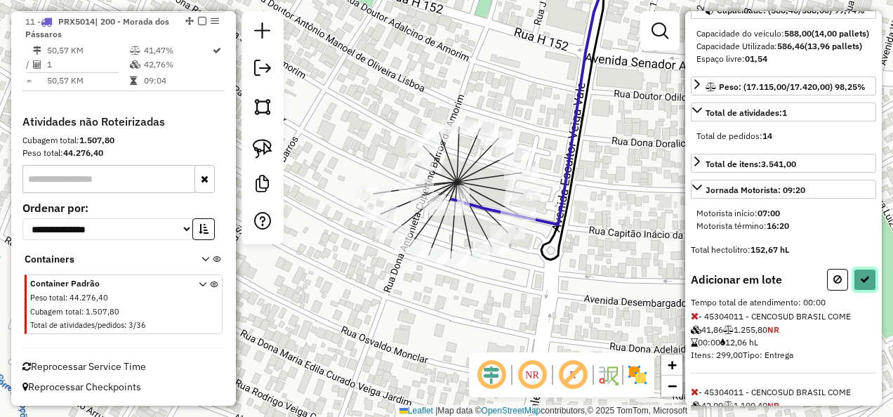
click at [860, 284] on icon at bounding box center [865, 279] width 10 height 10
select select "**********"
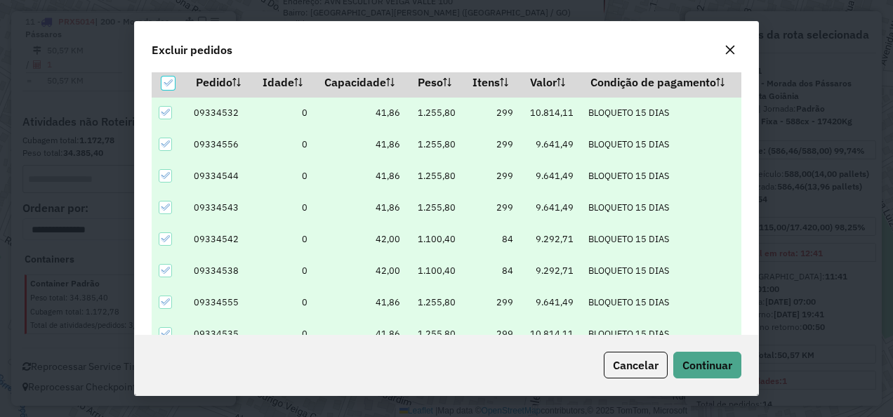
scroll to position [48, 0]
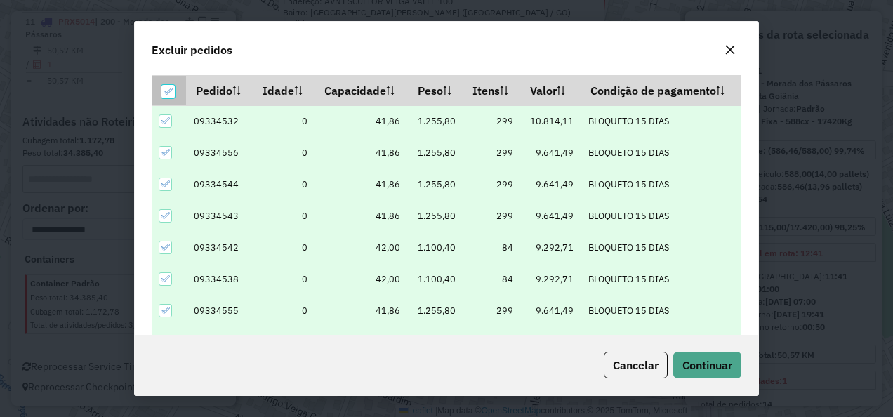
click at [171, 85] on div at bounding box center [167, 91] width 13 height 13
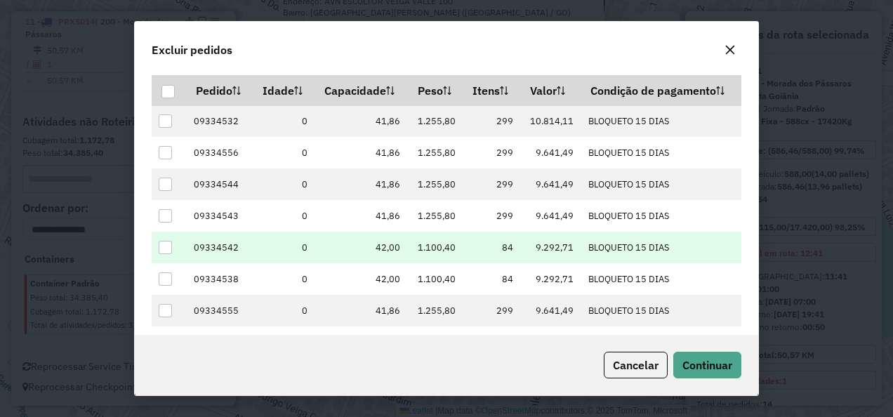
click at [161, 247] on div at bounding box center [165, 247] width 13 height 13
click at [727, 368] on span "Continuar" at bounding box center [707, 365] width 50 height 14
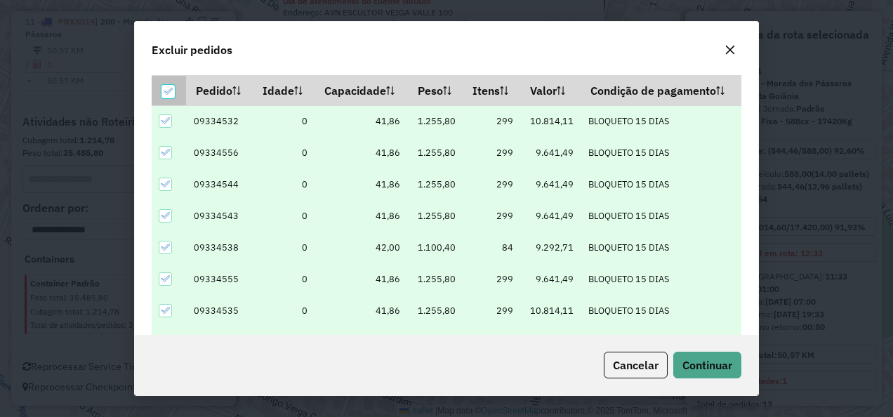
click at [171, 88] on icon at bounding box center [168, 91] width 10 height 10
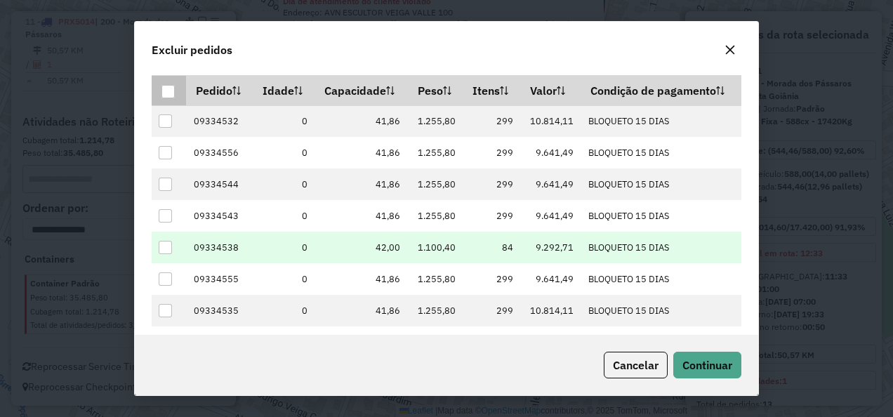
click at [168, 241] on div at bounding box center [165, 247] width 13 height 13
click at [706, 368] on span "Continuar" at bounding box center [707, 365] width 50 height 14
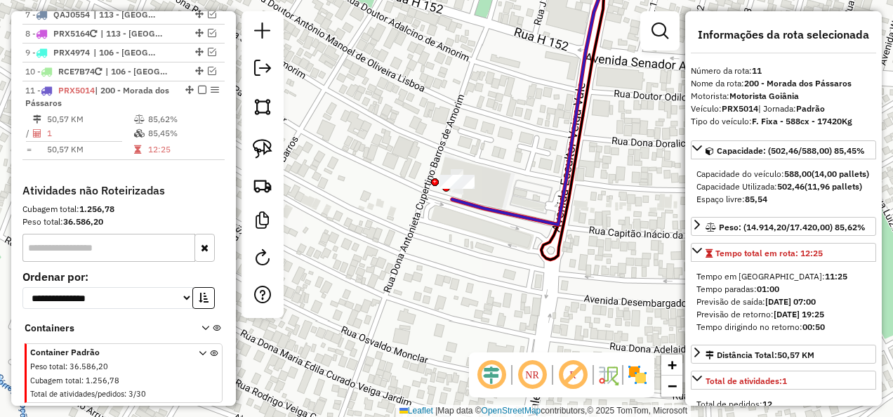
scroll to position [879, 0]
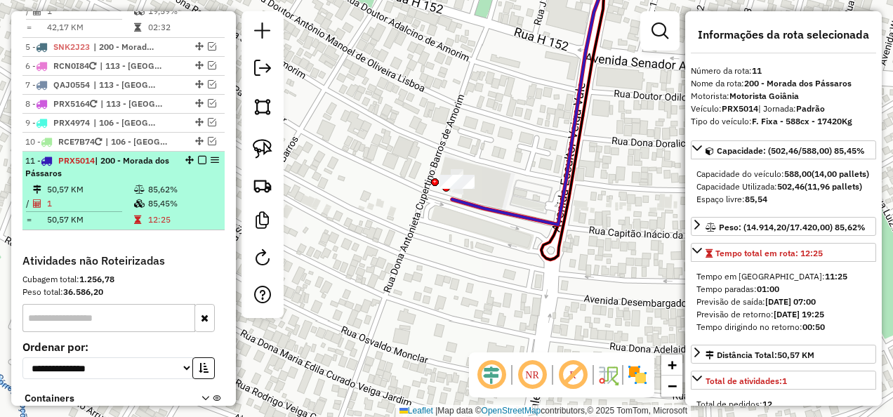
click at [211, 160] on em at bounding box center [215, 160] width 8 height 8
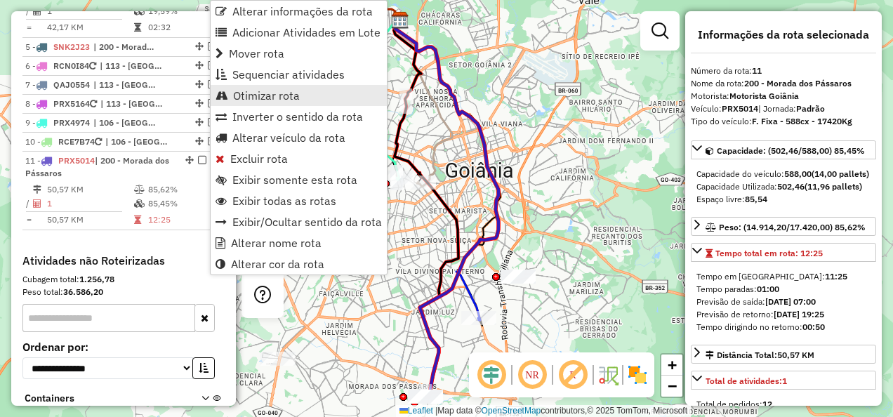
click at [250, 93] on span "Otimizar rota" at bounding box center [266, 95] width 67 height 11
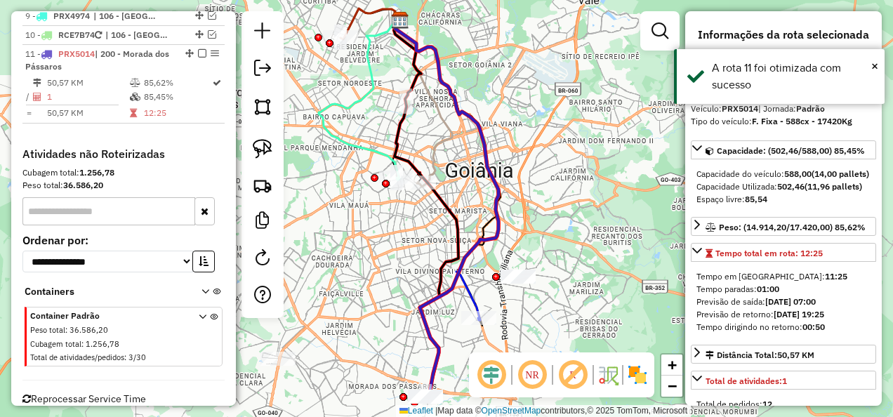
scroll to position [1019, 0]
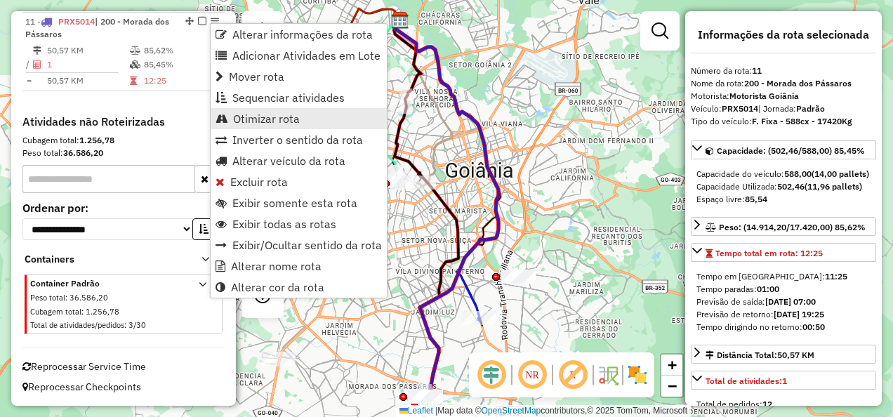
click at [272, 121] on span "Otimizar rota" at bounding box center [266, 118] width 67 height 11
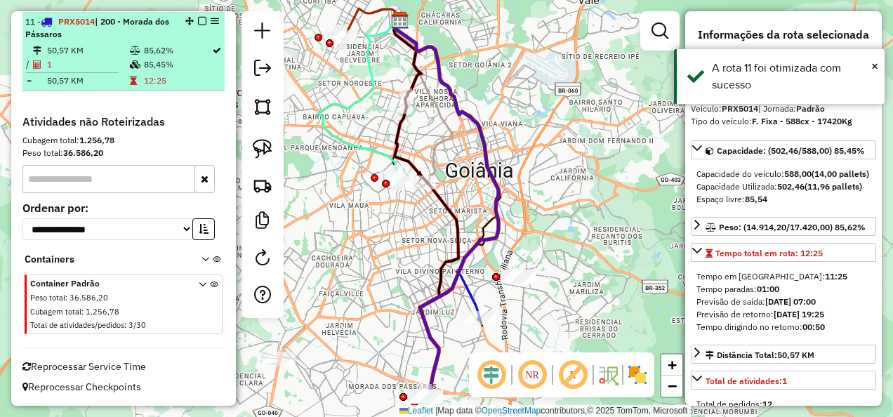
click at [171, 74] on td "12:25" at bounding box center [177, 81] width 68 height 14
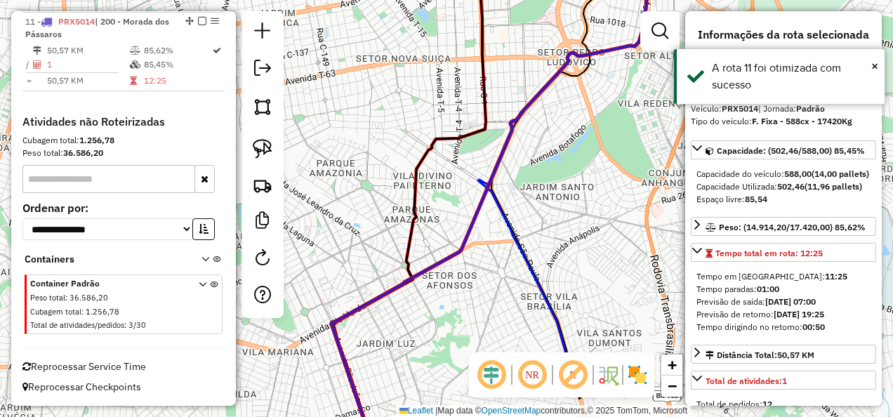
drag, startPoint x: 439, startPoint y: 181, endPoint x: 453, endPoint y: 84, distance: 97.8
click at [452, 91] on div "Janela de atendimento Grade de atendimento Capacidade Transportadoras Veículos …" at bounding box center [446, 208] width 893 height 417
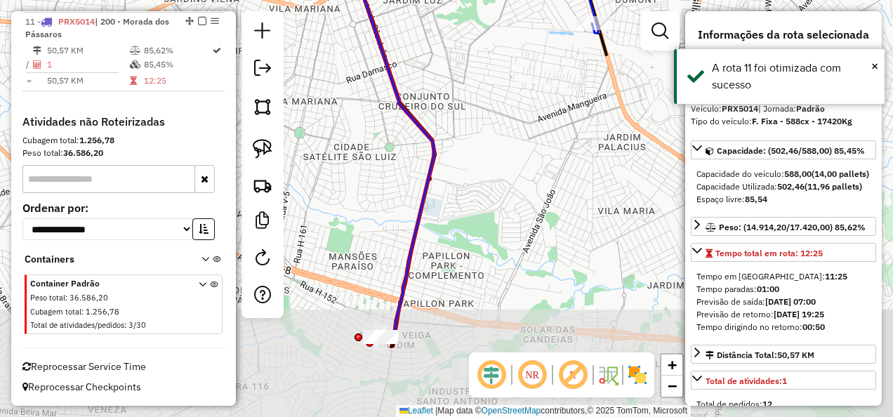
drag, startPoint x: 427, startPoint y: 216, endPoint x: 458, endPoint y: 93, distance: 126.6
click at [470, 48] on div "Janela de atendimento Grade de atendimento Capacidade Transportadoras Veículos …" at bounding box center [446, 208] width 893 height 417
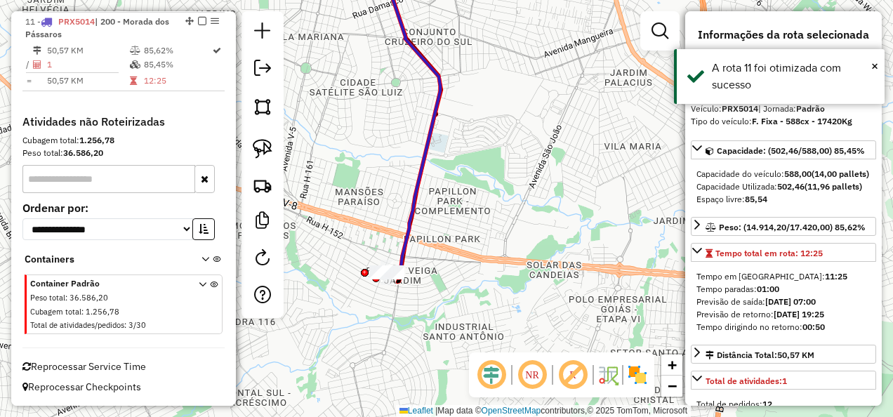
click at [394, 278] on icon at bounding box center [409, 118] width 62 height 319
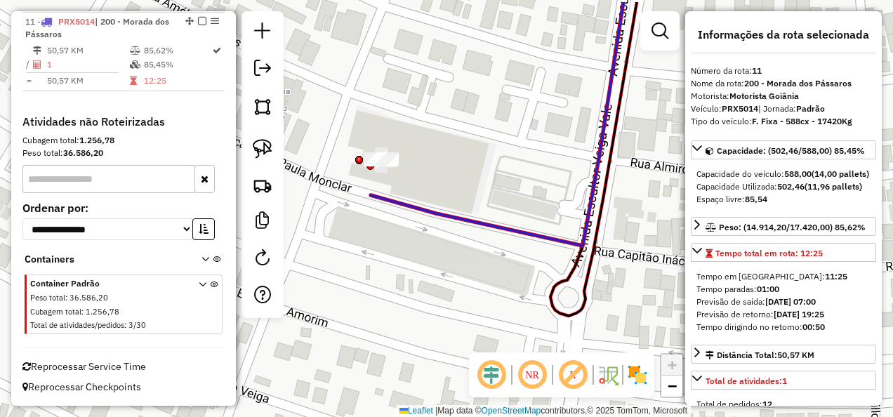
drag, startPoint x: 417, startPoint y: 285, endPoint x: 442, endPoint y: 300, distance: 29.6
click at [435, 300] on div "Janela de atendimento Grade de atendimento Capacidade Transportadoras Veículos …" at bounding box center [446, 208] width 893 height 417
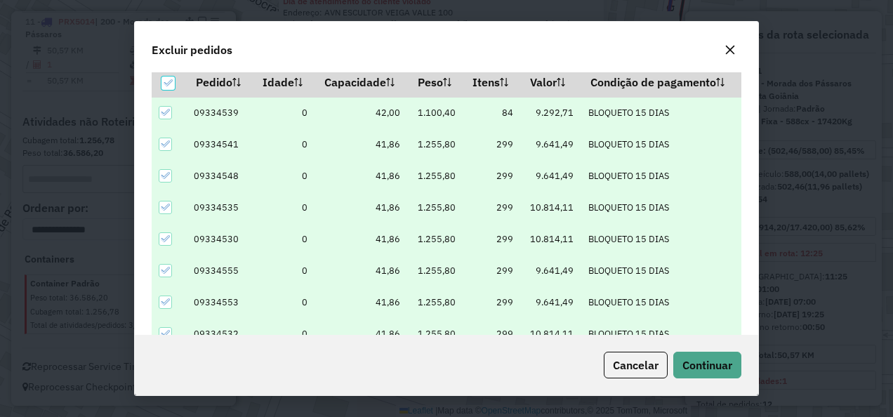
scroll to position [48, 0]
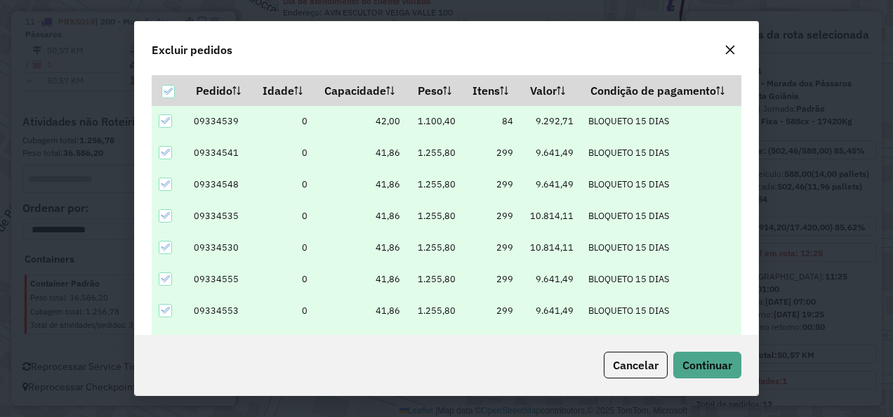
click at [160, 147] on icon at bounding box center [165, 152] width 10 height 10
click at [687, 358] on button "Continuar" at bounding box center [707, 365] width 68 height 27
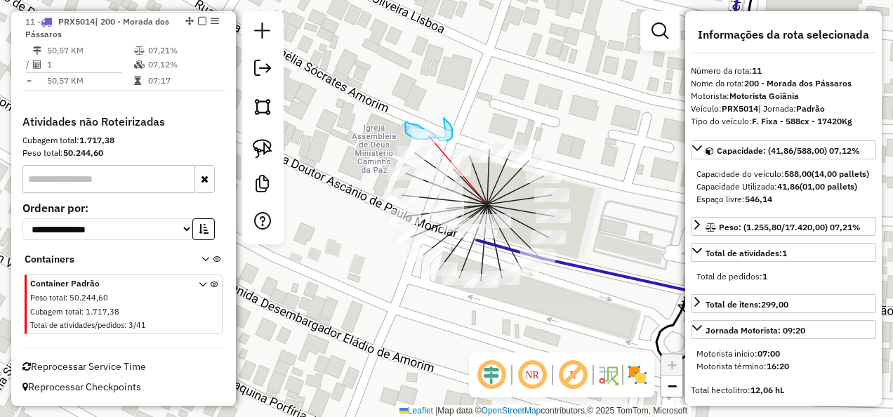
click at [446, 136] on div "Janela de atendimento Grade de atendimento Capacidade Transportadoras Veículos …" at bounding box center [446, 208] width 893 height 417
drag, startPoint x: 393, startPoint y: 145, endPoint x: 432, endPoint y: 148, distance: 39.5
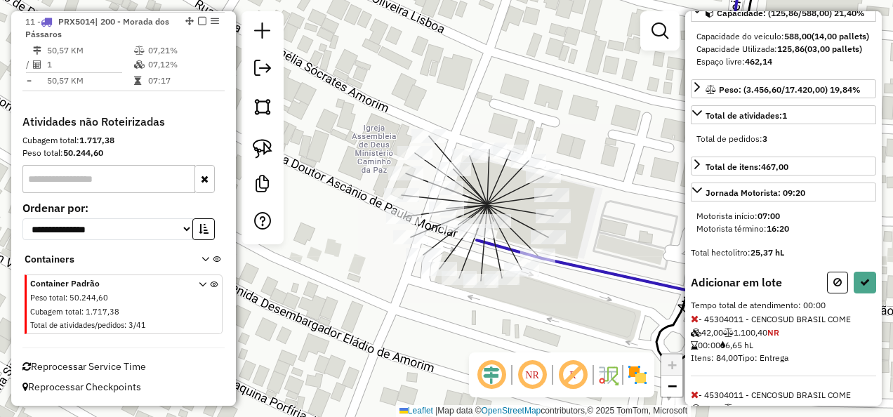
scroll to position [140, 0]
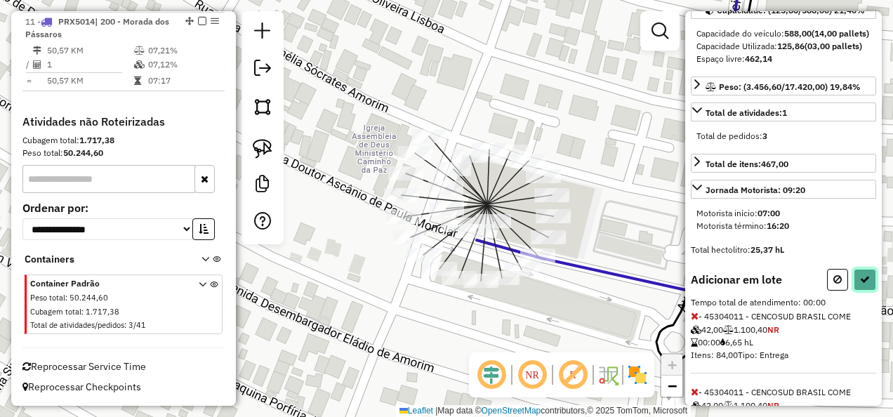
click at [860, 284] on icon at bounding box center [865, 279] width 10 height 10
select select "**********"
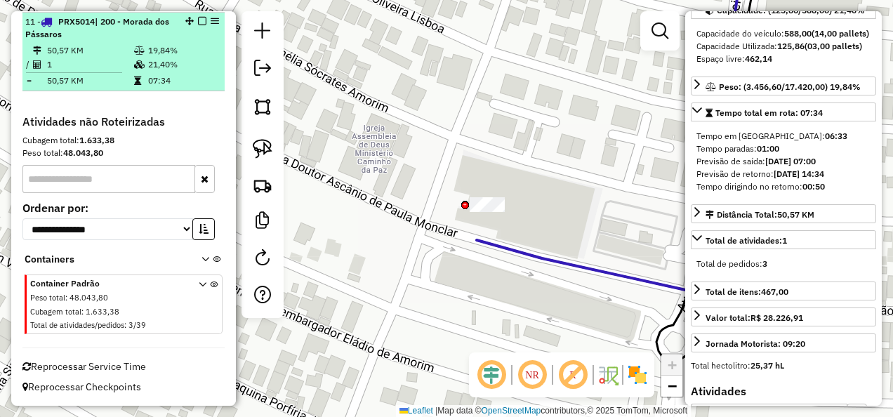
click at [180, 67] on td "21,40%" at bounding box center [182, 65] width 71 height 14
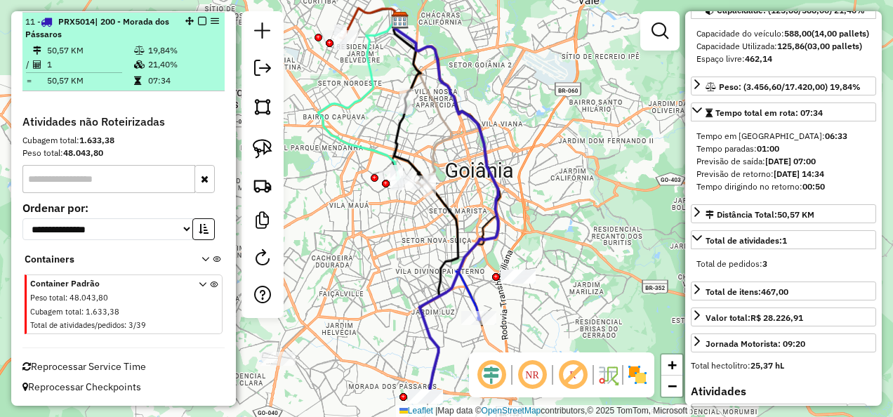
click at [180, 67] on td "21,40%" at bounding box center [182, 65] width 71 height 14
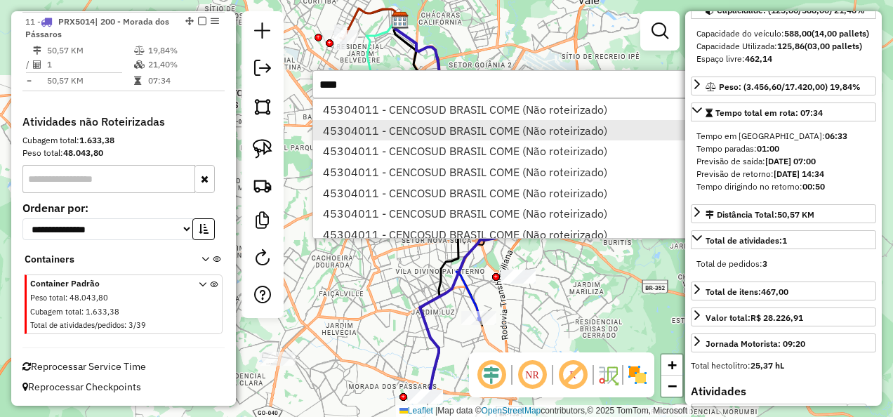
type input "****"
click at [354, 135] on li "45304011 - CENCOSUD BRASIL COME (Não roteirizado)" at bounding box center [523, 130] width 420 height 21
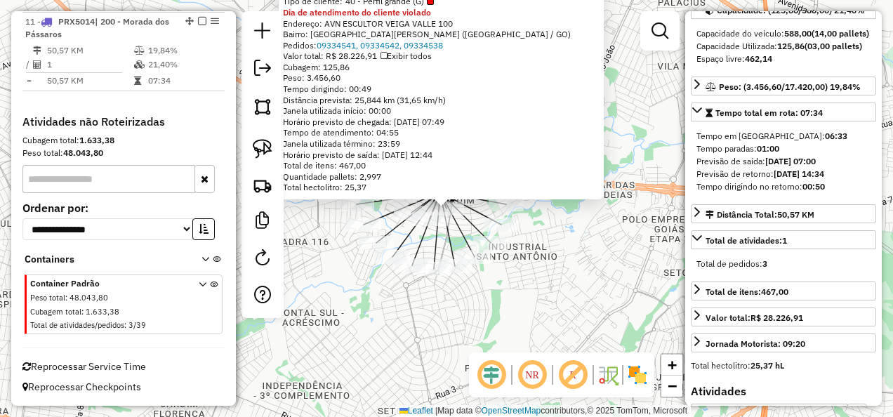
scroll to position [0, 0]
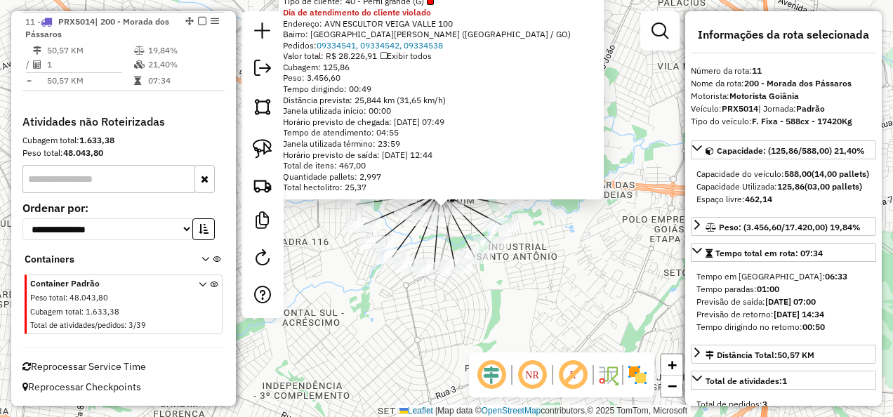
click at [557, 245] on div "45304011 - CENCOSUD BRASIL COME Tipo de cliente: 40 - Perfil grande (G) Dia de …" at bounding box center [446, 208] width 893 height 417
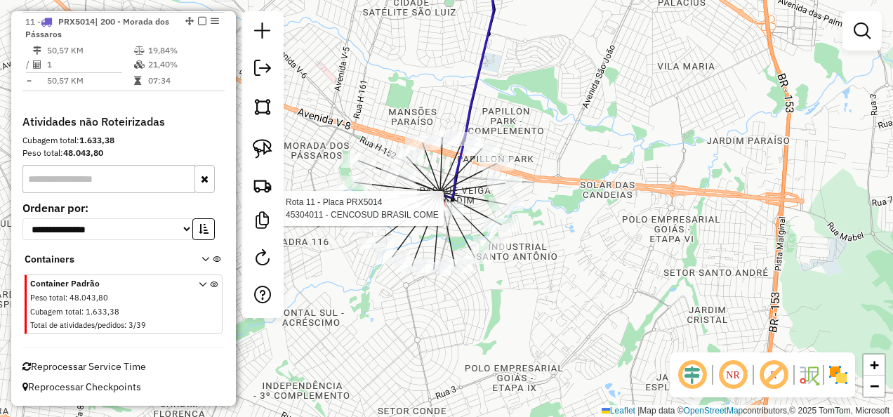
select select "**********"
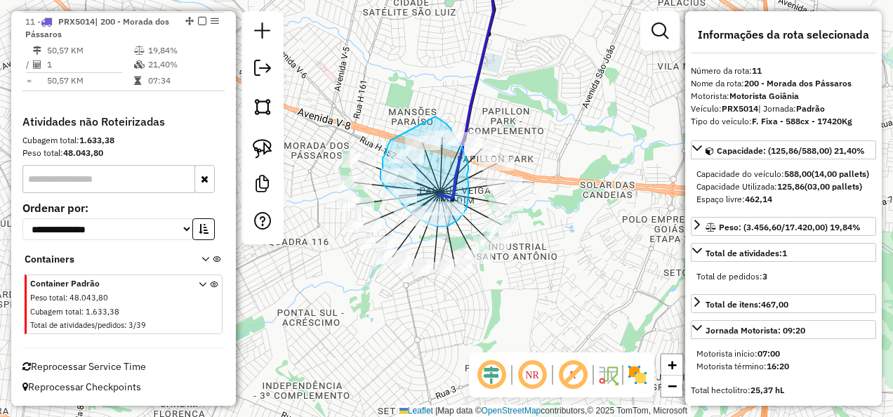
drag, startPoint x: 390, startPoint y: 140, endPoint x: 435, endPoint y: 116, distance: 50.9
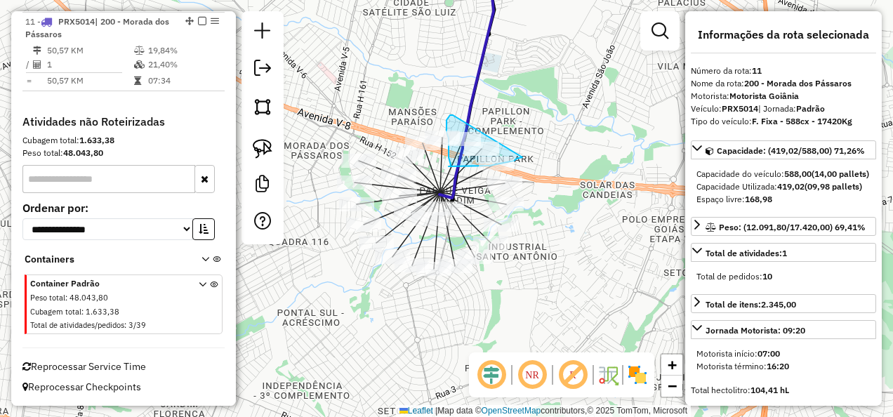
drag, startPoint x: 522, startPoint y: 157, endPoint x: 469, endPoint y: 128, distance: 60.6
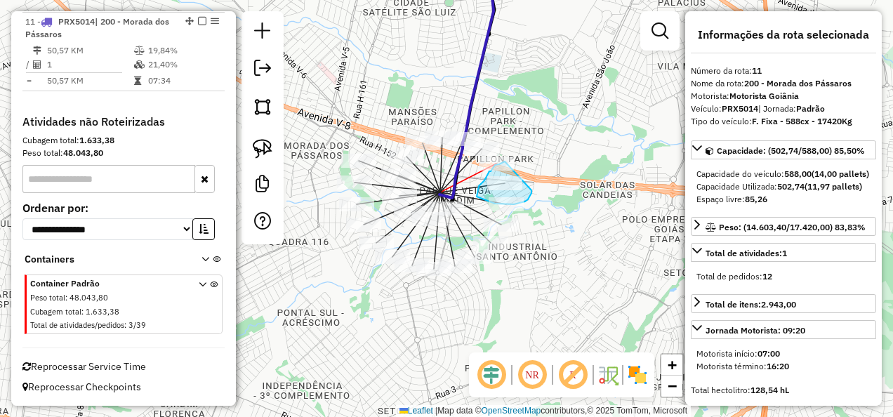
click at [505, 161] on div "Janela de atendimento Grade de atendimento Capacidade Transportadoras Veículos …" at bounding box center [446, 208] width 893 height 417
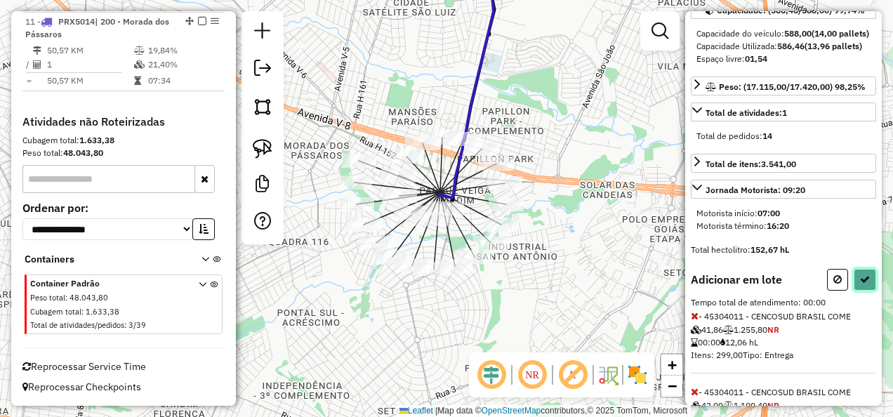
click at [853, 291] on button at bounding box center [864, 280] width 22 height 22
select select "**********"
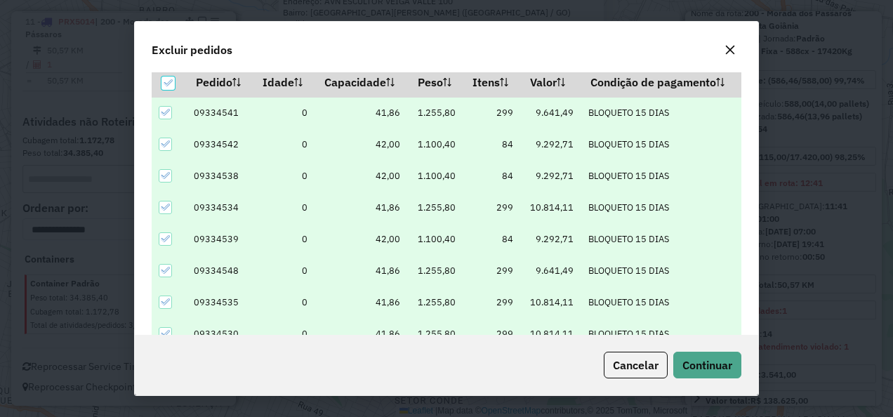
scroll to position [48, 0]
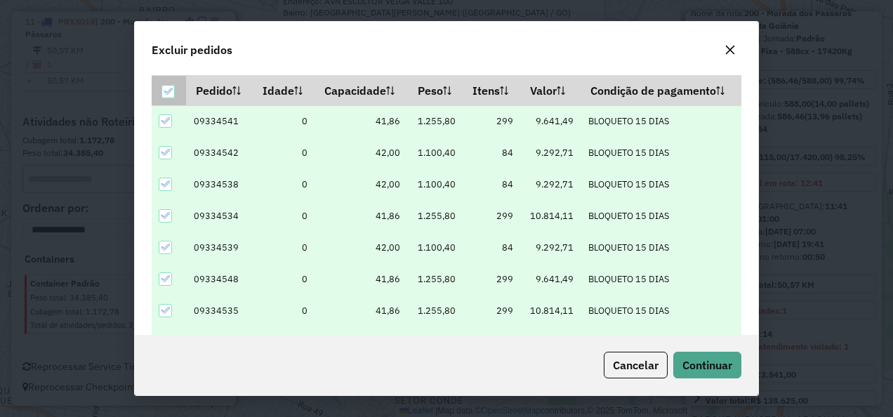
click at [164, 86] on icon at bounding box center [168, 91] width 10 height 10
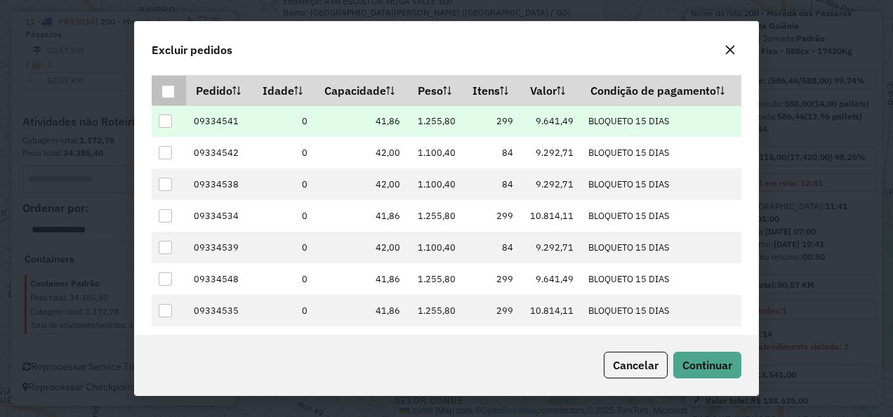
click at [163, 119] on div at bounding box center [165, 120] width 13 height 13
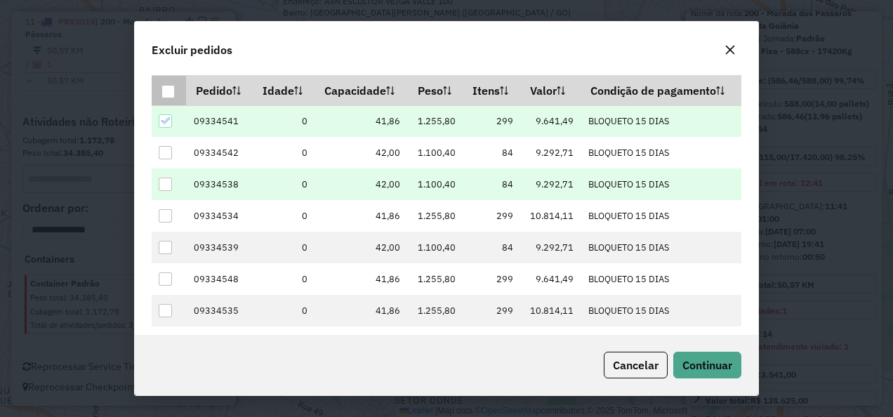
click at [167, 187] on div at bounding box center [165, 184] width 13 height 13
click at [701, 361] on span "Continuar" at bounding box center [707, 365] width 50 height 14
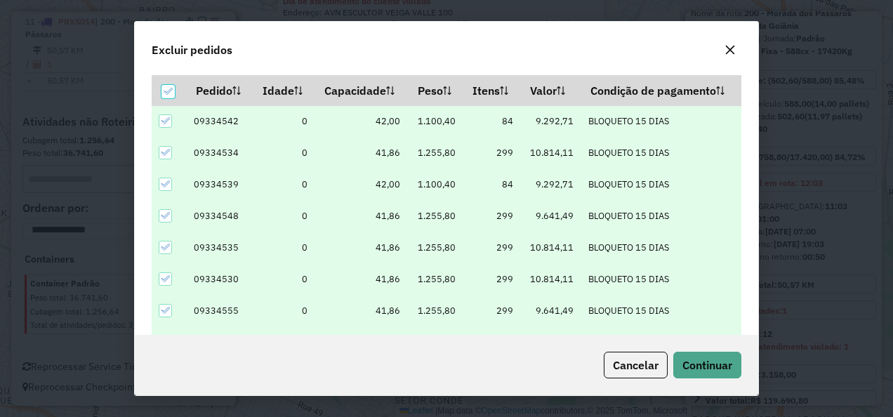
click at [163, 149] on icon at bounding box center [165, 152] width 10 height 10
click at [163, 84] on p-tableheadercheckbox at bounding box center [168, 91] width 14 height 14
click at [166, 86] on div at bounding box center [167, 91] width 13 height 13
click at [172, 88] on icon at bounding box center [168, 91] width 10 height 10
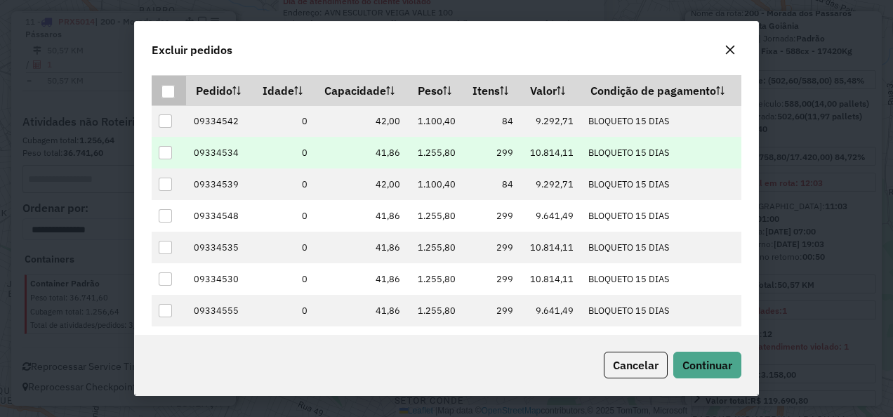
click at [170, 149] on div at bounding box center [165, 152] width 13 height 13
click at [686, 362] on span "Continuar" at bounding box center [707, 365] width 50 height 14
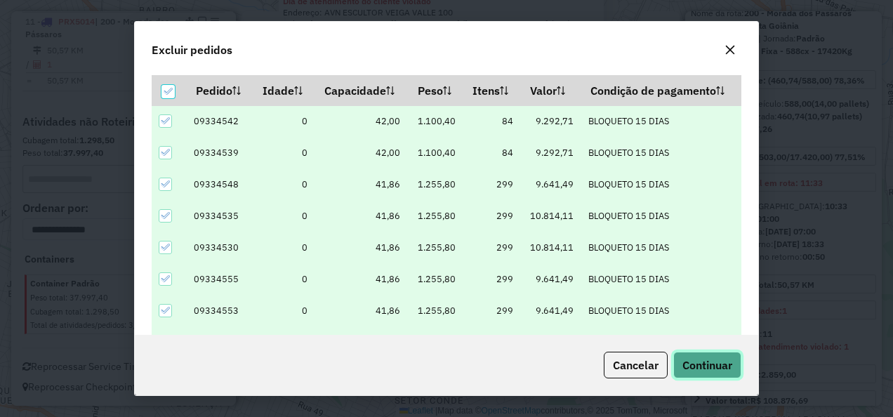
click at [709, 353] on button "Continuar" at bounding box center [707, 365] width 68 height 27
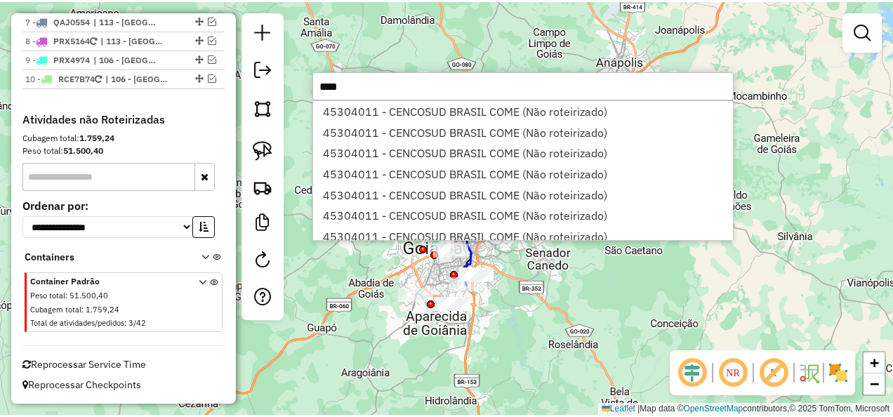
scroll to position [940, 0]
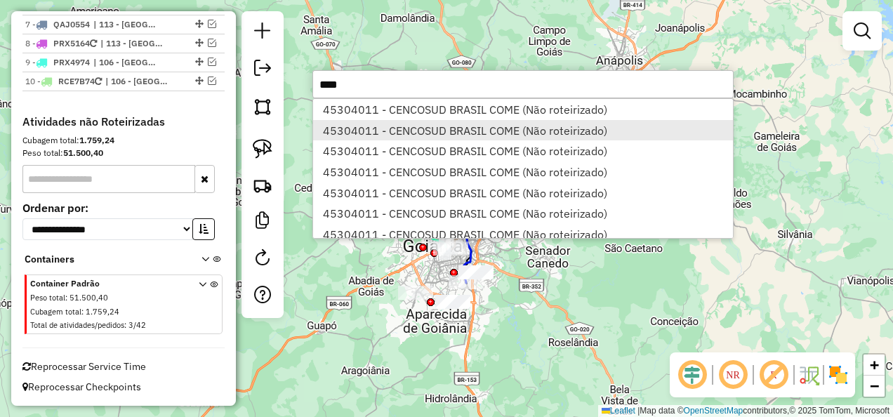
type input "****"
click at [452, 124] on li "45304011 - CENCOSUD BRASIL COME (Não roteirizado)" at bounding box center [523, 130] width 420 height 21
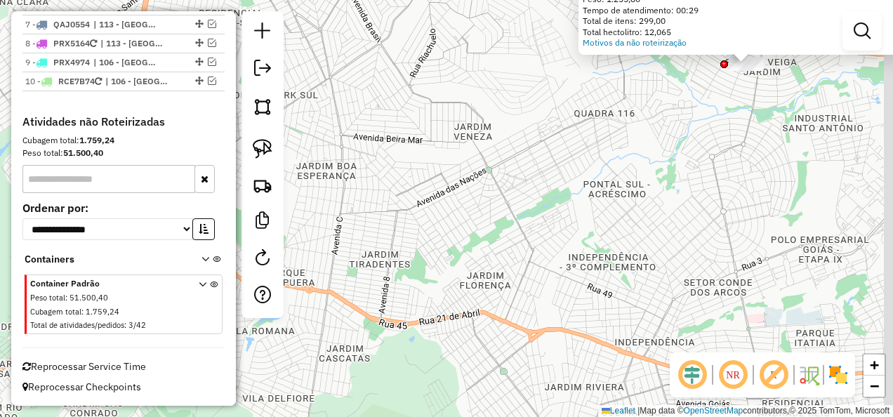
drag, startPoint x: 652, startPoint y: 148, endPoint x: 486, endPoint y: 260, distance: 200.7
click at [486, 260] on div "Atividade não roteirizada 45304011 - CENCOSUD BRASIL COME Tipo de cliente: 40 -…" at bounding box center [446, 208] width 893 height 417
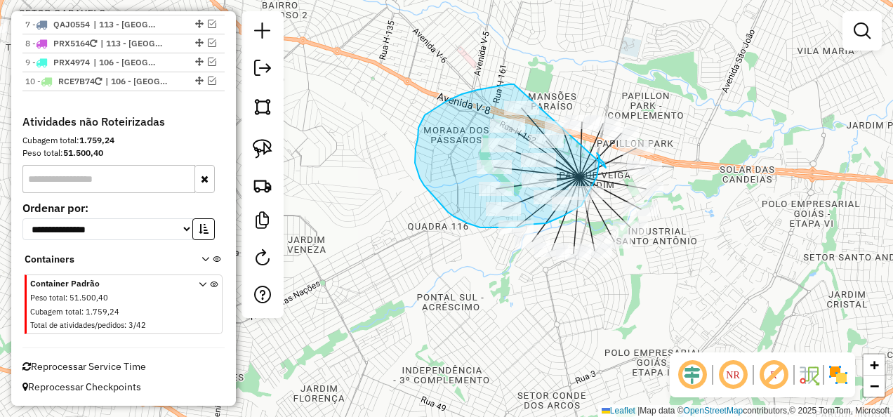
drag, startPoint x: 514, startPoint y: 84, endPoint x: 605, endPoint y: 170, distance: 125.1
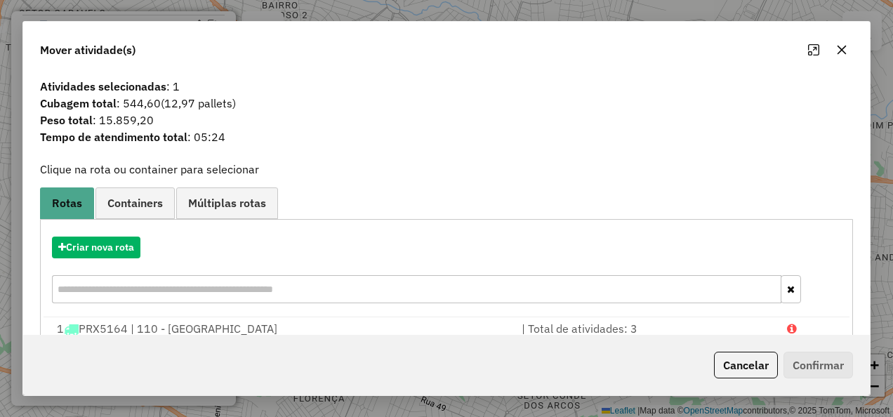
drag, startPoint x: 848, startPoint y: 48, endPoint x: 843, endPoint y: 55, distance: 9.1
click at [849, 48] on button "button" at bounding box center [841, 50] width 22 height 22
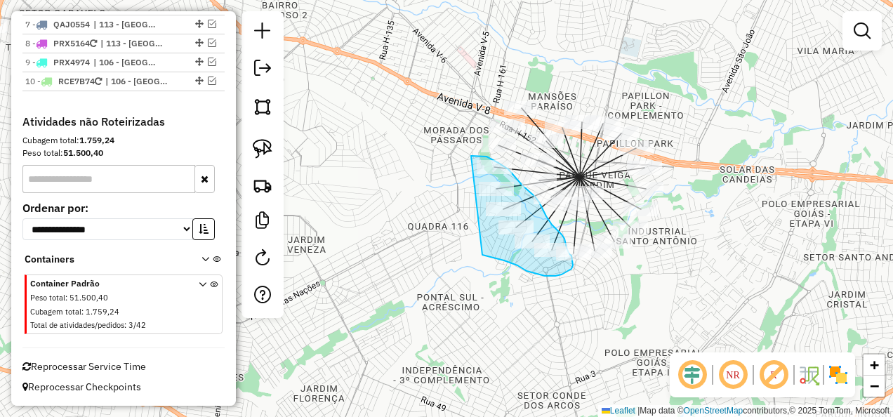
drag, startPoint x: 491, startPoint y: 159, endPoint x: 481, endPoint y: 255, distance: 96.6
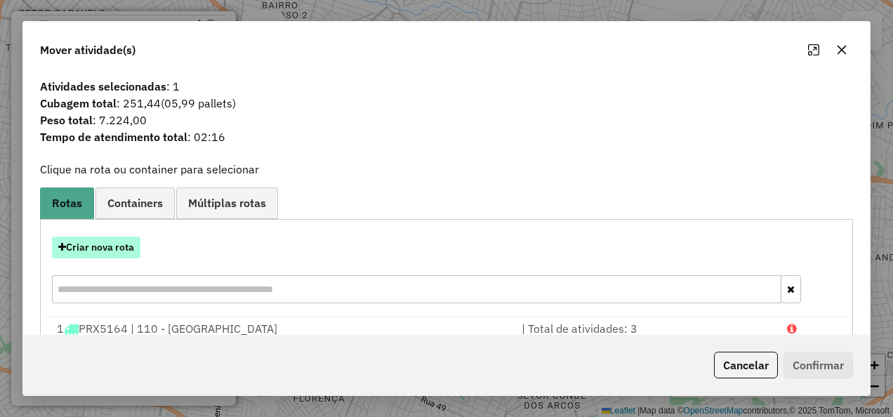
click at [126, 243] on button "Criar nova rota" at bounding box center [96, 247] width 88 height 22
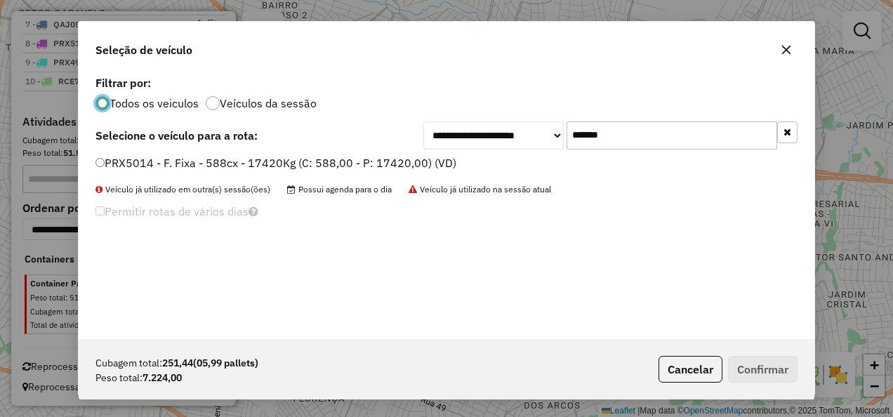
scroll to position [8, 4]
drag, startPoint x: 672, startPoint y: 147, endPoint x: 394, endPoint y: 149, distance: 277.9
click at [399, 147] on div "**********" at bounding box center [446, 135] width 702 height 28
paste input "text"
type input "*******"
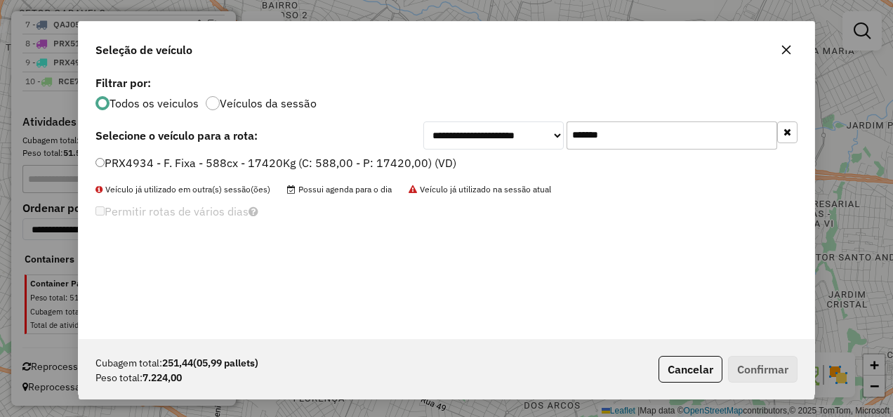
click at [394, 157] on label "PRX4934 - F. Fixa - 588cx - 17420Kg (C: 588,00 - P: 17420,00) (VD)" at bounding box center [275, 162] width 361 height 17
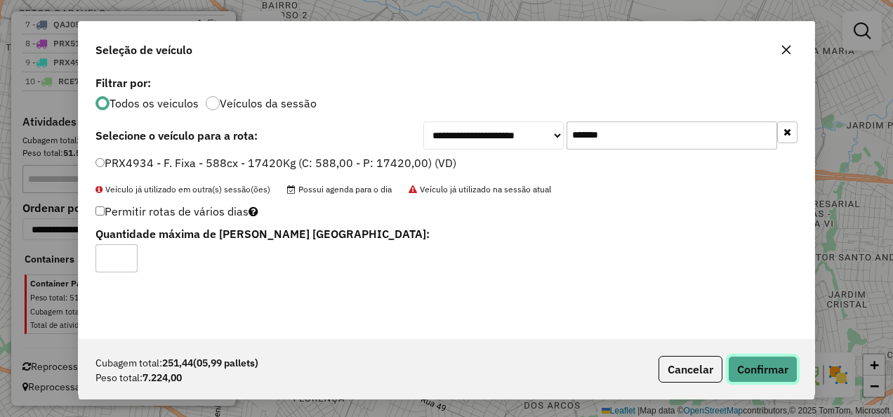
click at [780, 373] on button "Confirmar" at bounding box center [762, 369] width 69 height 27
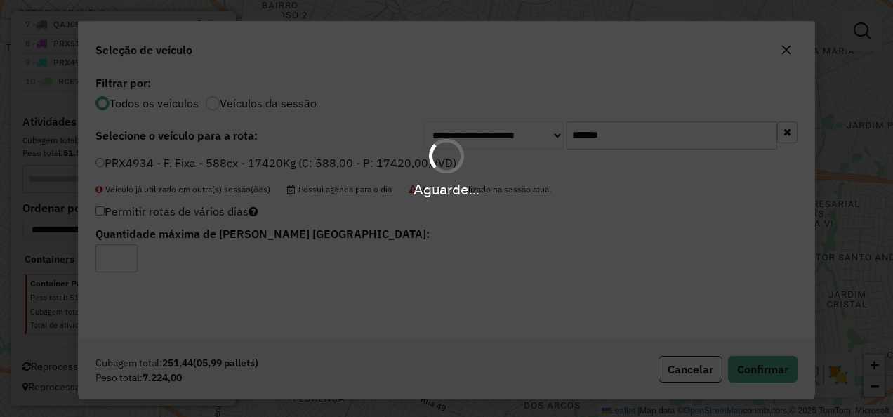
scroll to position [1019, 0]
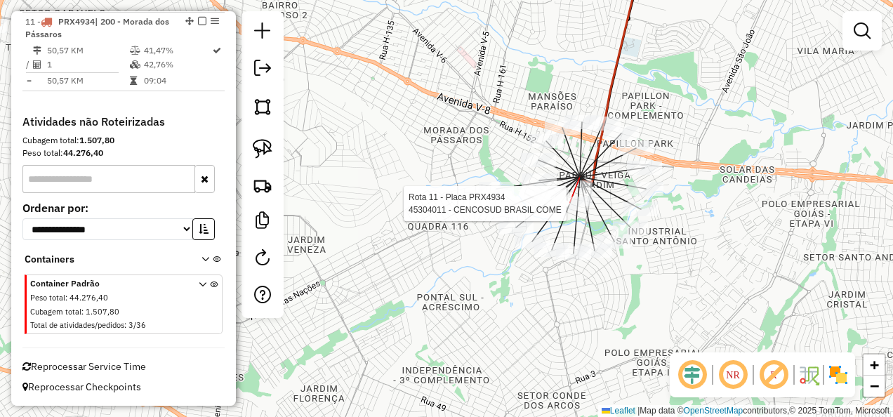
select select "**********"
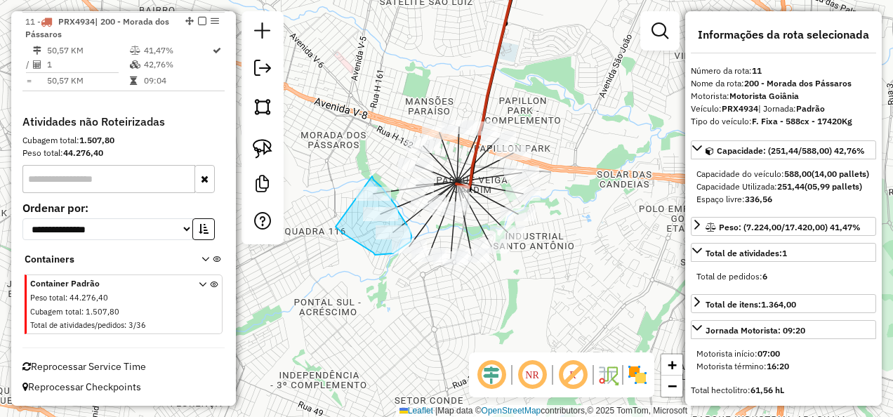
drag, startPoint x: 372, startPoint y: 178, endPoint x: 336, endPoint y: 220, distance: 55.3
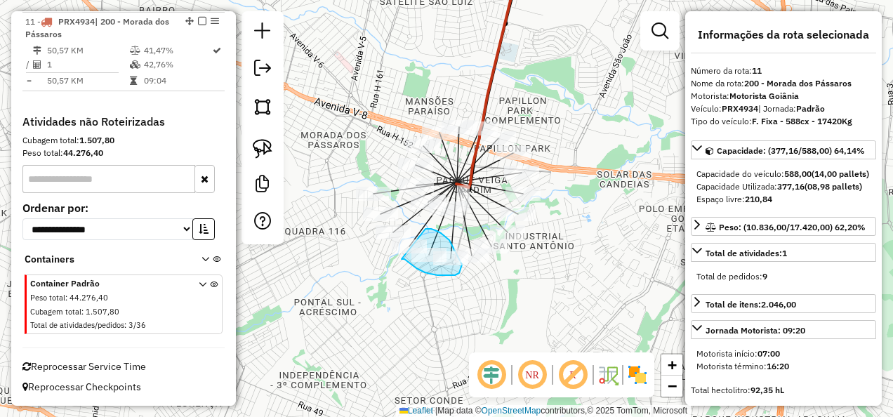
drag, startPoint x: 410, startPoint y: 264, endPoint x: 415, endPoint y: 240, distance: 24.4
drag, startPoint x: 482, startPoint y: 267, endPoint x: 465, endPoint y: 255, distance: 21.6
click at [465, 251] on div at bounding box center [468, 244] width 35 height 14
drag, startPoint x: 476, startPoint y: 272, endPoint x: 473, endPoint y: 229, distance: 43.6
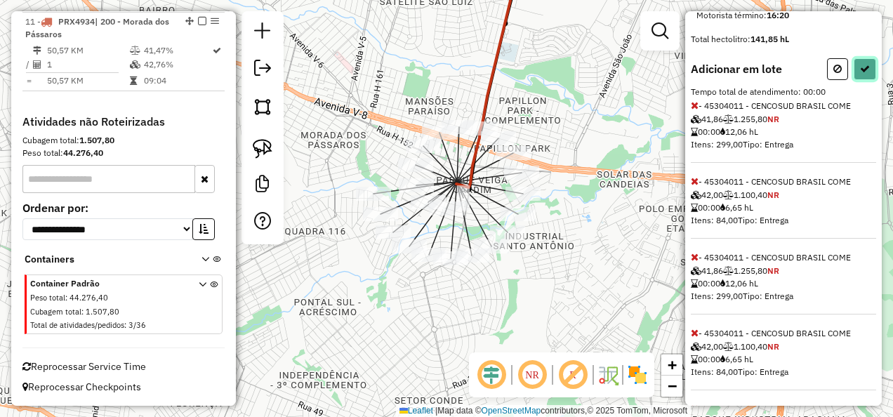
drag, startPoint x: 857, startPoint y: 91, endPoint x: 852, endPoint y: 104, distance: 14.5
click at [860, 74] on icon at bounding box center [865, 69] width 10 height 10
select select "**********"
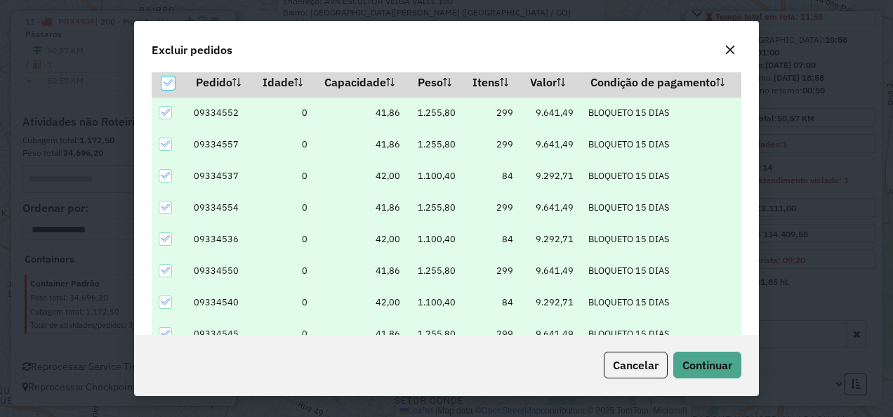
scroll to position [48, 0]
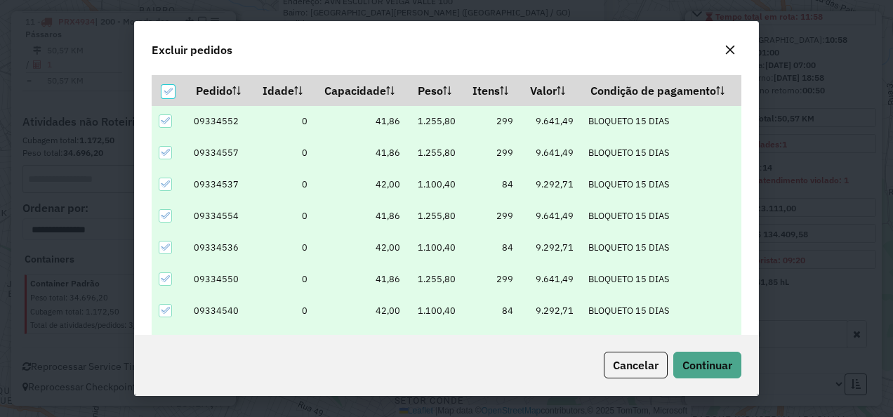
click at [695, 380] on div "Cancelar Continuar" at bounding box center [446, 365] width 623 height 60
click at [687, 363] on span "Continuar" at bounding box center [707, 365] width 50 height 14
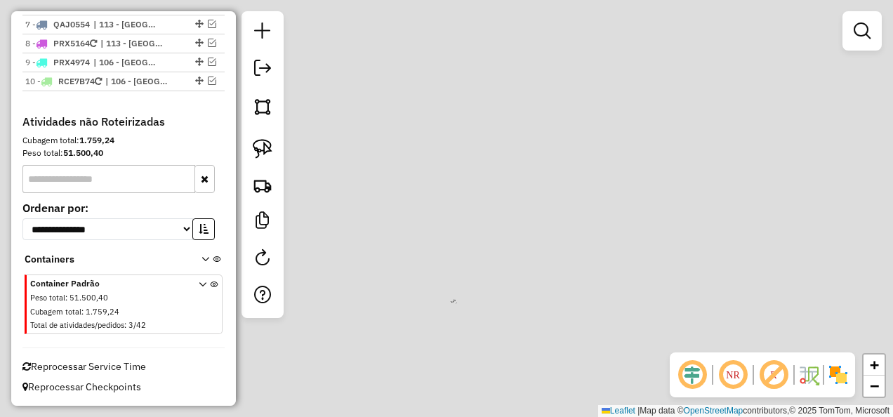
scroll to position [940, 0]
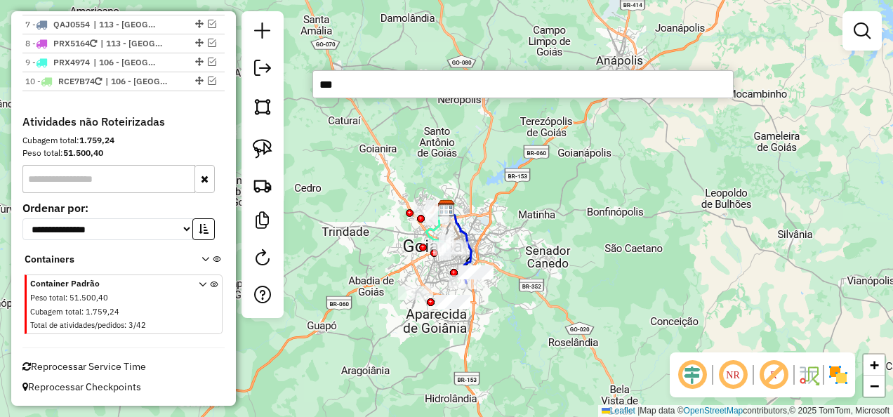
type input "****"
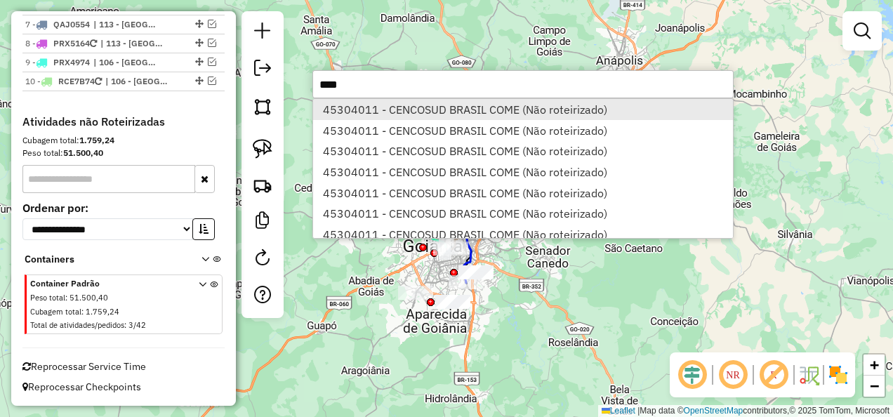
click at [453, 108] on li "45304011 - CENCOSUD BRASIL COME (Não roteirizado)" at bounding box center [523, 109] width 420 height 21
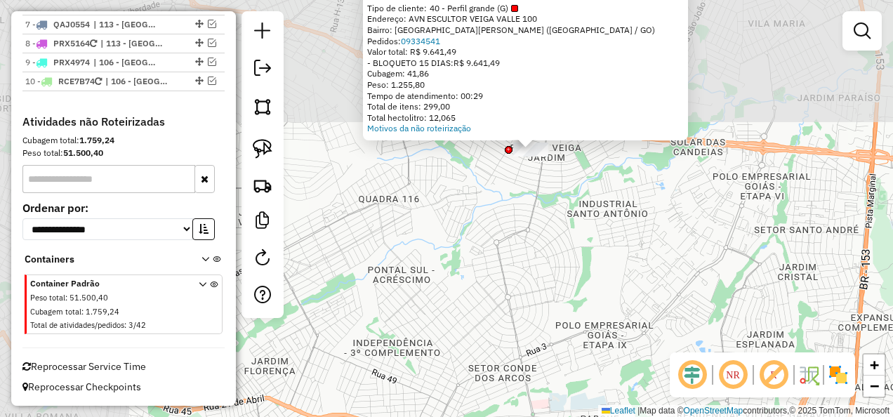
drag, startPoint x: 439, startPoint y: 120, endPoint x: 672, endPoint y: 269, distance: 277.4
click at [672, 269] on div "Atividade não roteirizada 45304011 - CENCOSUD BRASIL COME Tipo de cliente: 40 -…" at bounding box center [446, 208] width 893 height 417
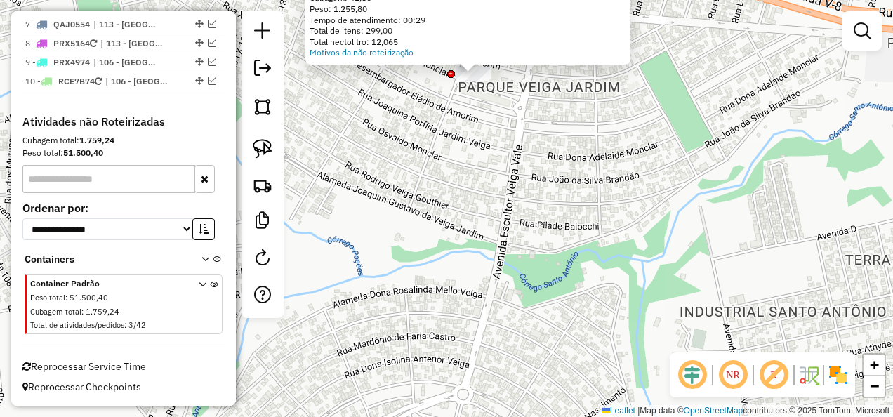
drag, startPoint x: 535, startPoint y: 91, endPoint x: 523, endPoint y: 282, distance: 191.2
click at [523, 282] on div "Atividade não roteirizada 45304011 - CENCOSUD BRASIL COME Tipo de cliente: 40 -…" at bounding box center [446, 208] width 893 height 417
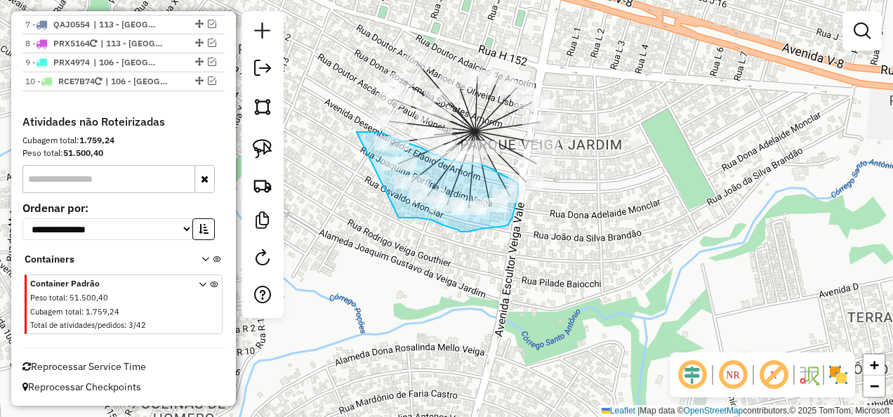
drag, startPoint x: 376, startPoint y: 132, endPoint x: 399, endPoint y: 218, distance: 88.5
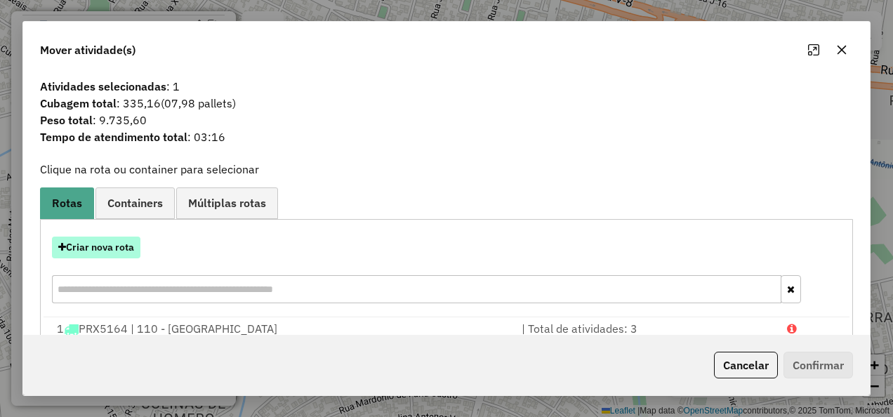
click at [95, 240] on button "Criar nova rota" at bounding box center [96, 247] width 88 height 22
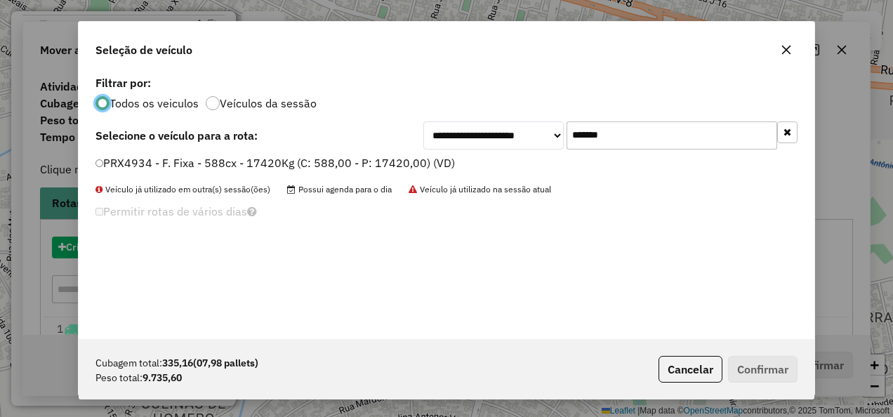
scroll to position [8, 4]
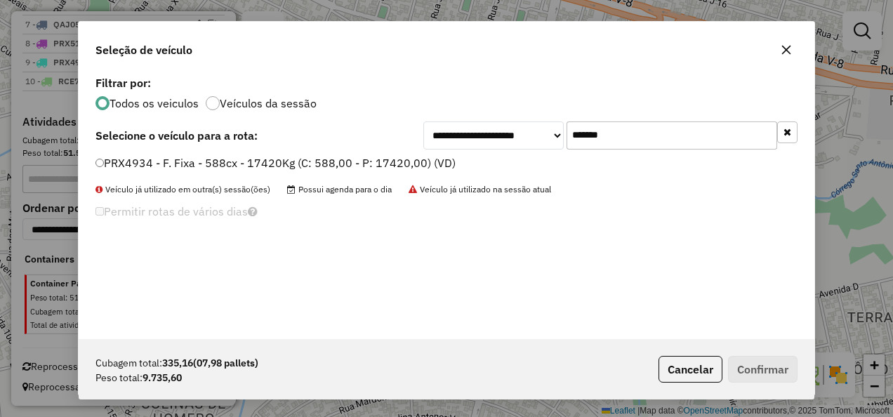
drag, startPoint x: 634, startPoint y: 133, endPoint x: 385, endPoint y: 159, distance: 251.2
click at [385, 159] on div "**********" at bounding box center [446, 205] width 735 height 267
click at [383, 152] on div "**********" at bounding box center [446, 205] width 735 height 267
click at [376, 157] on label "PRX4934 - F. Fixa - 588cx - 17420Kg (C: 588,00 - P: 17420,00) (VD)" at bounding box center [275, 162] width 360 height 17
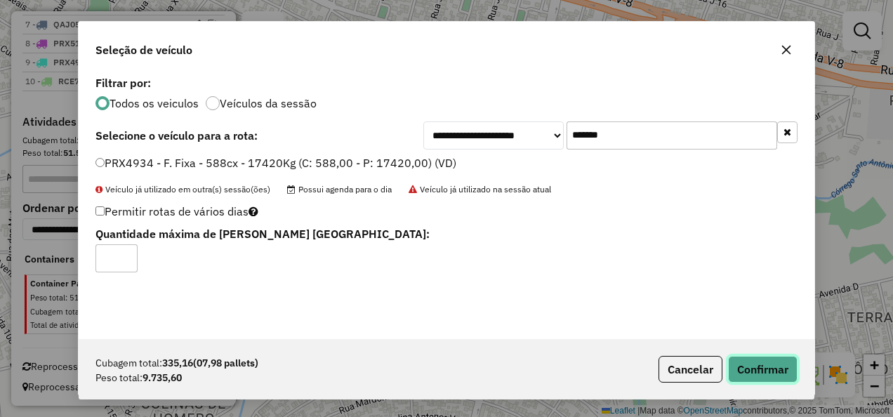
click at [775, 366] on button "Confirmar" at bounding box center [762, 369] width 69 height 27
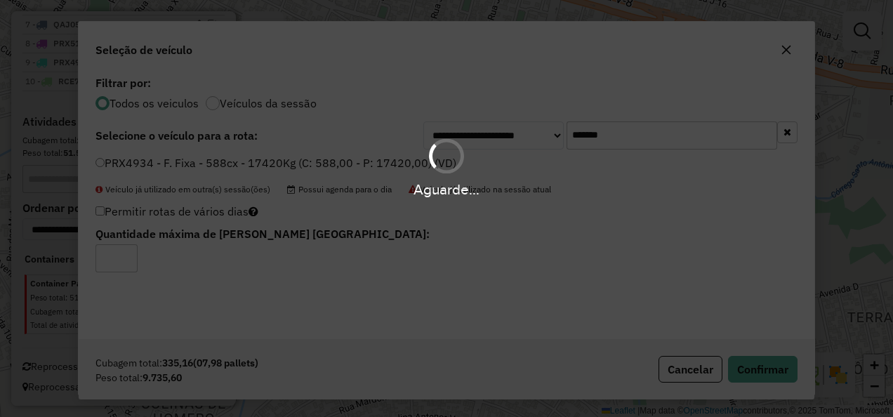
scroll to position [1019, 0]
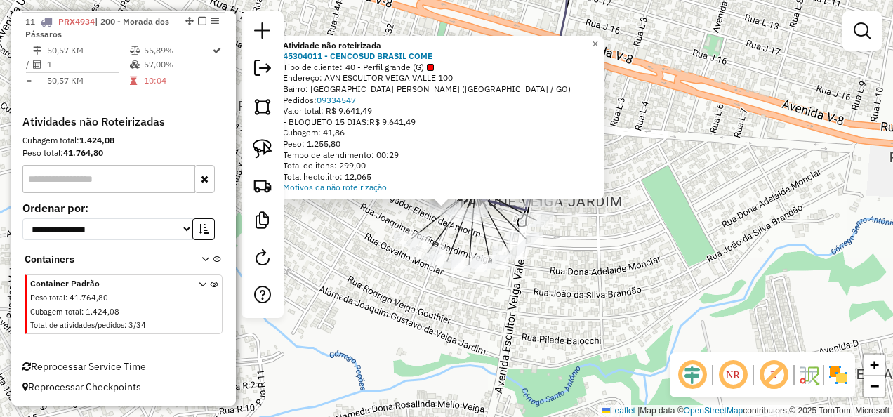
click at [472, 205] on icon at bounding box center [523, 84] width 103 height 251
select select "**********"
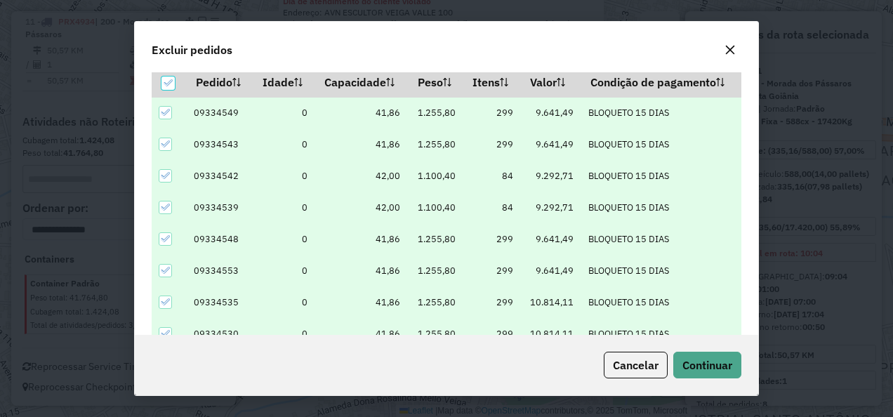
scroll to position [48, 0]
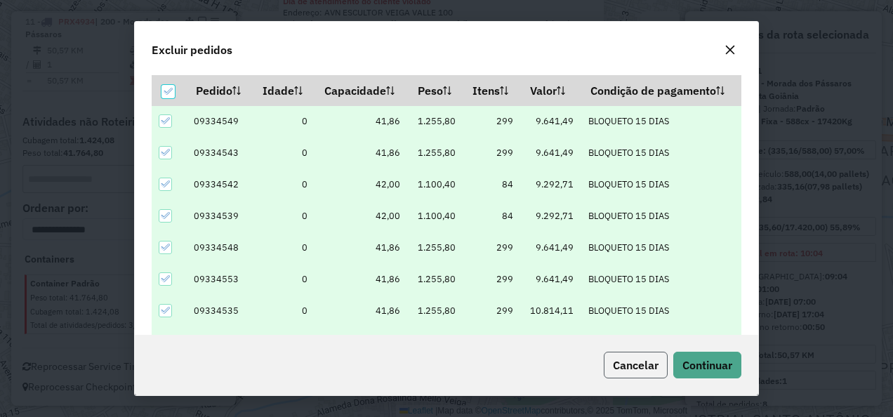
click at [665, 361] on button "Cancelar" at bounding box center [635, 365] width 64 height 27
click at [685, 359] on span "Continuar" at bounding box center [707, 365] width 50 height 14
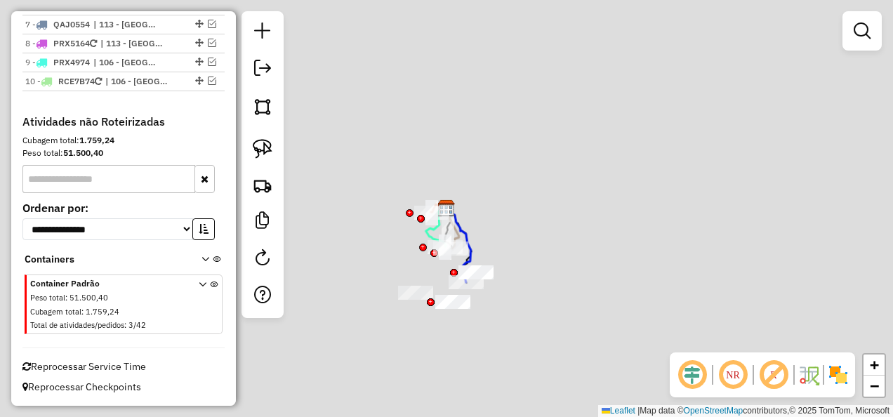
scroll to position [940, 0]
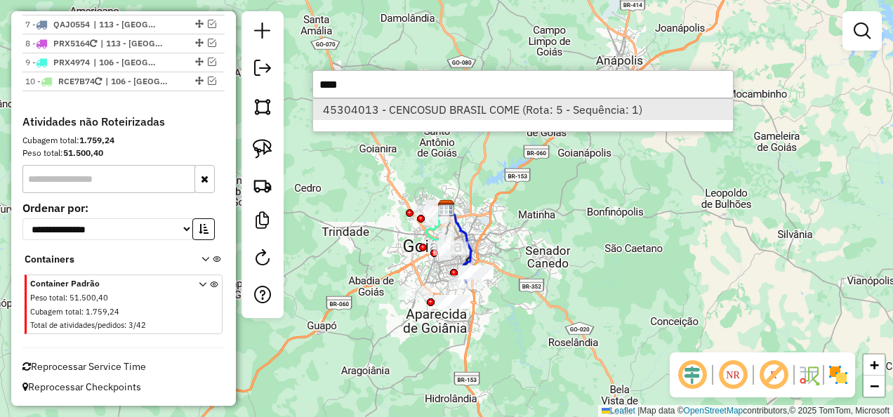
type input "****"
click at [439, 102] on li "45304013 - CENCOSUD BRASIL COME (Rota: 5 - Sequência: 1)" at bounding box center [523, 109] width 420 height 21
select select "**********"
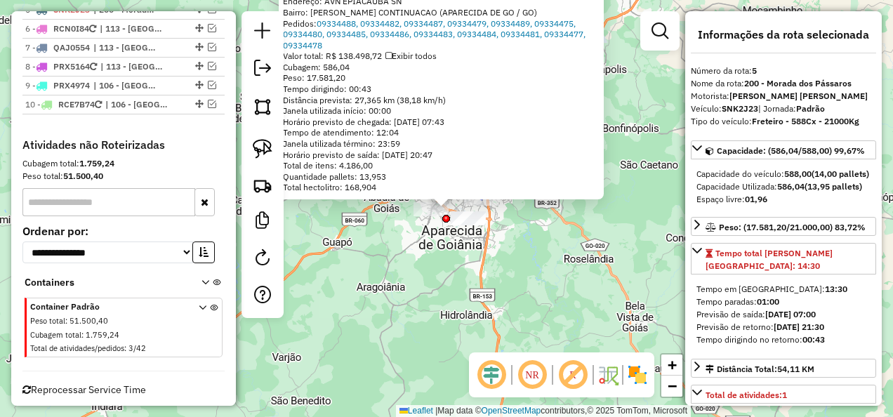
scroll to position [909, 0]
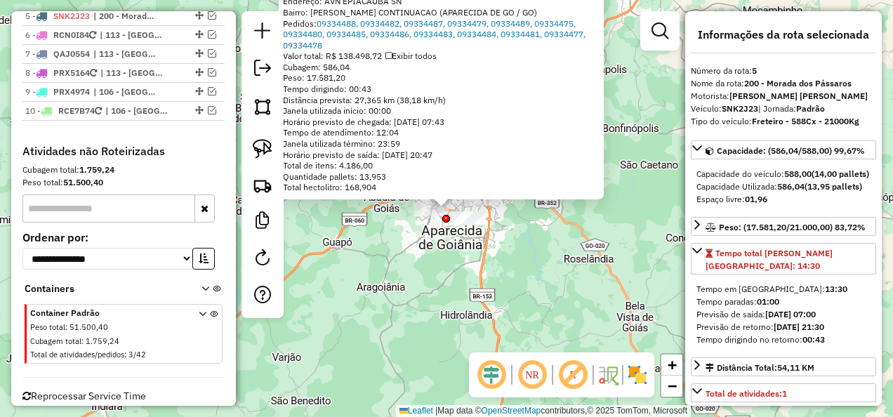
click at [467, 290] on div "45304013 - CENCOSUD BRASIL COME Tipo de cliente: 40 - Perfil grande (G) Horário…" at bounding box center [446, 208] width 893 height 417
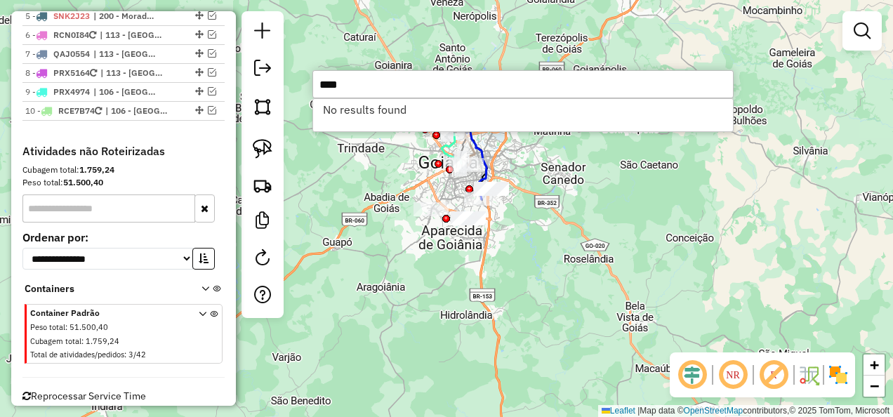
click at [396, 107] on li "No results found" at bounding box center [523, 109] width 420 height 21
drag, startPoint x: 385, startPoint y: 93, endPoint x: 234, endPoint y: 93, distance: 151.6
click at [234, 93] on hb-router-mapa "Informações da Sessão 1228700 - 09/08/2025 Modo simulação Criação: 12/08/2025 1…" at bounding box center [446, 208] width 893 height 417
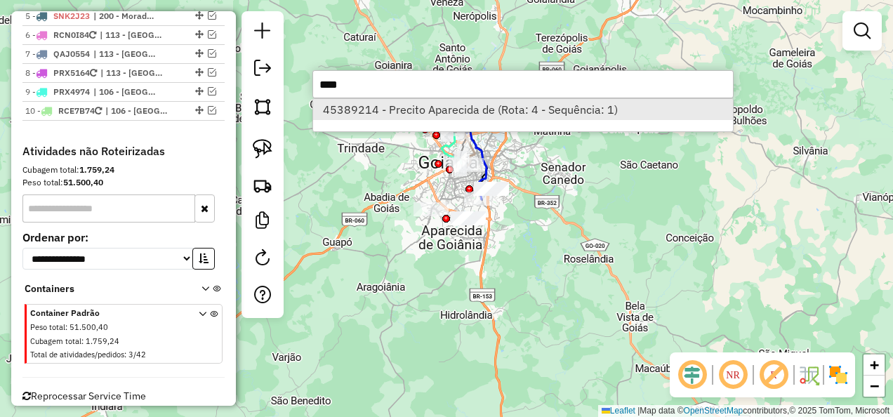
type input "****"
click at [464, 115] on li "45389214 - Precito Aparecida de (Rota: 4 - Sequência: 1)" at bounding box center [523, 109] width 420 height 21
select select "**********"
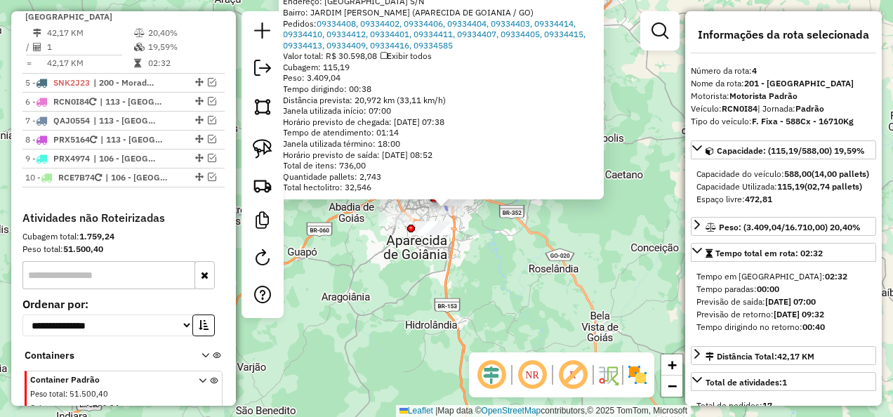
scroll to position [831, 0]
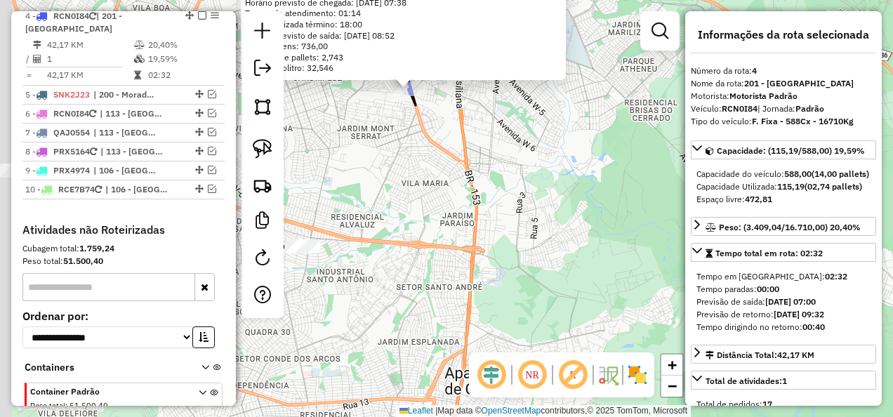
drag, startPoint x: 446, startPoint y: 160, endPoint x: 604, endPoint y: 317, distance: 222.8
click at [604, 317] on div "45389214 - Precito Aparecida de Endereço: SAO PAULO S/N Bairro: JARDIM MARIA IN…" at bounding box center [446, 208] width 893 height 417
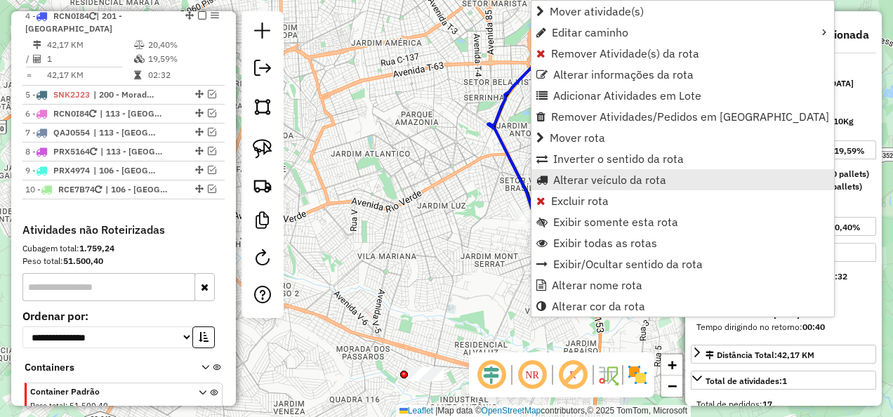
click at [606, 174] on span "Alterar veículo da rota" at bounding box center [609, 179] width 113 height 11
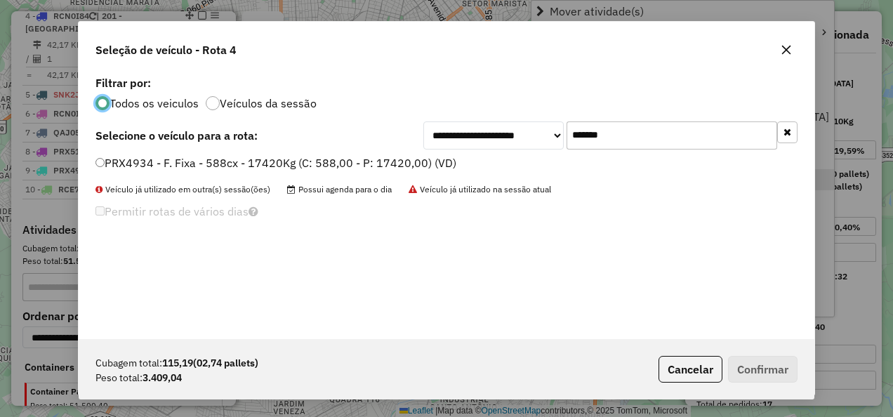
scroll to position [8, 4]
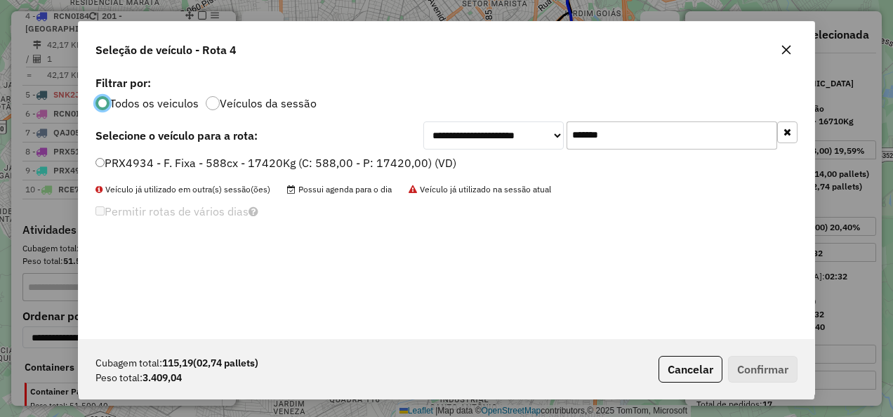
drag, startPoint x: 650, startPoint y: 128, endPoint x: 205, endPoint y: 167, distance: 446.6
click at [222, 163] on div "**********" at bounding box center [446, 205] width 735 height 267
paste input "text"
type input "*******"
click at [269, 158] on label "PWU6308 - Freteiro - 336Cx - 7000Kg (C: 336,00 - P: 7000,00) (VD)" at bounding box center [275, 162] width 360 height 17
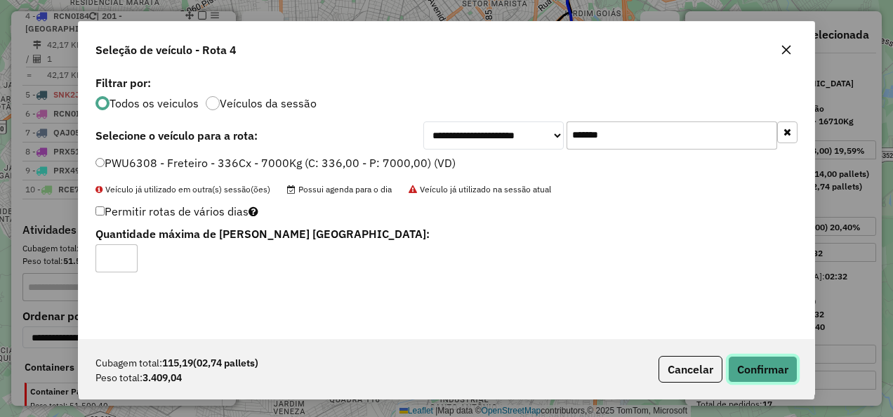
click at [766, 366] on button "Confirmar" at bounding box center [762, 369] width 69 height 27
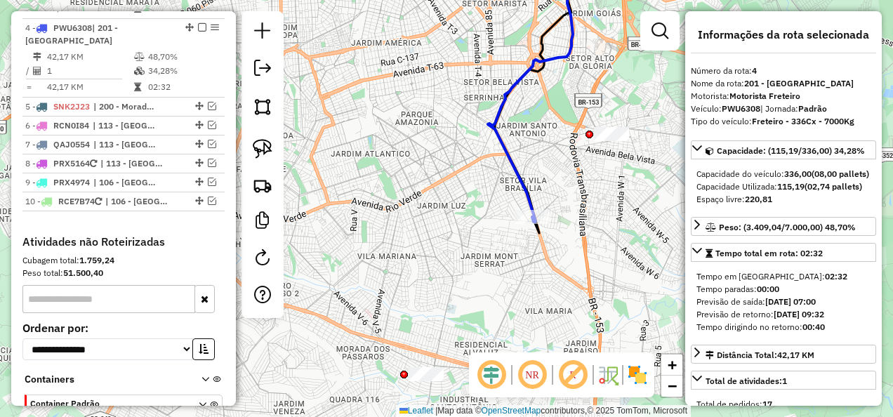
scroll to position [831, 0]
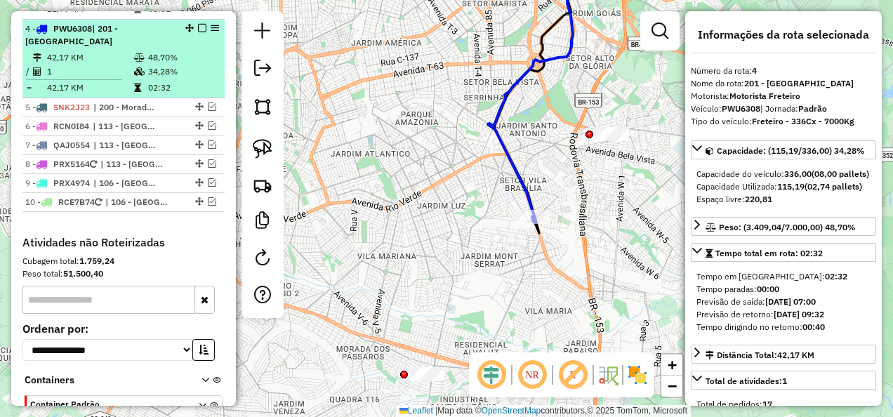
click at [198, 32] on em at bounding box center [202, 28] width 8 height 8
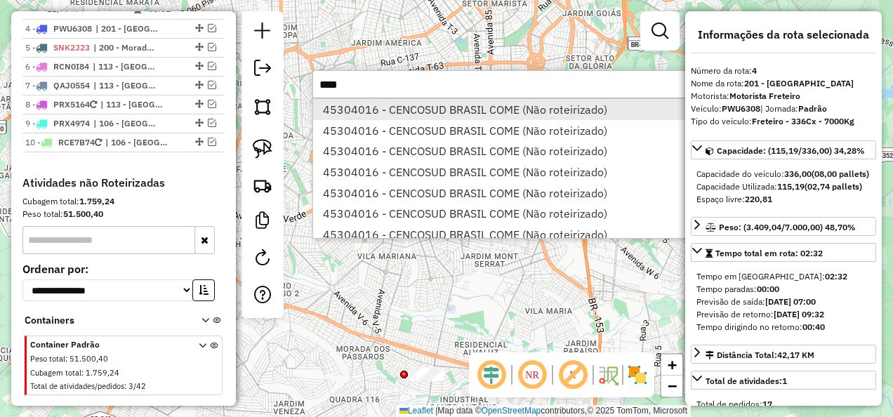
type input "****"
click at [420, 111] on li "45304016 - CENCOSUD BRASIL COME (Não roteirizado)" at bounding box center [523, 109] width 420 height 21
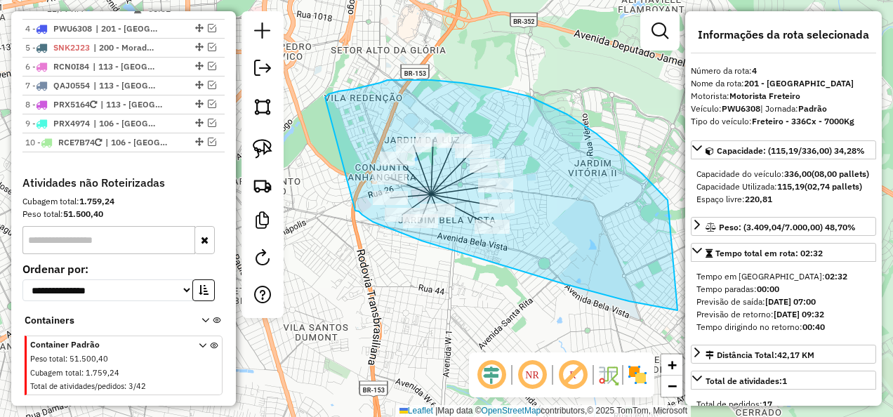
drag, startPoint x: 355, startPoint y: 211, endPoint x: 323, endPoint y: 108, distance: 107.4
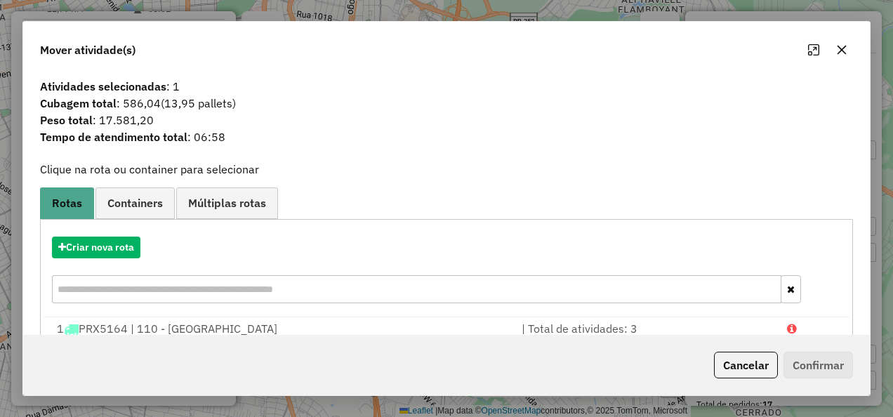
click at [139, 232] on div "Criar nova rota" at bounding box center [447, 271] width 806 height 91
click at [126, 242] on button "Criar nova rota" at bounding box center [96, 247] width 88 height 22
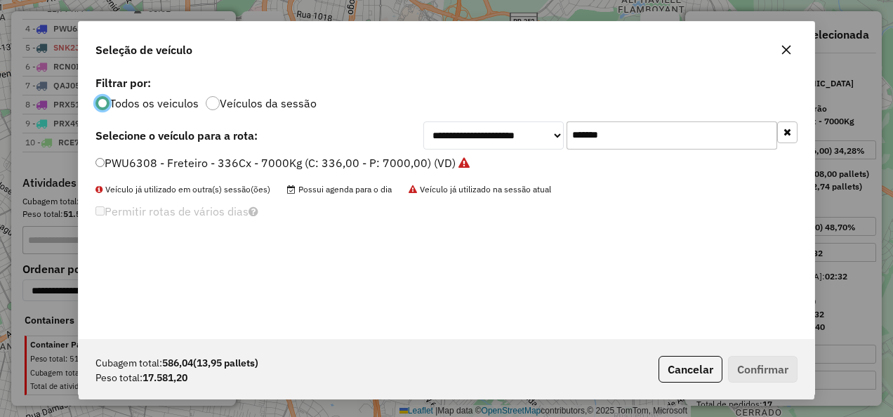
scroll to position [8, 4]
drag, startPoint x: 643, startPoint y: 139, endPoint x: 251, endPoint y: 161, distance: 393.6
click at [251, 160] on div "**********" at bounding box center [446, 205] width 735 height 267
paste input "text"
type input "*******"
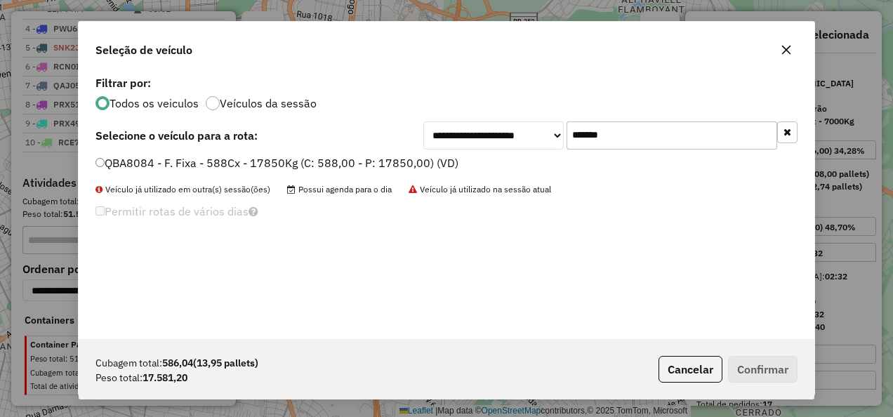
click at [399, 160] on label "QBA8084 - F. Fixa - 588Cx - 17850Kg (C: 588,00 - P: 17850,00) (VD)" at bounding box center [276, 162] width 363 height 17
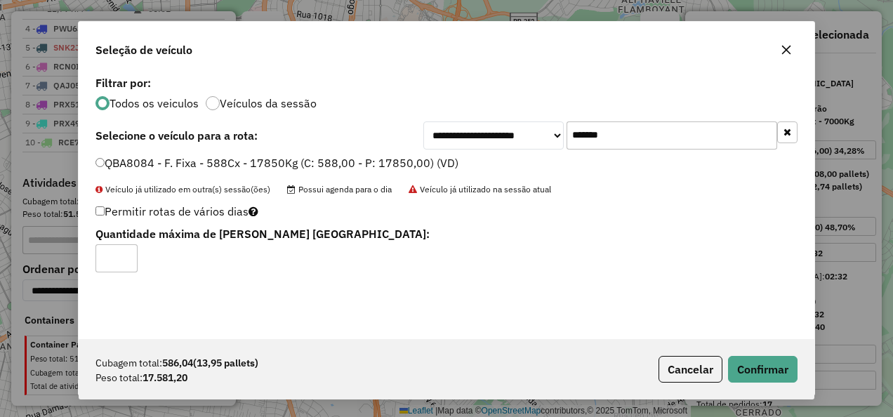
click at [764, 354] on div "Cubagem total: 586,04 (13,95 pallets) Peso total: 17.581,20 Cancelar Confirmar" at bounding box center [446, 369] width 735 height 60
click at [763, 363] on button "Confirmar" at bounding box center [762, 369] width 69 height 27
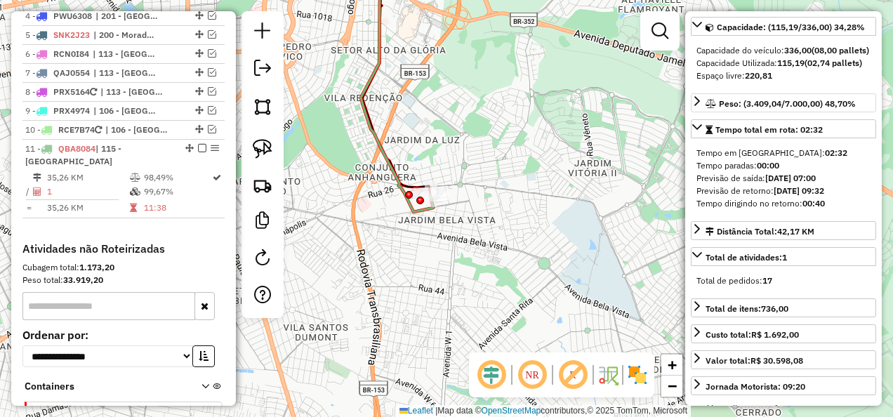
scroll to position [8, 0]
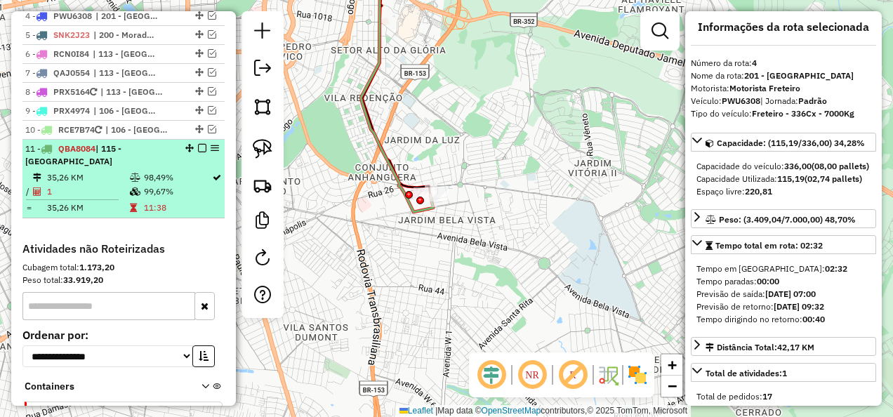
click at [139, 173] on li "11 - QBA8084 | 115 - Jardim Santo Antonio 35,26 KM 98,49% / 1 99,67% = 35,26 KM…" at bounding box center [123, 179] width 202 height 79
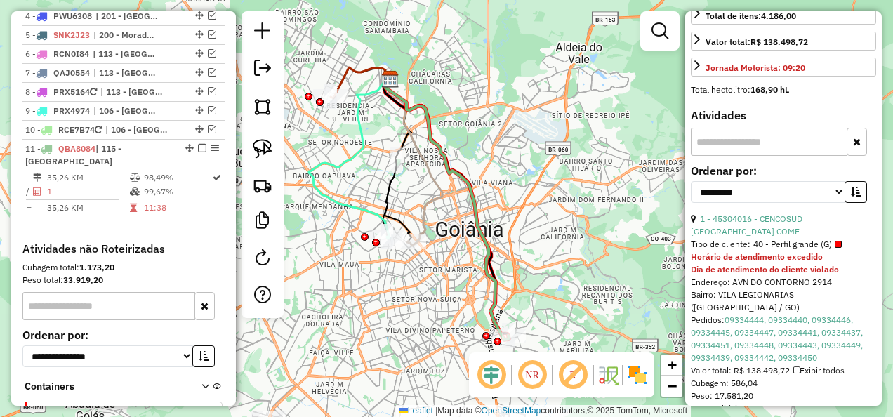
scroll to position [499, 0]
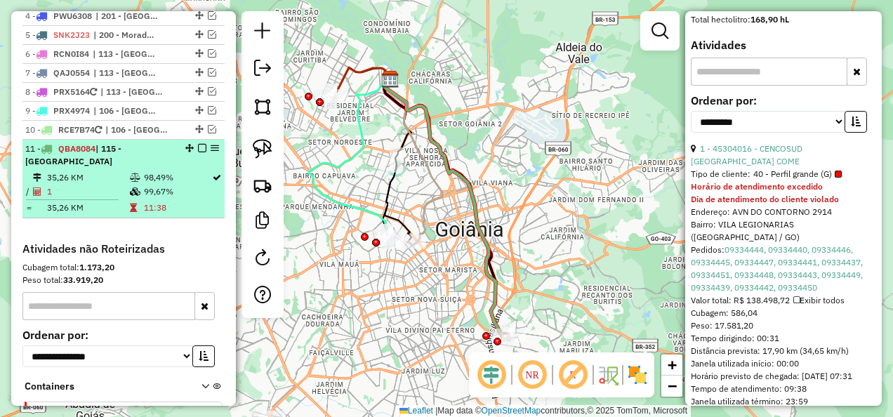
click at [198, 148] on em at bounding box center [202, 148] width 8 height 8
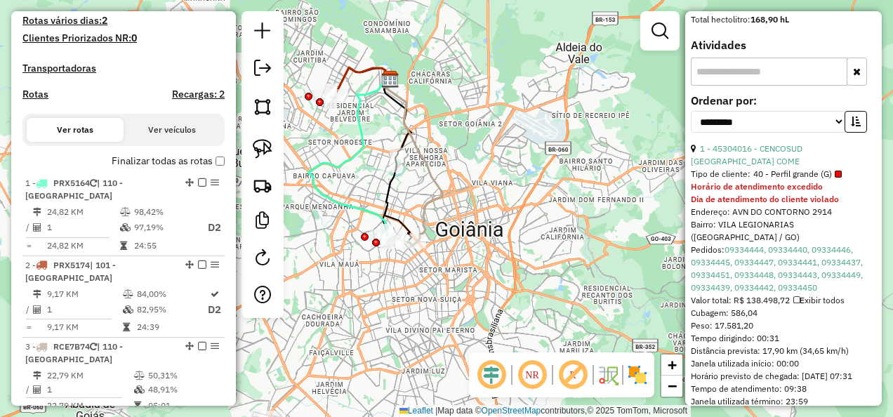
scroll to position [422, 0]
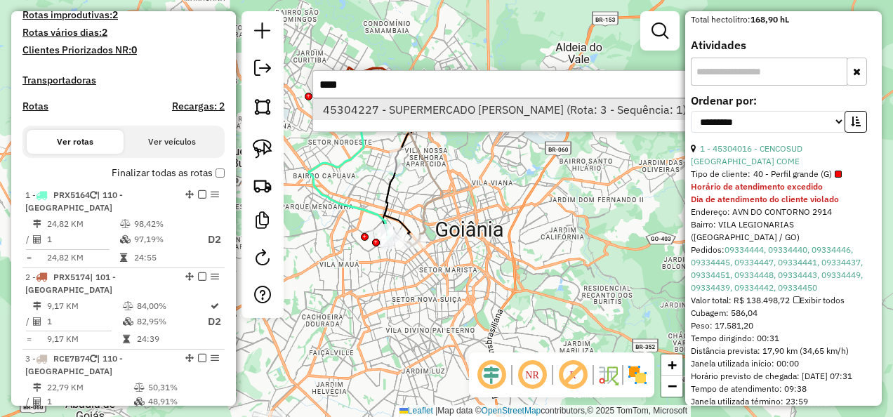
type input "****"
click at [484, 112] on li "45304227 - SUPERMERCADO MOREIRA (Rota: 3 - Sequência: 1)" at bounding box center [523, 109] width 420 height 21
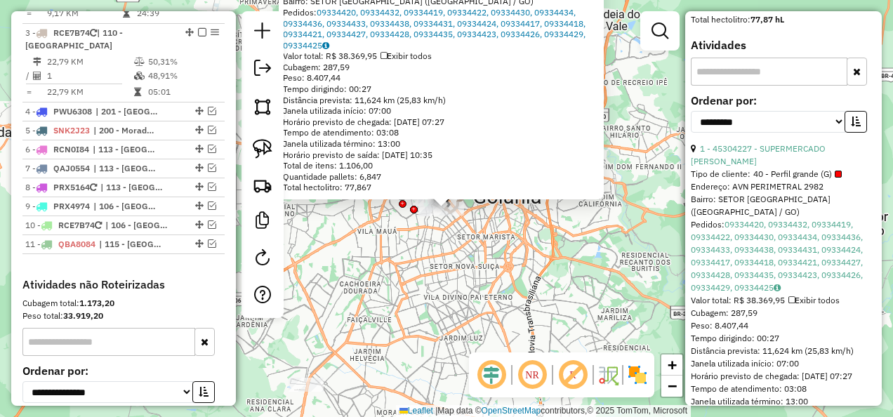
scroll to position [766, 0]
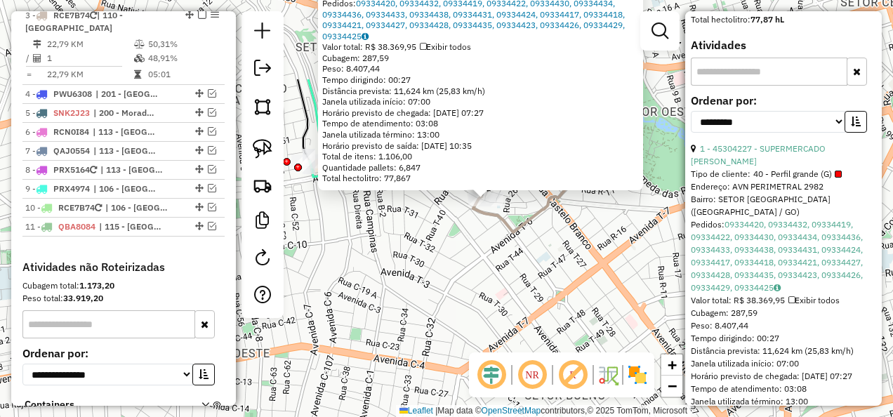
drag, startPoint x: 522, startPoint y: 198, endPoint x: 422, endPoint y: 319, distance: 157.0
click at [422, 319] on div "45304227 - SUPERMERCADO MOREIRA Tipo de cliente: 40 - Perfil grande (G) Endereç…" at bounding box center [446, 208] width 893 height 417
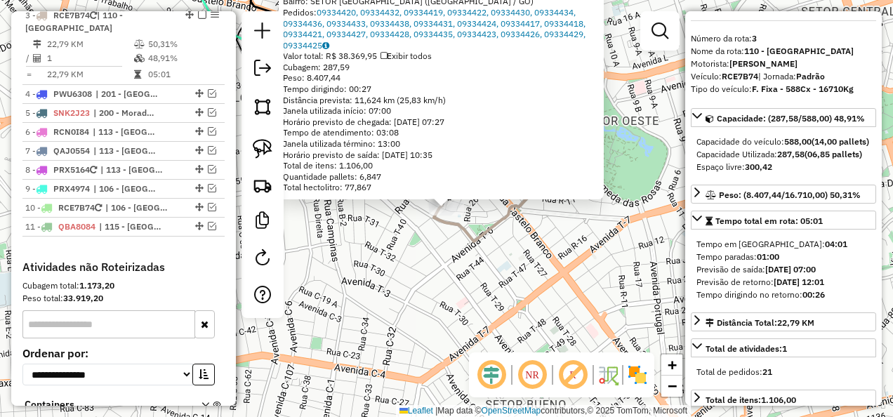
scroll to position [0, 0]
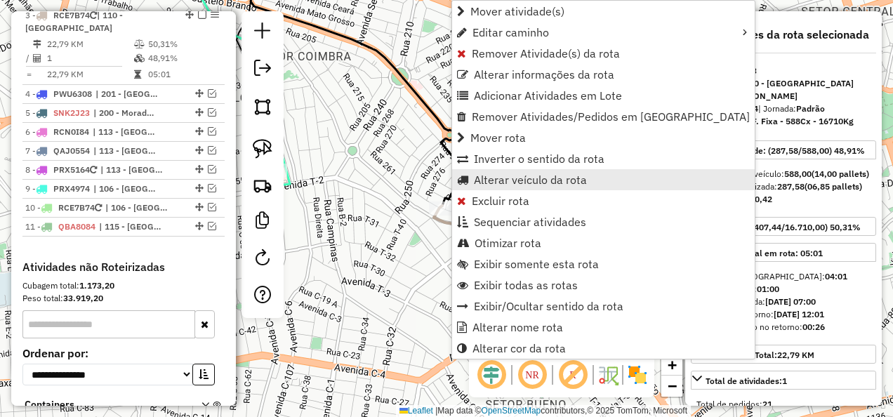
click at [541, 178] on span "Alterar veículo da rota" at bounding box center [530, 179] width 113 height 11
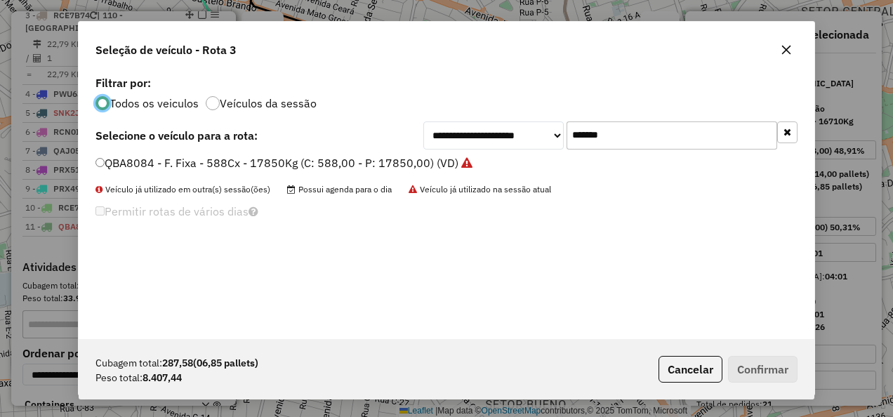
scroll to position [8, 4]
drag, startPoint x: 619, startPoint y: 140, endPoint x: 492, endPoint y: 168, distance: 130.1
click at [492, 168] on div "**********" at bounding box center [446, 205] width 735 height 267
paste input "text"
type input "*******"
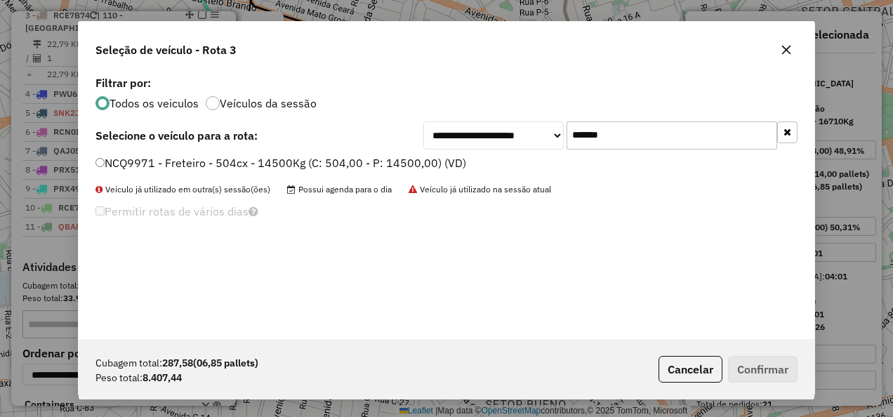
click at [408, 162] on label "NCQ9971 - Freteiro - 504cx - 14500Kg (C: 504,00 - P: 14500,00) (VD)" at bounding box center [280, 162] width 371 height 17
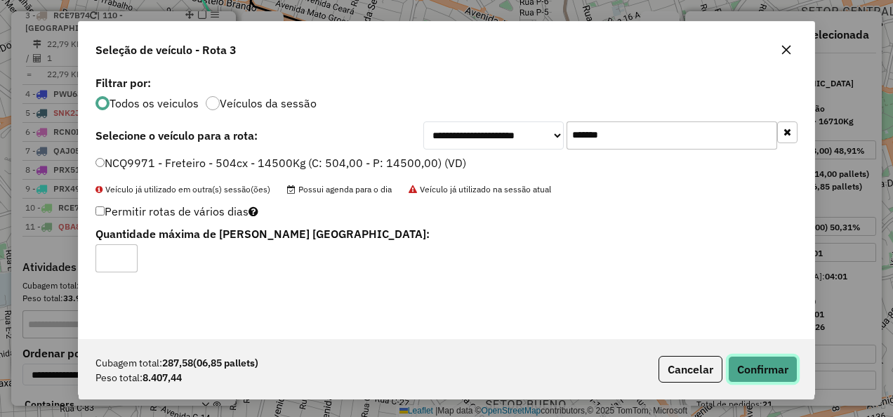
click at [749, 358] on button "Confirmar" at bounding box center [762, 369] width 69 height 27
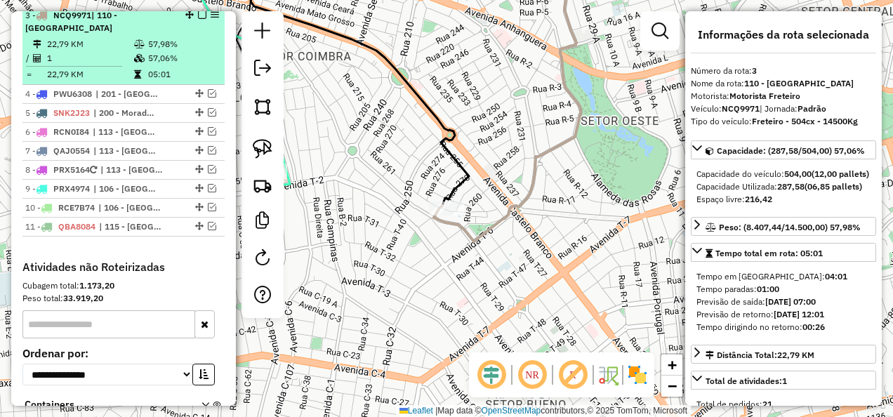
click at [199, 19] on em at bounding box center [202, 15] width 8 height 8
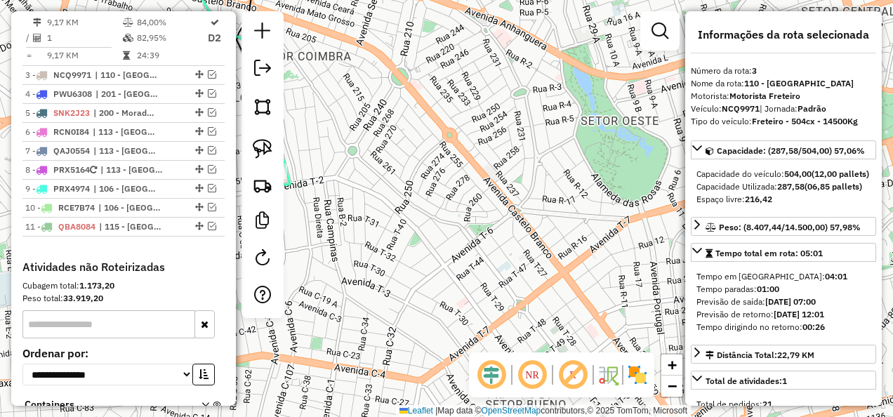
scroll to position [351, 0]
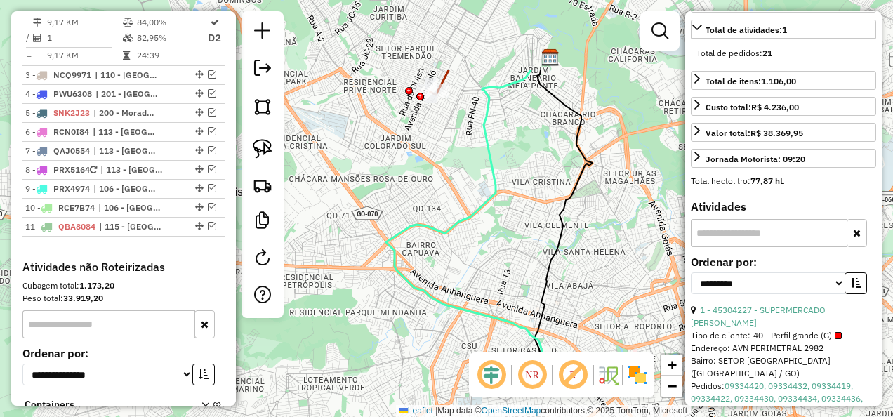
drag, startPoint x: 589, startPoint y: 224, endPoint x: 602, endPoint y: 335, distance: 112.4
click at [602, 335] on div "Janela de atendimento Grade de atendimento Capacidade Transportadoras Veículos …" at bounding box center [446, 208] width 893 height 417
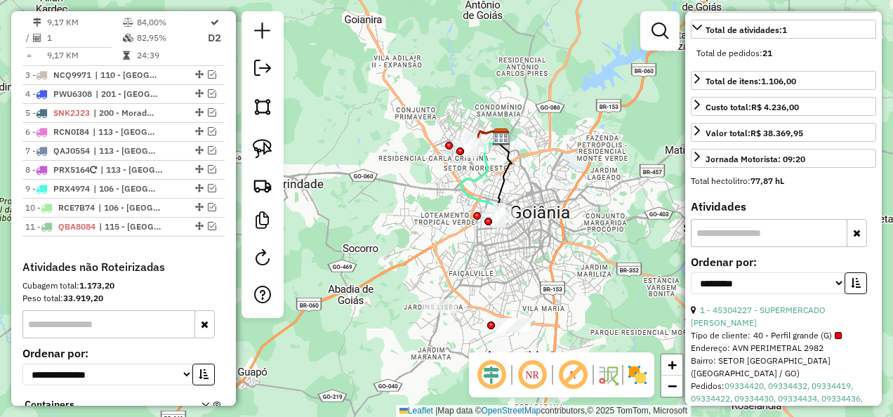
drag, startPoint x: 536, startPoint y: 268, endPoint x: 519, endPoint y: 219, distance: 51.9
click at [519, 219] on div "Janela de atendimento Grade de atendimento Capacidade Transportadoras Veículos …" at bounding box center [446, 208] width 893 height 417
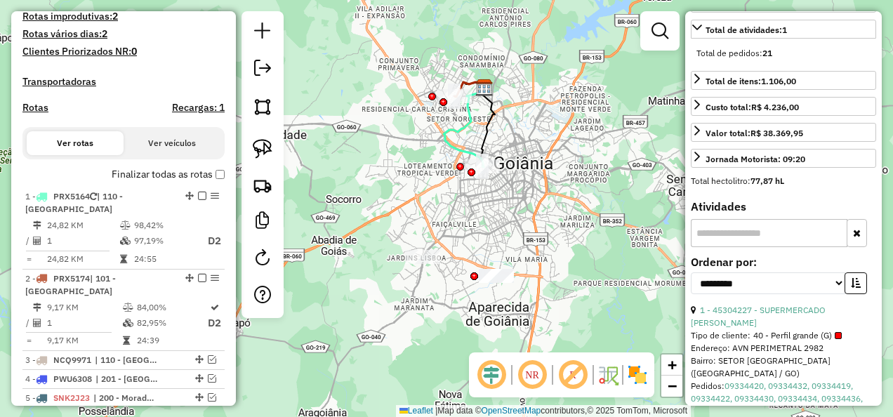
scroll to position [495, 0]
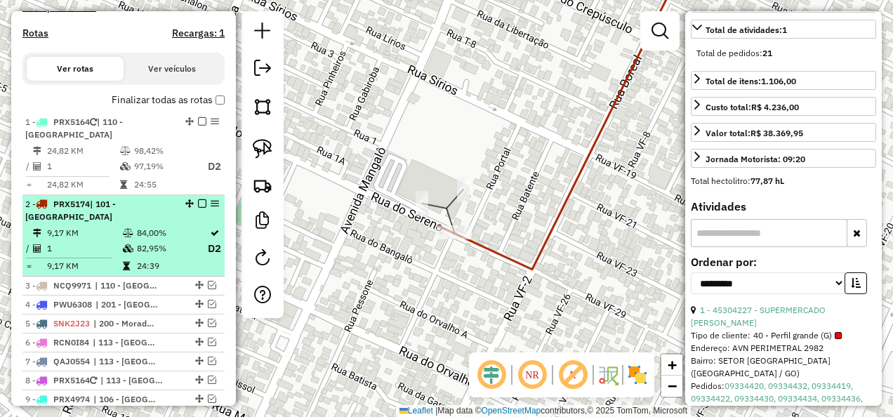
click at [198, 208] on em at bounding box center [202, 203] width 8 height 8
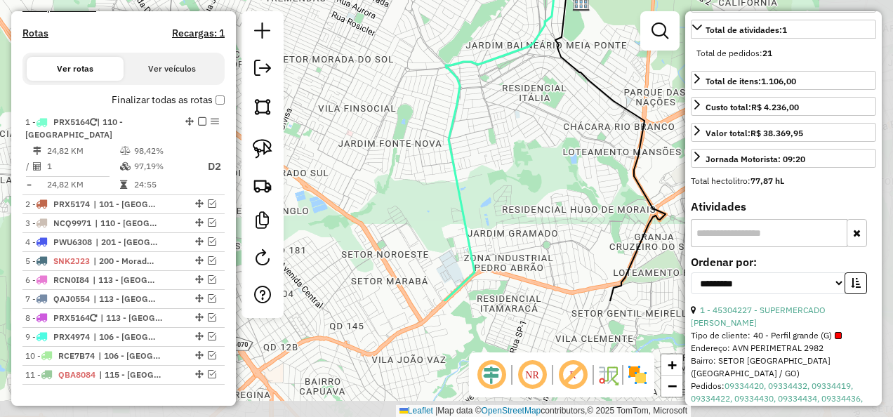
drag, startPoint x: 492, startPoint y: 274, endPoint x: 400, endPoint y: 111, distance: 187.0
click at [400, 111] on div "Janela de atendimento Grade de atendimento Capacidade Transportadoras Veículos …" at bounding box center [446, 208] width 893 height 417
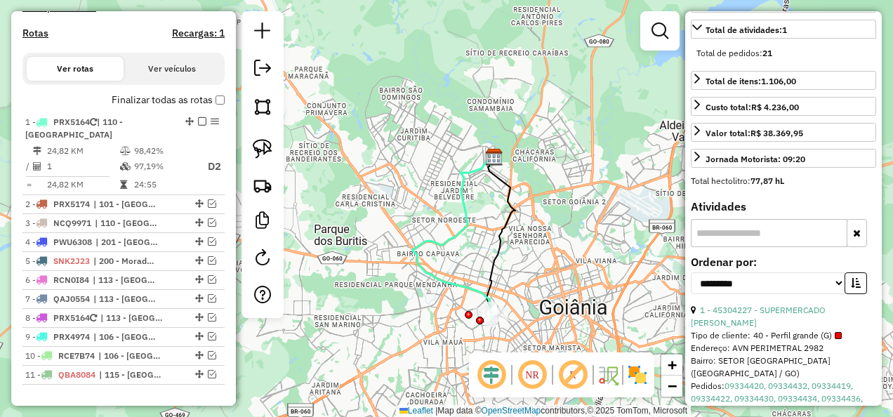
drag, startPoint x: 505, startPoint y: 213, endPoint x: 505, endPoint y: 195, distance: 18.2
click at [505, 195] on div "Janela de atendimento Grade de atendimento Capacidade Transportadoras Veículos …" at bounding box center [446, 208] width 893 height 417
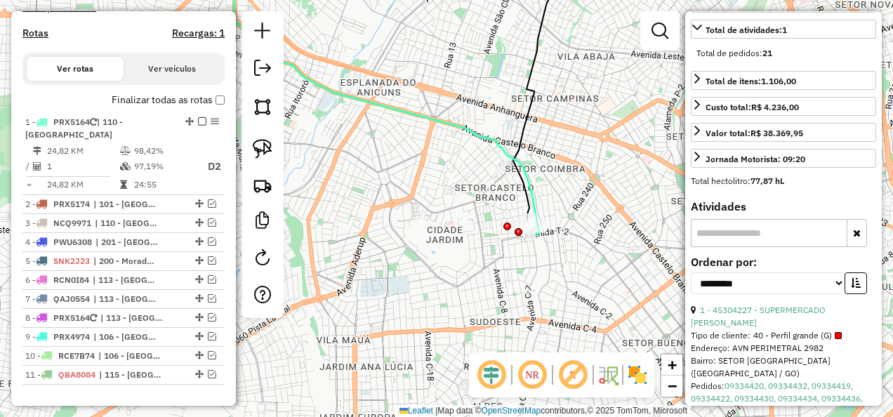
drag, startPoint x: 453, startPoint y: 272, endPoint x: 501, endPoint y: 246, distance: 54.3
click at [502, 248] on div "Janela de atendimento Grade de atendimento Capacidade Transportadoras Veículos …" at bounding box center [446, 208] width 893 height 417
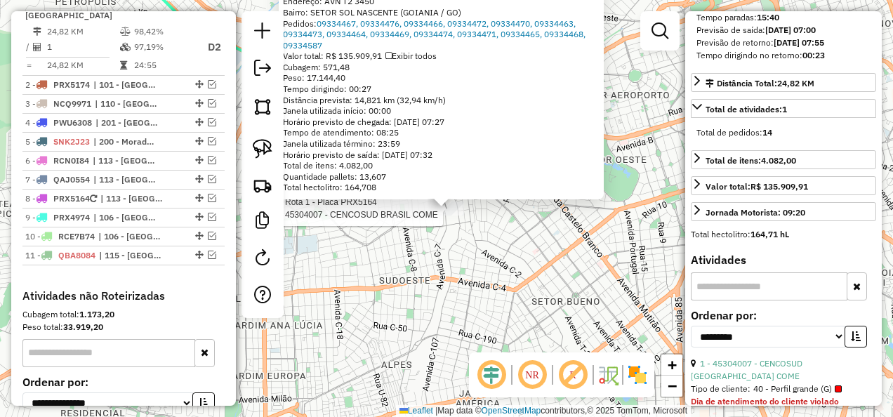
scroll to position [351, 0]
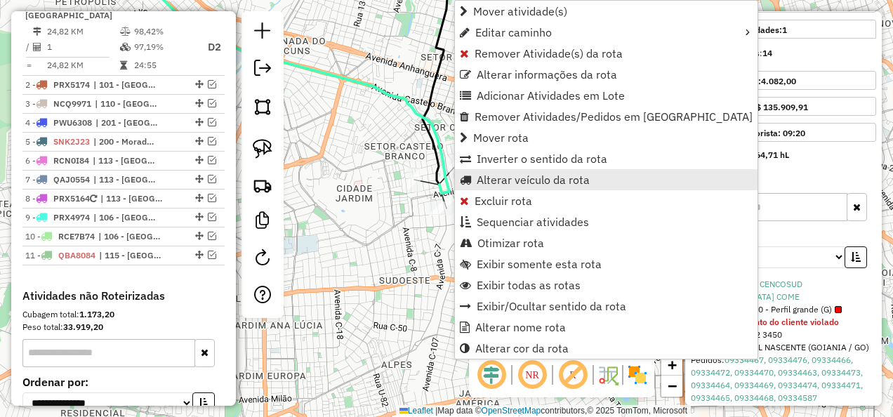
click at [540, 178] on span "Alterar veículo da rota" at bounding box center [532, 179] width 113 height 11
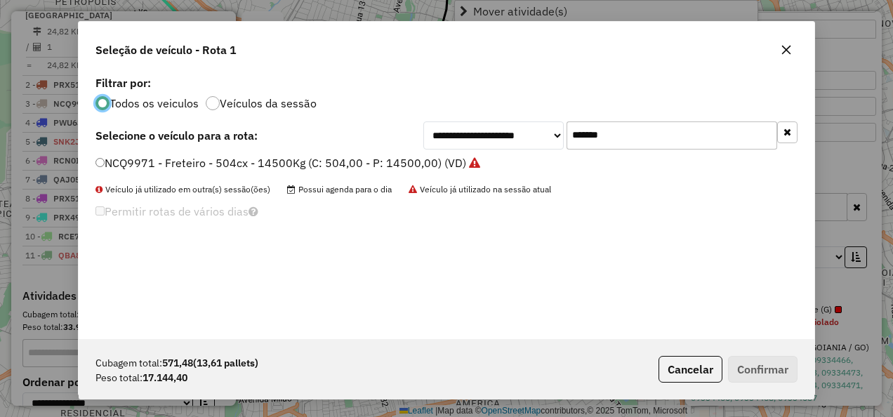
scroll to position [8, 4]
drag, startPoint x: 613, startPoint y: 129, endPoint x: 483, endPoint y: 153, distance: 132.0
click at [484, 153] on div "**********" at bounding box center [446, 205] width 735 height 267
paste input "text"
type input "*******"
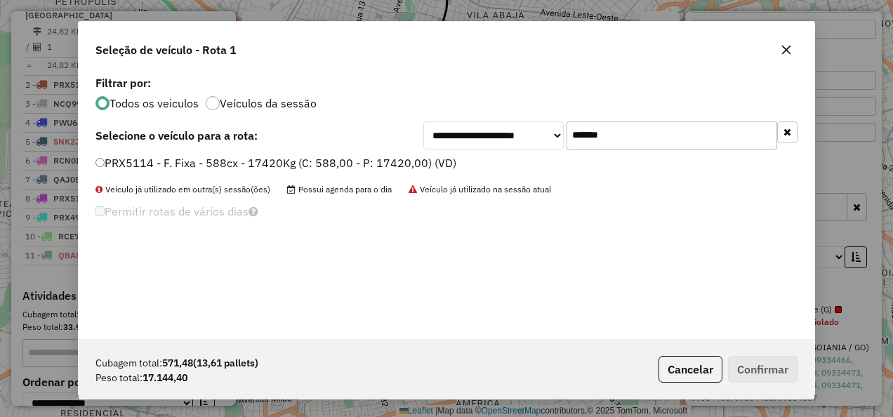
click at [378, 159] on label "PRX5114 - F. Fixa - 588cx - 17420Kg (C: 588,00 - P: 17420,00) (VD)" at bounding box center [275, 162] width 361 height 17
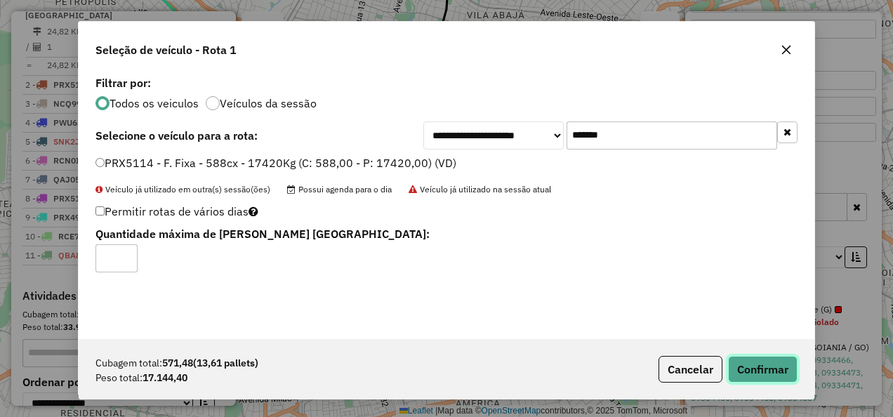
click at [756, 370] on button "Confirmar" at bounding box center [762, 369] width 69 height 27
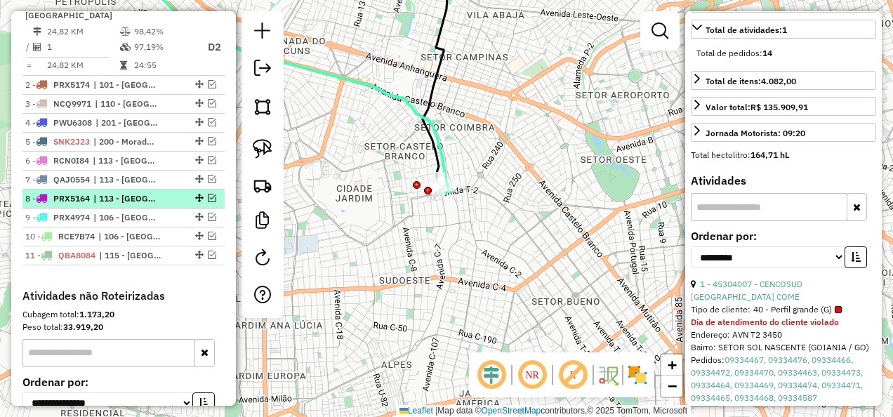
scroll to position [545, 0]
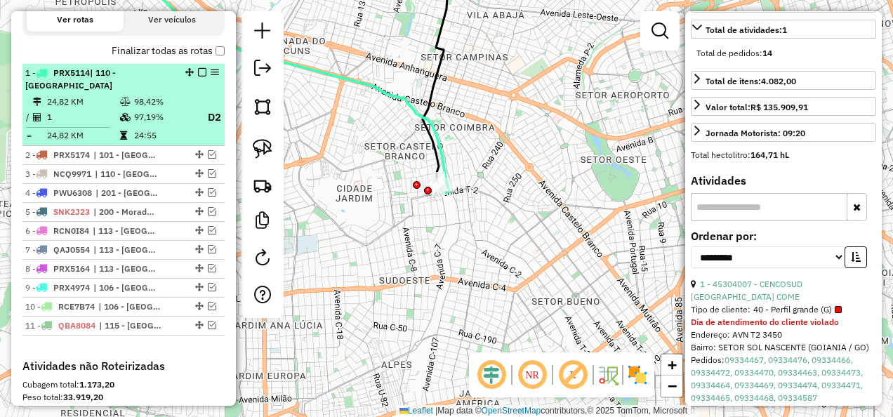
click at [198, 76] on em at bounding box center [202, 72] width 8 height 8
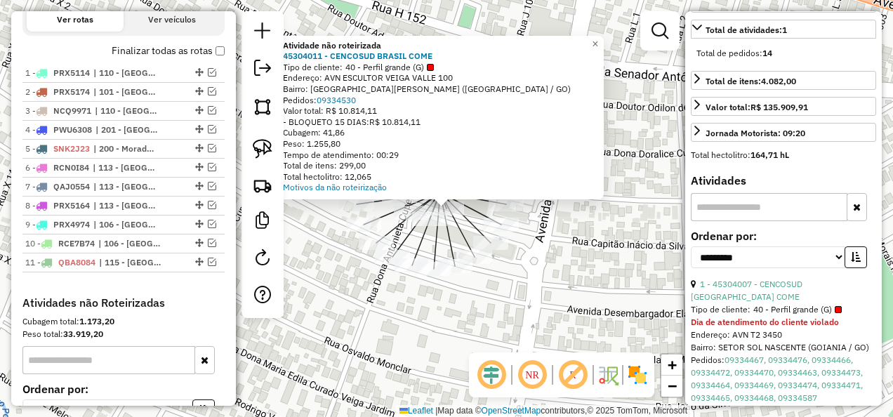
click at [536, 320] on div "Atividade não roteirizada 45304011 - CENCOSUD BRASIL COME Tipo de cliente: 40 -…" at bounding box center [446, 208] width 893 height 417
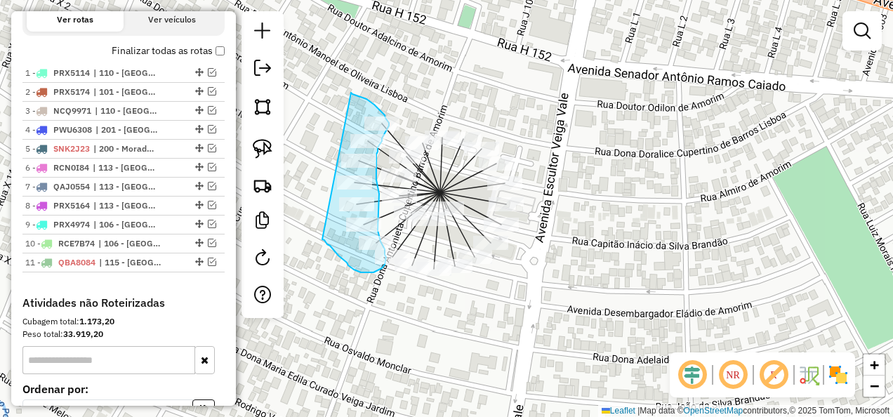
drag, startPoint x: 351, startPoint y: 93, endPoint x: 324, endPoint y: 240, distance: 149.8
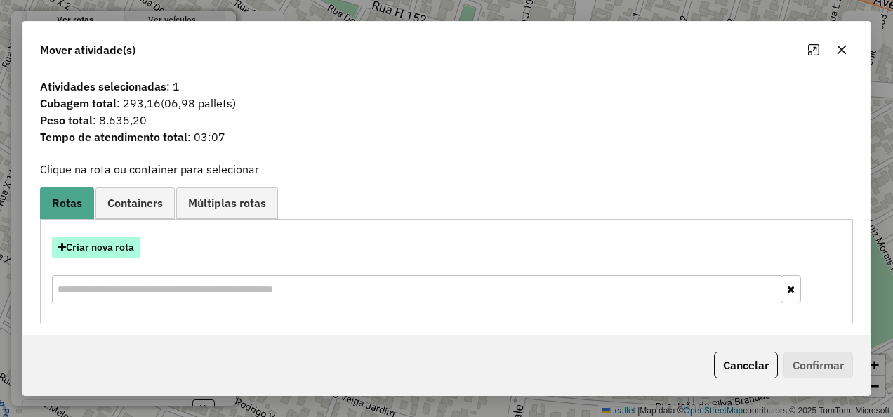
click at [132, 248] on button "Criar nova rota" at bounding box center [96, 247] width 88 height 22
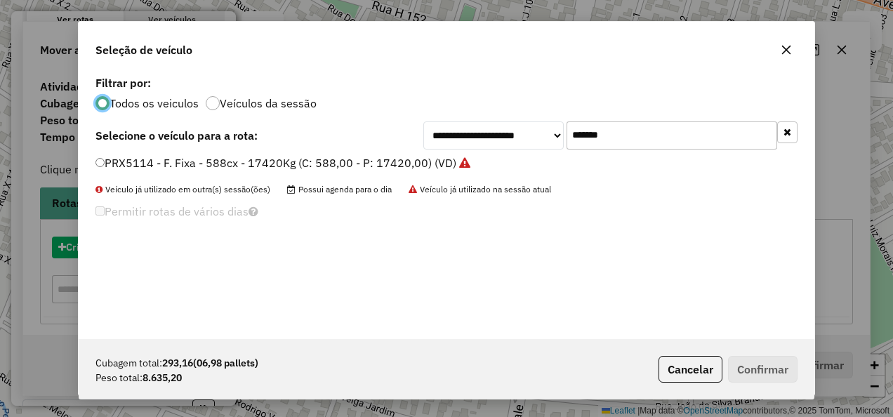
scroll to position [8, 4]
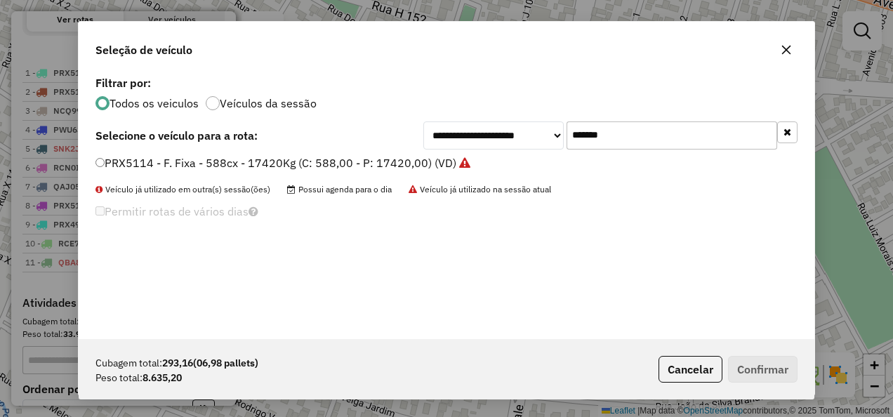
drag, startPoint x: 358, startPoint y: 137, endPoint x: 301, endPoint y: 137, distance: 56.8
click at [301, 137] on div "**********" at bounding box center [446, 135] width 702 height 28
paste input "text"
type input "*******"
click at [317, 162] on label "PRX5014 - F. Fixa - 588cx - 17420Kg (C: 588,00 - P: 17420,00) (VD)" at bounding box center [275, 162] width 361 height 17
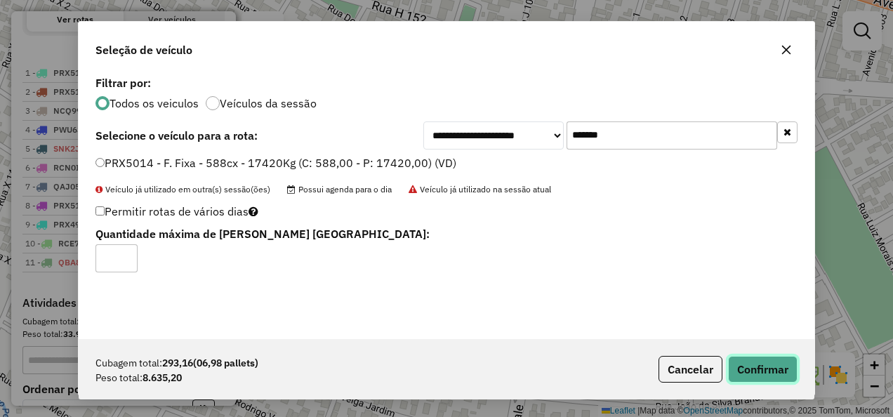
click at [749, 363] on button "Confirmar" at bounding box center [762, 369] width 69 height 27
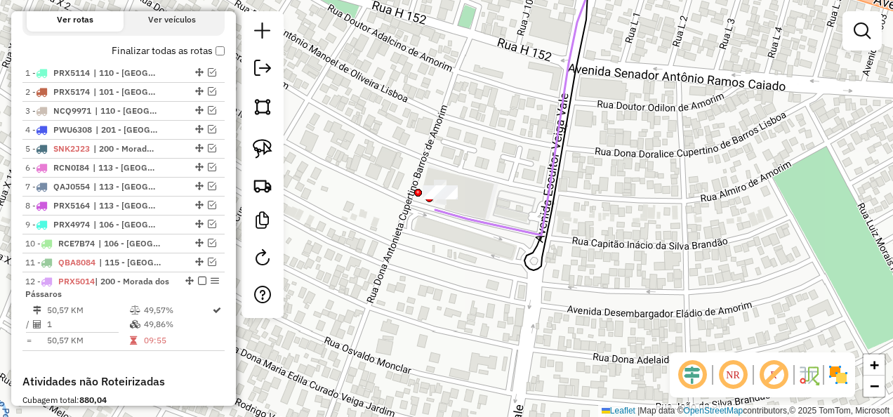
click at [448, 199] on div at bounding box center [439, 192] width 35 height 14
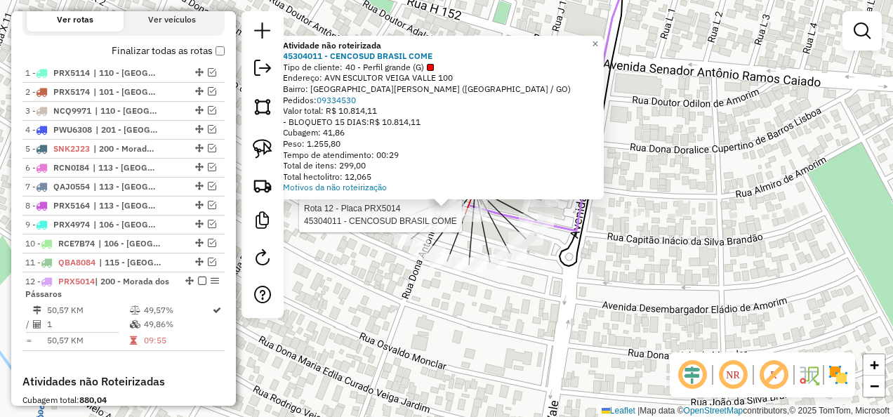
select select "**********"
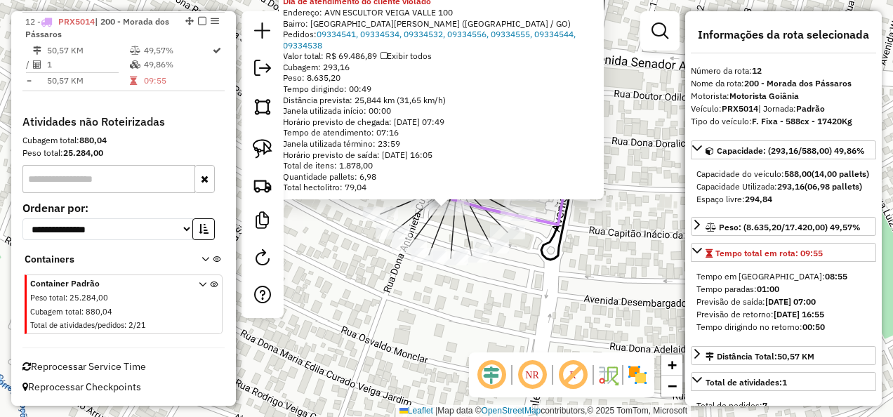
scroll to position [818, 0]
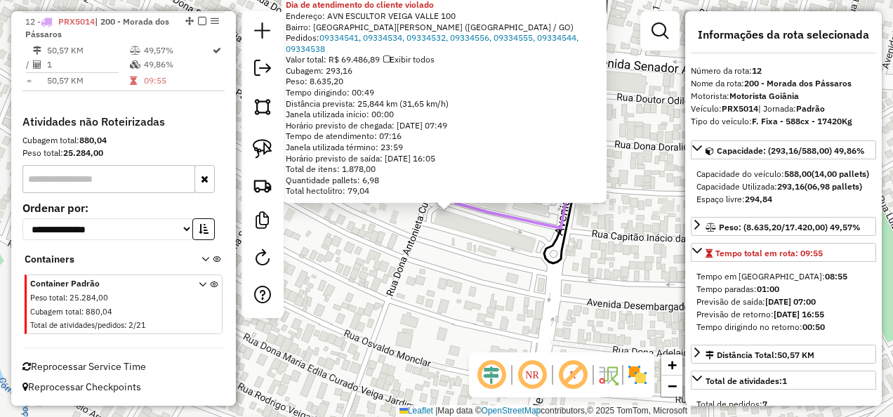
click at [491, 280] on div "45304011 - CENCOSUD BRASIL COME Tipo de cliente: 40 - Perfil grande (G) Dia de …" at bounding box center [446, 208] width 893 height 417
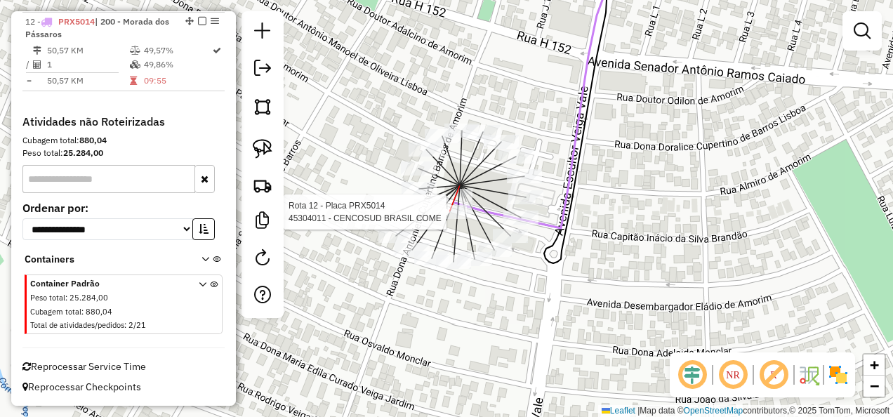
select select "**********"
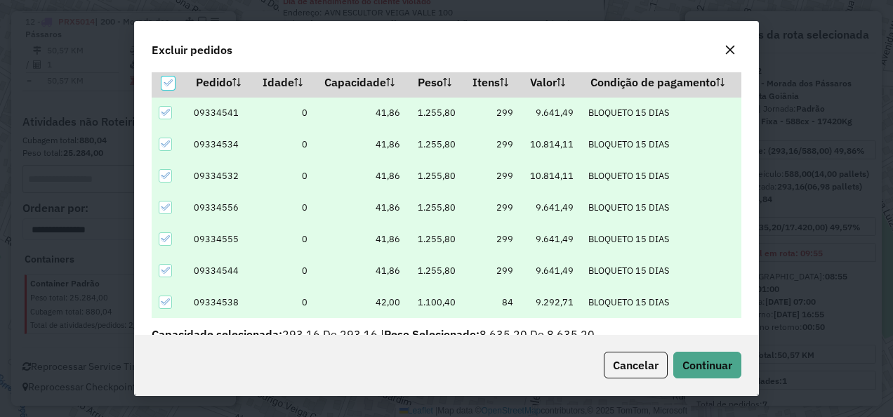
scroll to position [48, 0]
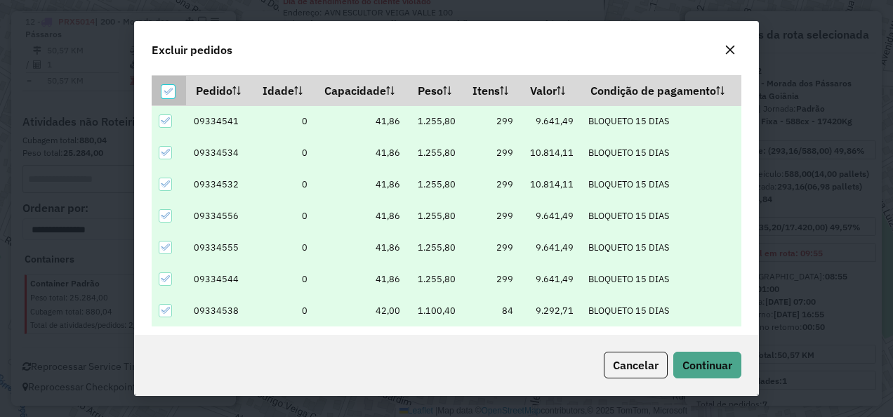
click at [168, 87] on icon at bounding box center [168, 91] width 10 height 10
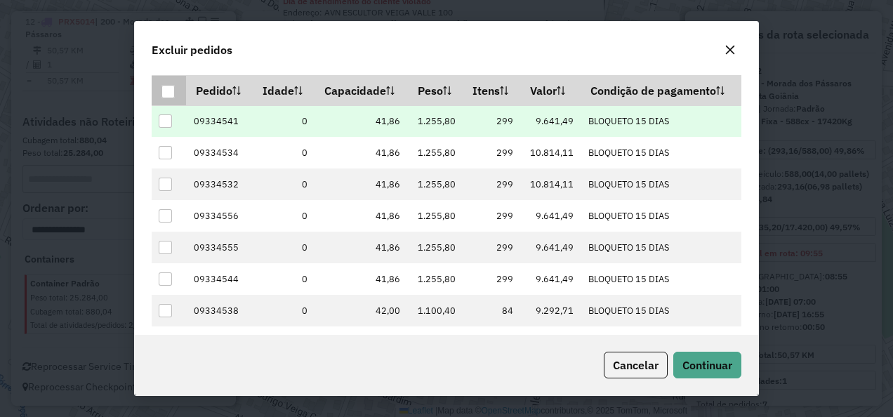
click at [161, 121] on div at bounding box center [165, 120] width 13 height 13
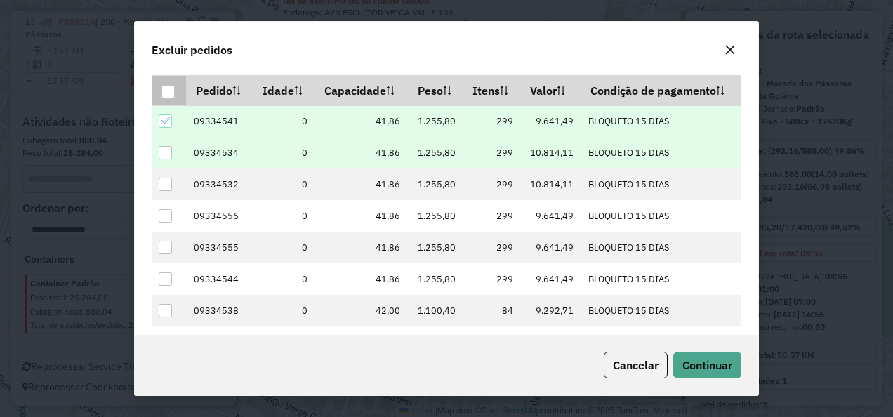
click at [162, 141] on td at bounding box center [169, 153] width 34 height 32
click at [168, 149] on div at bounding box center [165, 152] width 13 height 13
click at [721, 365] on span "Continuar" at bounding box center [707, 365] width 50 height 14
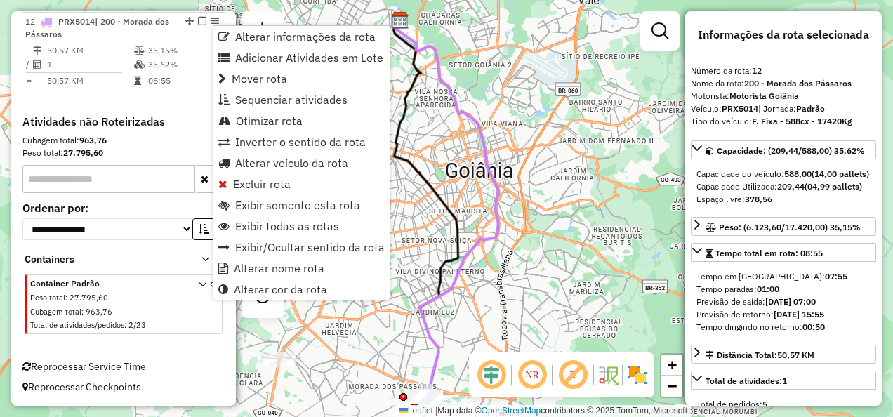
click at [269, 115] on span "Otimizar rota" at bounding box center [269, 120] width 67 height 11
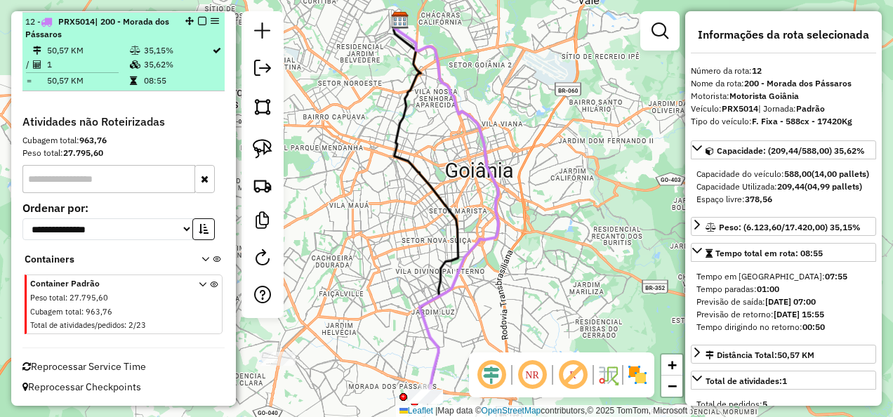
click at [198, 20] on em at bounding box center [202, 21] width 8 height 8
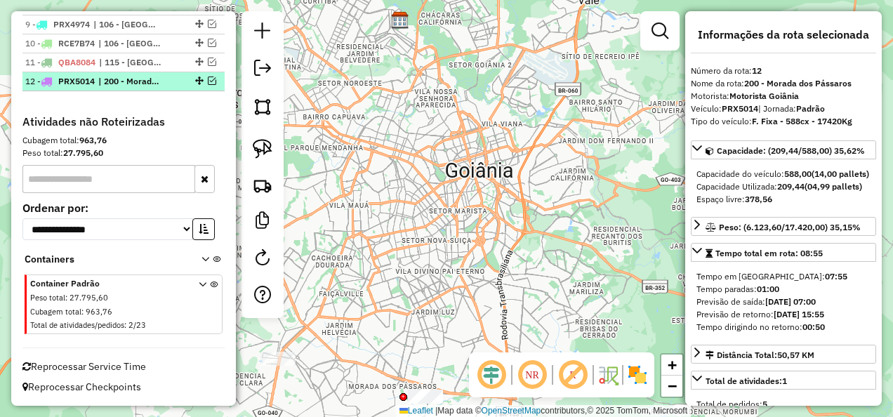
scroll to position [758, 0]
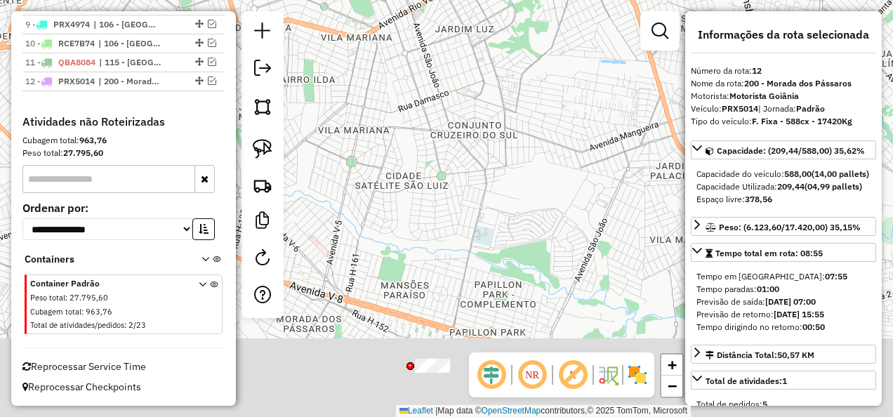
drag, startPoint x: 408, startPoint y: 160, endPoint x: 399, endPoint y: 111, distance: 50.1
click at [399, 111] on div "Janela de atendimento Grade de atendimento Capacidade Transportadoras Veículos …" at bounding box center [446, 208] width 893 height 417
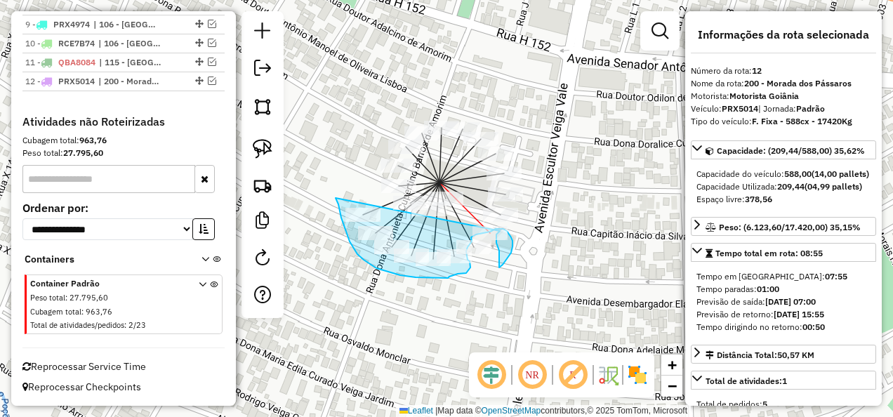
click at [500, 231] on div "Janela de atendimento Grade de atendimento Capacidade Transportadoras Veículos …" at bounding box center [446, 208] width 893 height 417
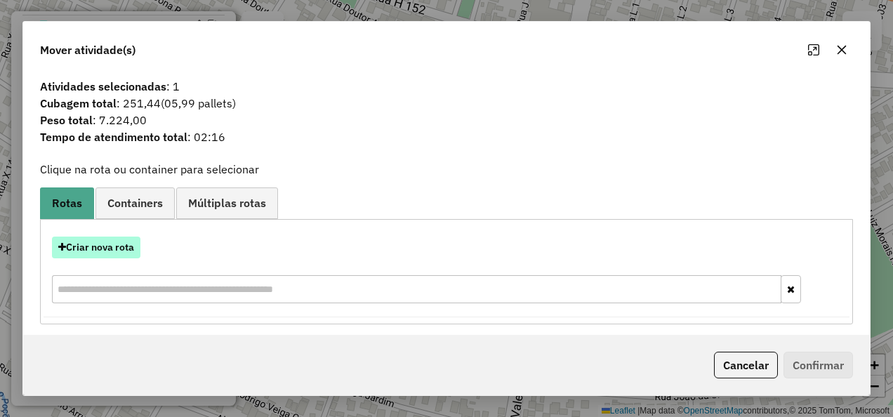
click at [129, 243] on button "Criar nova rota" at bounding box center [96, 247] width 88 height 22
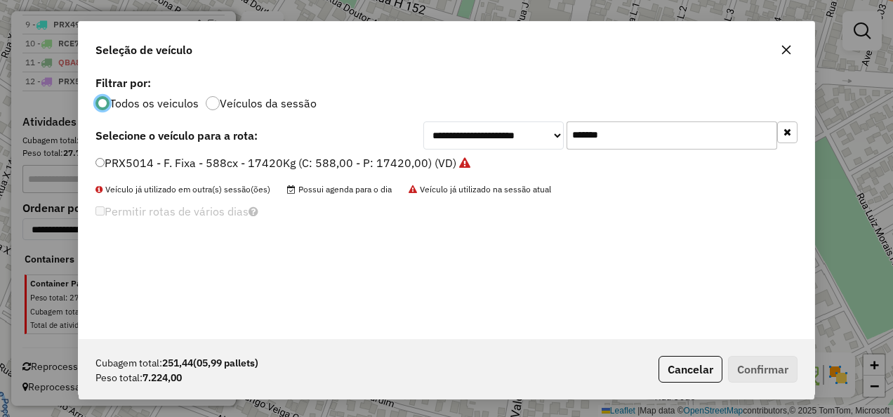
scroll to position [8, 4]
drag, startPoint x: 644, startPoint y: 106, endPoint x: 418, endPoint y: 157, distance: 232.4
click at [418, 157] on div "**********" at bounding box center [446, 205] width 735 height 267
click at [657, 205] on div "Permitir rotas de vários dias" at bounding box center [446, 214] width 719 height 27
drag, startPoint x: 645, startPoint y: 140, endPoint x: 511, endPoint y: 140, distance: 134.0
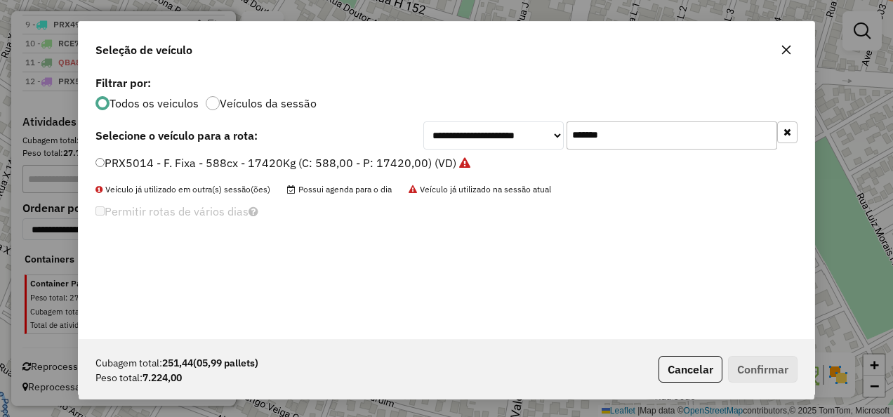
click at [511, 140] on div "**********" at bounding box center [610, 135] width 374 height 28
paste input "text"
type input "*******"
click at [397, 161] on label "PRX4934 - F. Fixa - 588cx - 17420Kg (C: 588,00 - P: 17420,00) (VD)" at bounding box center [275, 162] width 361 height 17
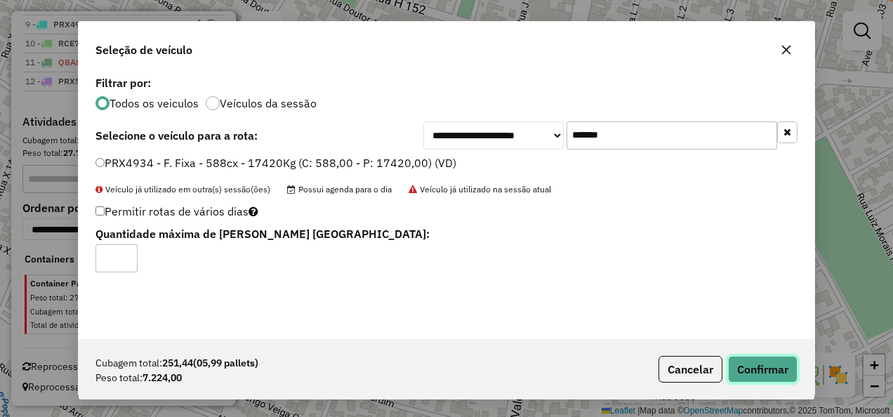
click at [758, 363] on button "Confirmar" at bounding box center [762, 369] width 69 height 27
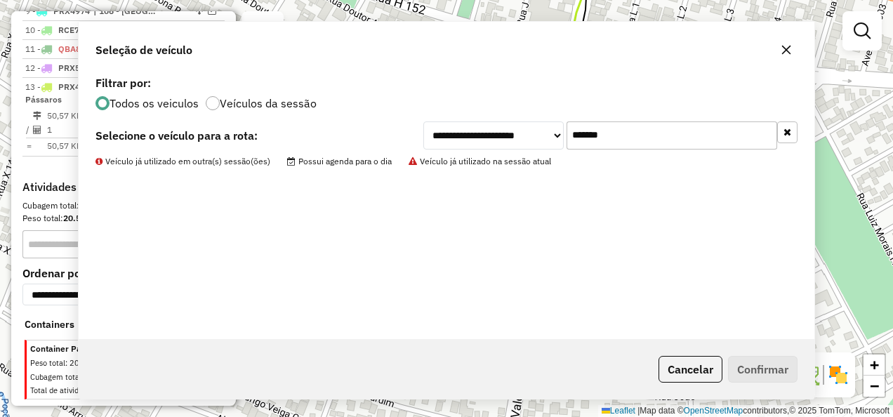
scroll to position [818, 0]
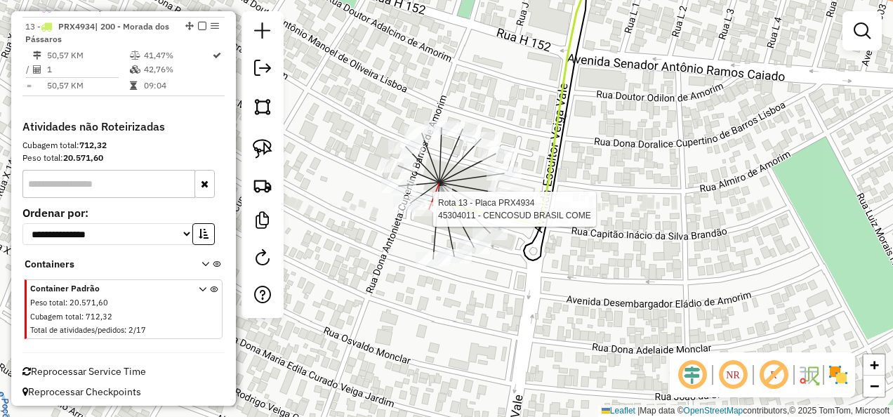
select select "**********"
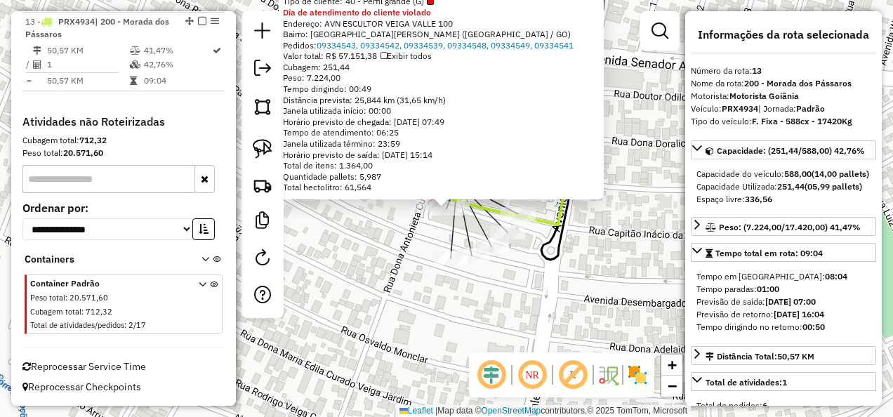
scroll to position [836, 0]
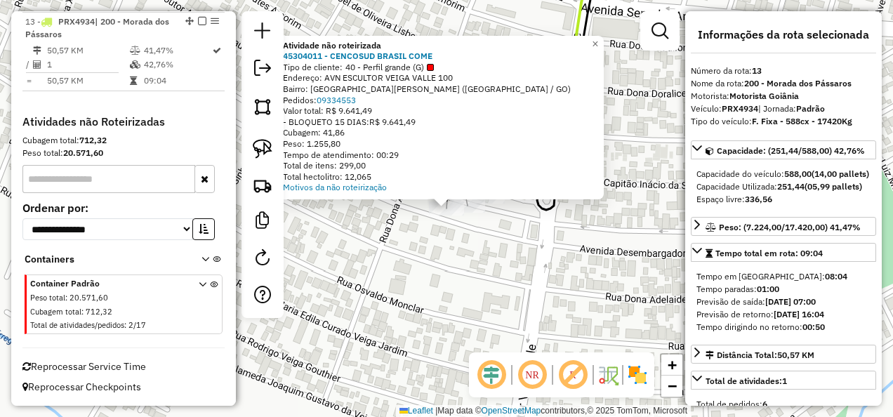
click at [469, 248] on div "Atividade não roteirizada 45304011 - CENCOSUD BRASIL COME Tipo de cliente: 40 -…" at bounding box center [446, 208] width 893 height 417
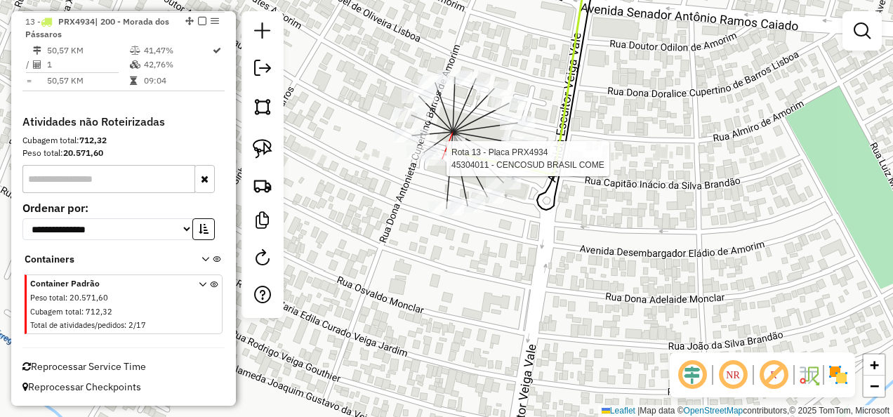
select select "**********"
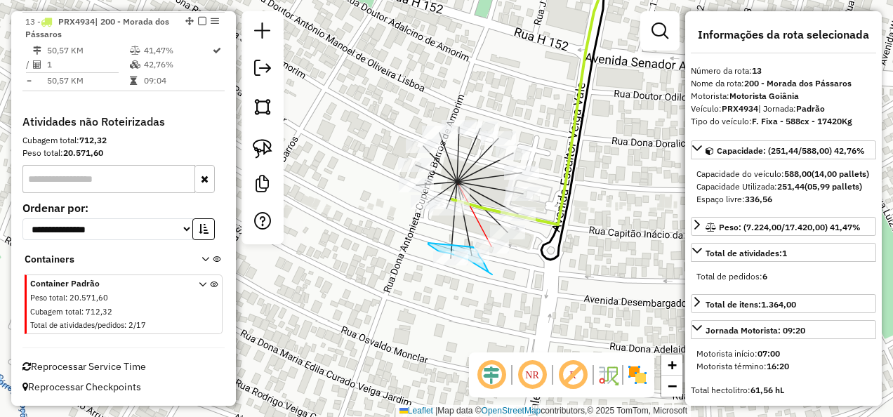
drag, startPoint x: 428, startPoint y: 243, endPoint x: 472, endPoint y: 246, distance: 43.6
drag, startPoint x: 403, startPoint y: 204, endPoint x: 378, endPoint y: 184, distance: 32.4
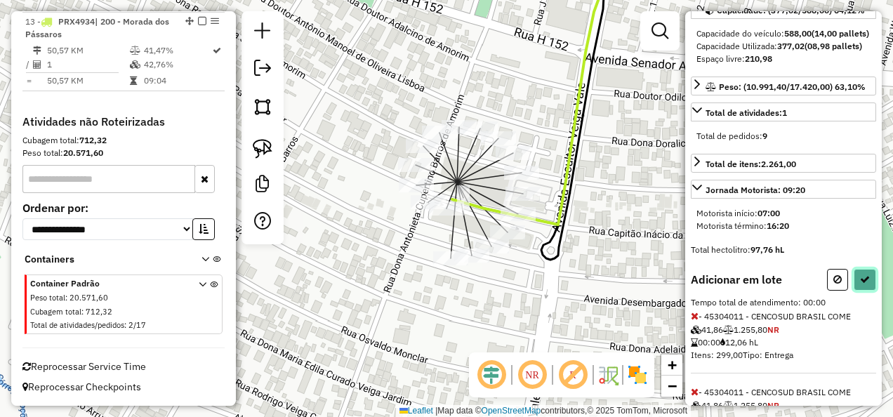
click at [853, 291] on button at bounding box center [864, 280] width 22 height 22
select select "**********"
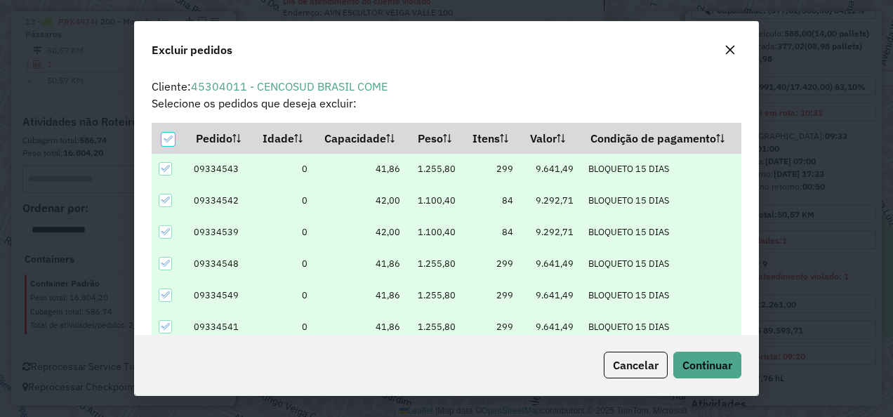
scroll to position [8, 4]
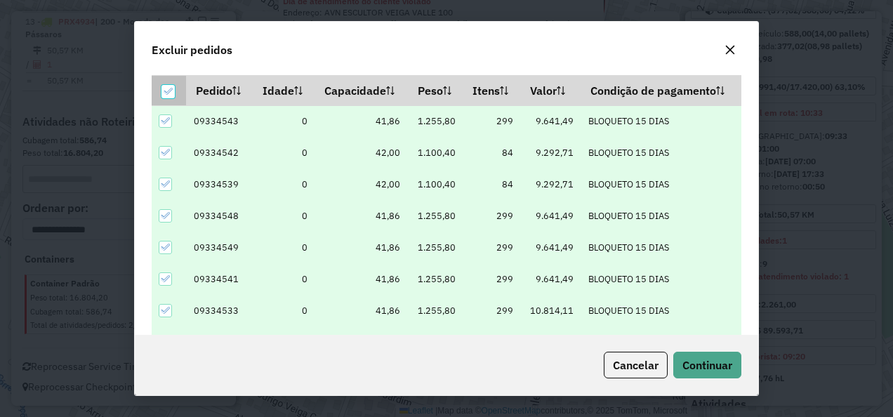
click at [165, 96] on div at bounding box center [167, 91] width 13 height 13
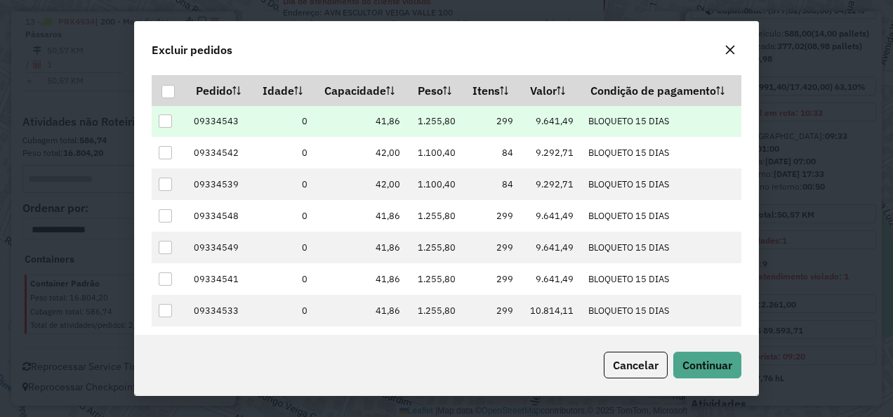
click at [167, 114] on div at bounding box center [165, 120] width 13 height 13
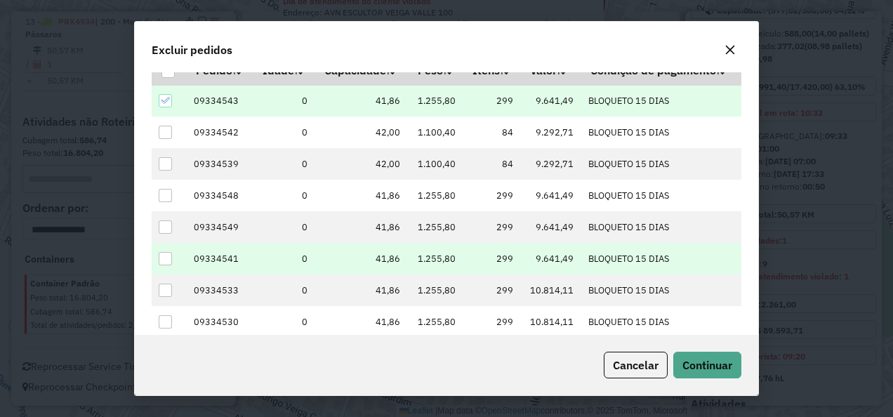
scroll to position [0, 0]
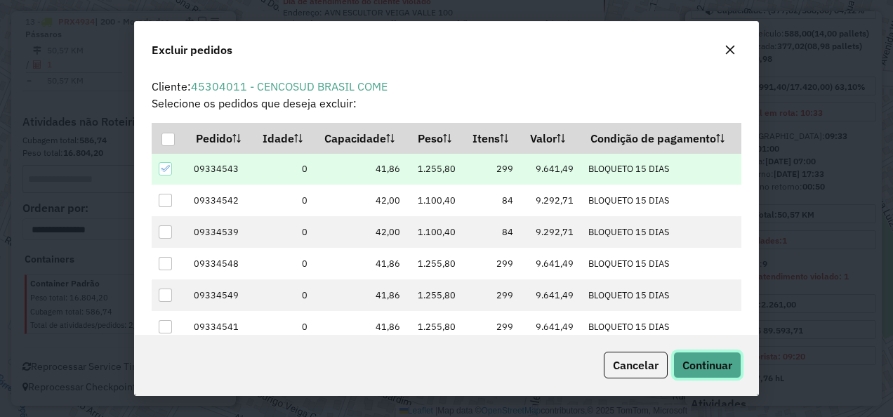
click at [695, 359] on span "Continuar" at bounding box center [707, 365] width 50 height 14
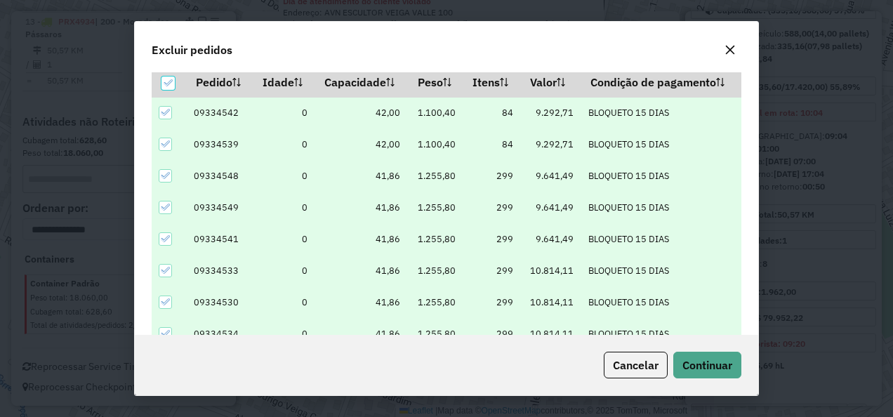
scroll to position [48, 0]
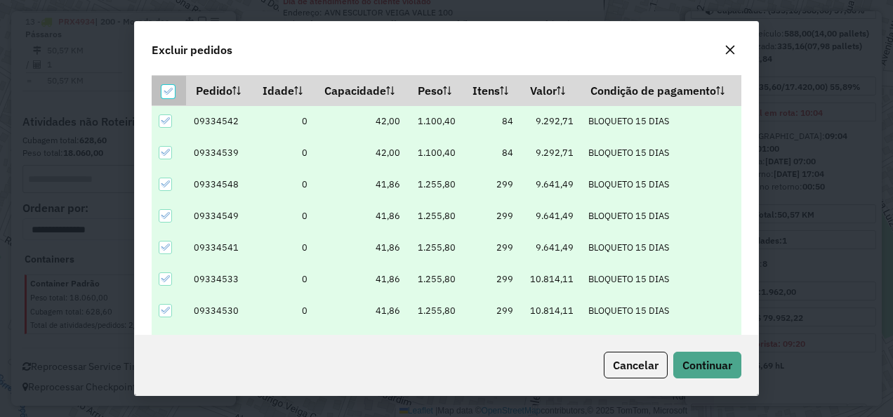
click at [166, 93] on icon at bounding box center [168, 91] width 10 height 10
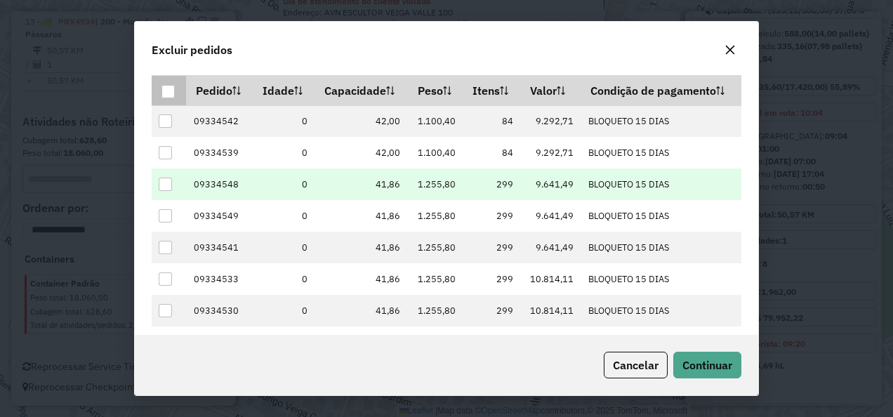
click at [160, 187] on div at bounding box center [165, 184] width 13 height 13
click at [703, 356] on button "Continuar" at bounding box center [707, 365] width 68 height 27
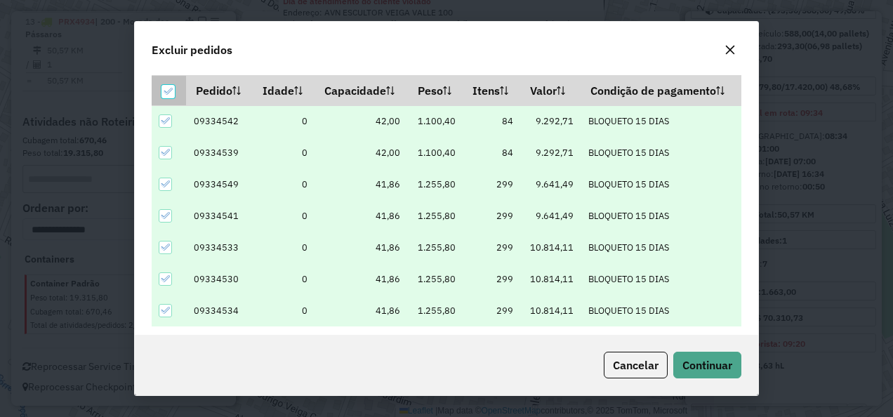
click at [168, 99] on th at bounding box center [169, 90] width 34 height 30
drag, startPoint x: 164, startPoint y: 87, endPoint x: 171, endPoint y: 111, distance: 24.9
click at [167, 90] on icon at bounding box center [168, 91] width 10 height 10
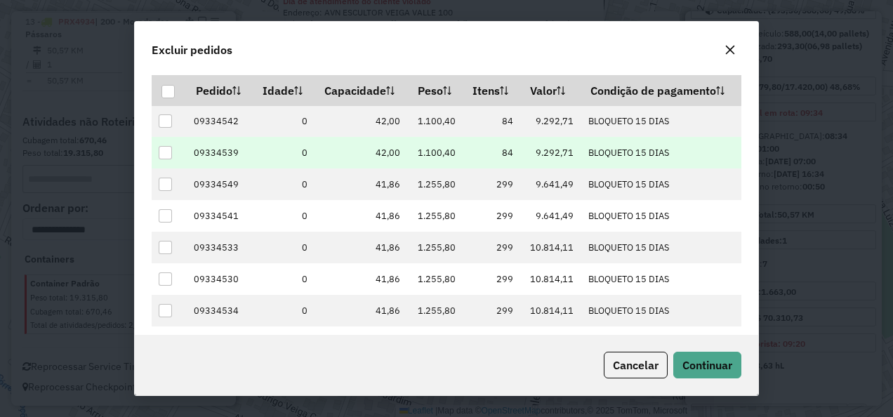
click at [166, 149] on div at bounding box center [165, 152] width 13 height 13
click at [717, 362] on span "Continuar" at bounding box center [707, 365] width 50 height 14
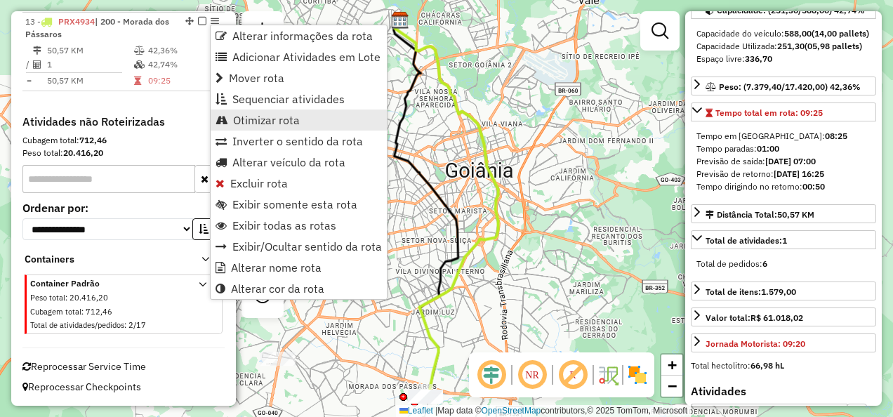
click at [282, 114] on span "Otimizar rota" at bounding box center [266, 119] width 67 height 11
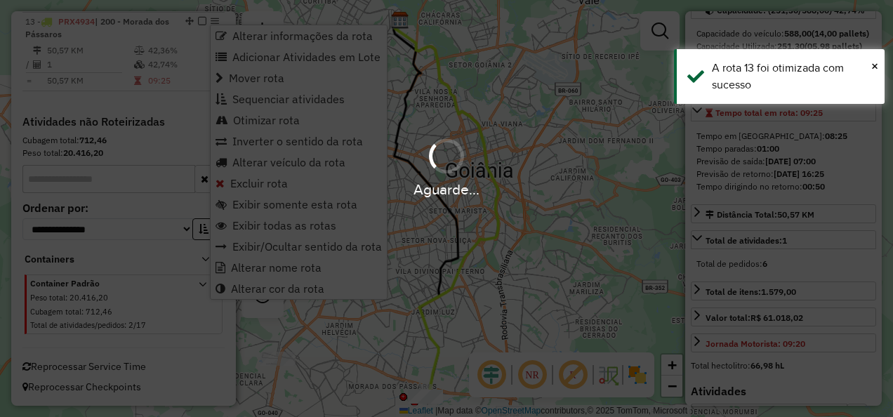
click at [281, 114] on div "Aguarde..." at bounding box center [446, 208] width 893 height 417
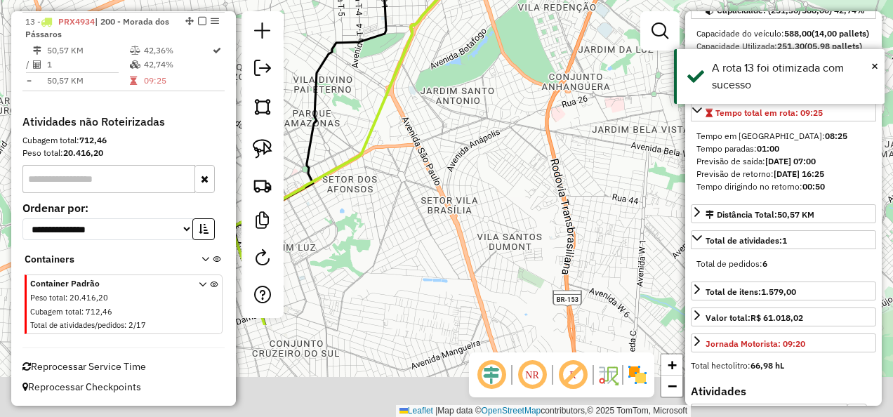
drag, startPoint x: 447, startPoint y: 193, endPoint x: 466, endPoint y: 4, distance: 189.7
click at [460, 17] on div "Janela de atendimento Grade de atendimento Capacidade Transportadoras Veículos …" at bounding box center [446, 208] width 893 height 417
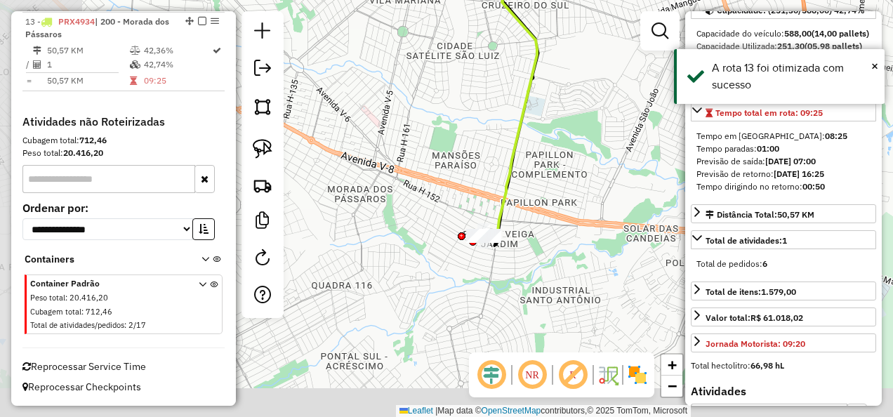
drag, startPoint x: 387, startPoint y: 156, endPoint x: 572, endPoint y: 95, distance: 194.2
click at [600, 0] on html "Aguarde... Pop-up bloqueado! Seu navegador bloqueou automáticamente a abertura …" at bounding box center [446, 208] width 893 height 417
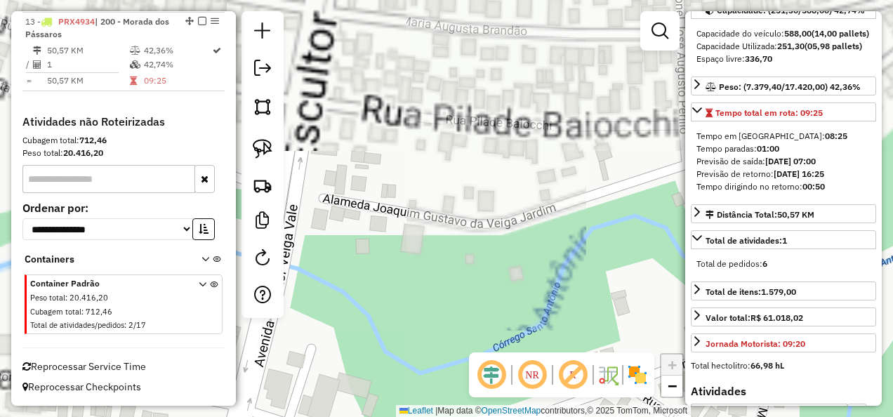
drag, startPoint x: 452, startPoint y: 119, endPoint x: 592, endPoint y: 453, distance: 362.3
click at [592, 416] on html "Aguarde... Pop-up bloqueado! Seu navegador bloqueou automáticamente a abertura …" at bounding box center [446, 208] width 893 height 417
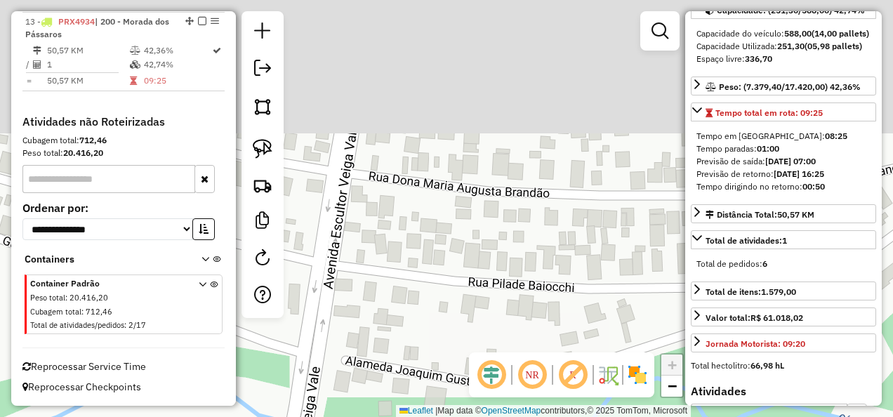
drag, startPoint x: 519, startPoint y: 188, endPoint x: 539, endPoint y: 360, distance: 173.0
click at [540, 364] on hb-router-mapa "Informações da Sessão 1228700 - 09/08/2025 Modo simulação Criação: 12/08/2025 1…" at bounding box center [446, 208] width 893 height 417
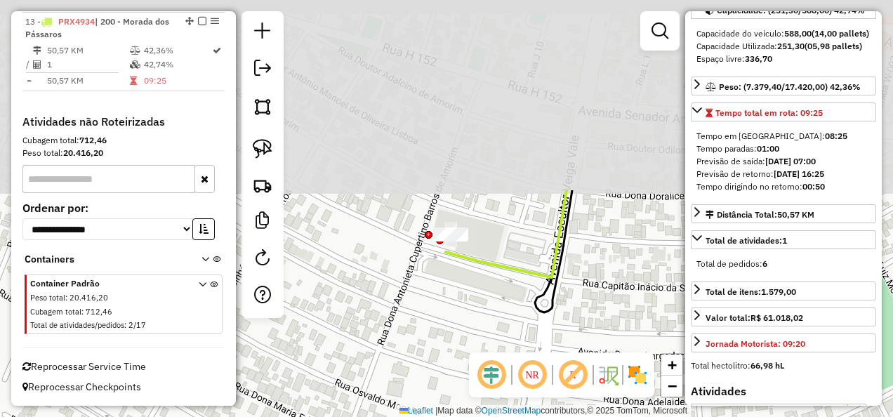
drag, startPoint x: 401, startPoint y: 108, endPoint x: 489, endPoint y: 358, distance: 264.8
click at [490, 358] on hb-router-mapa "Informações da Sessão 1228700 - 09/08/2025 Modo simulação Criação: 12/08/2025 1…" at bounding box center [446, 208] width 893 height 417
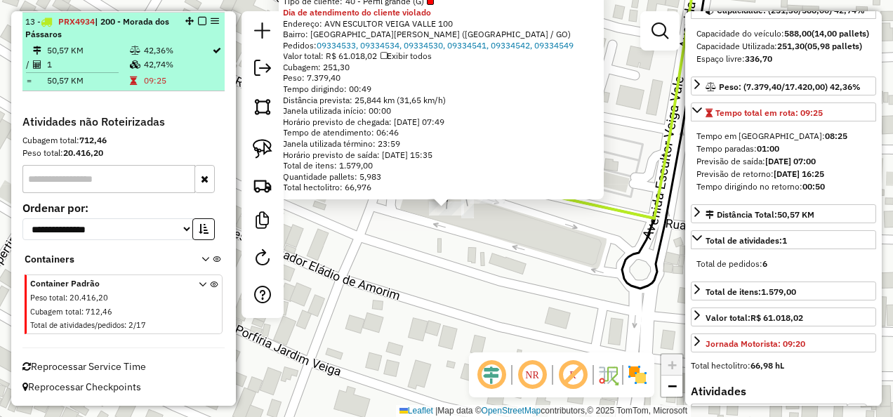
click at [198, 21] on em at bounding box center [202, 21] width 8 height 8
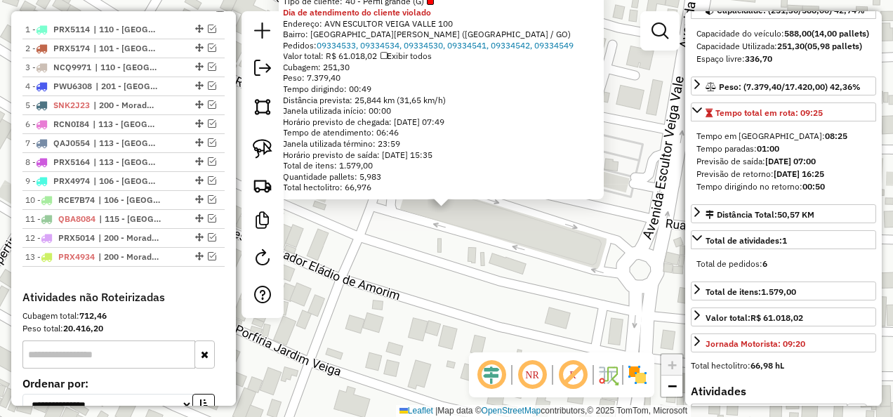
scroll to position [566, 0]
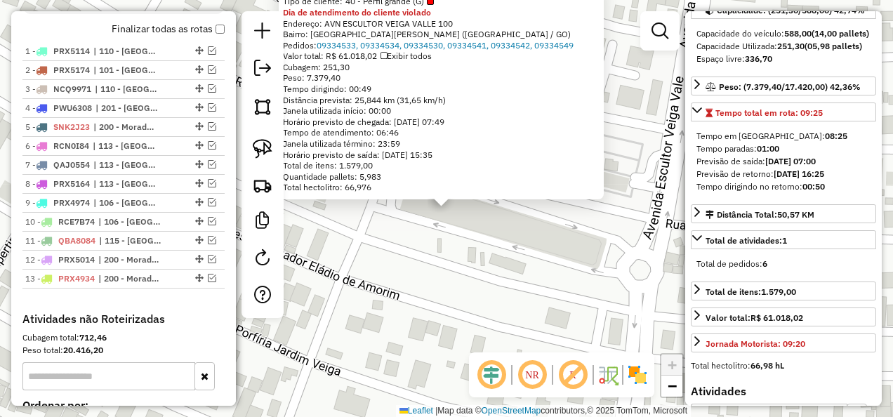
click at [453, 300] on div "45304011 - CENCOSUD BRASIL COME Tipo de cliente: 40 - Perfil grande (G) Dia de …" at bounding box center [446, 208] width 893 height 417
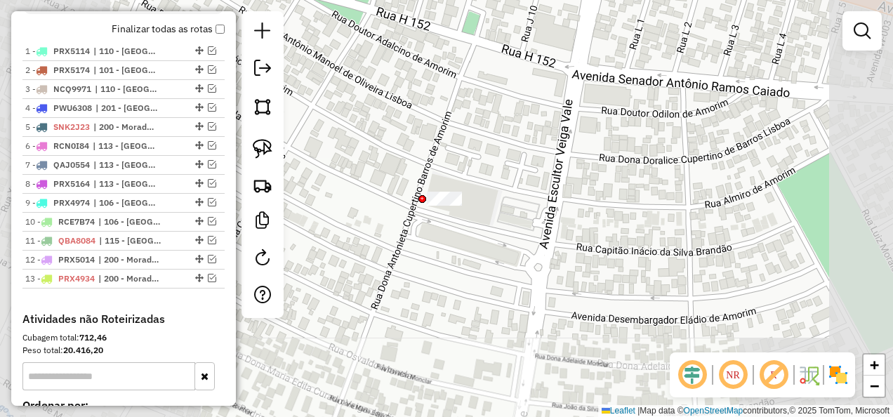
click at [436, 265] on div "Janela de atendimento Grade de atendimento Capacidade Transportadoras Veículos …" at bounding box center [446, 208] width 893 height 417
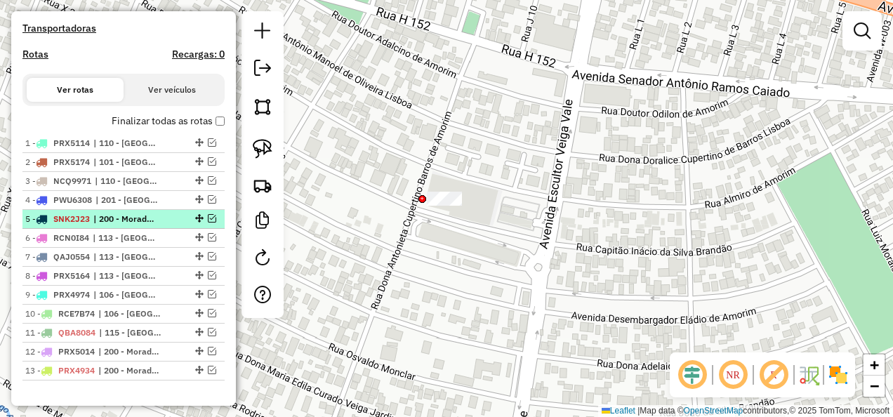
scroll to position [496, 0]
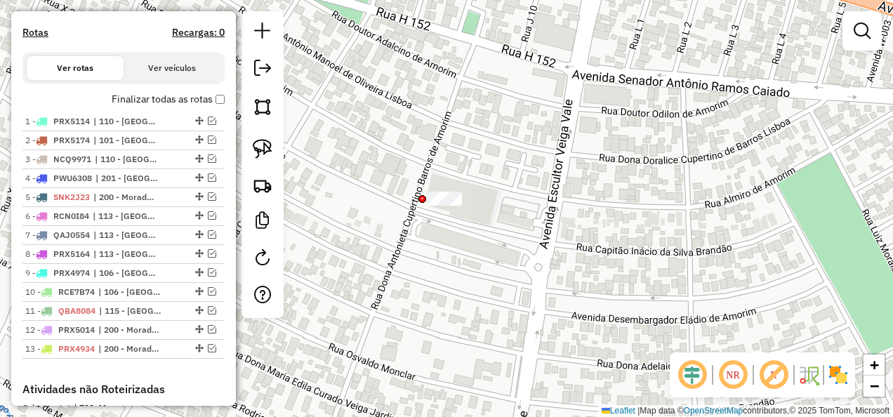
click at [857, 149] on div "Janela de atendimento Grade de atendimento Capacidade Transportadoras Veículos …" at bounding box center [446, 208] width 893 height 417
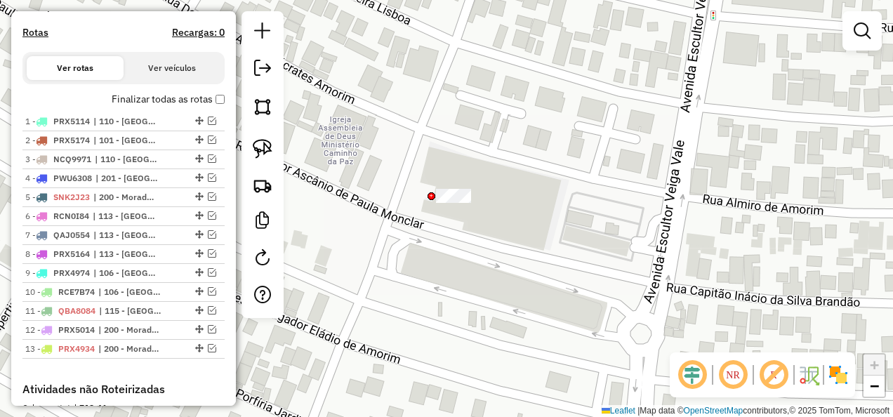
click at [425, 199] on div "Janela de atendimento Grade de atendimento Capacidade Transportadoras Veículos …" at bounding box center [446, 208] width 893 height 417
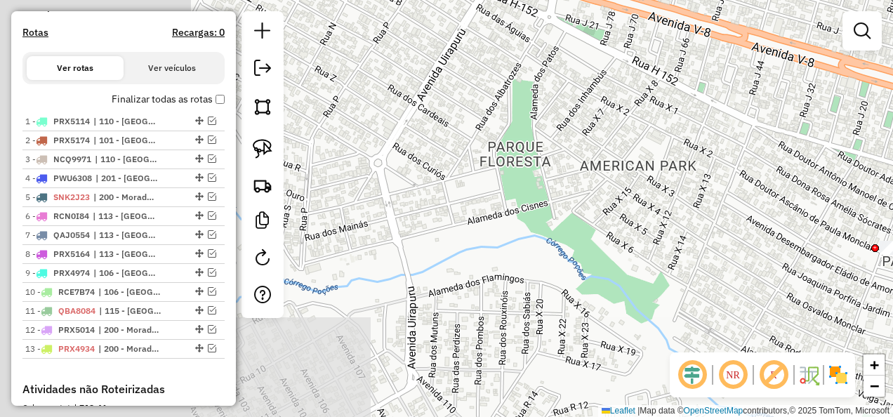
drag, startPoint x: 357, startPoint y: 207, endPoint x: 685, endPoint y: 248, distance: 330.3
click at [824, 256] on div "Janela de atendimento Grade de atendimento Capacidade Transportadoras Veículos …" at bounding box center [446, 208] width 893 height 417
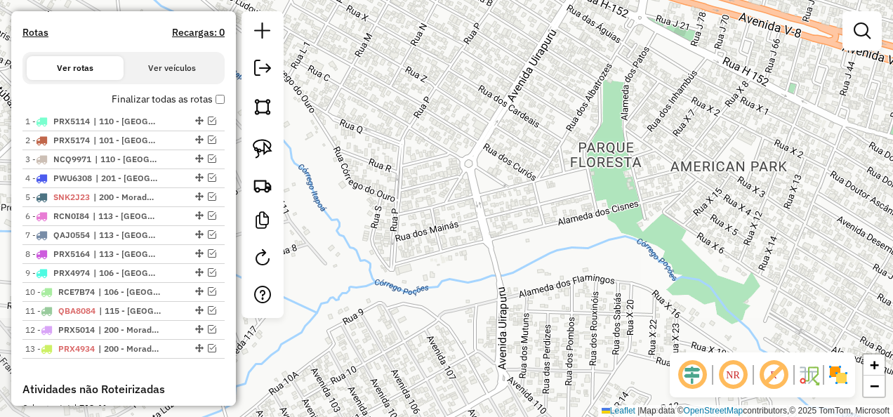
drag, startPoint x: 538, startPoint y: 251, endPoint x: 709, endPoint y: 254, distance: 171.3
click at [756, 244] on div "Janela de atendimento Grade de atendimento Capacidade Transportadoras Veículos …" at bounding box center [446, 208] width 893 height 417
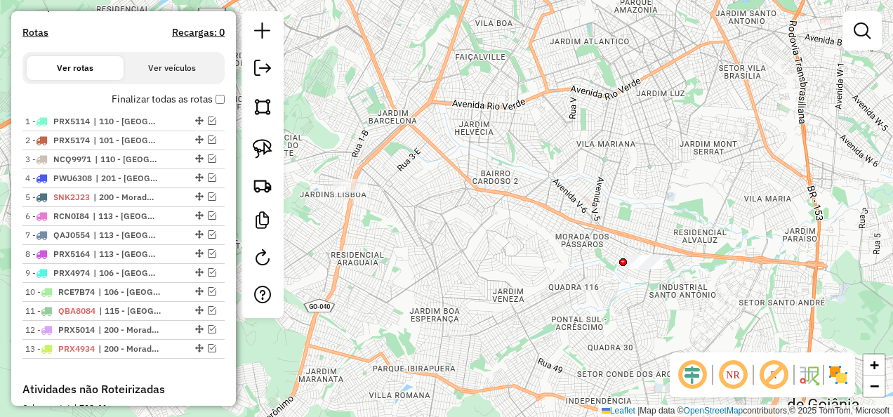
drag, startPoint x: 517, startPoint y: 280, endPoint x: 538, endPoint y: 232, distance: 52.8
click at [566, 247] on div "Janela de atendimento Grade de atendimento Capacidade Transportadoras Veículos …" at bounding box center [446, 208] width 893 height 417
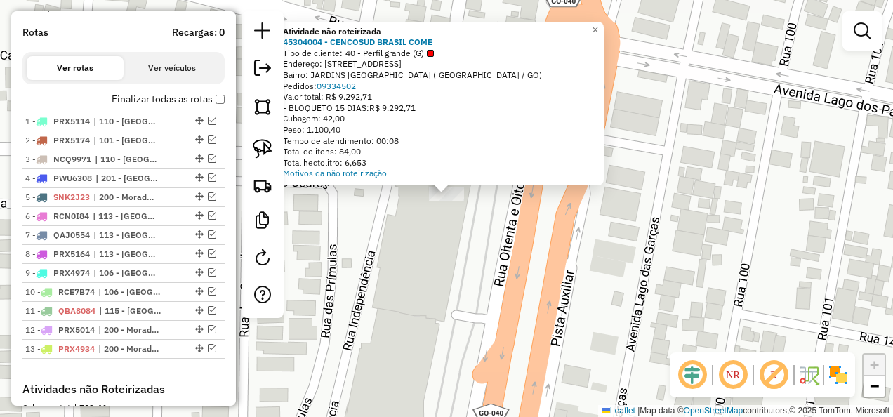
click at [441, 214] on div "Atividade não roteirizada 45304004 - CENCOSUD BRASIL COME Tipo de cliente: 40 -…" at bounding box center [446, 208] width 893 height 417
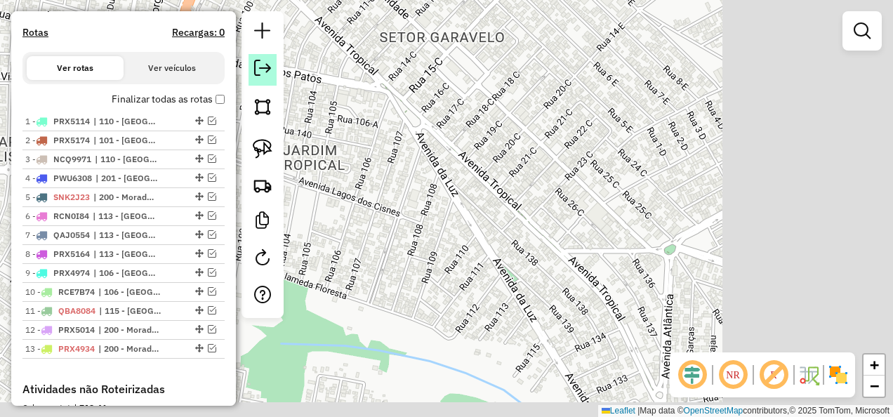
drag, startPoint x: 493, startPoint y: 174, endPoint x: 259, endPoint y: 65, distance: 258.0
click at [259, 65] on hb-router-mapa "Informações da Sessão 1228700 - 09/08/2025 Modo simulação Criação: 12/08/2025 1…" at bounding box center [446, 208] width 893 height 417
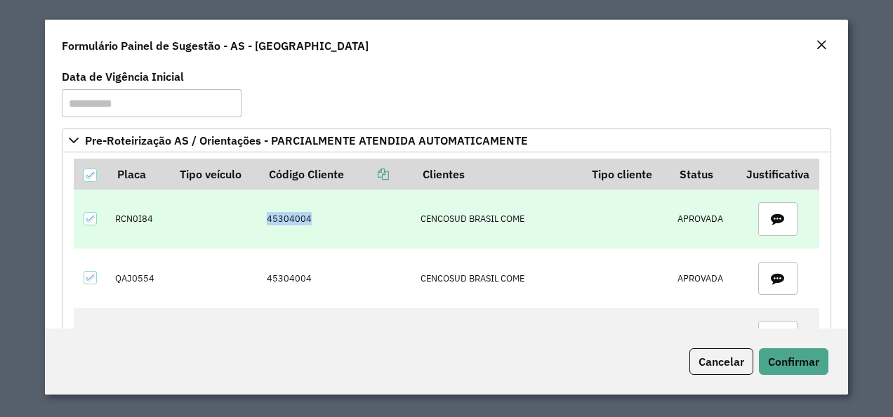
drag, startPoint x: 269, startPoint y: 218, endPoint x: 326, endPoint y: 220, distance: 56.2
click at [326, 220] on td "45304004" at bounding box center [336, 218] width 154 height 59
copy td "45304004"
drag, startPoint x: 117, startPoint y: 213, endPoint x: 182, endPoint y: 211, distance: 64.6
click at [182, 211] on tr "RCN0I84 45304004 CENCOSUD BRASIL COME APROVADA" at bounding box center [446, 218] width 745 height 59
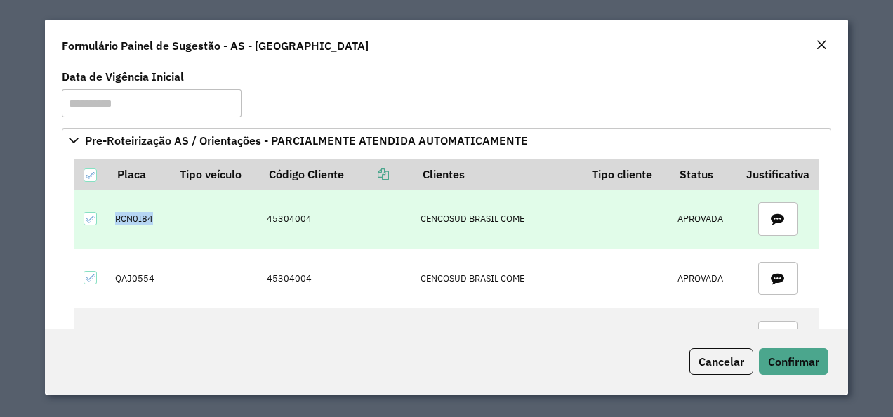
copy td "RCN0I84"
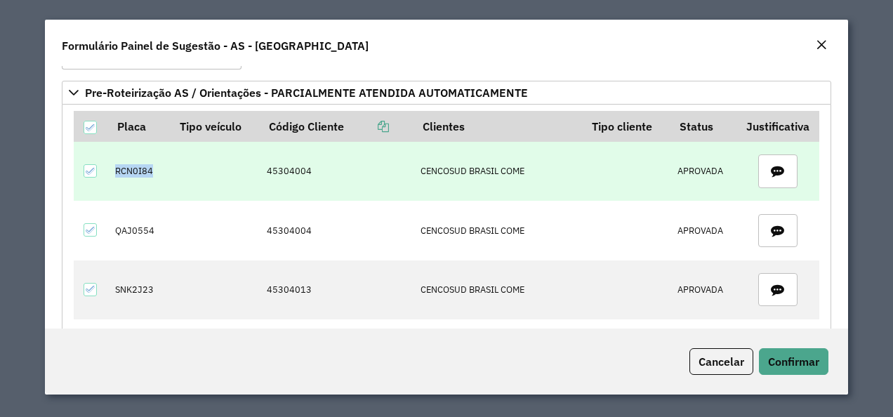
scroll to position [70, 0]
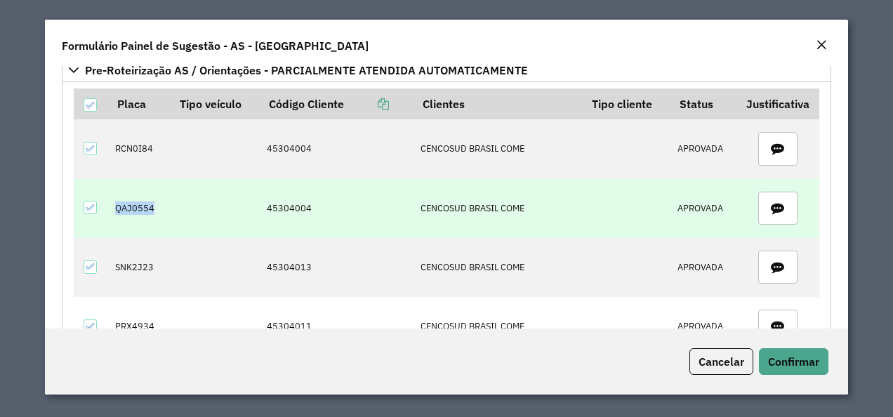
drag, startPoint x: 146, startPoint y: 208, endPoint x: 166, endPoint y: 208, distance: 19.6
click at [166, 208] on td "QAJ0554" at bounding box center [138, 207] width 62 height 59
copy td "QAJ0554"
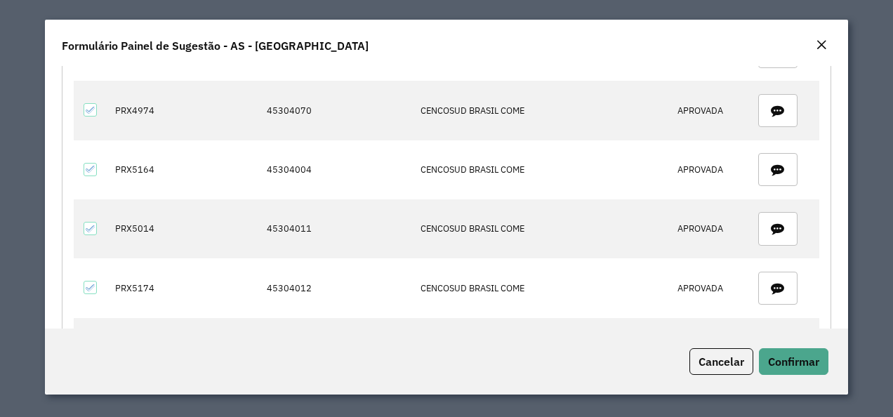
scroll to position [351, 0]
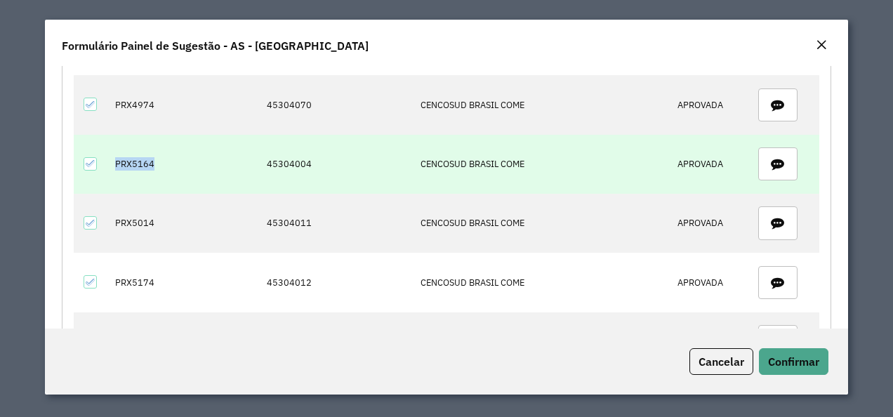
drag, startPoint x: 111, startPoint y: 157, endPoint x: 156, endPoint y: 163, distance: 46.0
click at [156, 163] on td "PRX5164" at bounding box center [138, 164] width 62 height 59
copy td "PRX5164"
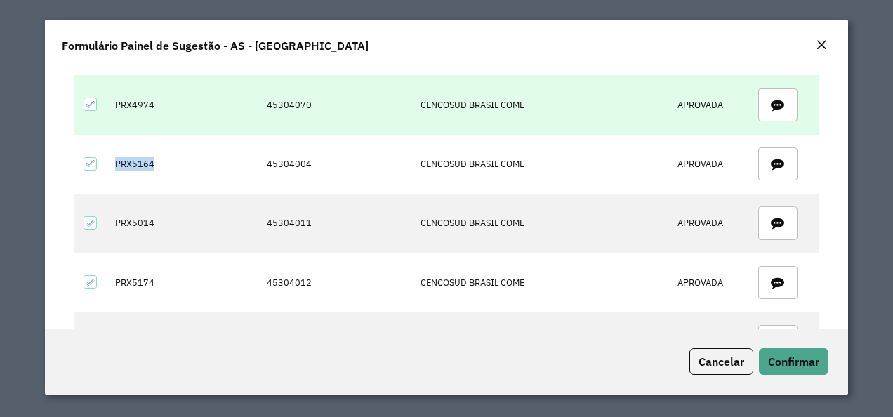
copy td "PRX5164"
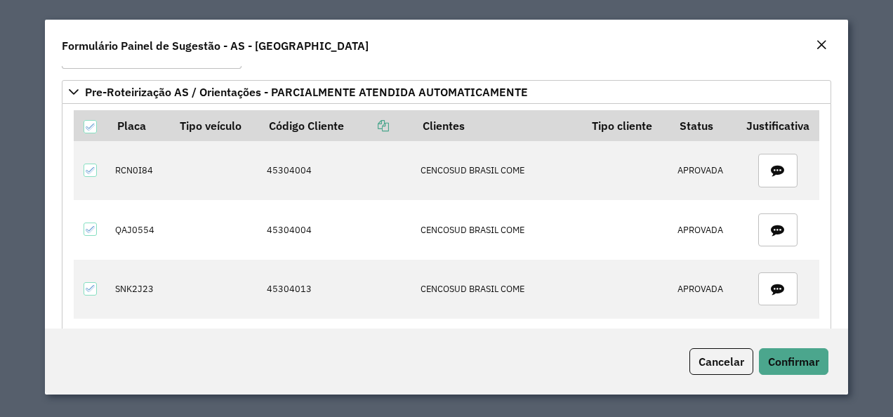
scroll to position [70, 0]
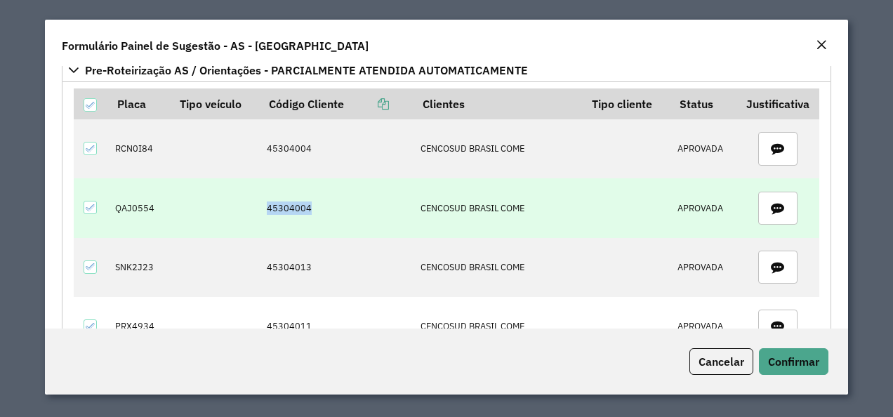
drag, startPoint x: 267, startPoint y: 214, endPoint x: 336, endPoint y: 213, distance: 69.5
click at [336, 213] on td "45304004" at bounding box center [336, 207] width 154 height 59
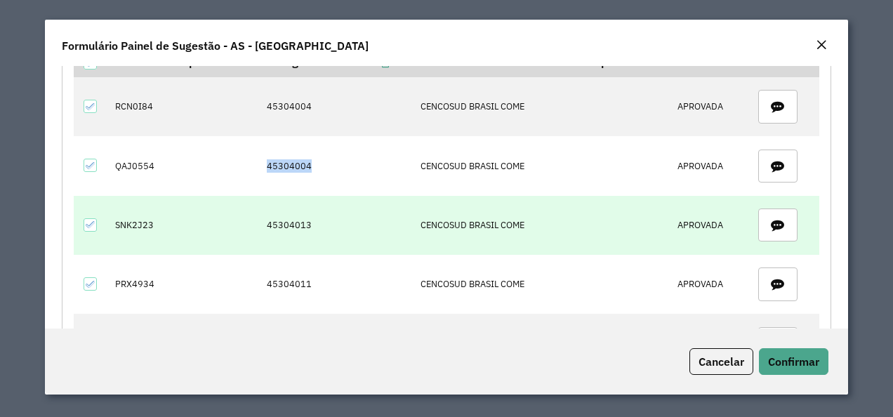
scroll to position [140, 0]
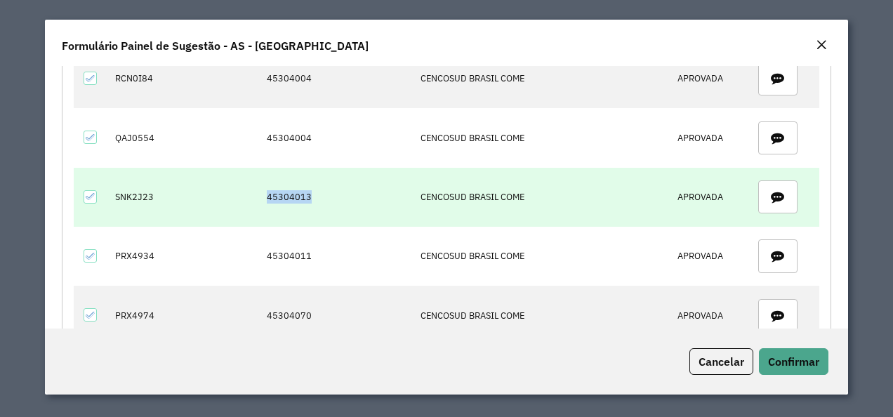
drag, startPoint x: 285, startPoint y: 198, endPoint x: 314, endPoint y: 199, distance: 29.5
click at [314, 199] on td "45304013" at bounding box center [336, 197] width 154 height 59
copy td "45304013"
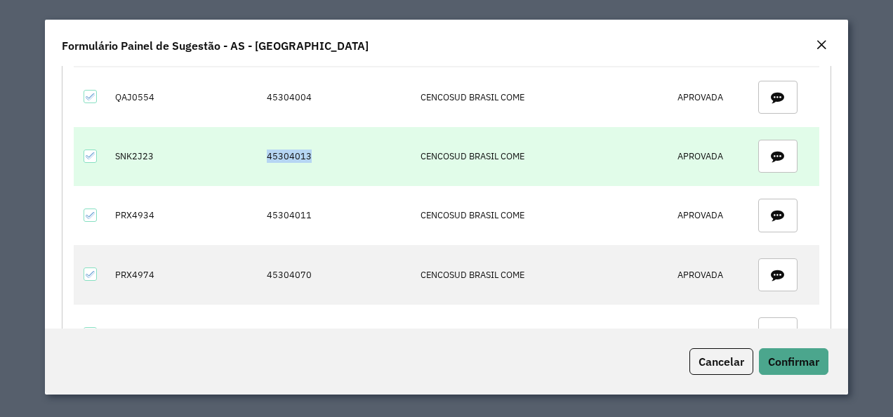
scroll to position [211, 0]
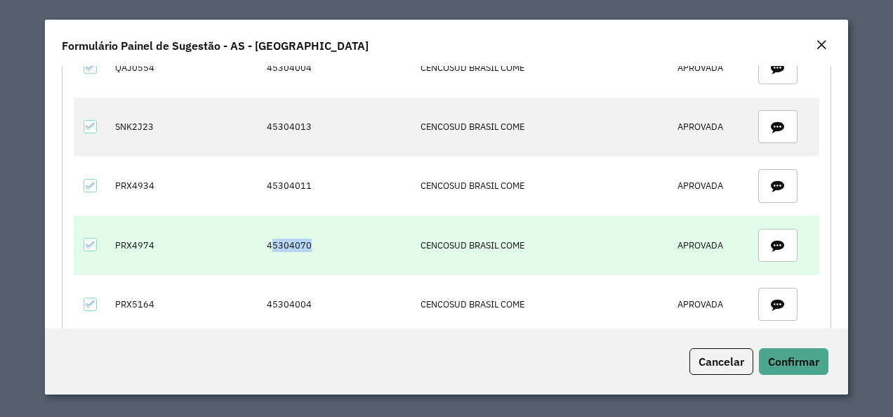
drag, startPoint x: 321, startPoint y: 243, endPoint x: 274, endPoint y: 237, distance: 47.3
click at [274, 237] on td "45304070" at bounding box center [336, 244] width 154 height 59
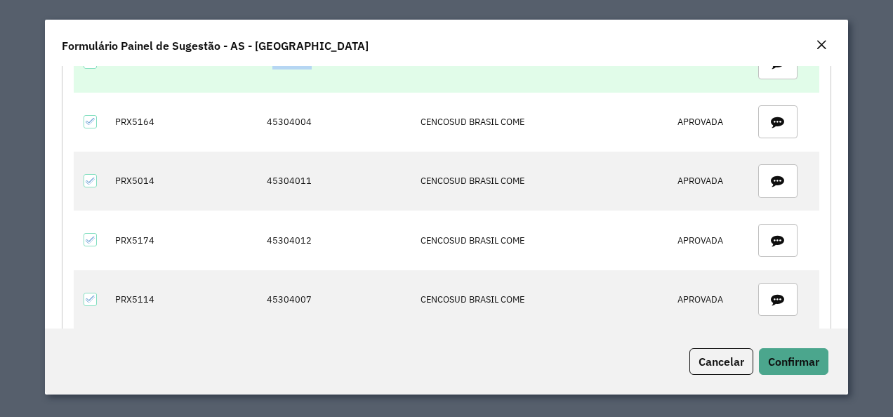
scroll to position [323, 0]
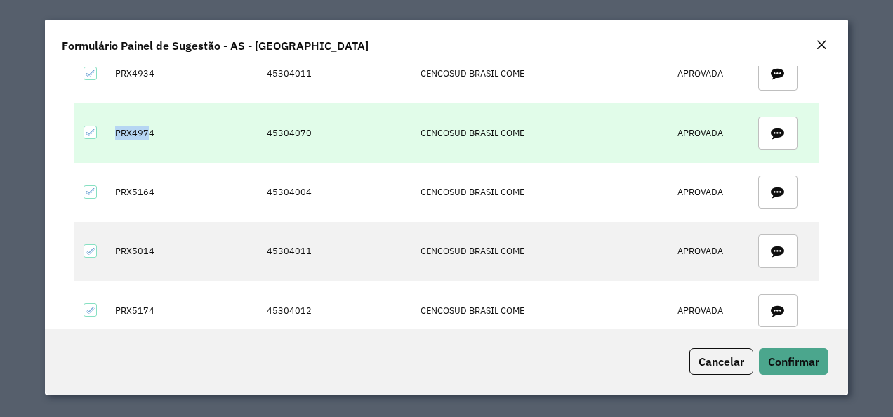
drag, startPoint x: 111, startPoint y: 133, endPoint x: 149, endPoint y: 129, distance: 38.1
click at [149, 129] on td "PRX4974" at bounding box center [138, 132] width 62 height 59
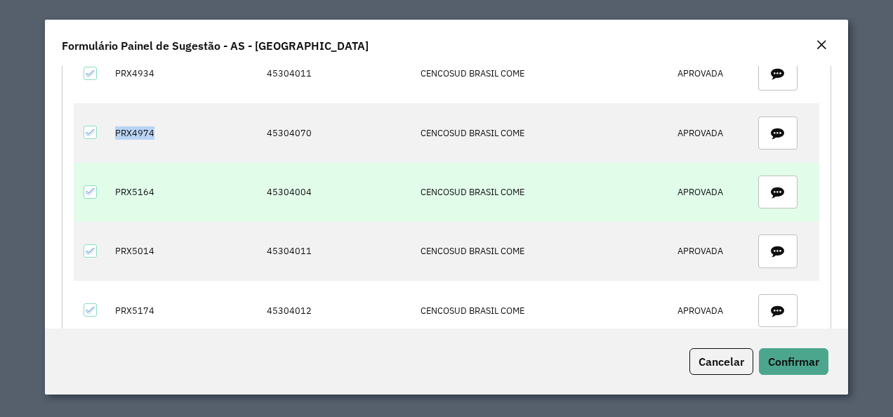
copy td "PRX4974"
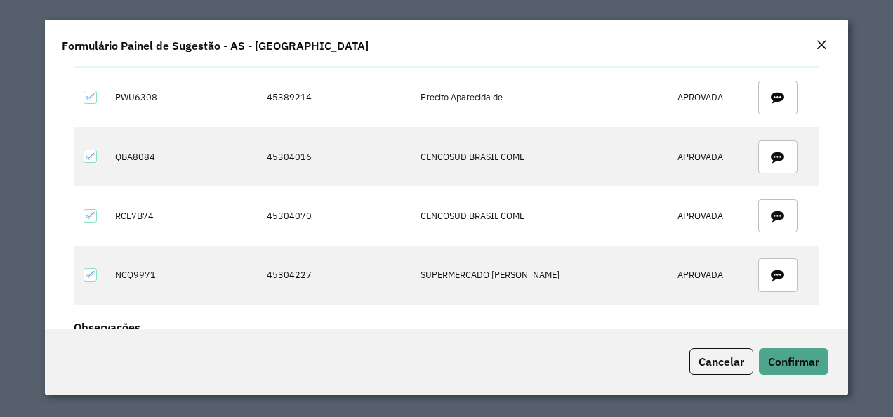
scroll to position [674, 0]
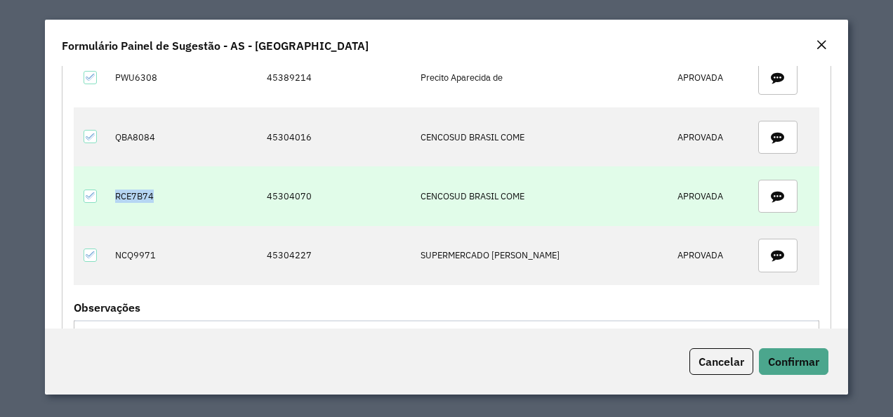
drag, startPoint x: 115, startPoint y: 187, endPoint x: 160, endPoint y: 187, distance: 44.9
click at [160, 187] on td "RCE7B74" at bounding box center [138, 195] width 62 height 59
copy td "RCE7B74"
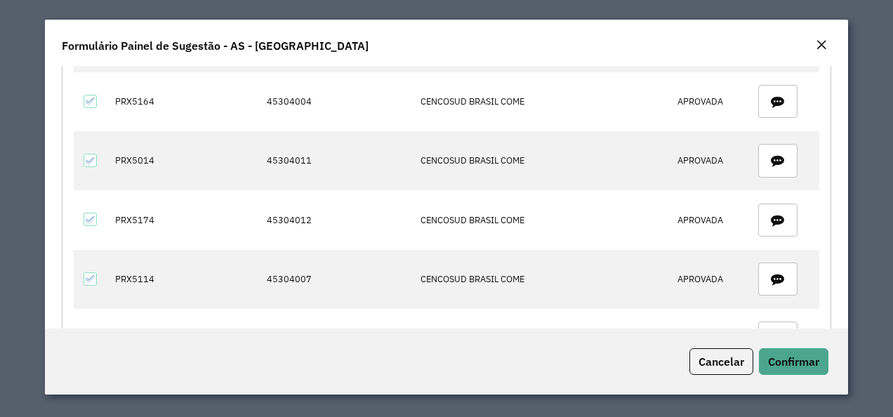
scroll to position [393, 0]
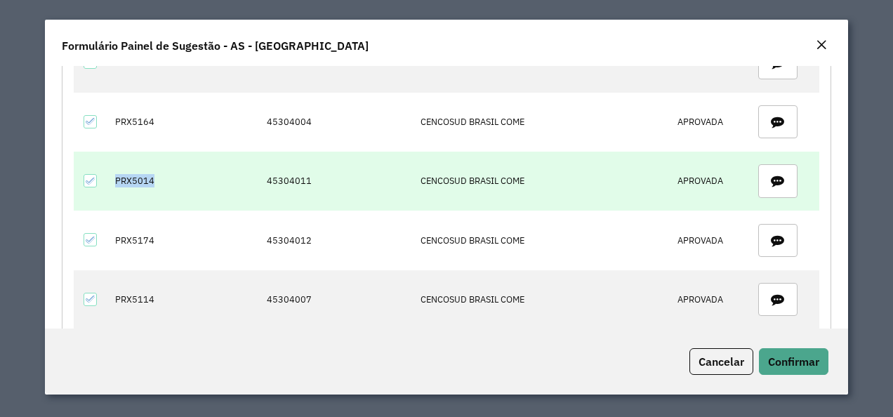
drag, startPoint x: 106, startPoint y: 173, endPoint x: 152, endPoint y: 180, distance: 46.0
click at [152, 180] on tr "PRX5014 45304011 CENCOSUD BRASIL COME APROVADA" at bounding box center [446, 181] width 745 height 59
copy td "PRX5014"
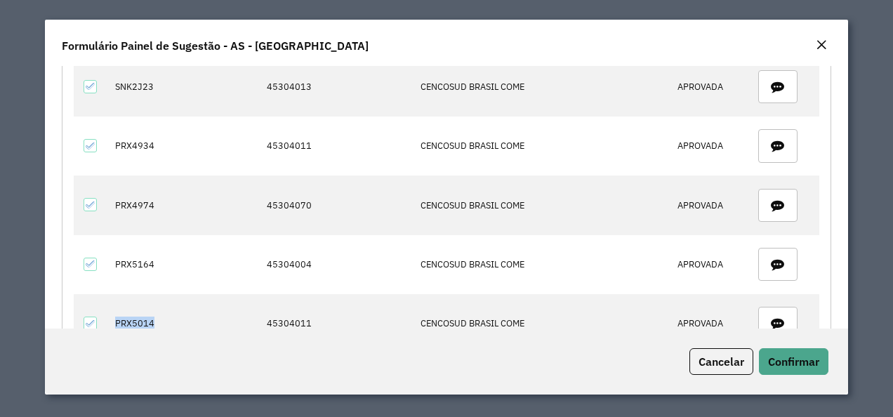
scroll to position [182, 0]
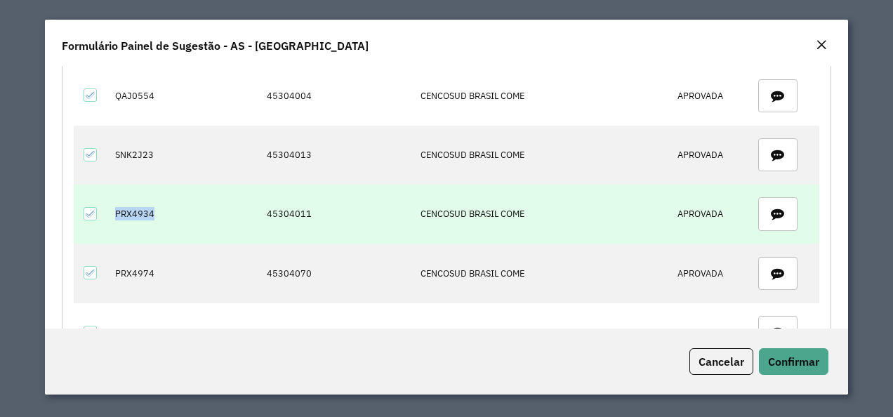
drag, startPoint x: 116, startPoint y: 212, endPoint x: 150, endPoint y: 212, distance: 33.7
click at [150, 212] on td "PRX4934" at bounding box center [138, 214] width 62 height 59
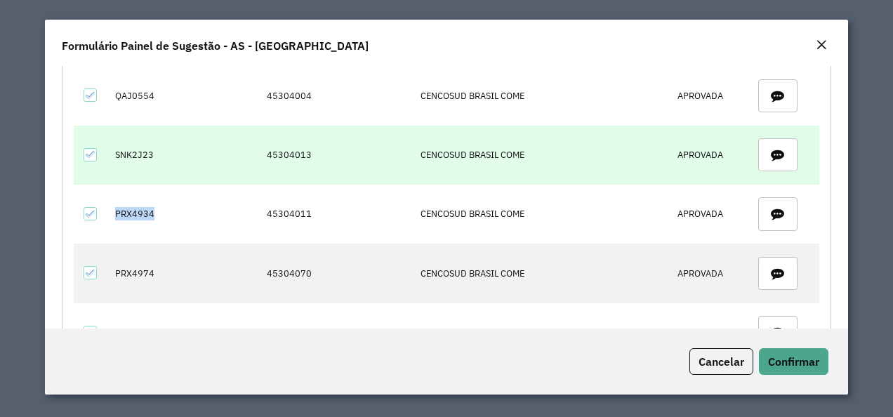
copy td "PRX4934"
drag, startPoint x: 271, startPoint y: 149, endPoint x: 361, endPoint y: 149, distance: 90.5
click at [361, 149] on td "45304013" at bounding box center [336, 155] width 154 height 59
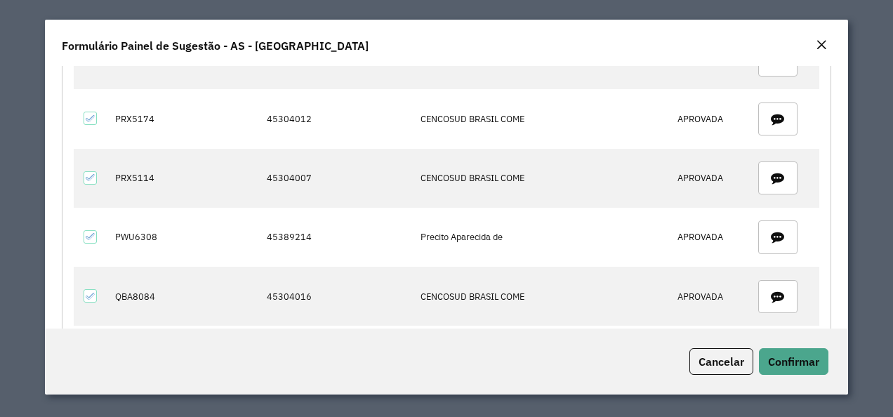
scroll to position [533, 0]
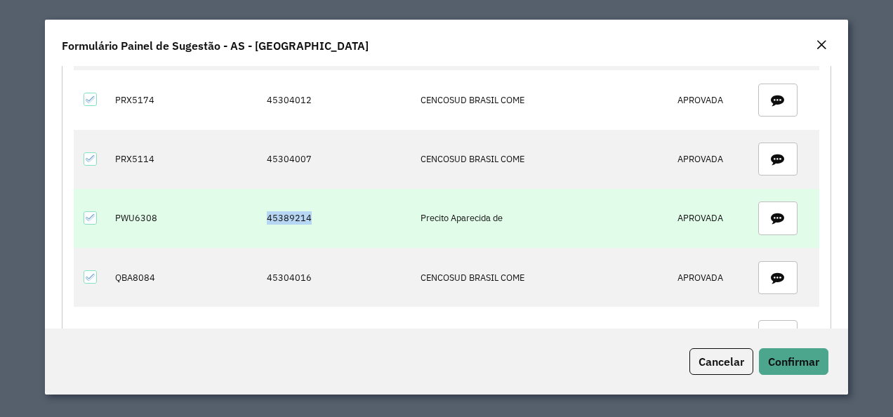
drag, startPoint x: 269, startPoint y: 208, endPoint x: 337, endPoint y: 215, distance: 67.8
click at [337, 215] on td "45389214" at bounding box center [336, 218] width 154 height 59
drag, startPoint x: 113, startPoint y: 206, endPoint x: 163, endPoint y: 209, distance: 49.9
click at [163, 209] on td "PWU6308" at bounding box center [138, 218] width 62 height 59
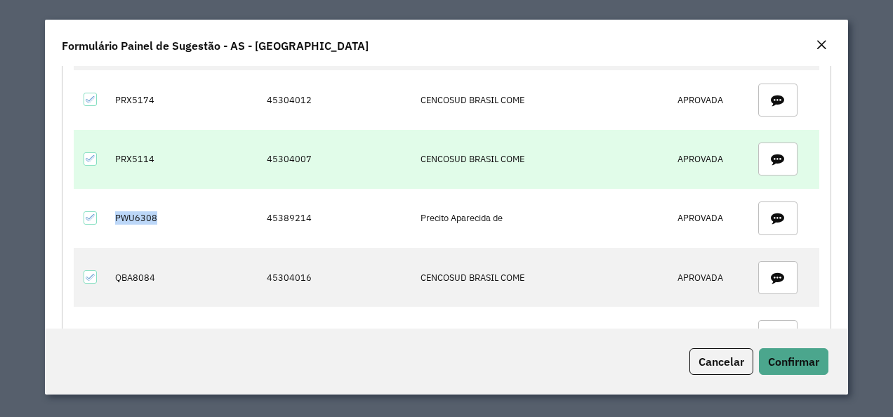
scroll to position [603, 0]
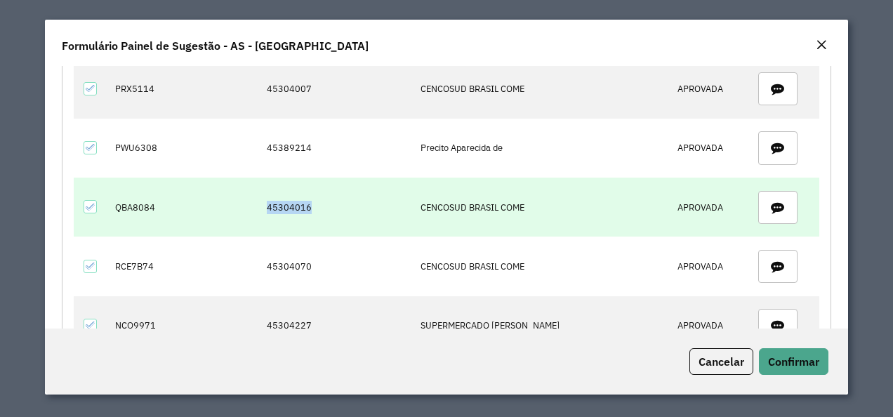
drag, startPoint x: 272, startPoint y: 196, endPoint x: 319, endPoint y: 205, distance: 47.1
click at [319, 205] on td "45304016" at bounding box center [336, 207] width 154 height 59
drag, startPoint x: 114, startPoint y: 195, endPoint x: 162, endPoint y: 200, distance: 48.7
click at [162, 200] on td "QBA8084" at bounding box center [138, 207] width 62 height 59
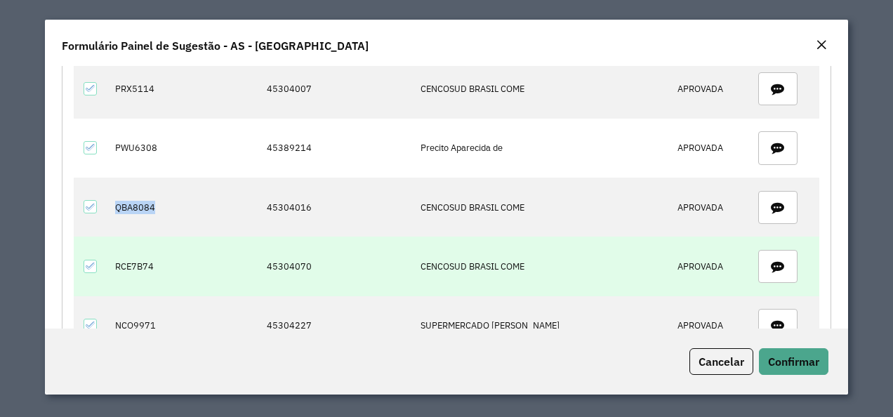
scroll to position [674, 0]
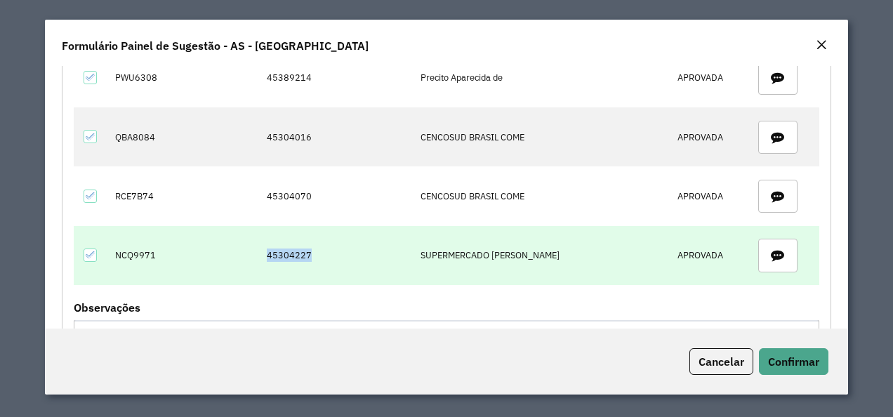
drag, startPoint x: 274, startPoint y: 243, endPoint x: 315, endPoint y: 247, distance: 41.6
click at [315, 247] on td "45304227" at bounding box center [336, 255] width 154 height 59
drag, startPoint x: 104, startPoint y: 246, endPoint x: 152, endPoint y: 247, distance: 48.4
click at [152, 247] on tr "NCQ9971 45304227 SUPERMERCADO MOREIRA APROVADA" at bounding box center [446, 255] width 745 height 59
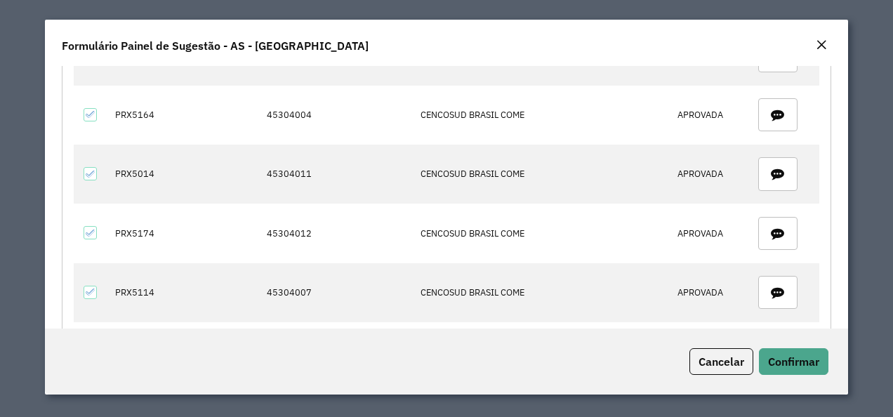
scroll to position [421, 0]
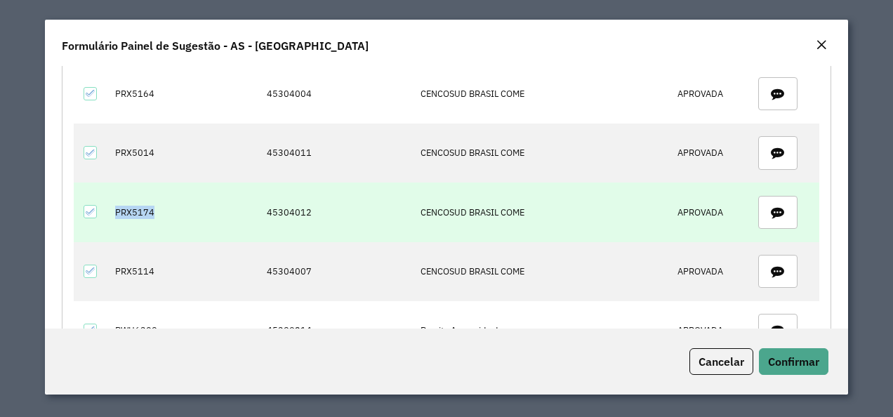
drag, startPoint x: 115, startPoint y: 207, endPoint x: 168, endPoint y: 207, distance: 52.6
click at [168, 207] on td "PRX5174" at bounding box center [138, 211] width 62 height 59
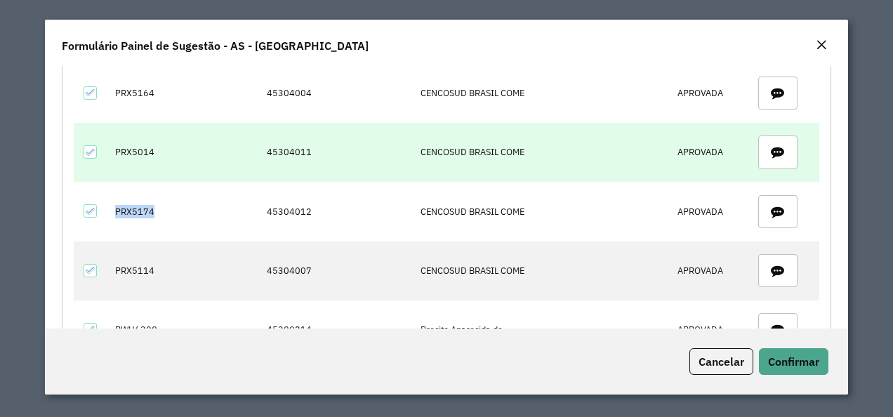
scroll to position [491, 0]
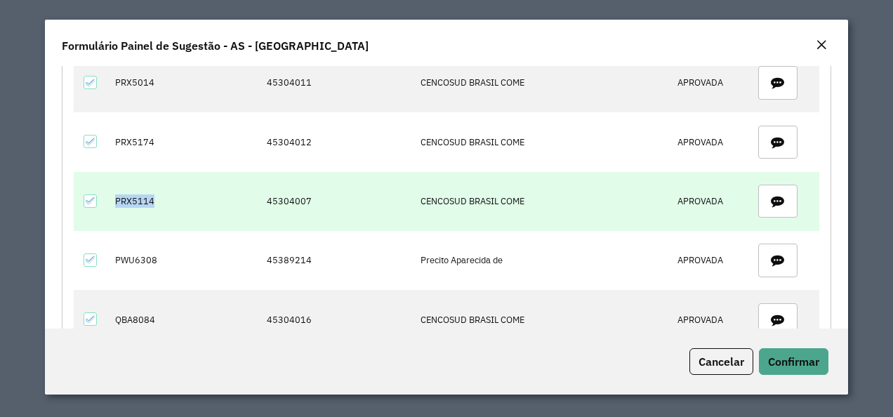
drag, startPoint x: 114, startPoint y: 190, endPoint x: 159, endPoint y: 191, distance: 44.9
click at [159, 191] on td "PRX5114" at bounding box center [138, 201] width 62 height 59
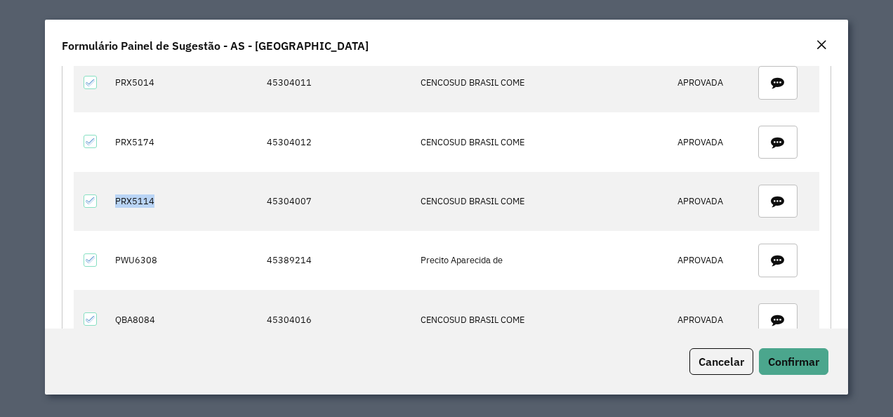
scroll to position [421, 0]
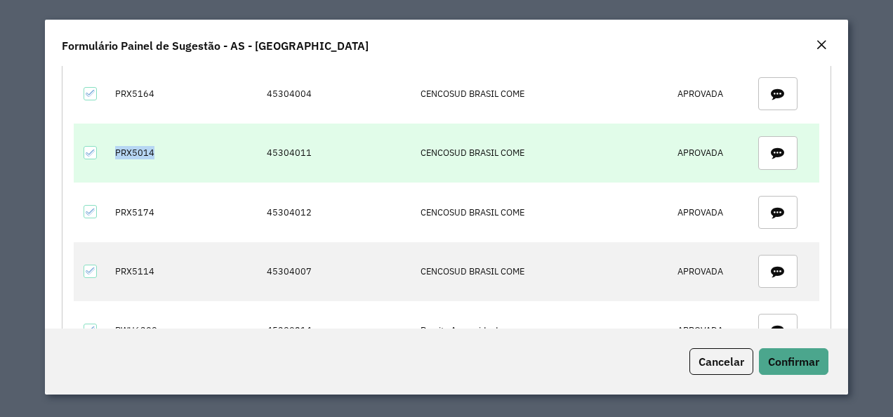
drag, startPoint x: 111, startPoint y: 149, endPoint x: 161, endPoint y: 149, distance: 50.5
click at [161, 149] on td "PRX5014" at bounding box center [138, 153] width 62 height 59
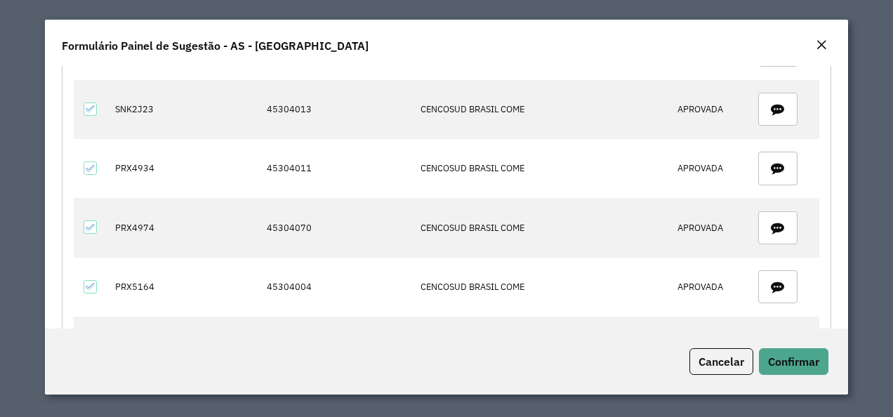
scroll to position [211, 0]
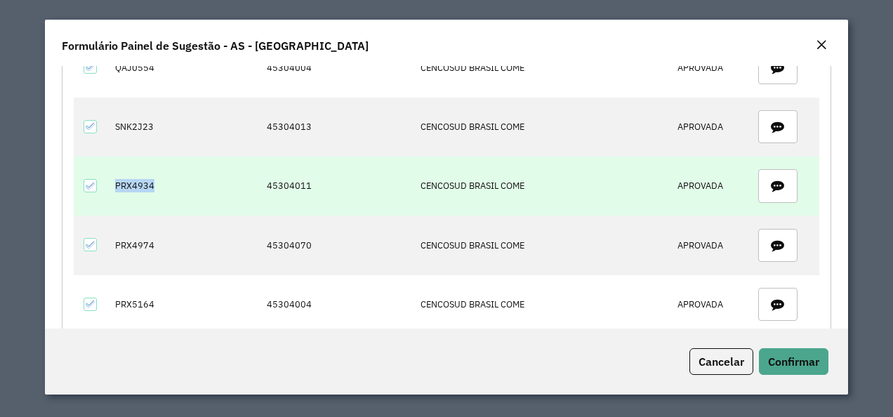
drag, startPoint x: 112, startPoint y: 181, endPoint x: 166, endPoint y: 185, distance: 54.2
click at [166, 185] on td "PRX4934" at bounding box center [138, 185] width 62 height 59
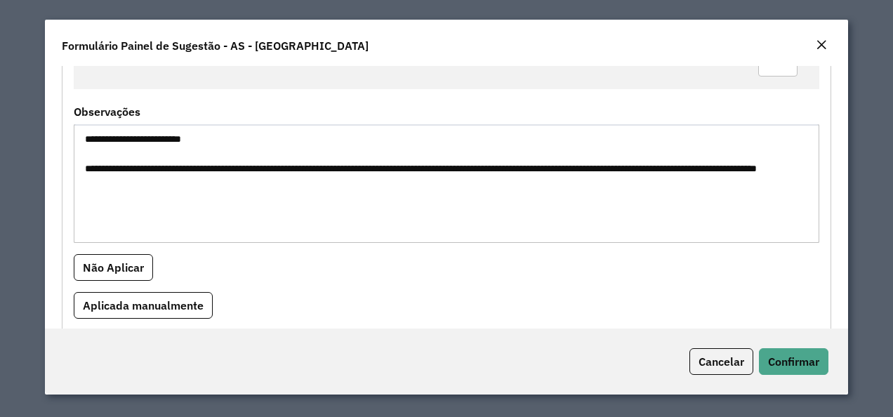
scroll to position [884, 0]
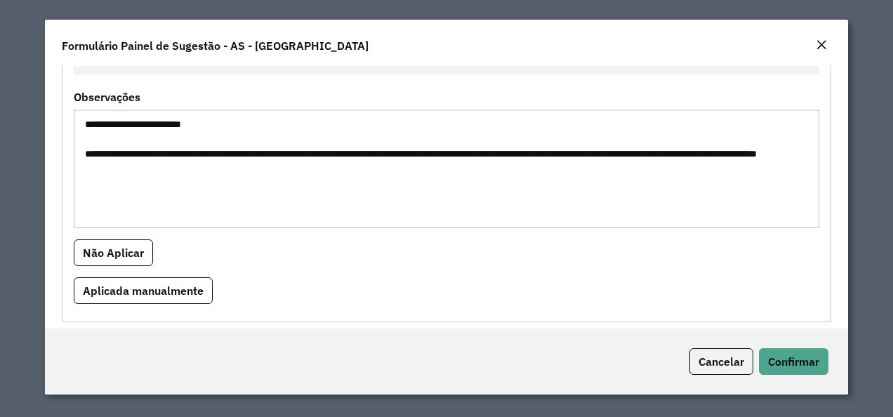
click at [789, 343] on div "Cancelar Confirmar" at bounding box center [446, 361] width 803 height 66
click at [779, 349] on button "Confirmar" at bounding box center [793, 361] width 69 height 27
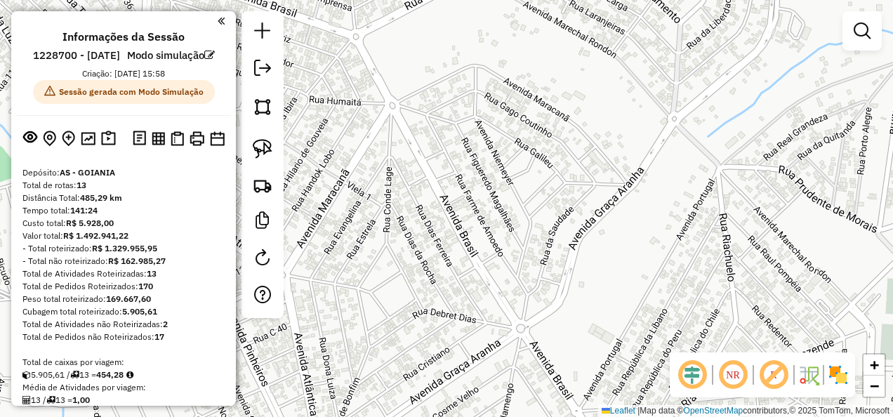
scroll to position [496, 0]
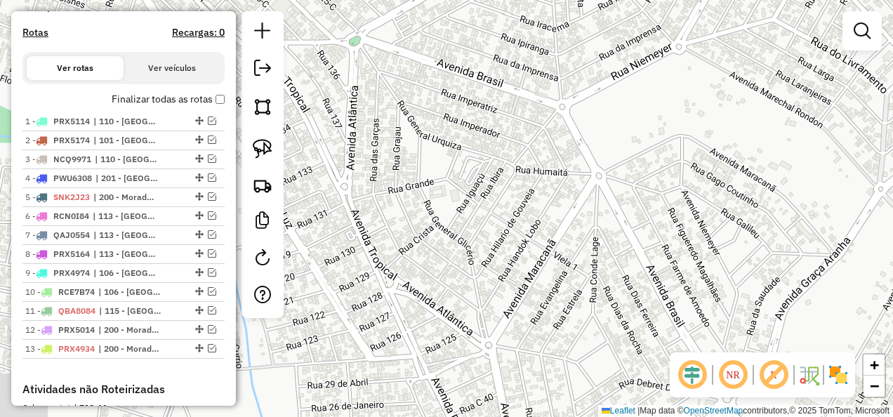
click at [675, 151] on div "Janela de atendimento Grade de atendimento Capacidade Transportadoras Veículos …" at bounding box center [446, 208] width 893 height 417
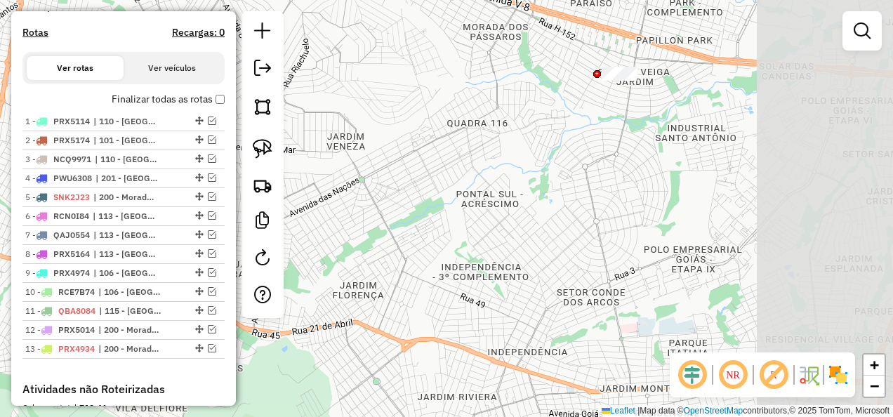
drag, startPoint x: 481, startPoint y: 95, endPoint x: 208, endPoint y: 51, distance: 277.3
click at [185, 40] on hb-router-mapa "Informações da Sessão 1228700 - 09/08/2025 Modo simulação Criação: 12/08/2025 1…" at bounding box center [446, 208] width 893 height 417
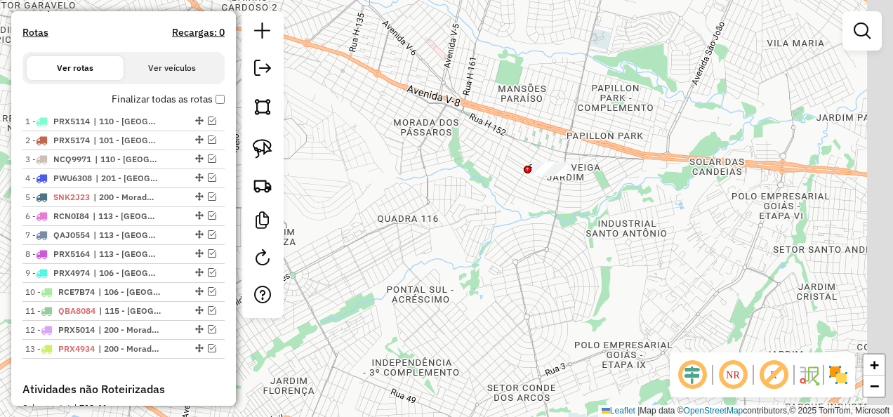
drag, startPoint x: 667, startPoint y: 152, endPoint x: 592, endPoint y: 225, distance: 104.7
click at [627, 225] on div "Janela de atendimento Grade de atendimento Capacidade Transportadoras Veículos …" at bounding box center [446, 208] width 893 height 417
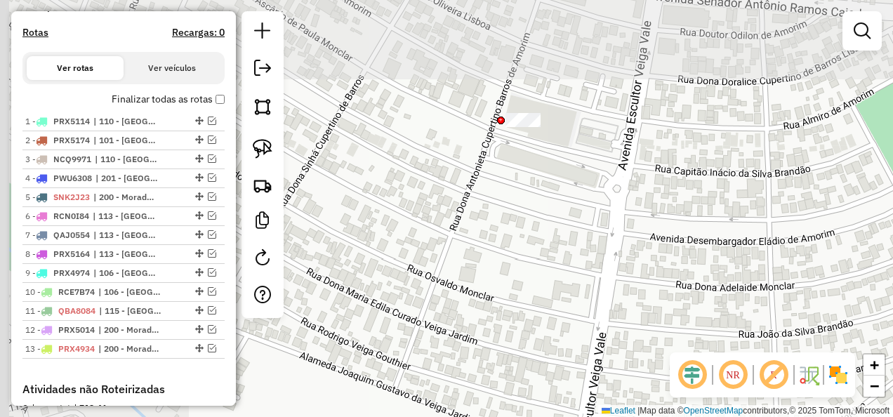
drag, startPoint x: 477, startPoint y: 111, endPoint x: 780, endPoint y: 322, distance: 369.5
click at [780, 322] on div "Janela de atendimento Grade de atendimento Capacidade Transportadoras Veículos …" at bounding box center [446, 208] width 893 height 417
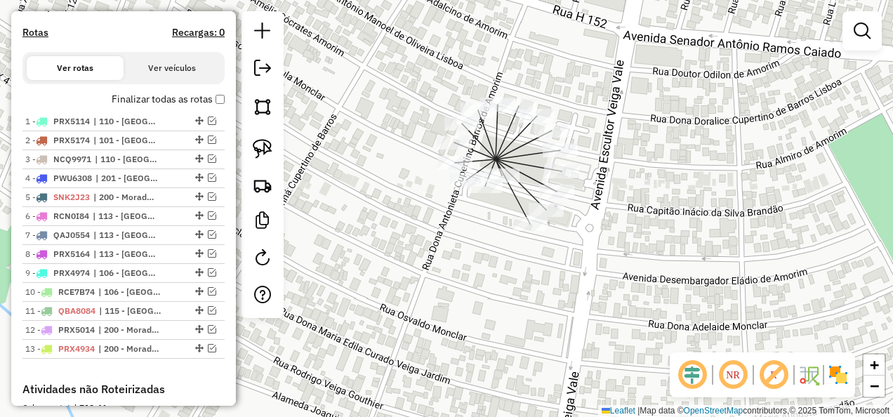
drag, startPoint x: 486, startPoint y: 196, endPoint x: 474, endPoint y: 210, distance: 17.9
click at [474, 210] on div "Janela de atendimento Grade de atendimento Capacidade Transportadoras Veículos …" at bounding box center [446, 208] width 893 height 417
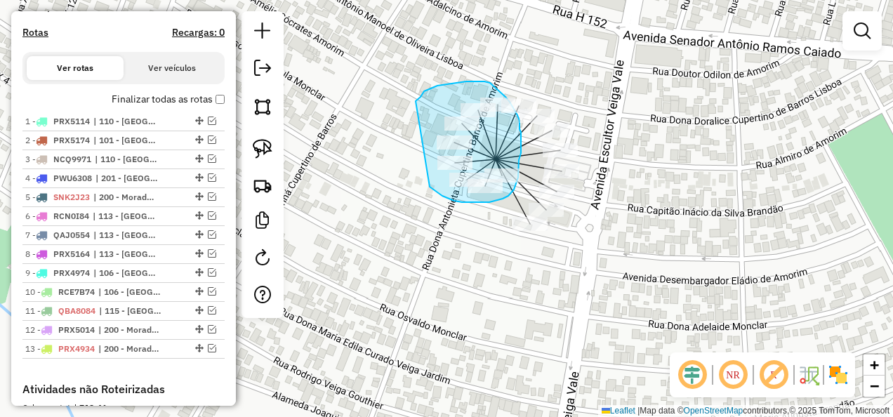
drag, startPoint x: 429, startPoint y: 187, endPoint x: 407, endPoint y: 118, distance: 72.3
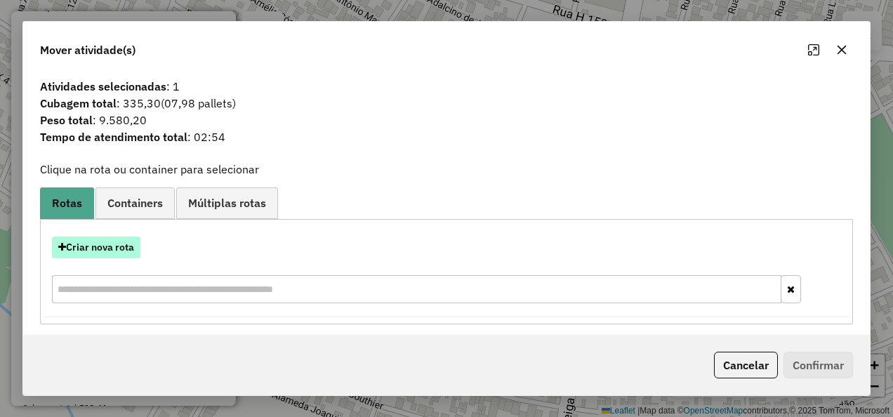
click at [119, 244] on button "Criar nova rota" at bounding box center [96, 247] width 88 height 22
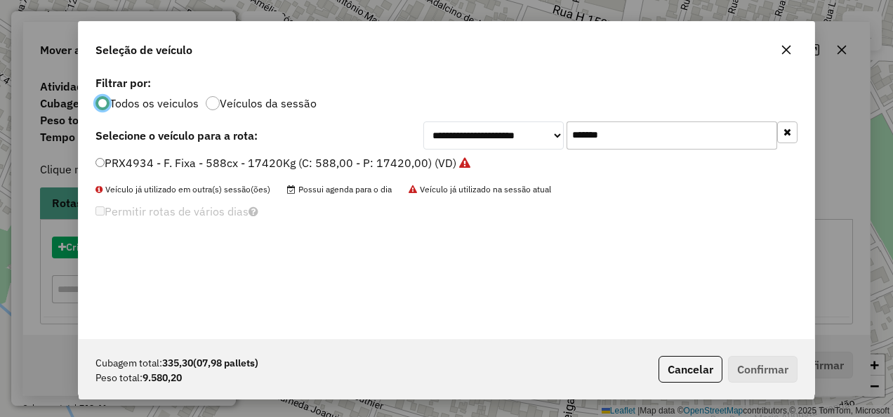
scroll to position [8, 4]
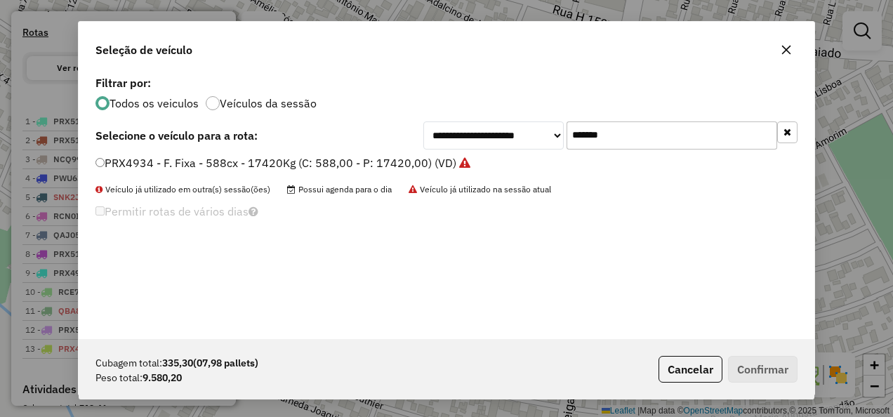
drag, startPoint x: 672, startPoint y: 133, endPoint x: 127, endPoint y: 140, distance: 545.3
click at [127, 138] on div "**********" at bounding box center [446, 135] width 702 height 28
type input "*******"
click at [419, 161] on label "REC0002 - Freteiro - 504Cx - 15930Kg (C: 504,00 - P: 15930,00) (VD)" at bounding box center [280, 162] width 370 height 17
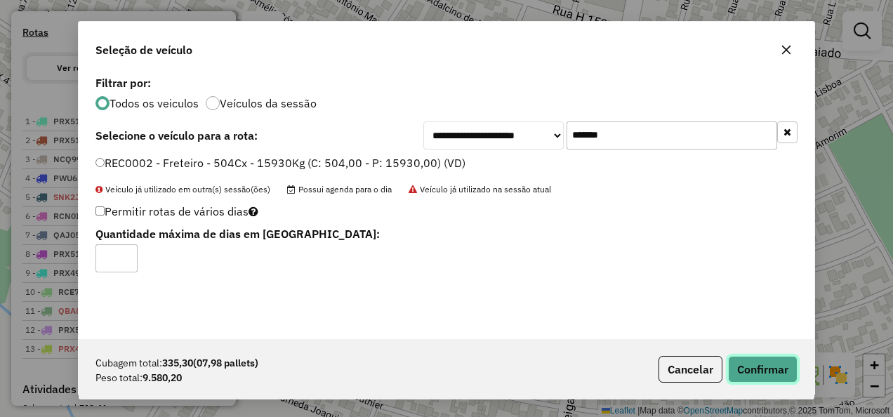
click at [787, 368] on button "Confirmar" at bounding box center [762, 369] width 69 height 27
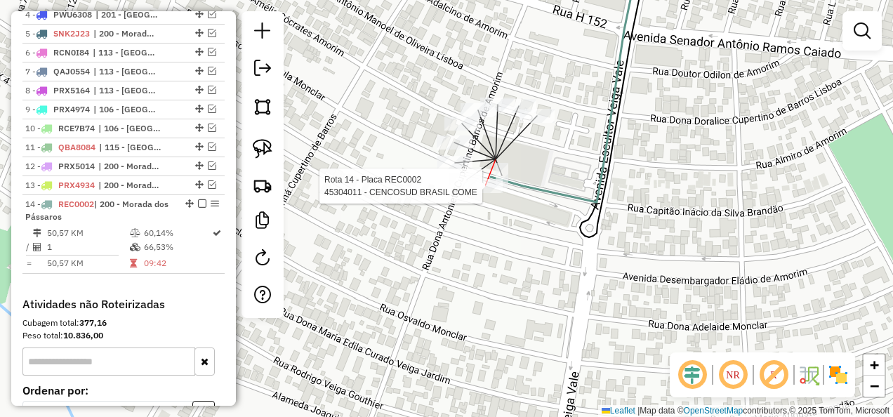
select select "**********"
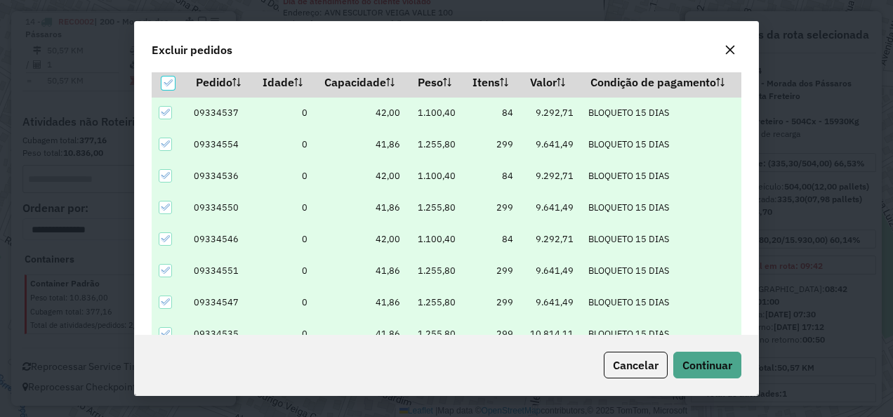
scroll to position [48, 0]
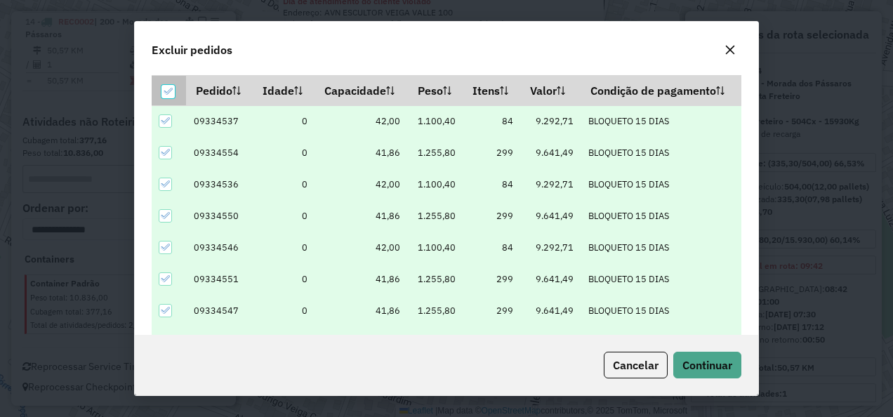
click at [161, 86] on div at bounding box center [168, 92] width 14 height 14
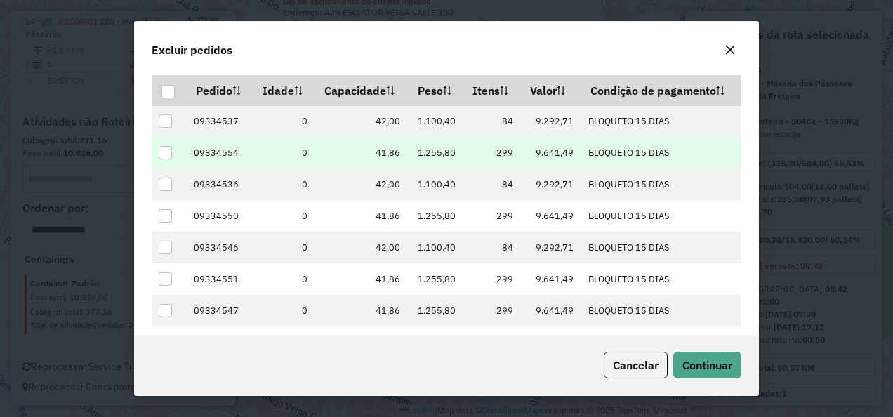
click at [161, 150] on div at bounding box center [165, 152] width 13 height 13
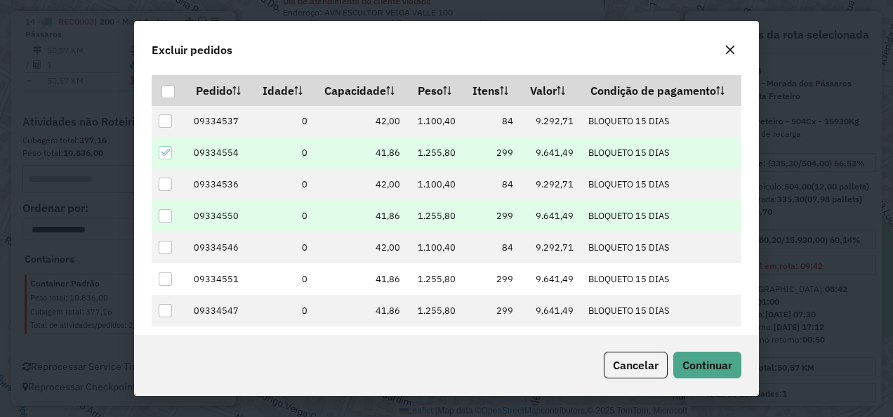
click at [171, 215] on div at bounding box center [165, 215] width 13 height 13
click at [695, 363] on span "Continuar" at bounding box center [707, 365] width 50 height 14
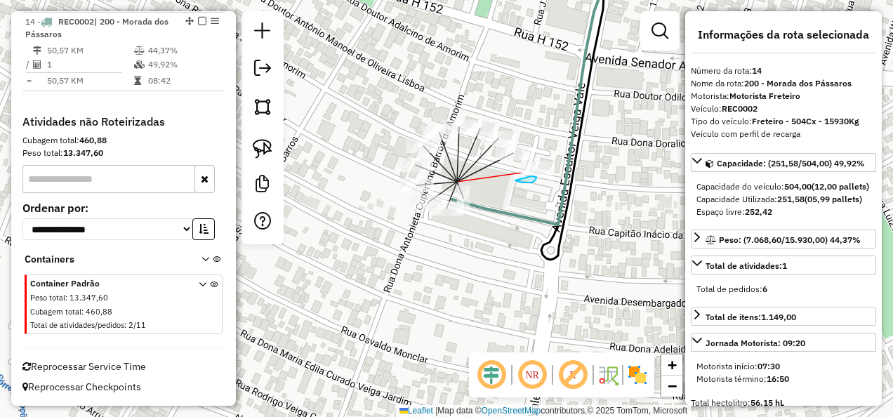
drag, startPoint x: 515, startPoint y: 180, endPoint x: 523, endPoint y: 176, distance: 9.4
click at [523, 175] on div at bounding box center [536, 168] width 35 height 14
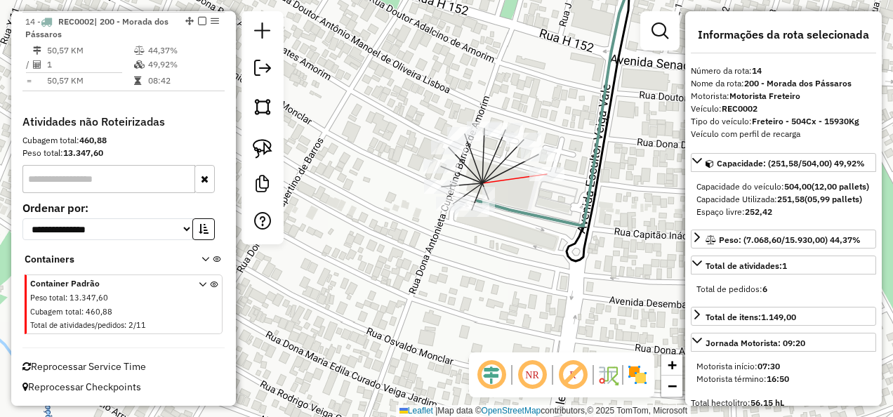
drag, startPoint x: 509, startPoint y: 184, endPoint x: 536, endPoint y: 183, distance: 27.4
click at [536, 183] on div "Janela de atendimento Grade de atendimento Capacidade Transportadoras Veículos …" at bounding box center [446, 208] width 893 height 417
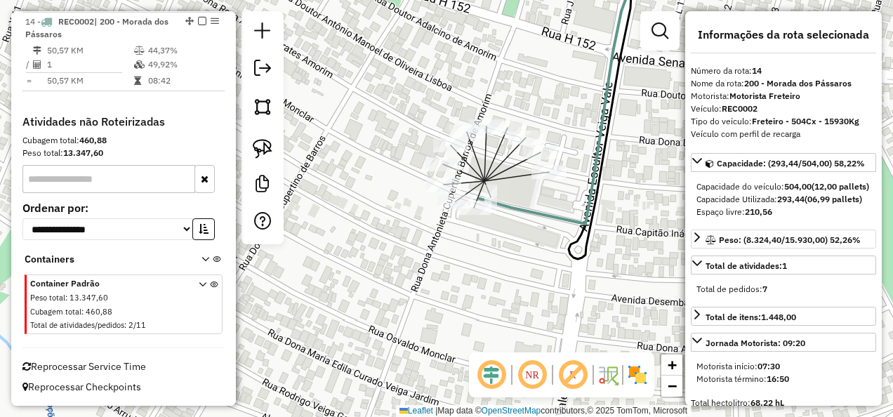
scroll to position [140, 0]
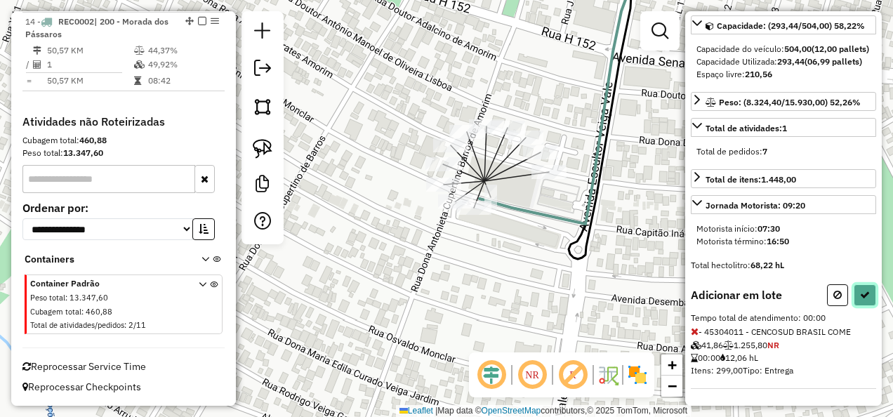
click at [855, 306] on button at bounding box center [864, 295] width 22 height 22
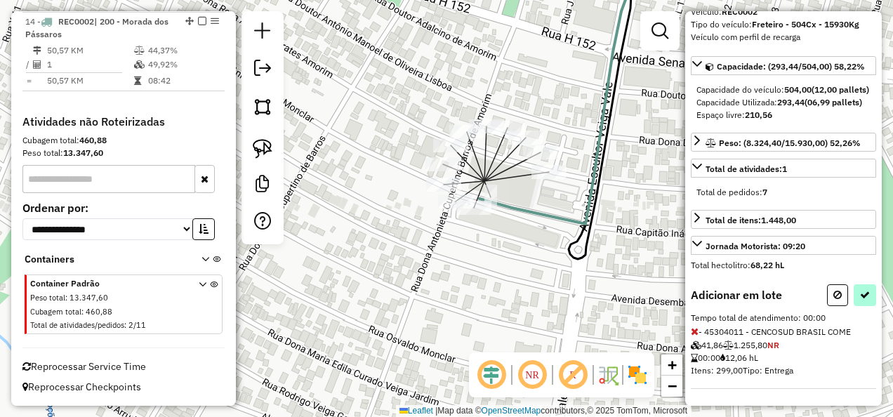
select select "**********"
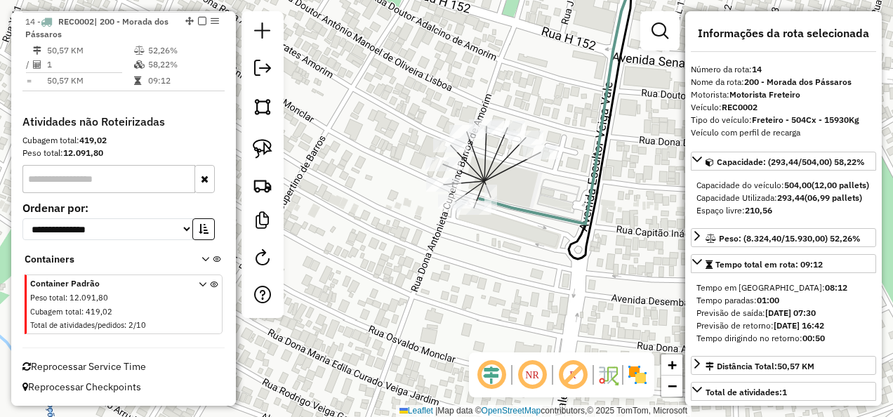
scroll to position [0, 0]
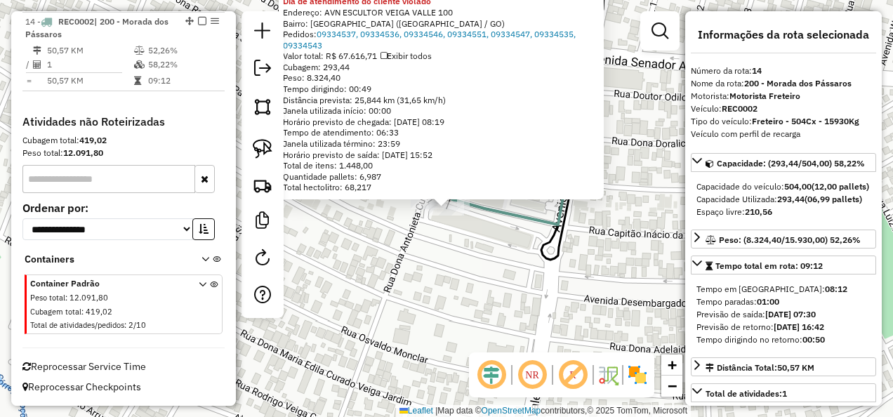
click at [557, 250] on icon at bounding box center [530, 109] width 157 height 301
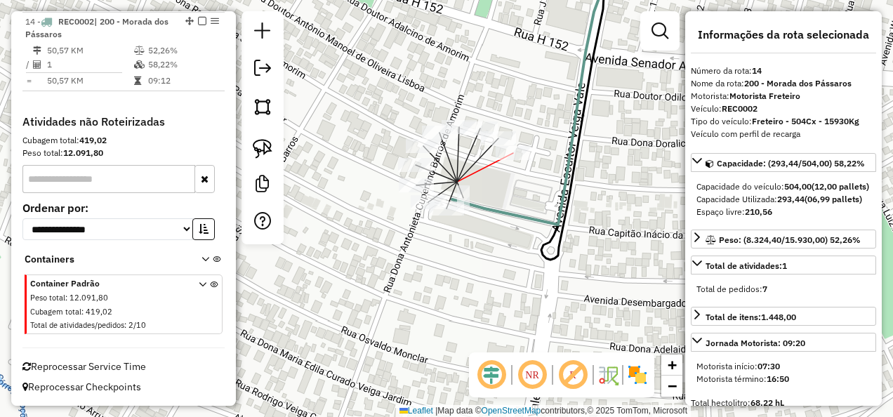
click at [513, 160] on div at bounding box center [512, 153] width 35 height 14
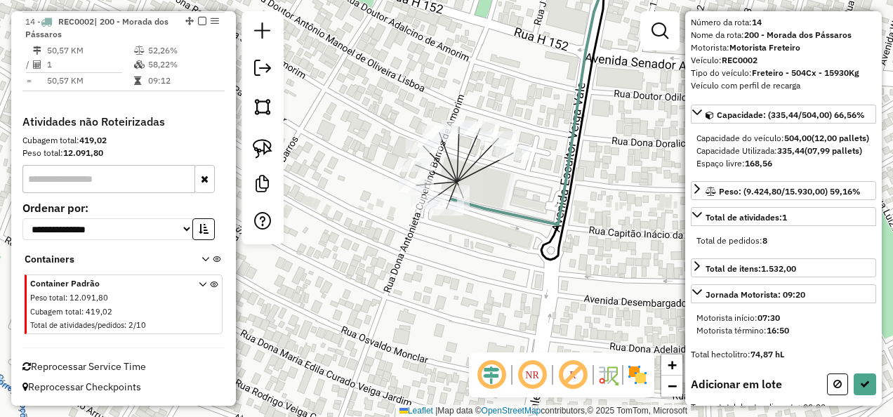
scroll to position [70, 0]
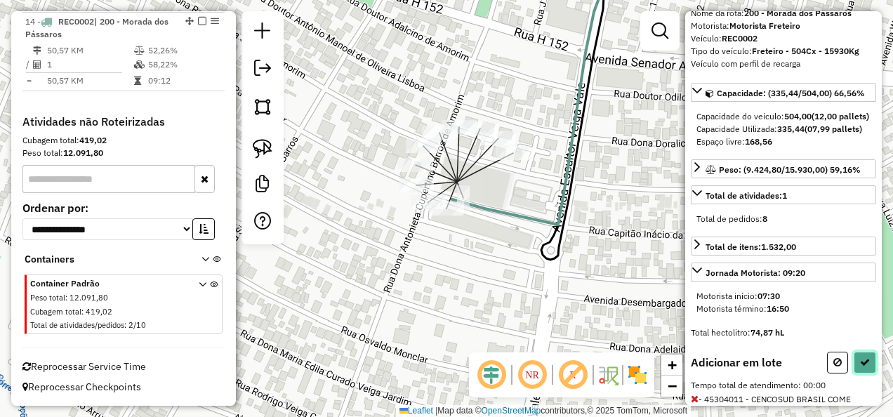
click at [858, 373] on button at bounding box center [864, 363] width 22 height 22
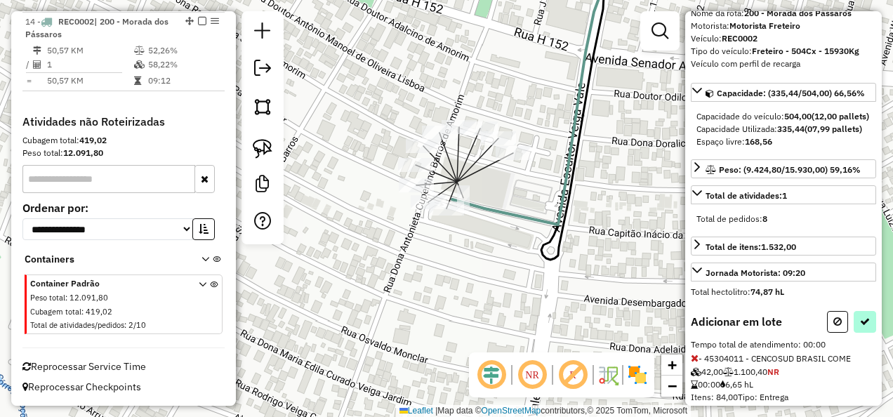
select select "**********"
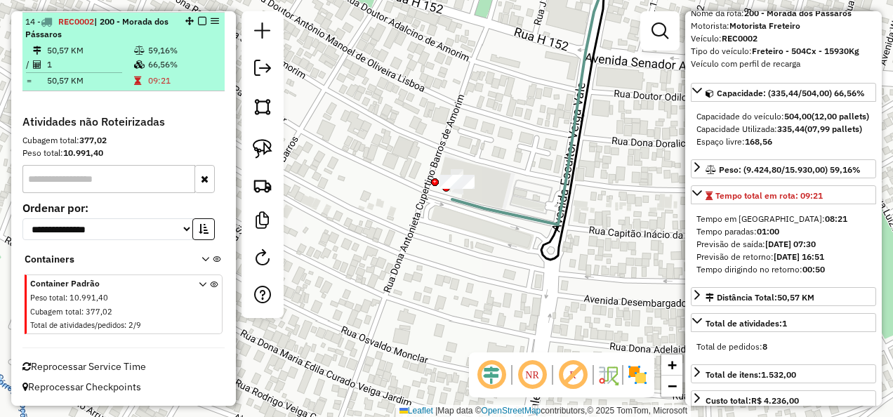
click at [198, 22] on em at bounding box center [202, 21] width 8 height 8
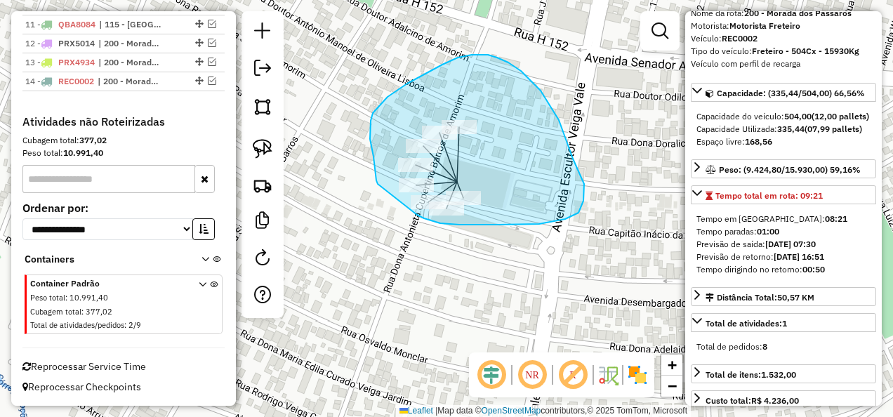
drag, startPoint x: 417, startPoint y: 215, endPoint x: 382, endPoint y: 187, distance: 44.9
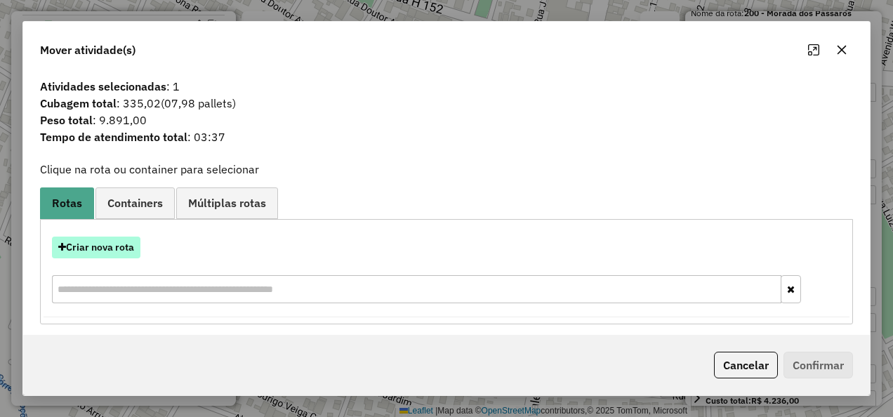
click at [115, 243] on button "Criar nova rota" at bounding box center [96, 247] width 88 height 22
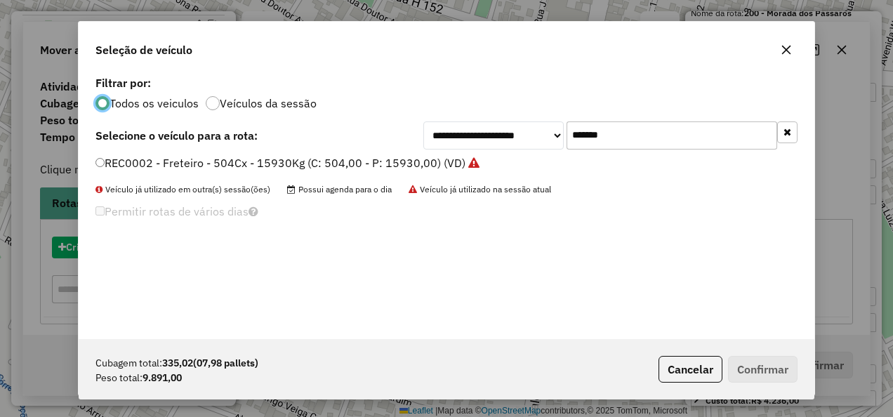
scroll to position [8, 4]
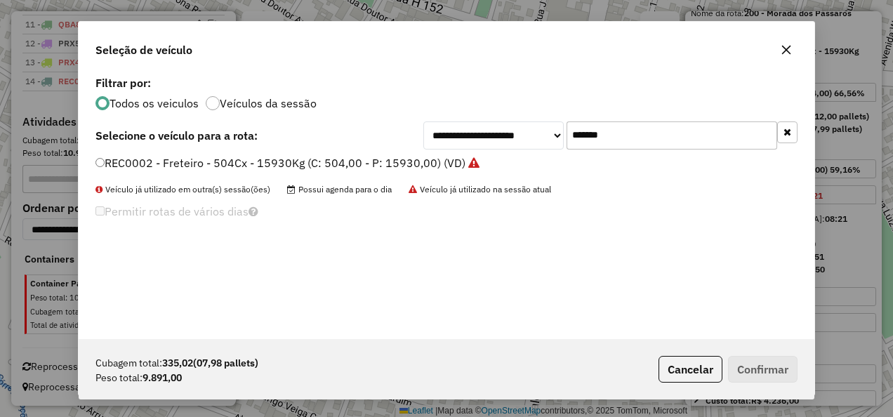
drag, startPoint x: 633, startPoint y: 145, endPoint x: 438, endPoint y: 151, distance: 195.2
click at [439, 149] on div "**********" at bounding box center [446, 205] width 735 height 267
click at [352, 157] on label "REC0001 - Freteiro - 504Cx - 15930Kg (C: 504,00 - P: 15930,00) (VD)" at bounding box center [280, 162] width 370 height 17
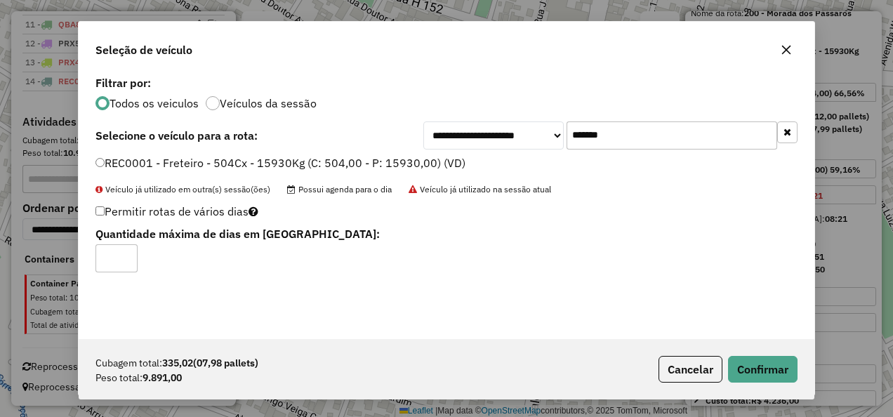
drag, startPoint x: 549, startPoint y: 139, endPoint x: 346, endPoint y: 154, distance: 203.4
click at [360, 149] on div "**********" at bounding box center [446, 135] width 702 height 28
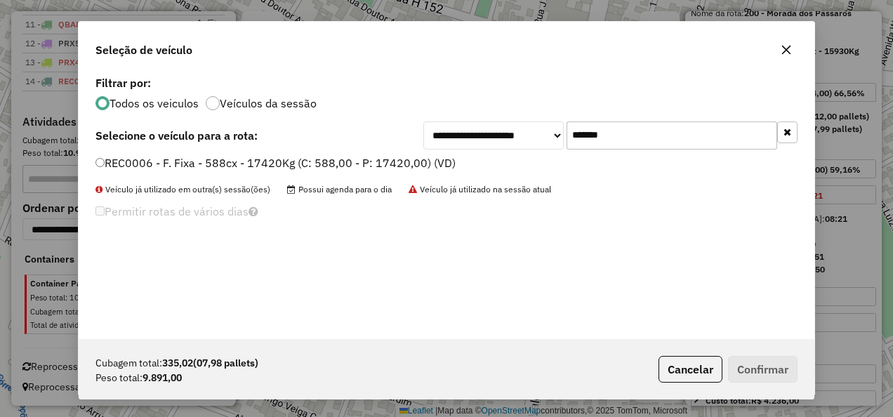
type input "*******"
click at [252, 157] on label "REC0006 - F. Fixa - 588cx - 17420Kg (C: 588,00 - P: 17420,00) (VD)" at bounding box center [275, 162] width 360 height 17
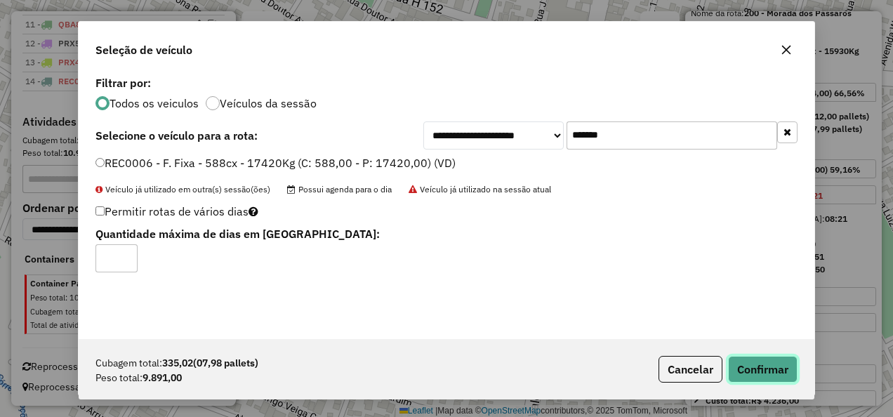
click at [763, 362] on button "Confirmar" at bounding box center [762, 369] width 69 height 27
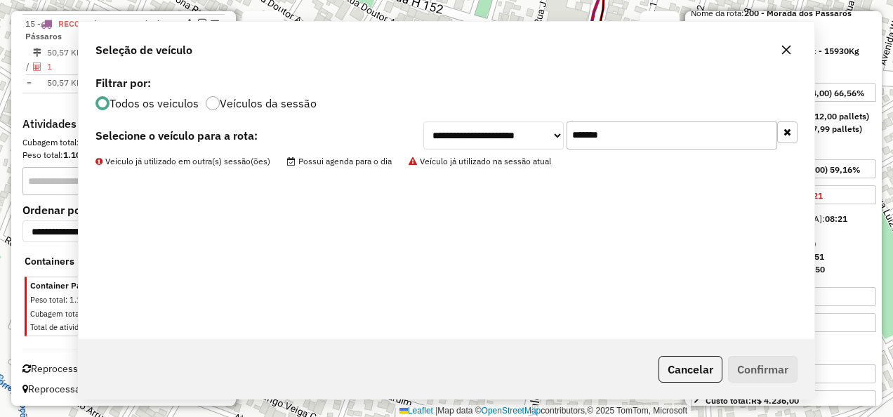
scroll to position [858, 0]
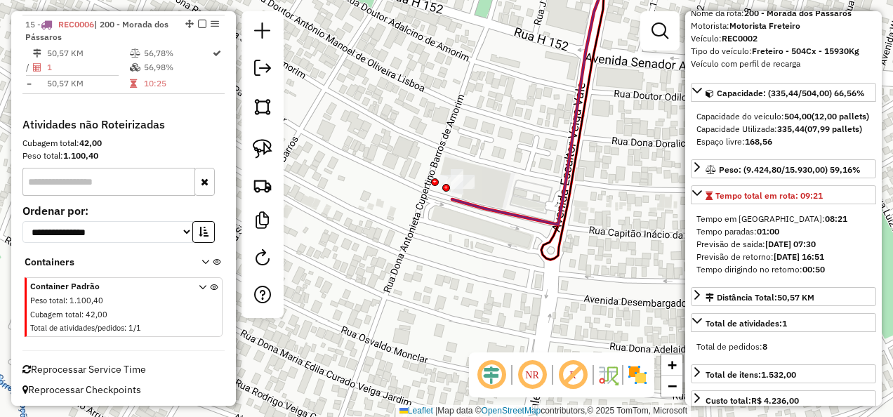
click at [198, 28] on em at bounding box center [202, 24] width 8 height 8
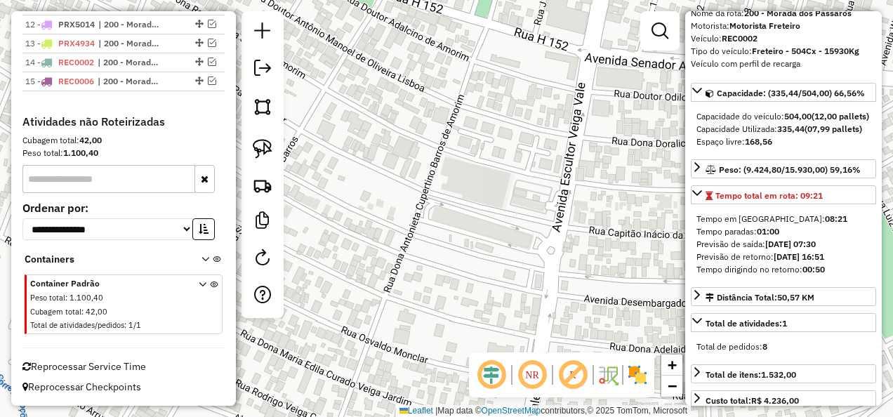
scroll to position [744, 0]
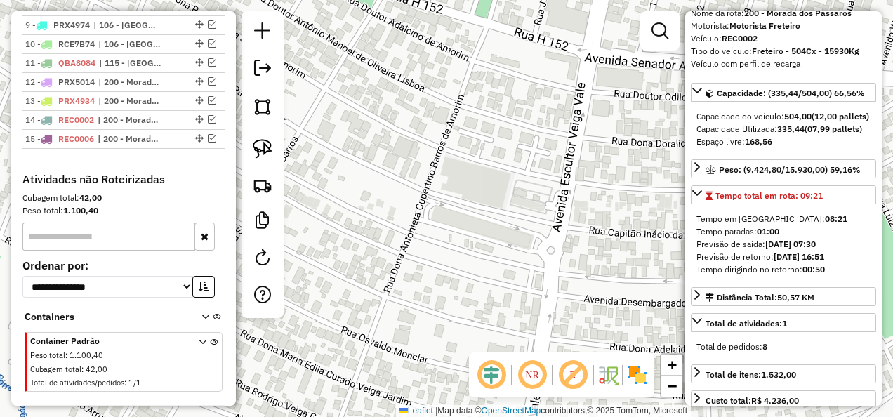
click at [393, 211] on div "Janela de atendimento Grade de atendimento Capacidade Transportadoras Veículos …" at bounding box center [446, 208] width 893 height 417
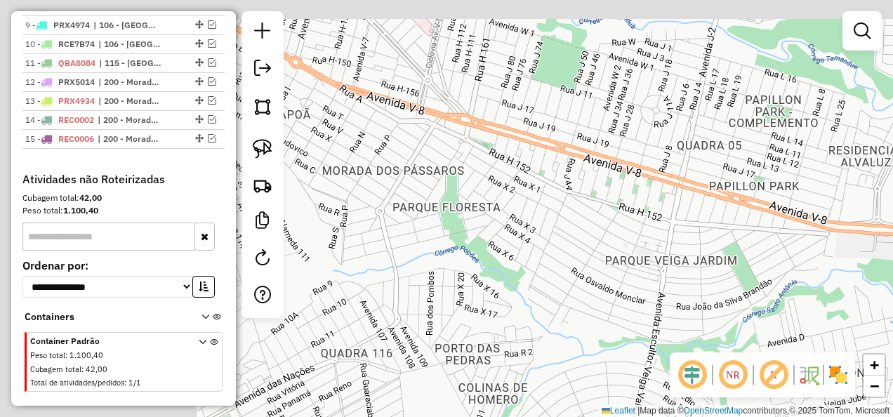
drag, startPoint x: 401, startPoint y: 247, endPoint x: 794, endPoint y: 377, distance: 413.8
click at [794, 377] on hb-router-mapa "Informações da Sessão 1228700 - 09/08/2025 Modo simulação Criação: 12/08/2025 1…" at bounding box center [446, 208] width 893 height 417
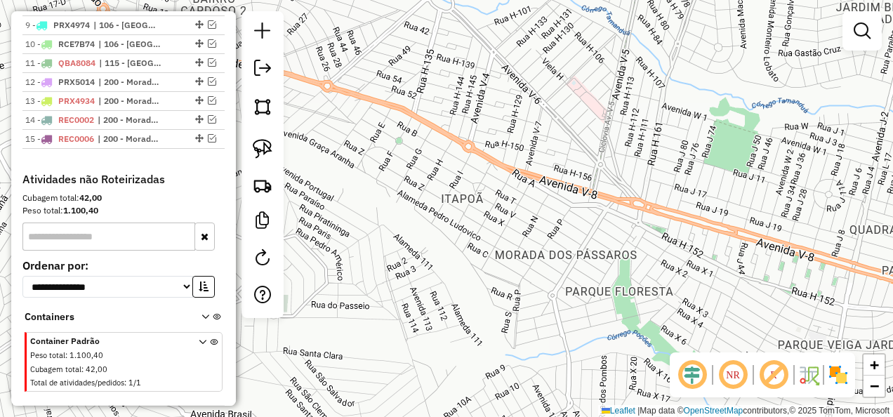
drag, startPoint x: 520, startPoint y: 274, endPoint x: 667, endPoint y: 283, distance: 146.9
click at [667, 283] on div "Janela de atendimento Grade de atendimento Capacidade Transportadoras Veículos …" at bounding box center [446, 208] width 893 height 417
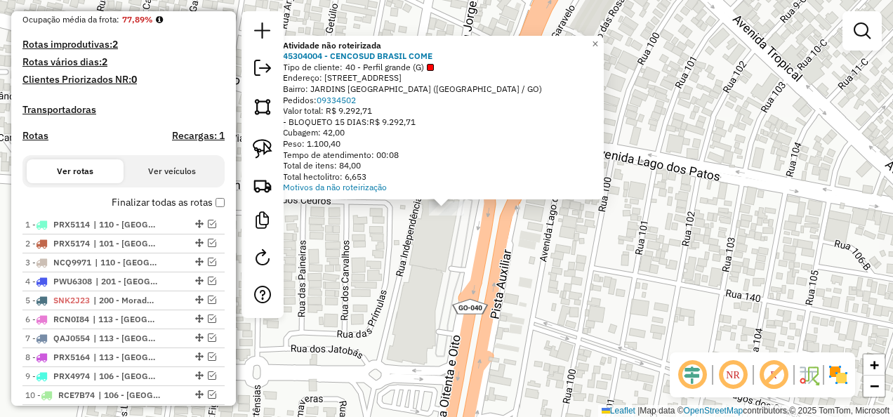
scroll to position [112, 0]
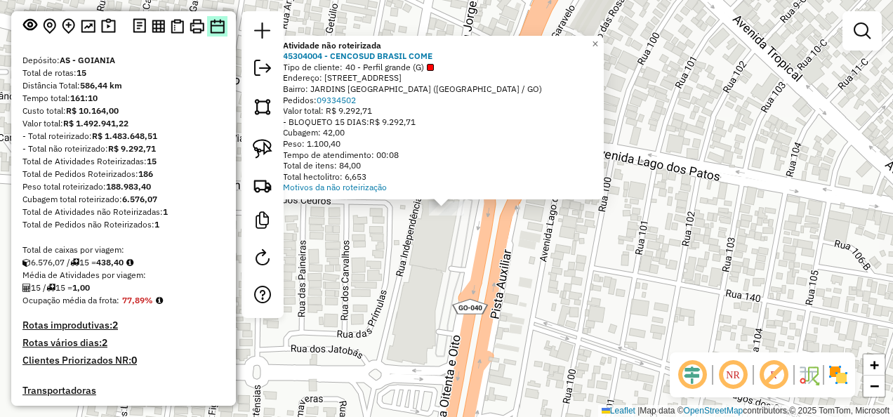
click at [211, 34] on img at bounding box center [217, 26] width 15 height 15
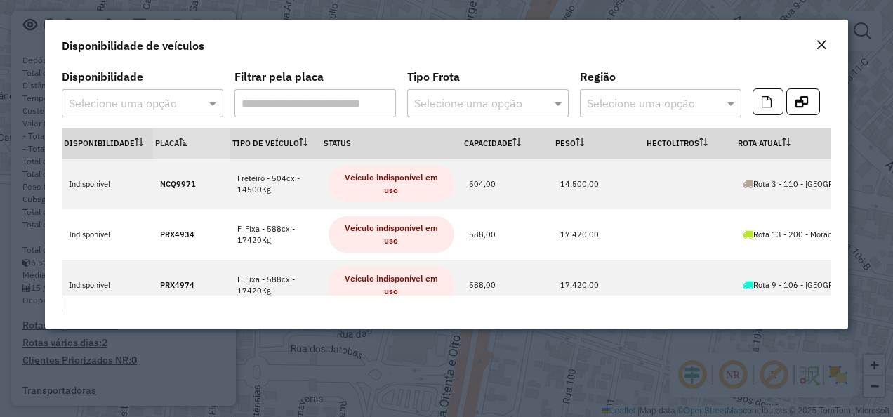
click at [825, 39] on em "Close" at bounding box center [820, 44] width 11 height 11
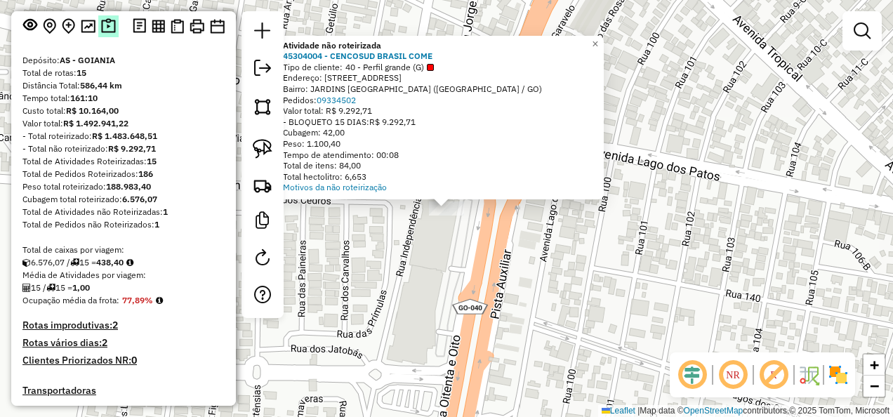
click at [101, 34] on img at bounding box center [108, 26] width 15 height 16
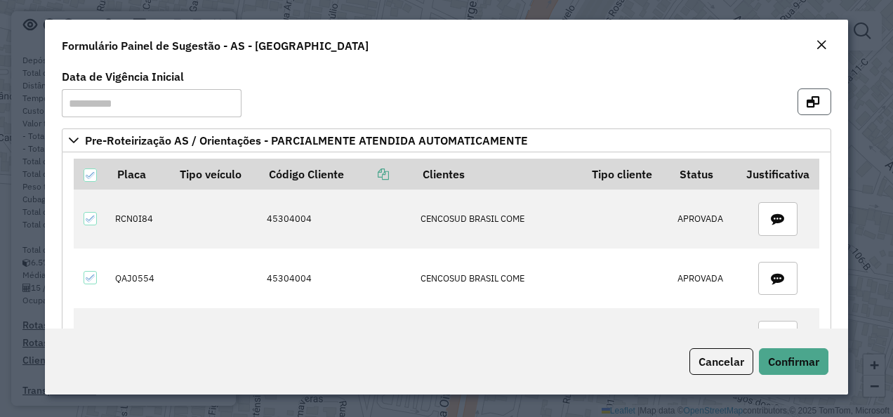
click at [815, 102] on button "button" at bounding box center [814, 101] width 34 height 27
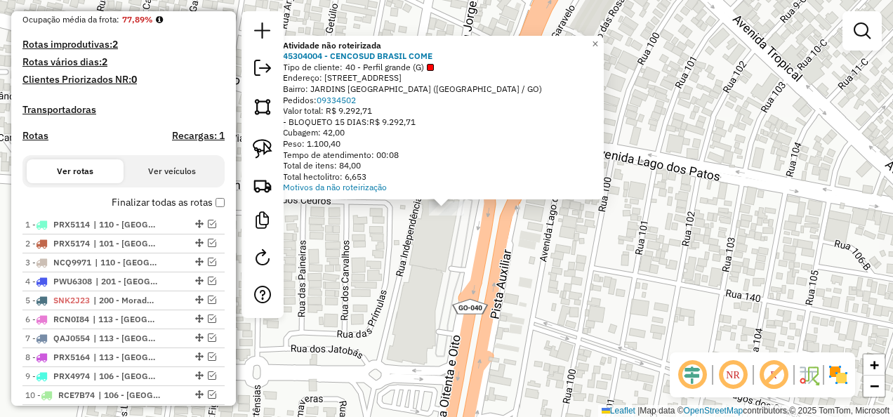
scroll to position [463, 0]
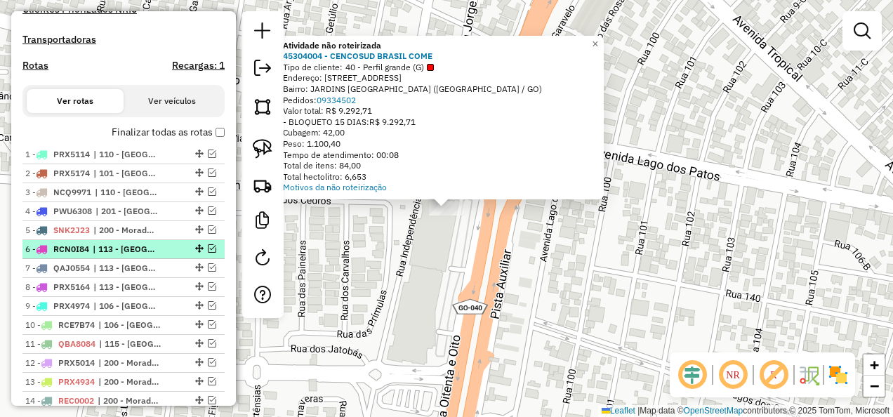
click at [208, 253] on em at bounding box center [212, 248] width 8 height 8
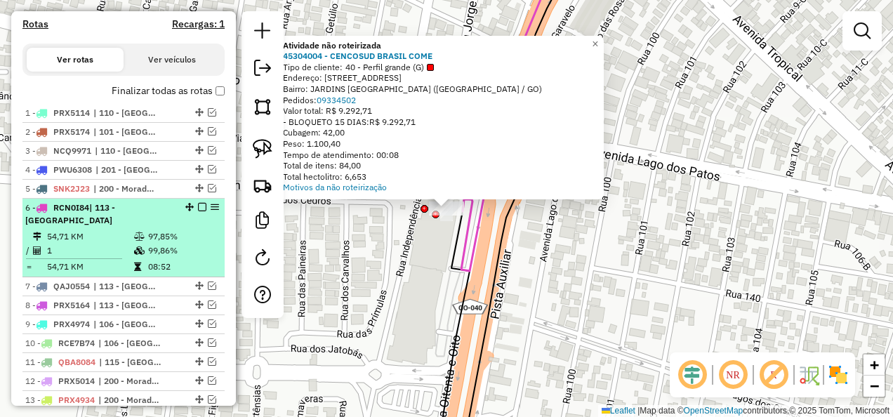
scroll to position [533, 0]
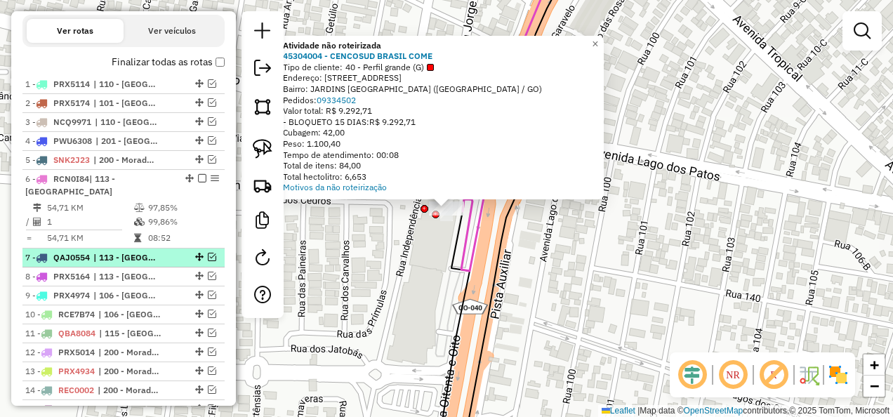
click at [211, 261] on em at bounding box center [212, 257] width 8 height 8
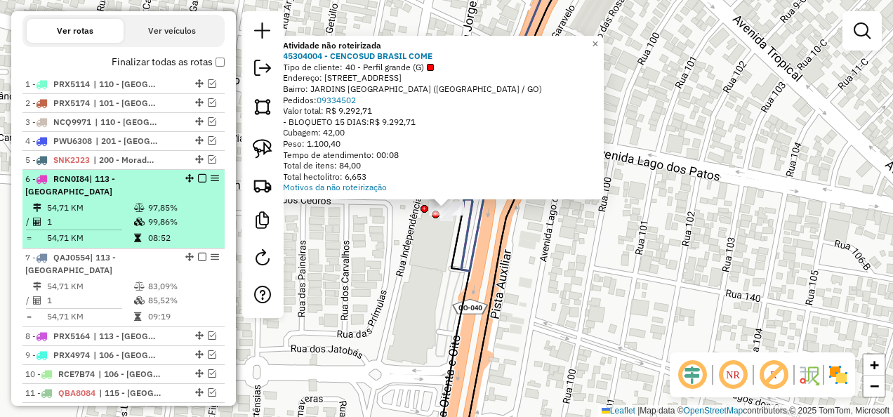
scroll to position [603, 0]
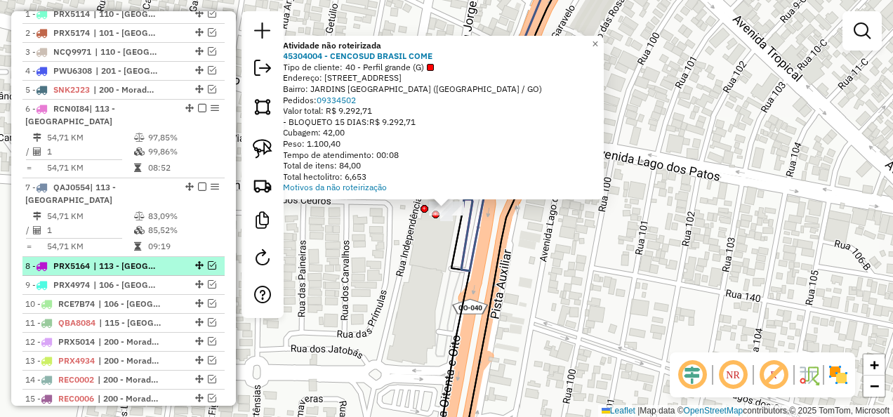
click at [209, 269] on em at bounding box center [212, 265] width 8 height 8
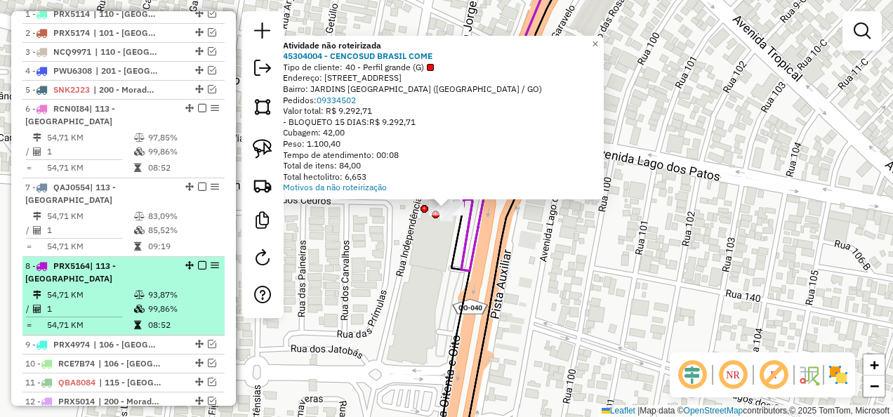
click at [167, 316] on td "99,86%" at bounding box center [182, 309] width 71 height 14
select select "**********"
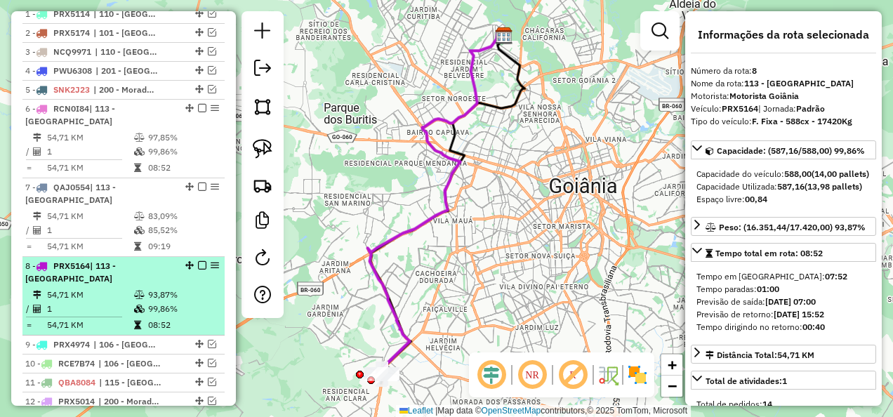
click at [167, 316] on td "99,86%" at bounding box center [182, 309] width 71 height 14
click at [157, 316] on td "99,86%" at bounding box center [182, 309] width 71 height 14
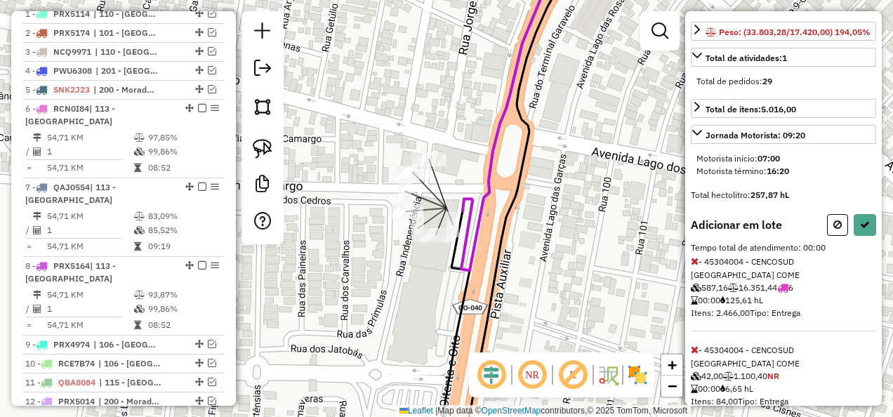
scroll to position [211, 0]
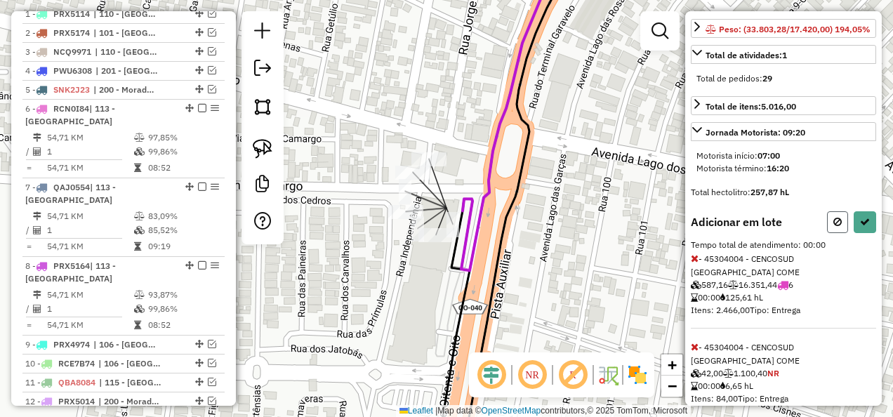
click at [833, 227] on icon at bounding box center [837, 222] width 8 height 10
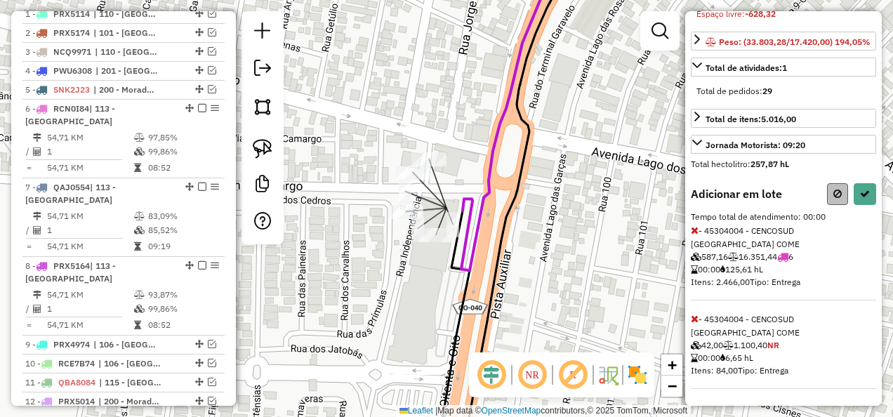
scroll to position [198, 0]
select select "**********"
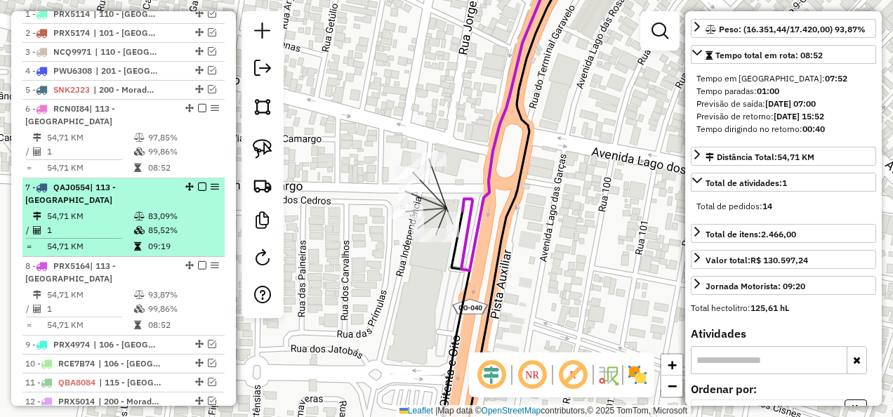
click at [147, 223] on td "83,09%" at bounding box center [182, 216] width 71 height 14
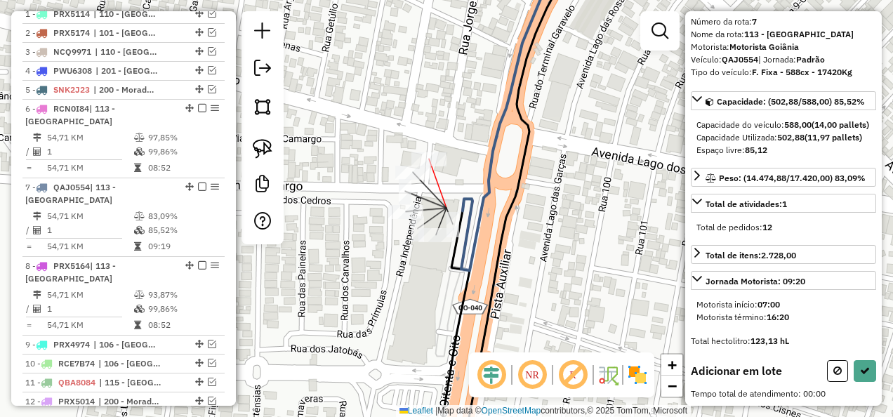
scroll to position [146, 0]
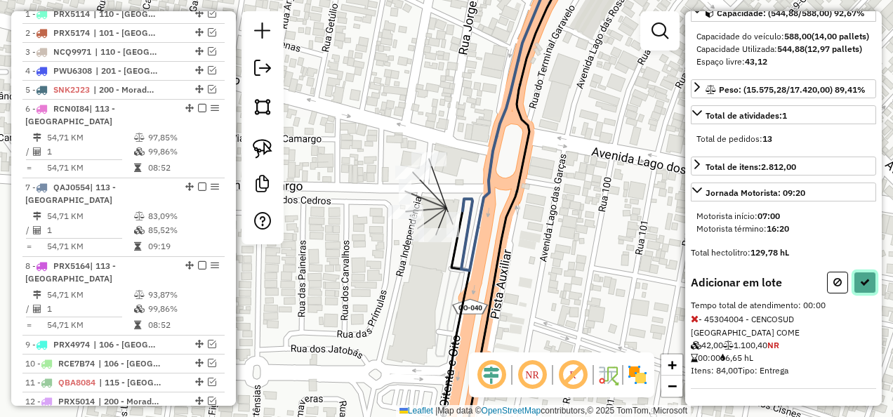
click at [862, 287] on icon at bounding box center [865, 282] width 10 height 10
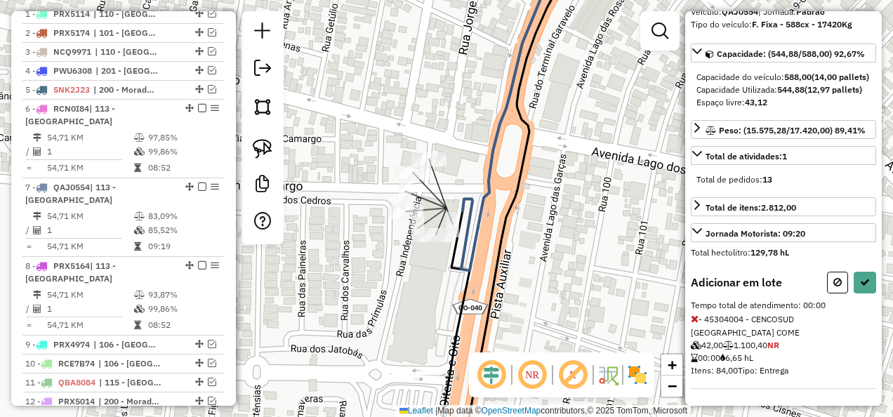
select select "**********"
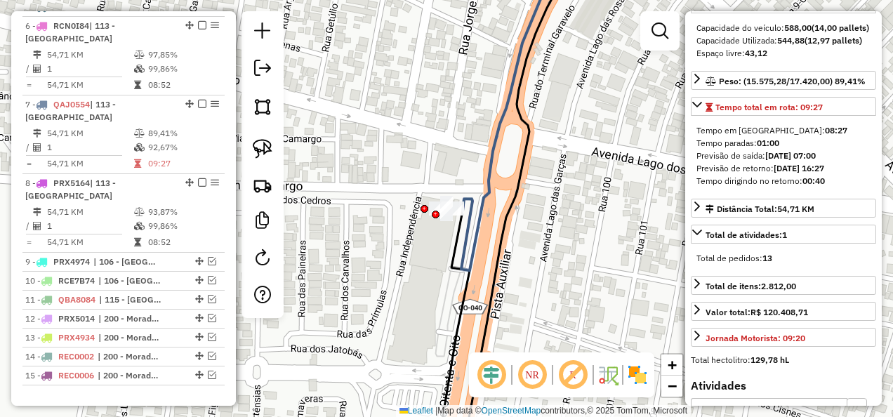
scroll to position [773, 0]
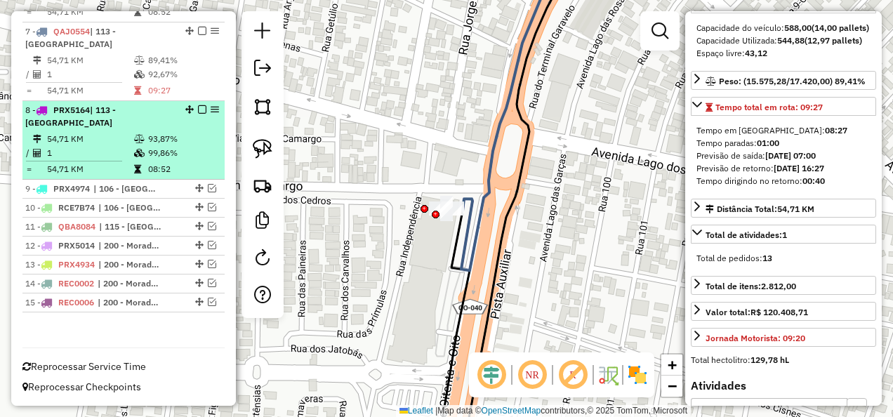
click at [199, 109] on em at bounding box center [202, 109] width 8 height 8
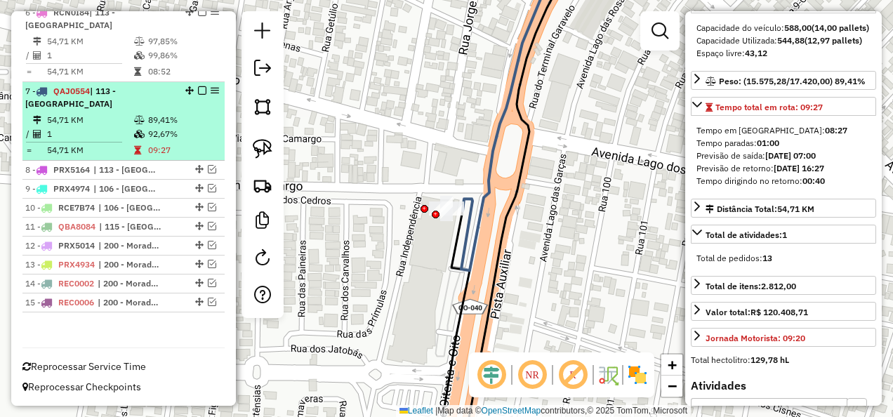
click at [198, 90] on em at bounding box center [202, 90] width 8 height 8
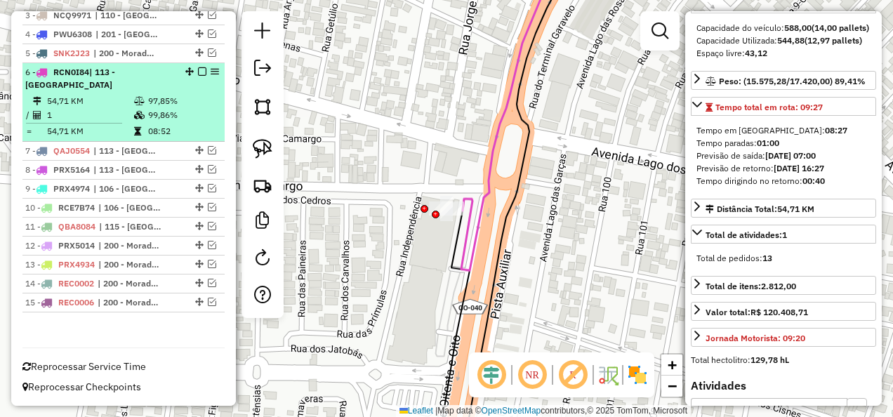
click at [198, 72] on em at bounding box center [202, 71] width 8 height 8
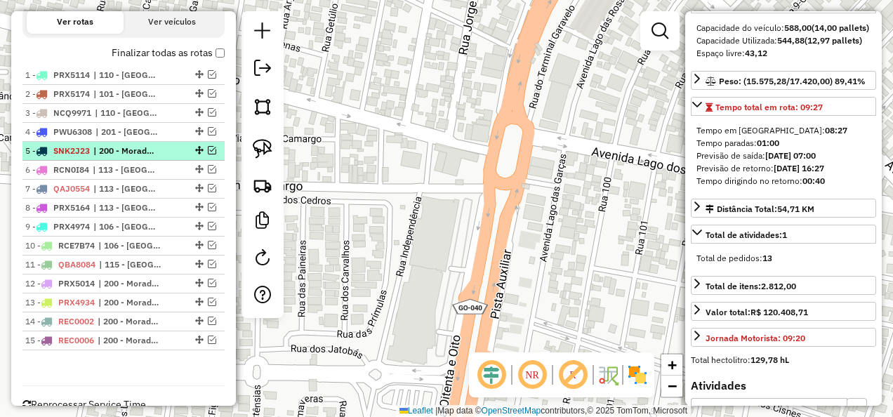
scroll to position [524, 0]
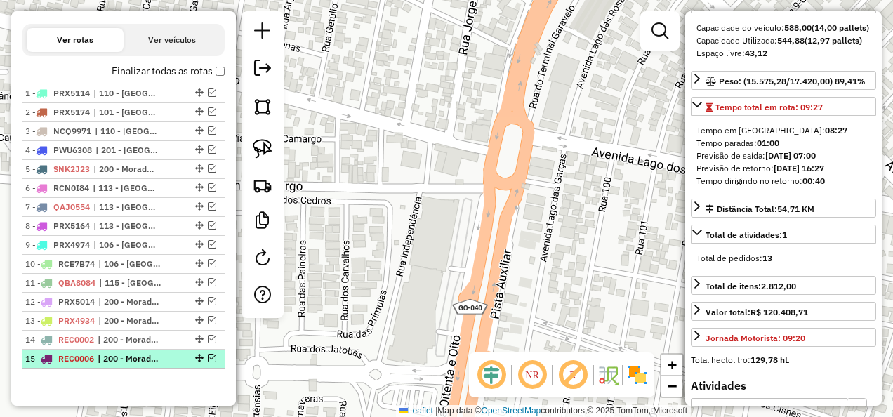
click at [122, 364] on li "15 - REC0006 | 200 - Morada dos Pássaros" at bounding box center [123, 358] width 202 height 19
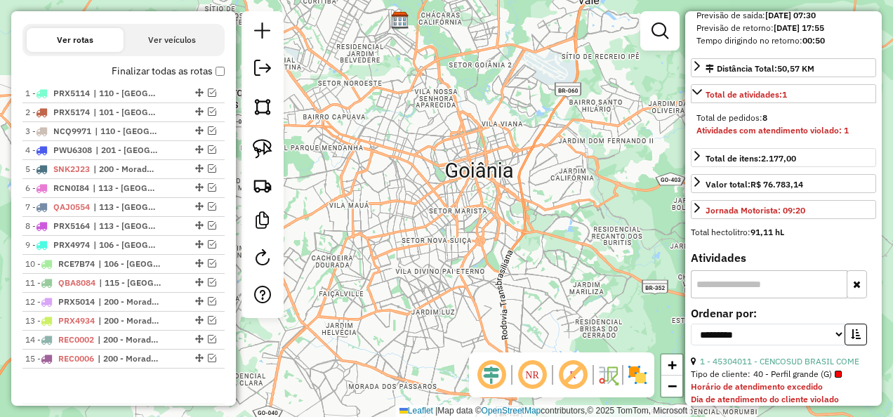
scroll to position [356, 0]
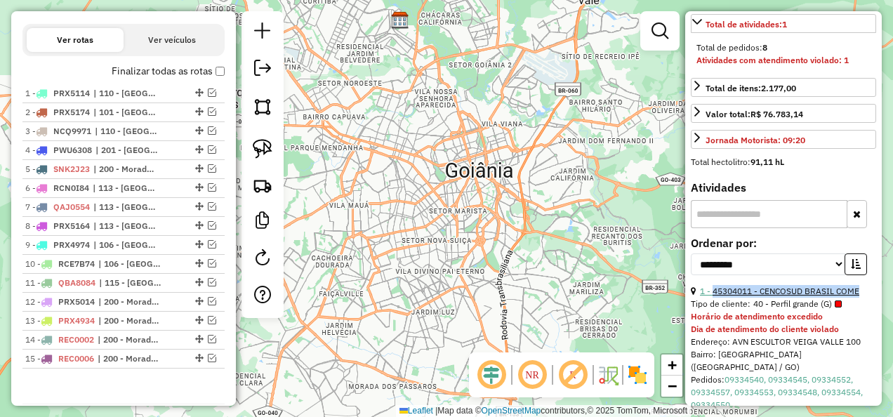
drag, startPoint x: 840, startPoint y: 314, endPoint x: 711, endPoint y: 308, distance: 129.3
click at [711, 298] on div "1 - 45304011 - CENCOSUD BRASIL COME" at bounding box center [782, 291] width 185 height 13
copy link "45304011 - CENCOSUD BRASIL COME"
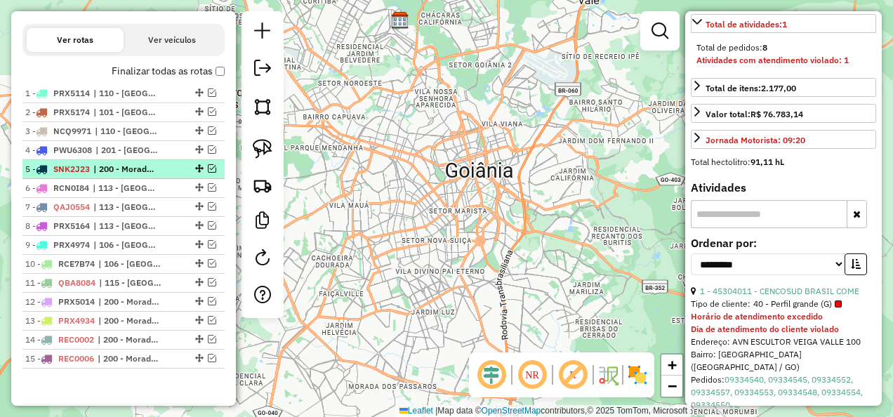
click at [119, 175] on span "| 200 - Morada dos Pássaros" at bounding box center [125, 169] width 65 height 13
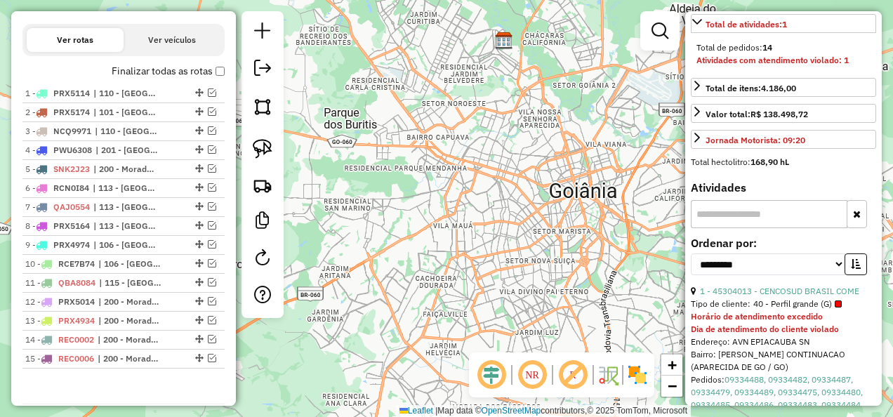
scroll to position [421, 0]
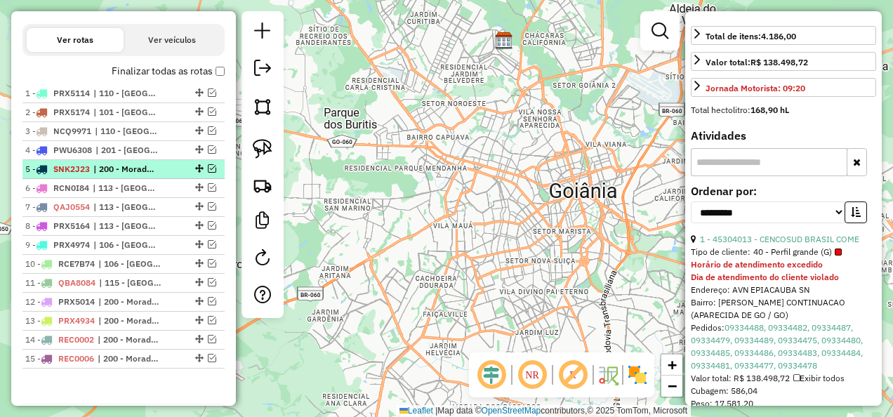
click at [47, 173] on icon at bounding box center [41, 169] width 11 height 8
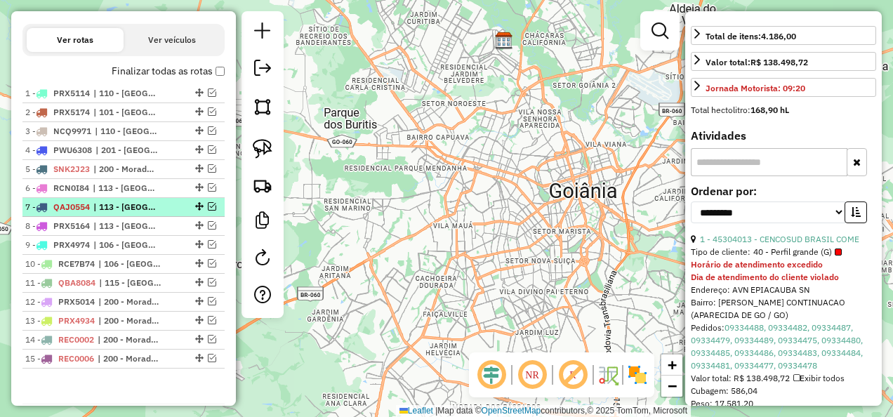
click at [85, 212] on span "QAJ0554" at bounding box center [71, 206] width 36 height 11
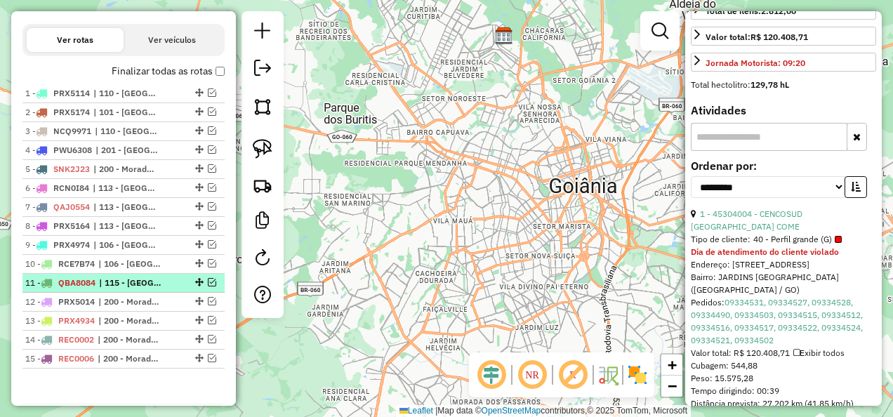
click at [104, 289] on span "| 115 - Jardim Santo Antonio" at bounding box center [131, 282] width 65 height 13
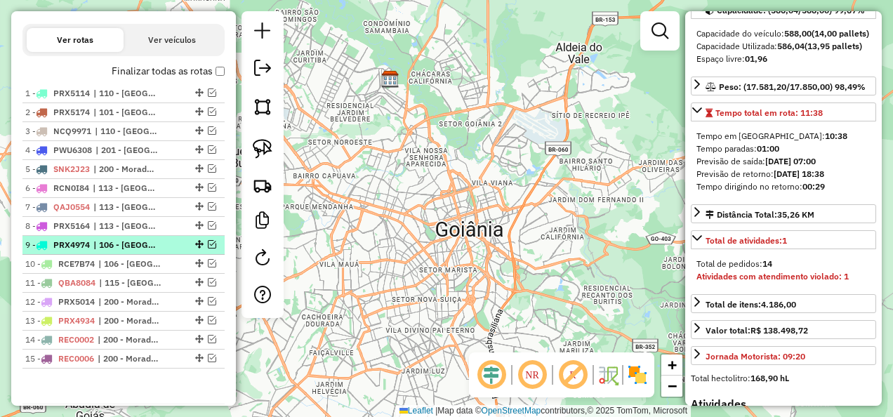
scroll to position [594, 0]
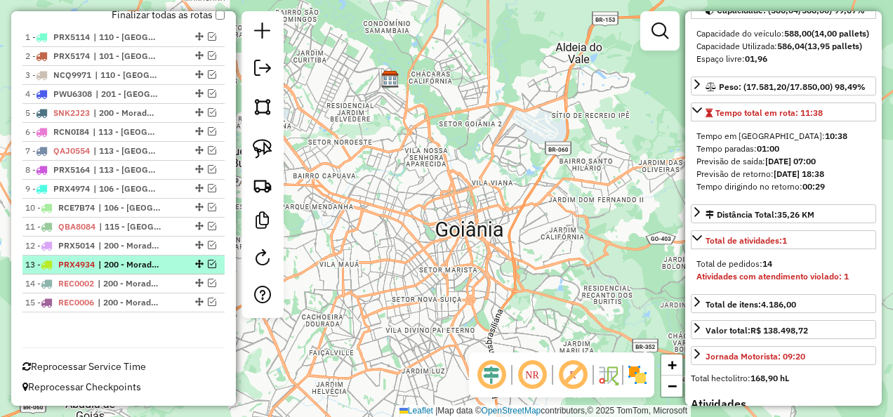
click at [154, 265] on span "| 200 - Morada dos Pássaros" at bounding box center [130, 264] width 65 height 13
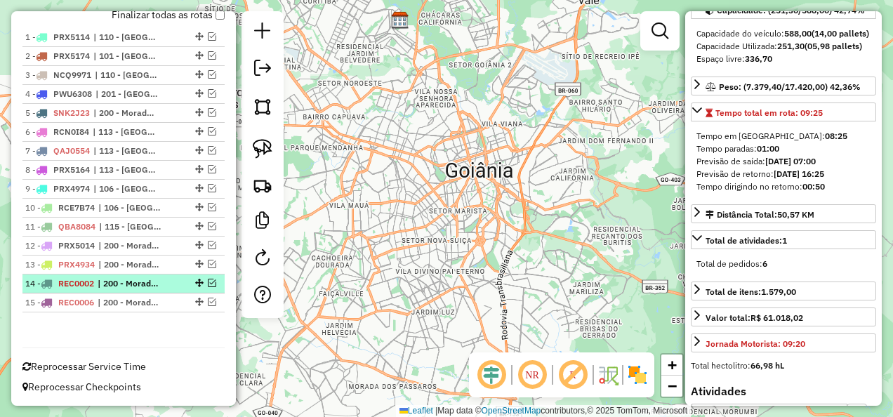
click at [146, 280] on span "| 200 - Morada dos Pássaros" at bounding box center [130, 283] width 65 height 13
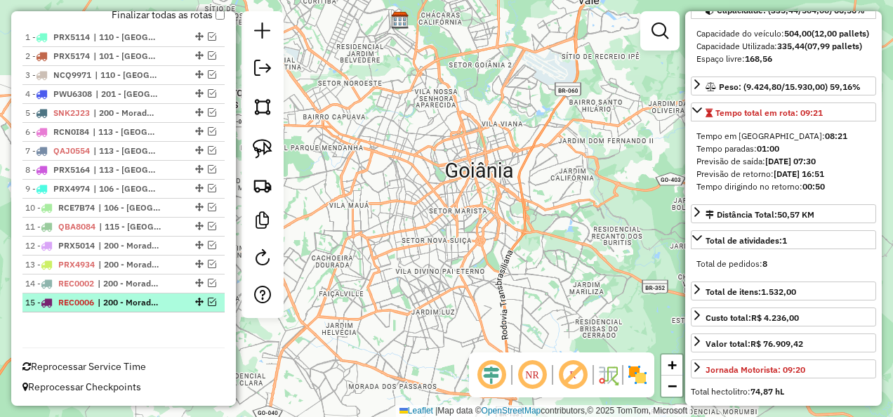
click at [149, 296] on span "| 200 - Morada dos Pássaros" at bounding box center [130, 302] width 65 height 13
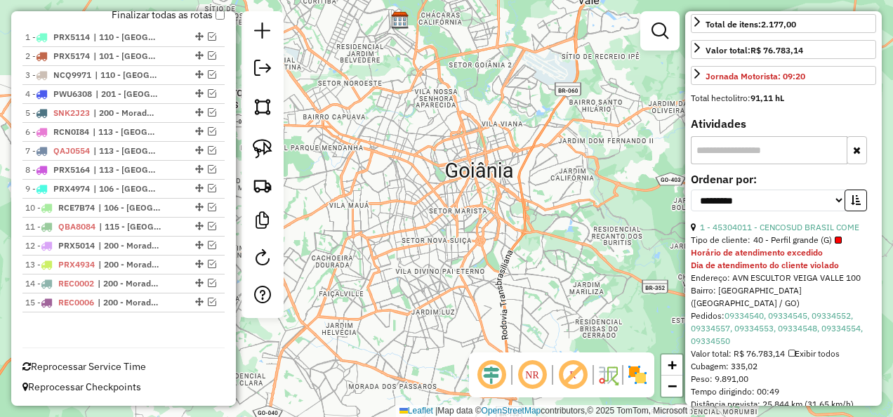
scroll to position [421, 0]
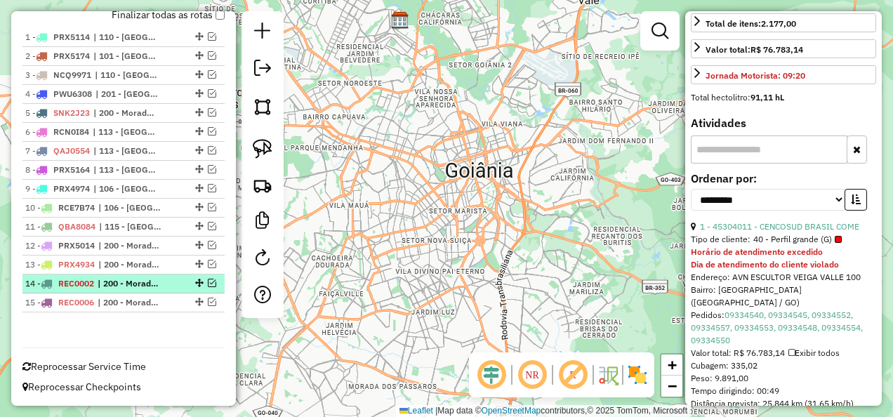
click at [90, 287] on span "REC0002" at bounding box center [76, 283] width 36 height 11
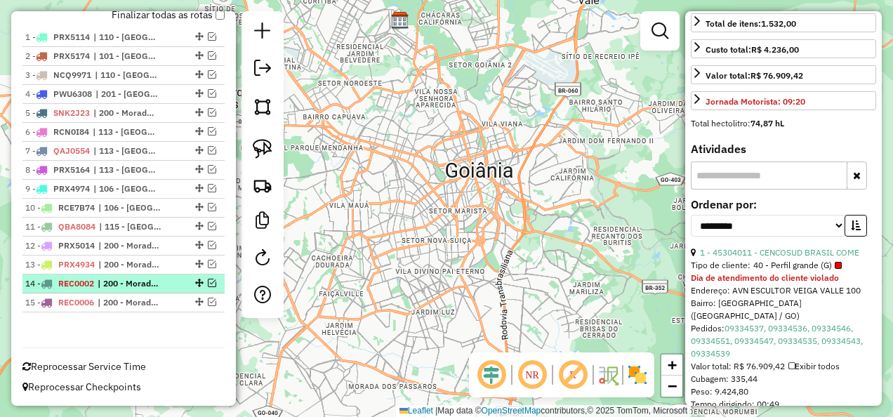
scroll to position [434, 0]
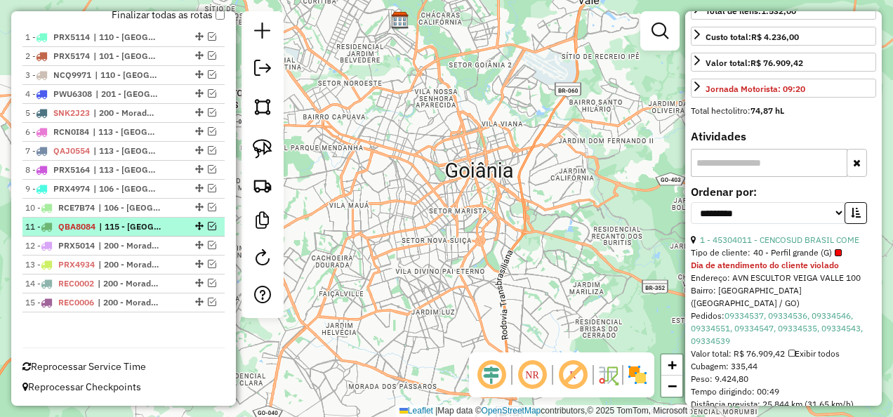
click at [88, 229] on span "QBA8084" at bounding box center [76, 226] width 37 height 11
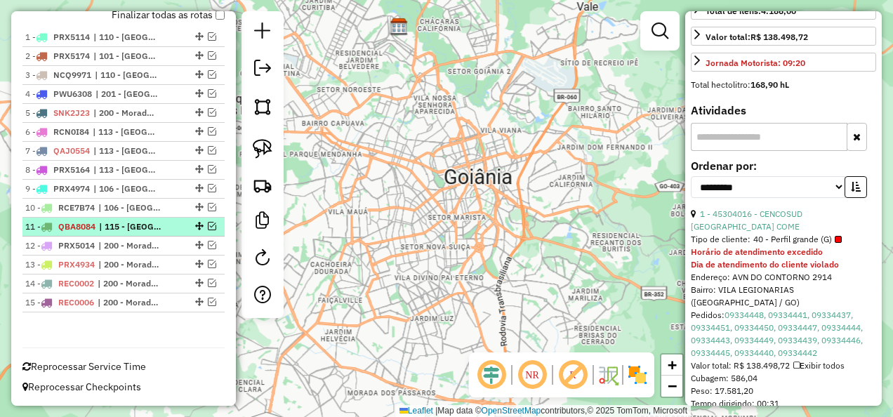
scroll to position [421, 0]
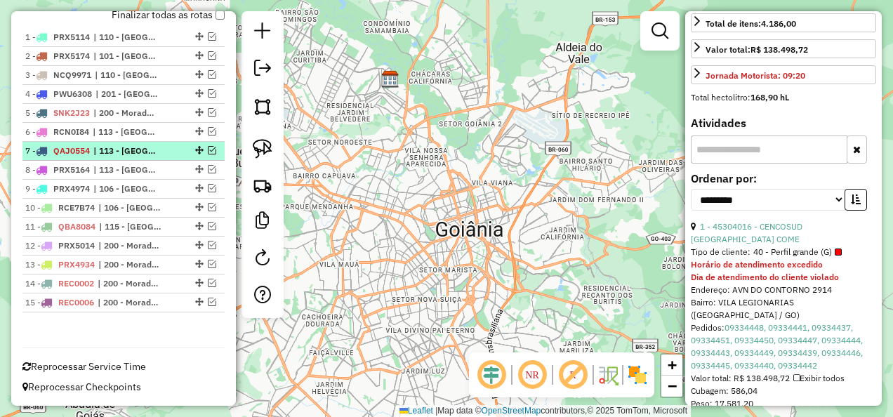
click at [95, 157] on span "| 113 - Jardim Gardenia" at bounding box center [125, 151] width 65 height 13
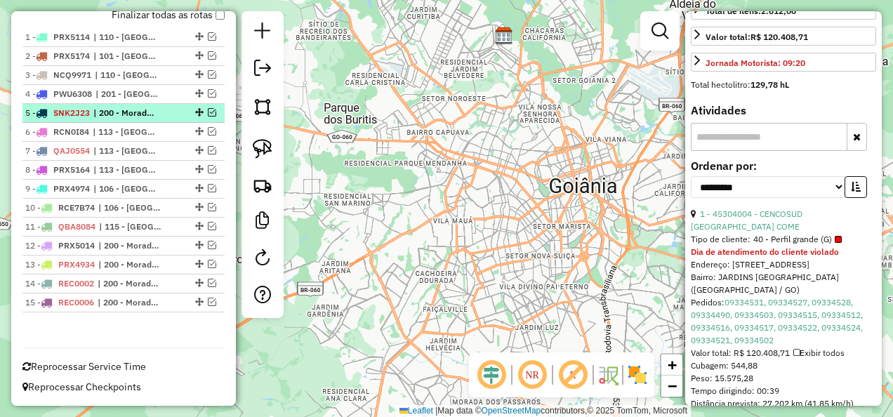
click at [100, 119] on span "| 200 - Morada dos Pássaros" at bounding box center [125, 113] width 65 height 13
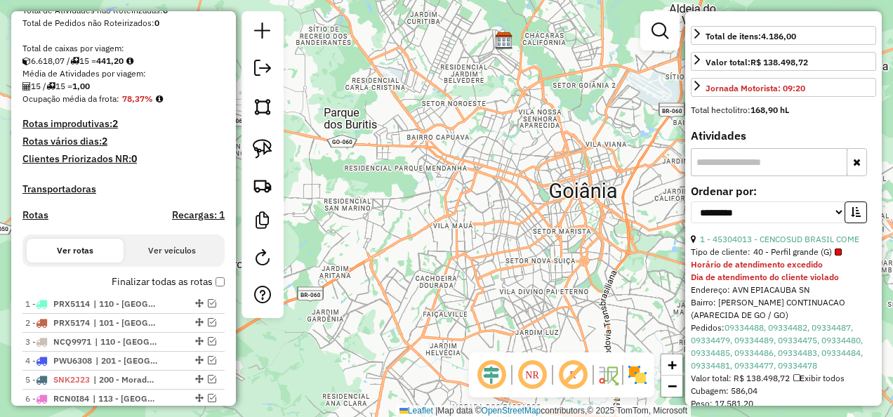
scroll to position [103, 0]
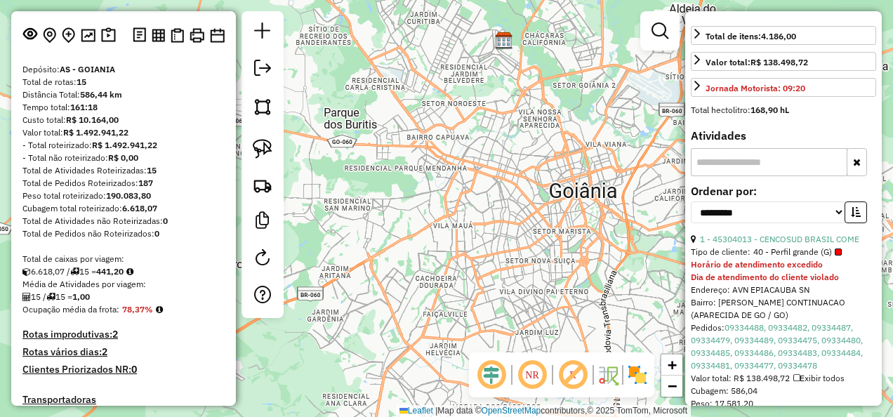
click at [268, 71] on em at bounding box center [262, 68] width 17 height 17
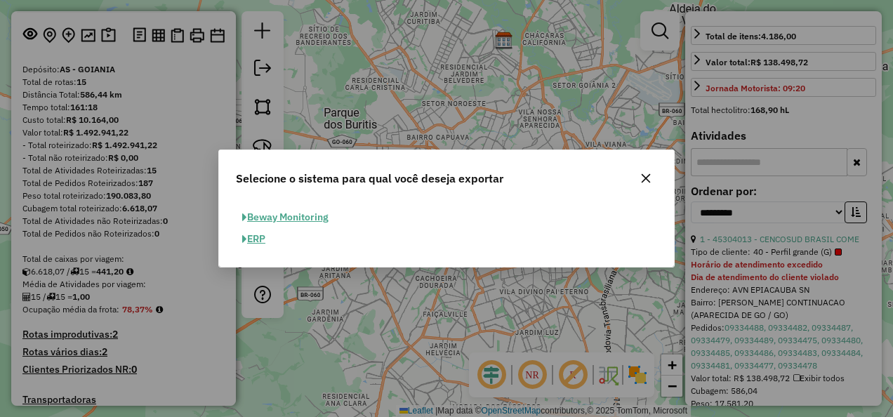
click at [263, 240] on button "ERP" at bounding box center [254, 239] width 36 height 22
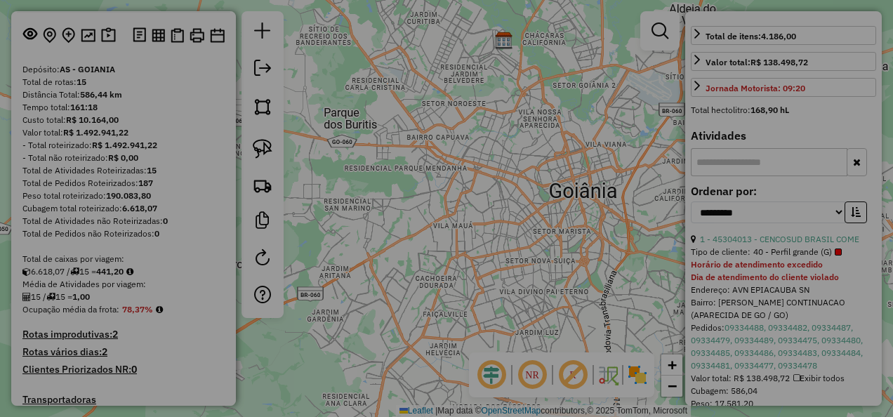
select select "**"
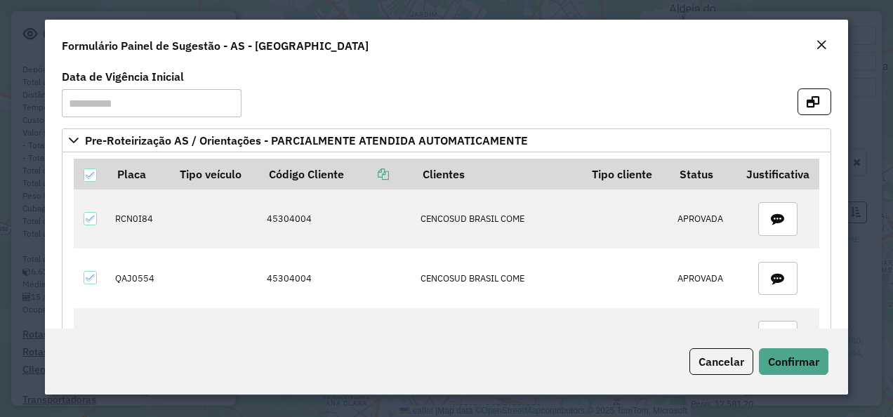
click at [794, 347] on div "Cancelar Confirmar" at bounding box center [446, 361] width 803 height 66
click at [790, 355] on span "Confirmar" at bounding box center [793, 361] width 51 height 14
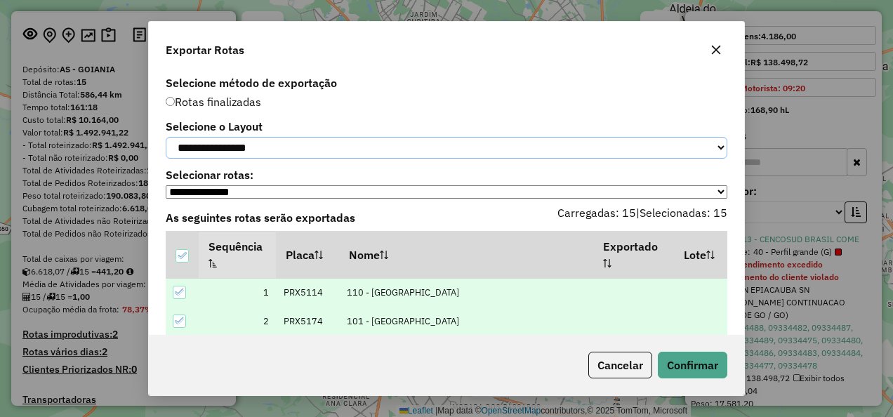
click at [250, 147] on select "**********" at bounding box center [446, 148] width 561 height 22
select select "*********"
click at [166, 137] on select "**********" at bounding box center [446, 148] width 561 height 22
click at [685, 362] on button "Confirmar" at bounding box center [691, 365] width 69 height 27
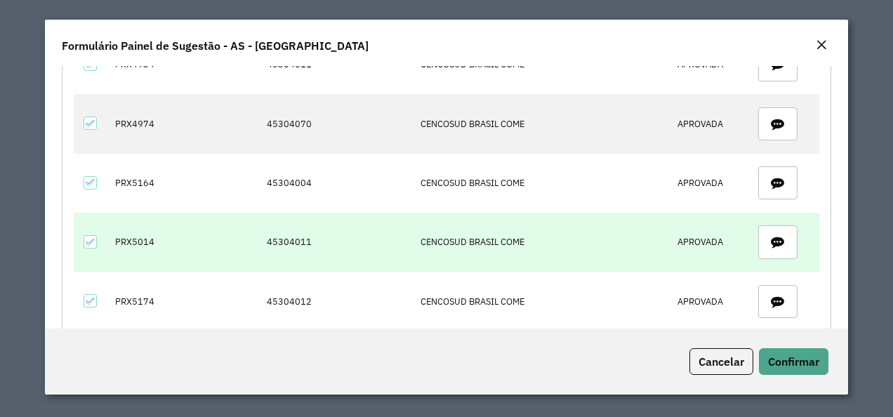
scroll to position [351, 0]
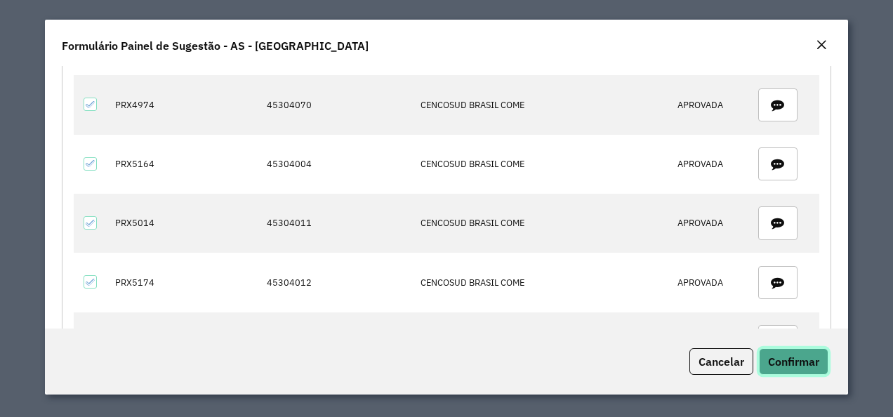
click at [787, 365] on span "Confirmar" at bounding box center [793, 361] width 51 height 14
